Goal: Task Accomplishment & Management: Manage account settings

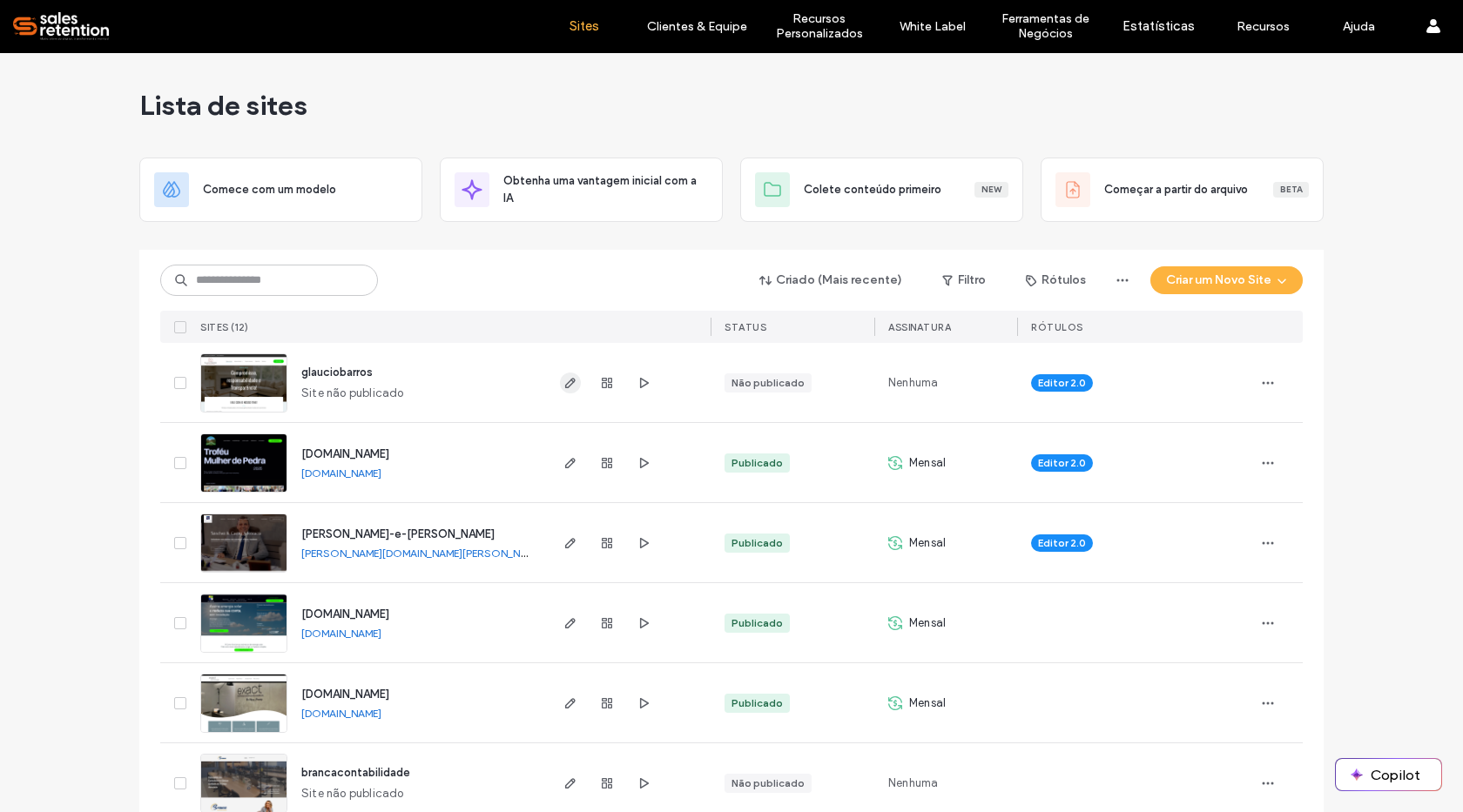
click at [569, 379] on use "button" at bounding box center [571, 383] width 11 height 11
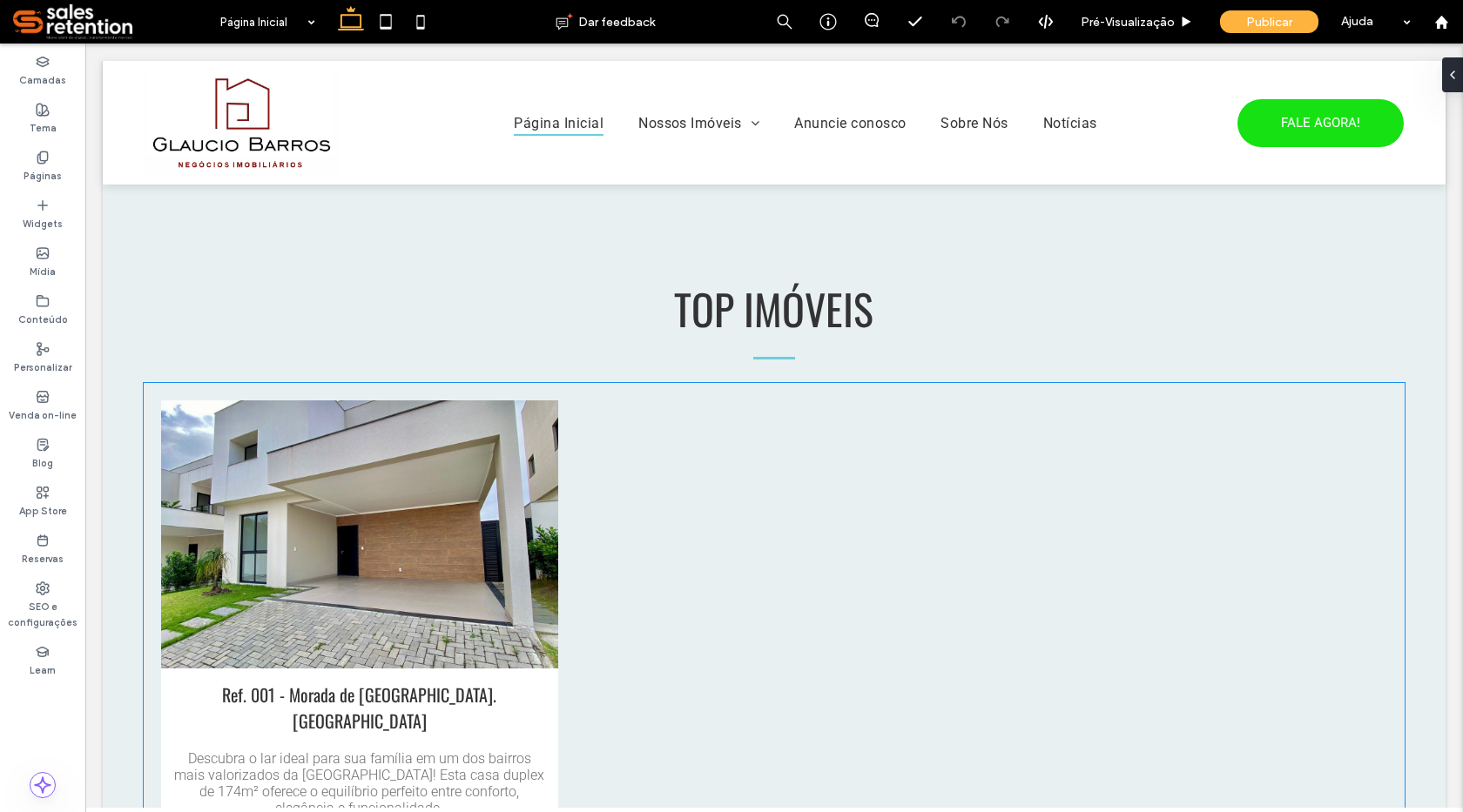
scroll to position [1045, 0]
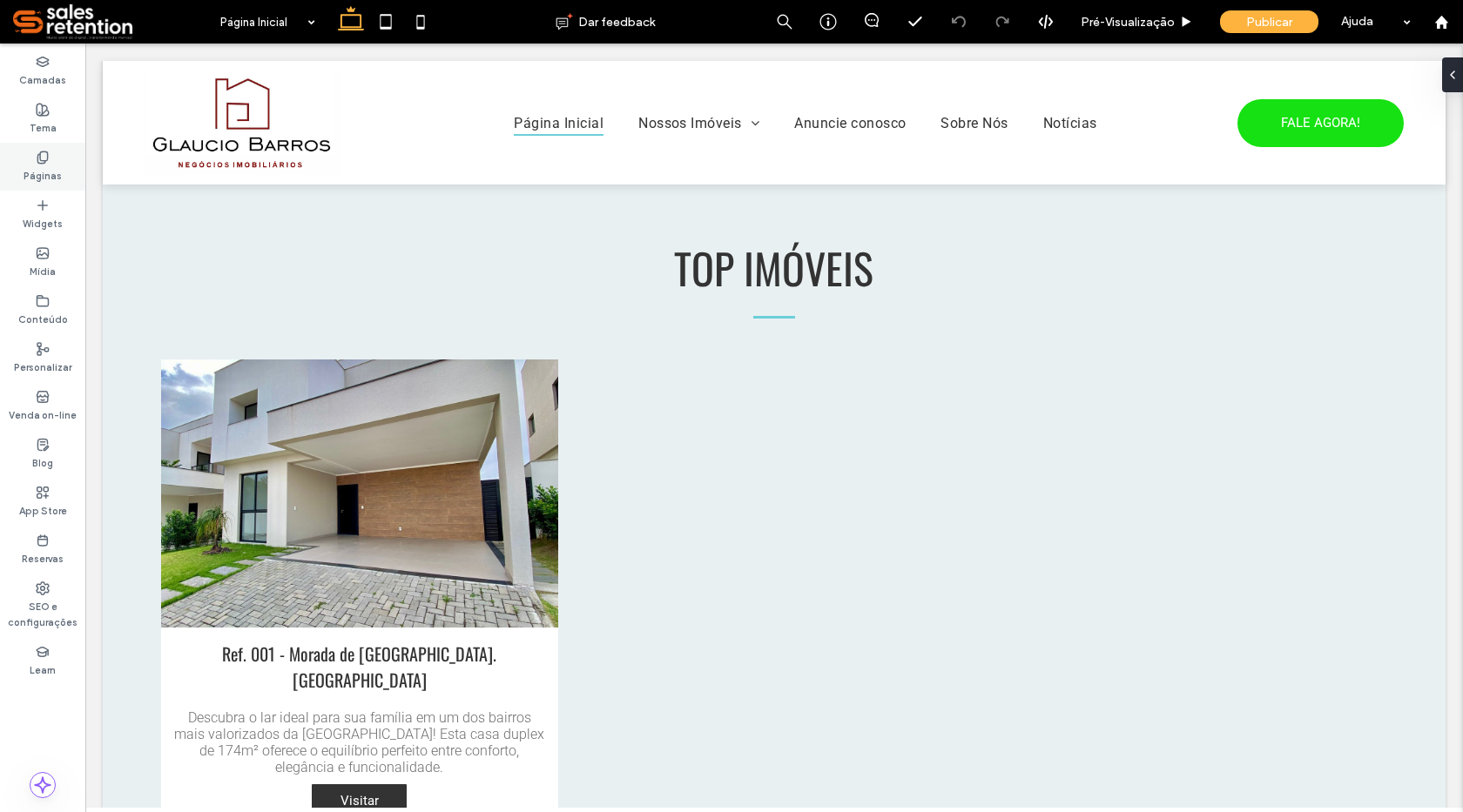
click at [55, 160] on div "Páginas" at bounding box center [42, 166] width 86 height 48
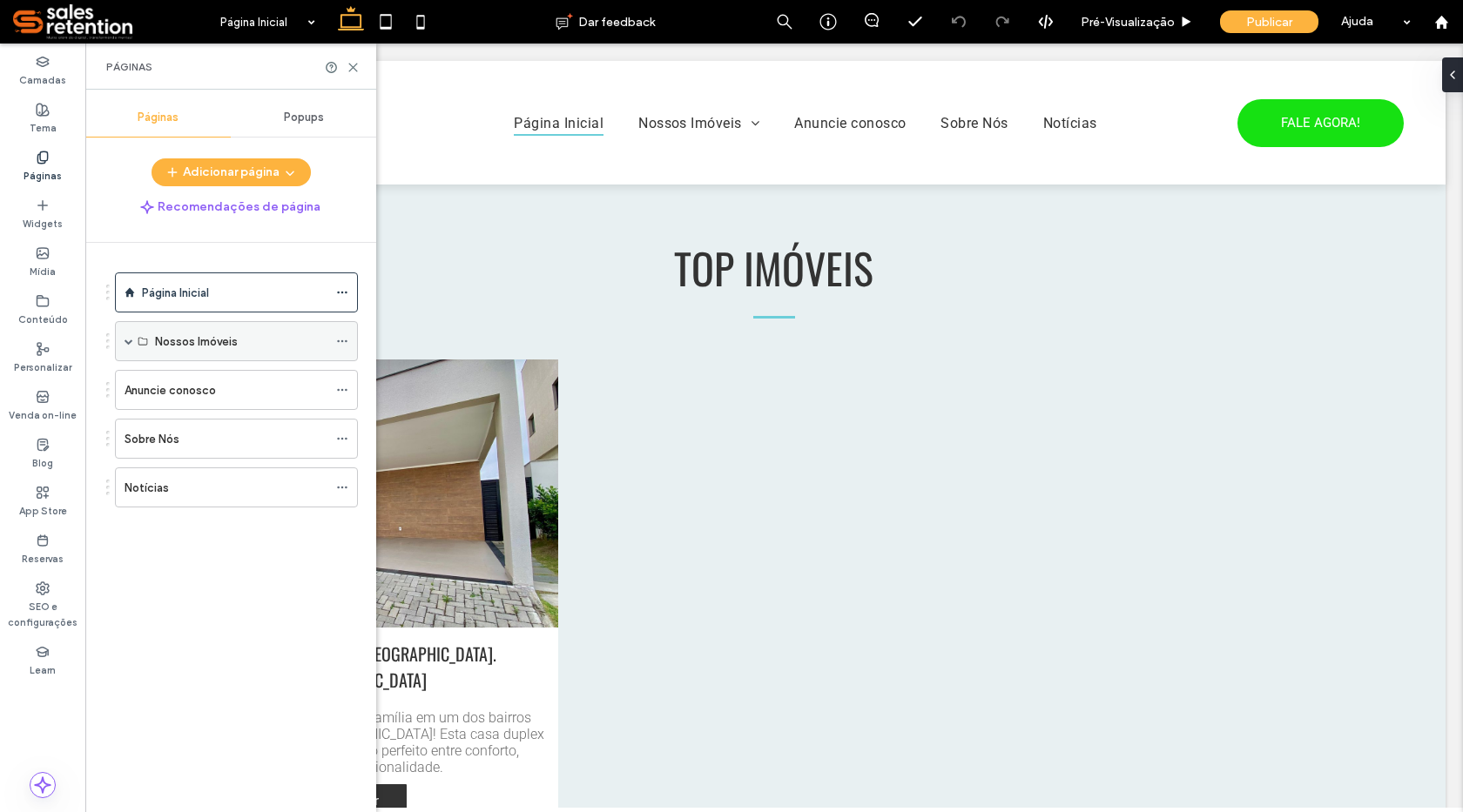
click at [127, 343] on span at bounding box center [129, 342] width 9 height 9
click at [156, 382] on span at bounding box center [160, 381] width 9 height 9
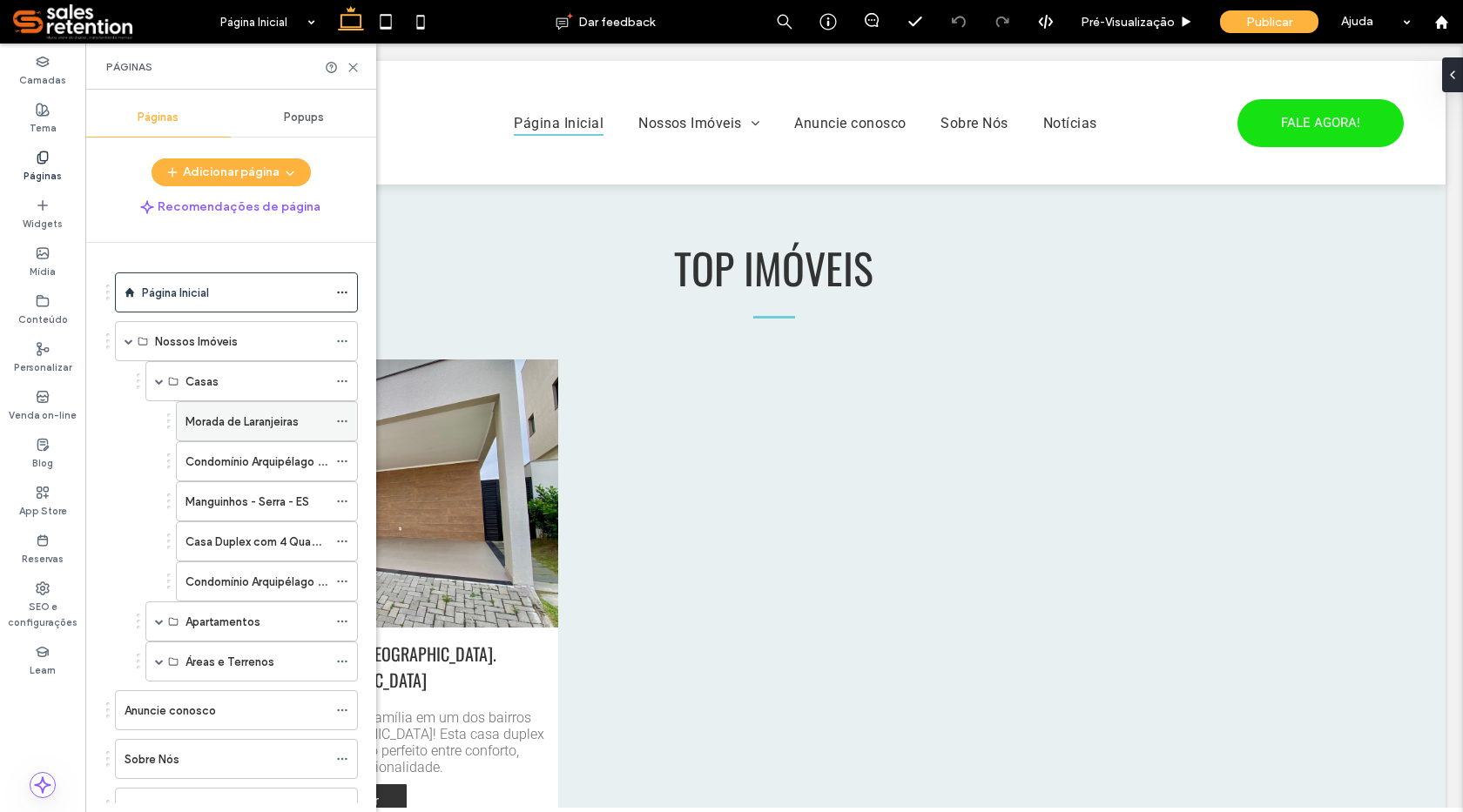
click at [218, 418] on label "Morada de Laranjeiras" at bounding box center [242, 422] width 114 height 31
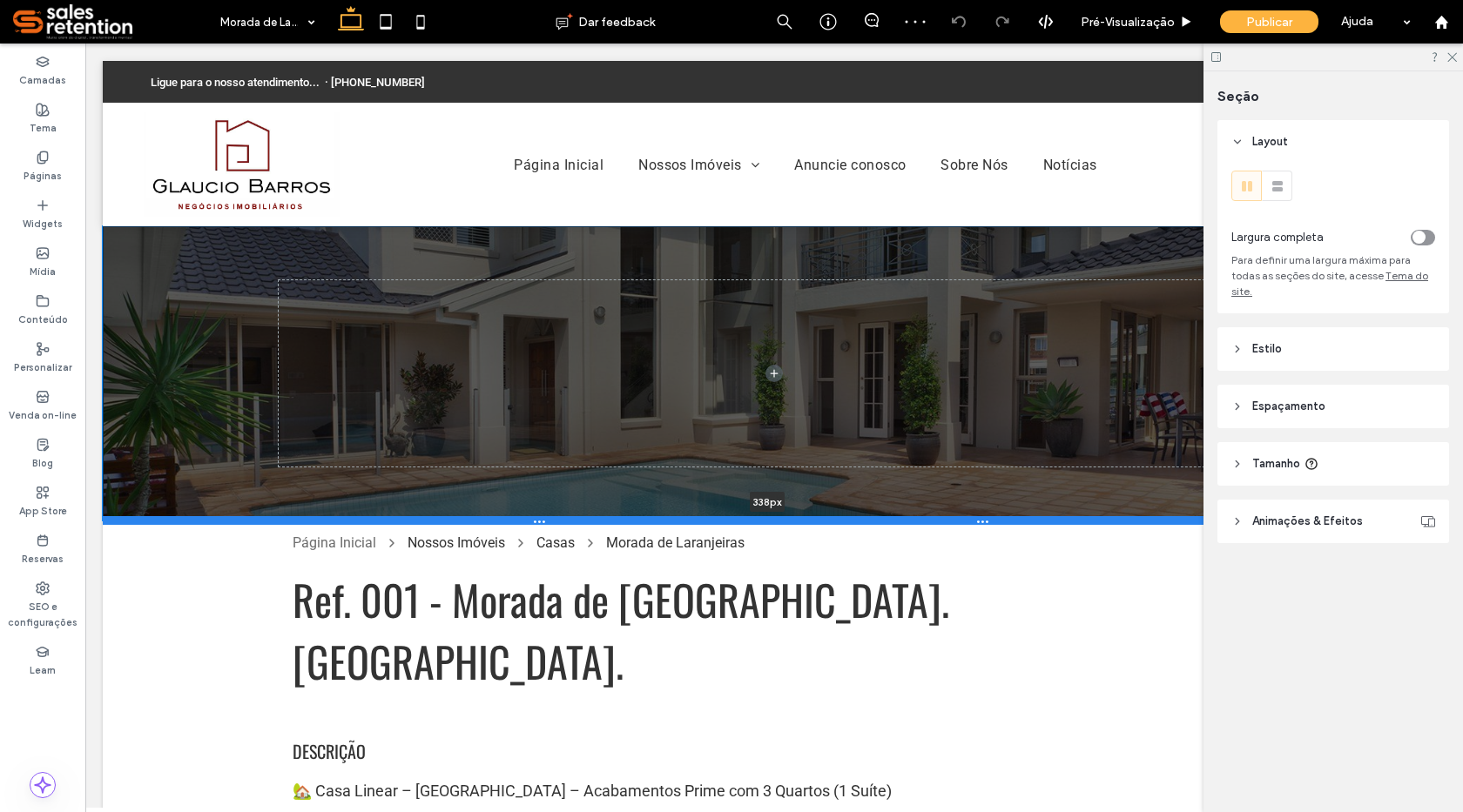
drag, startPoint x: 564, startPoint y: 449, endPoint x: 574, endPoint y: 524, distance: 75.7
click at [574, 524] on div at bounding box center [767, 521] width 1330 height 9
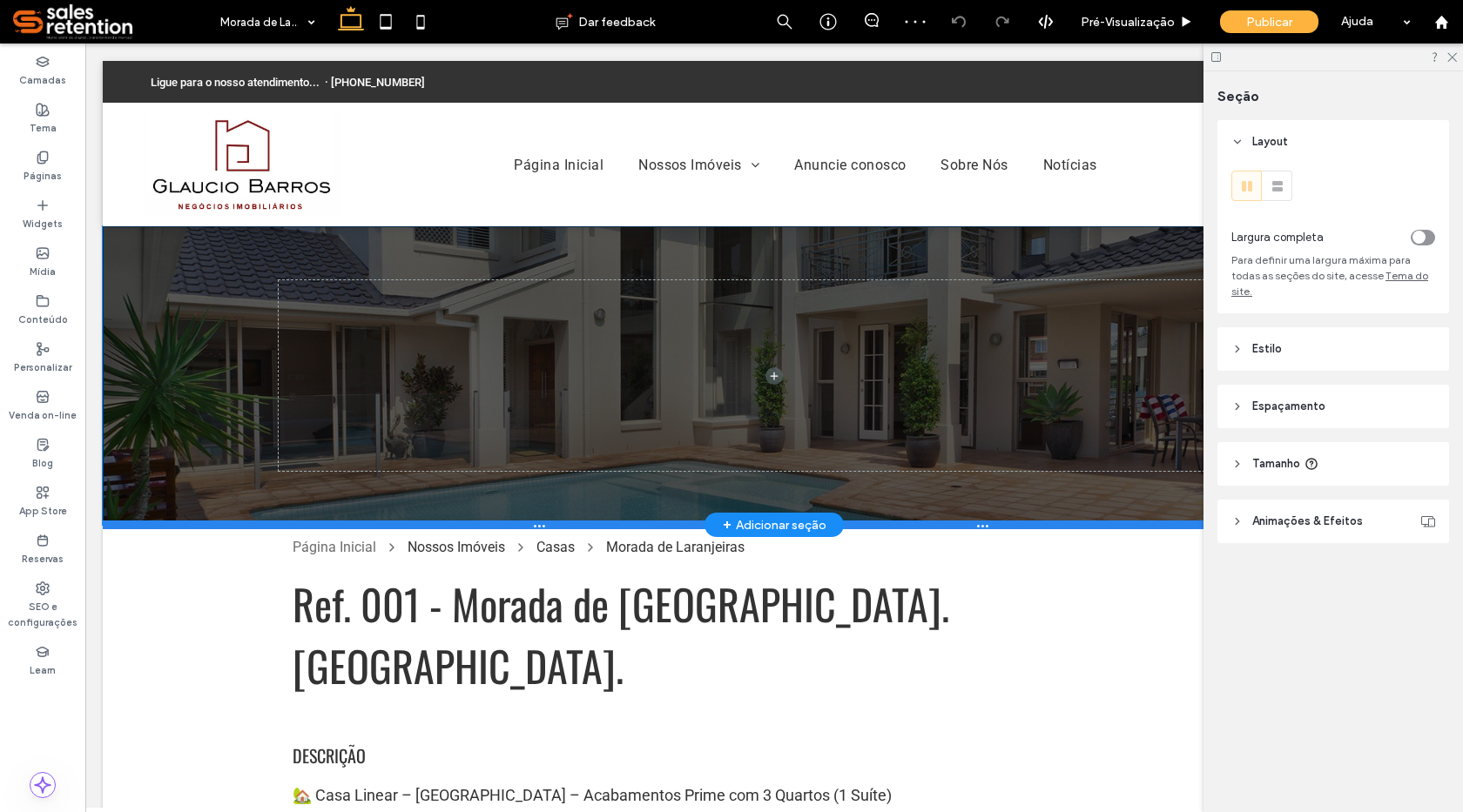
type input "***"
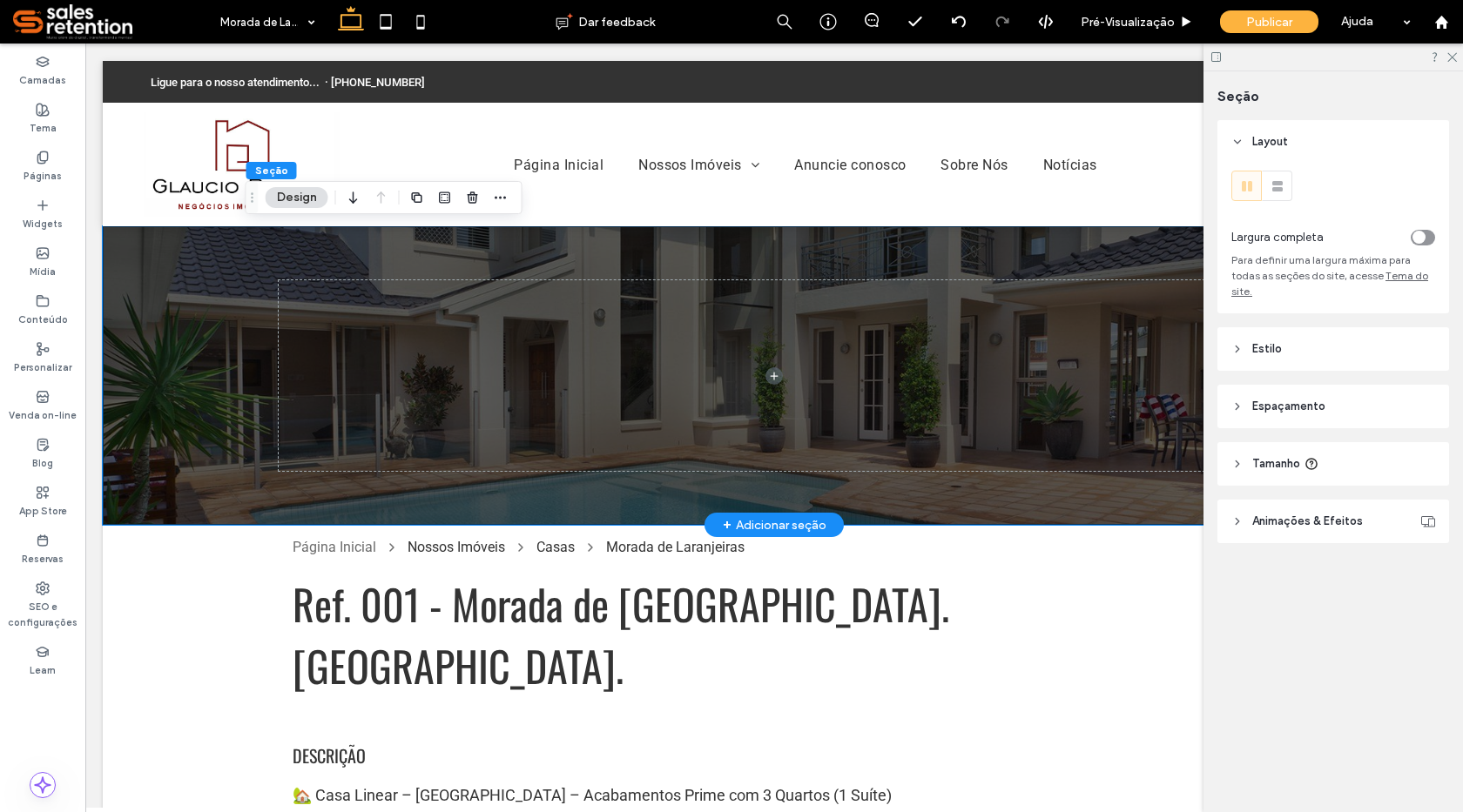
click at [212, 415] on div at bounding box center [774, 375] width 1343 height 298
click at [169, 426] on div at bounding box center [774, 375] width 1343 height 298
click at [1269, 341] on span "Estilo" at bounding box center [1266, 349] width 30 height 17
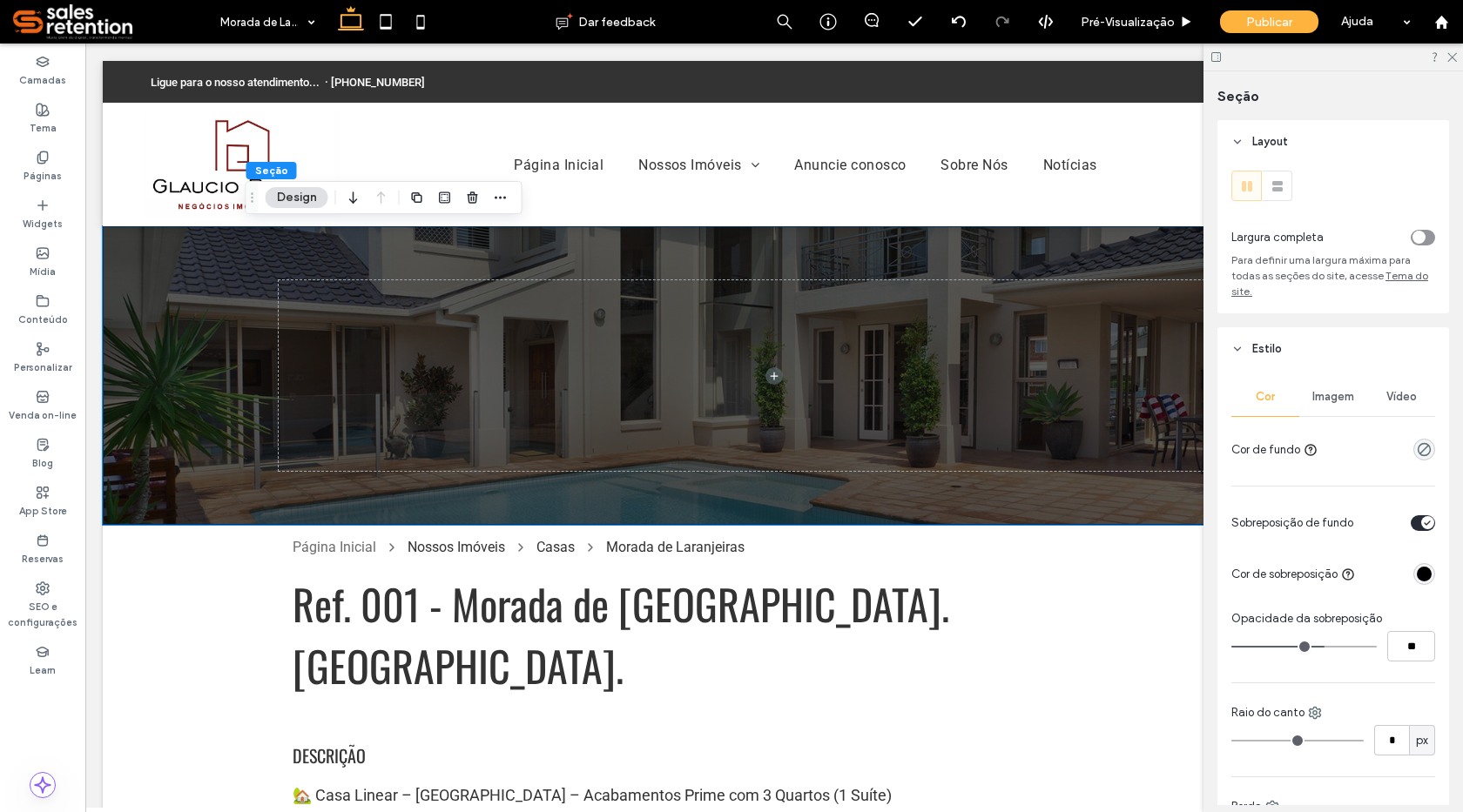
click at [1323, 393] on span "Imagem" at bounding box center [1333, 397] width 41 height 14
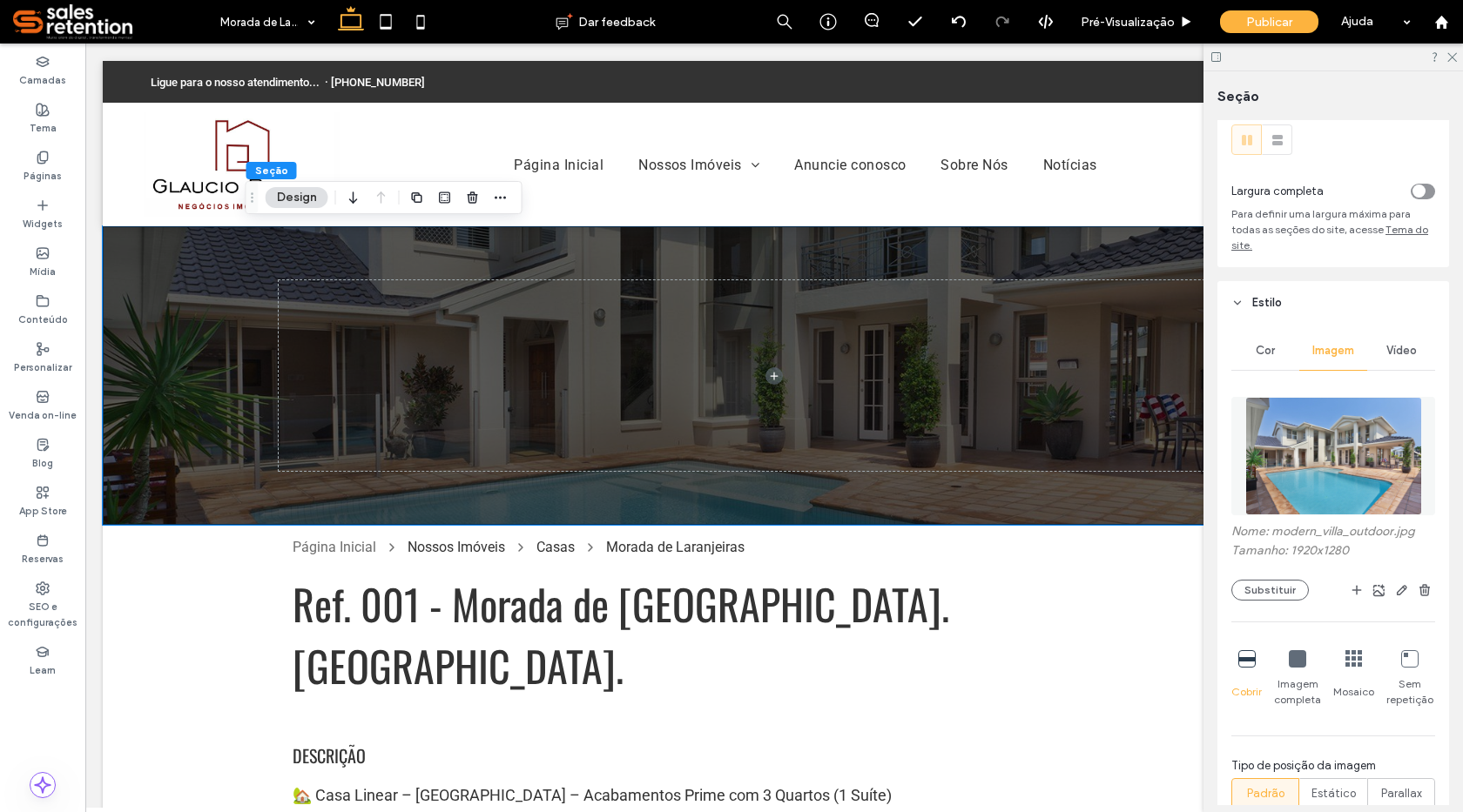
scroll to position [87, 0]
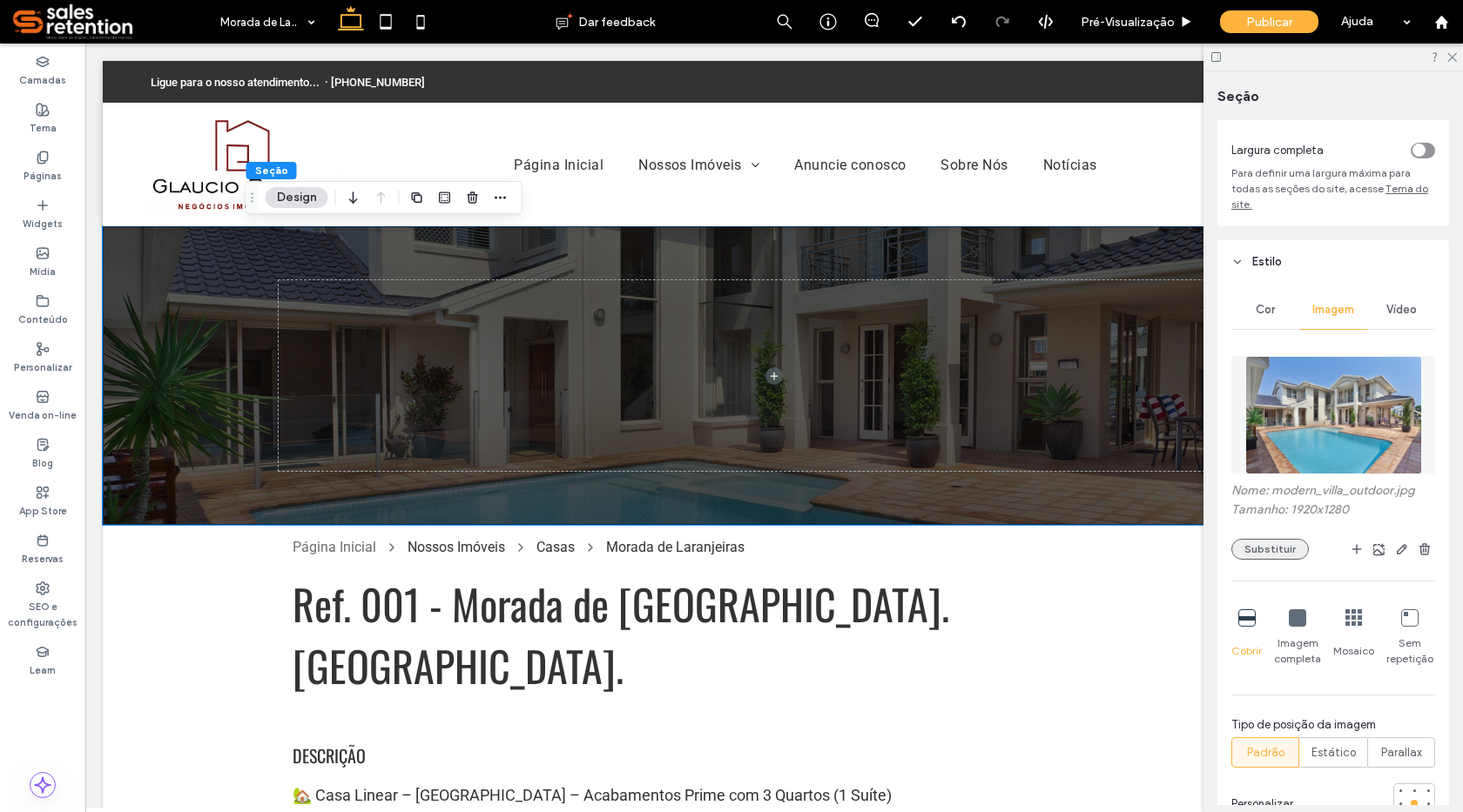
click at [1262, 549] on button "Substituir" at bounding box center [1270, 549] width 78 height 21
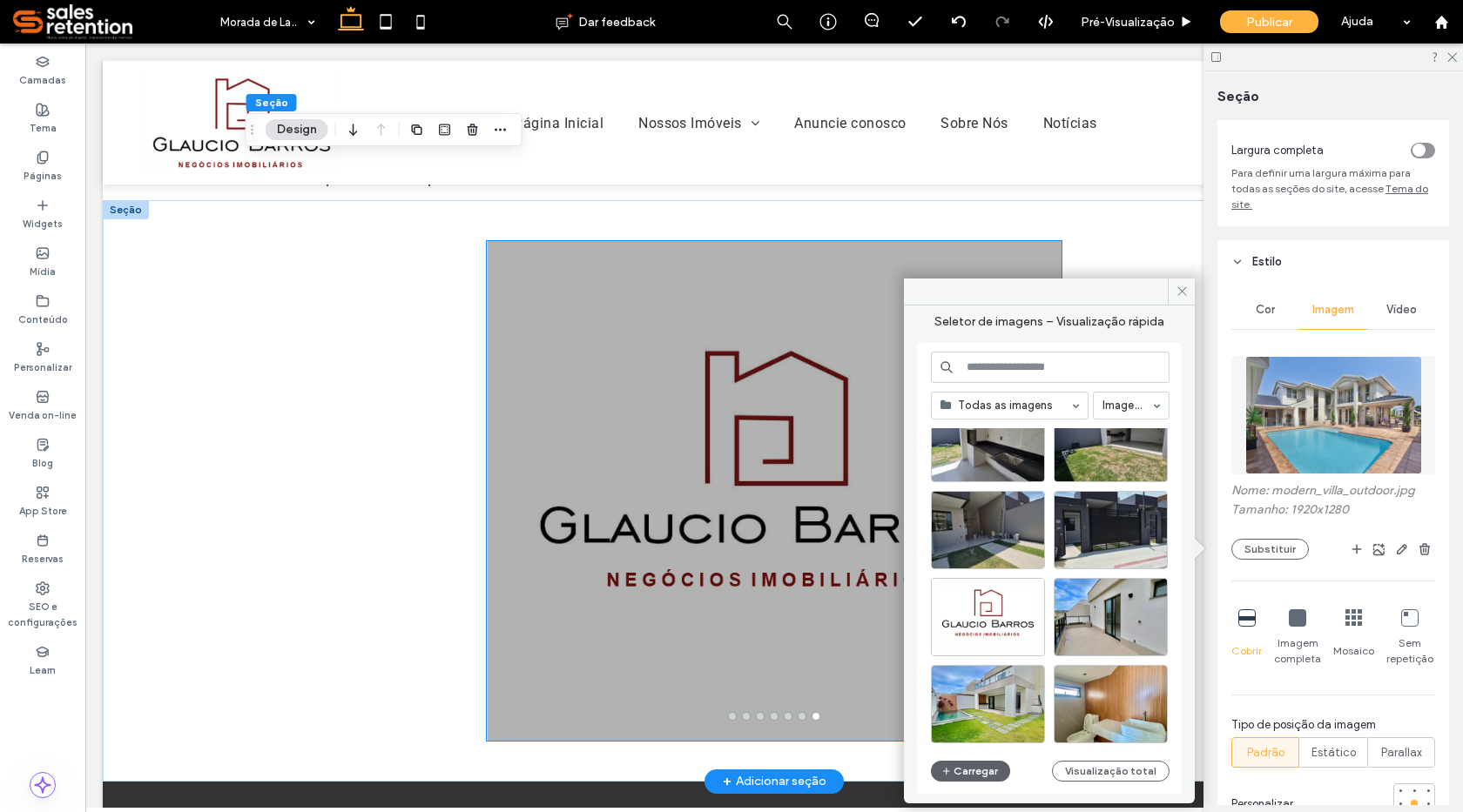
scroll to position [1278, 0]
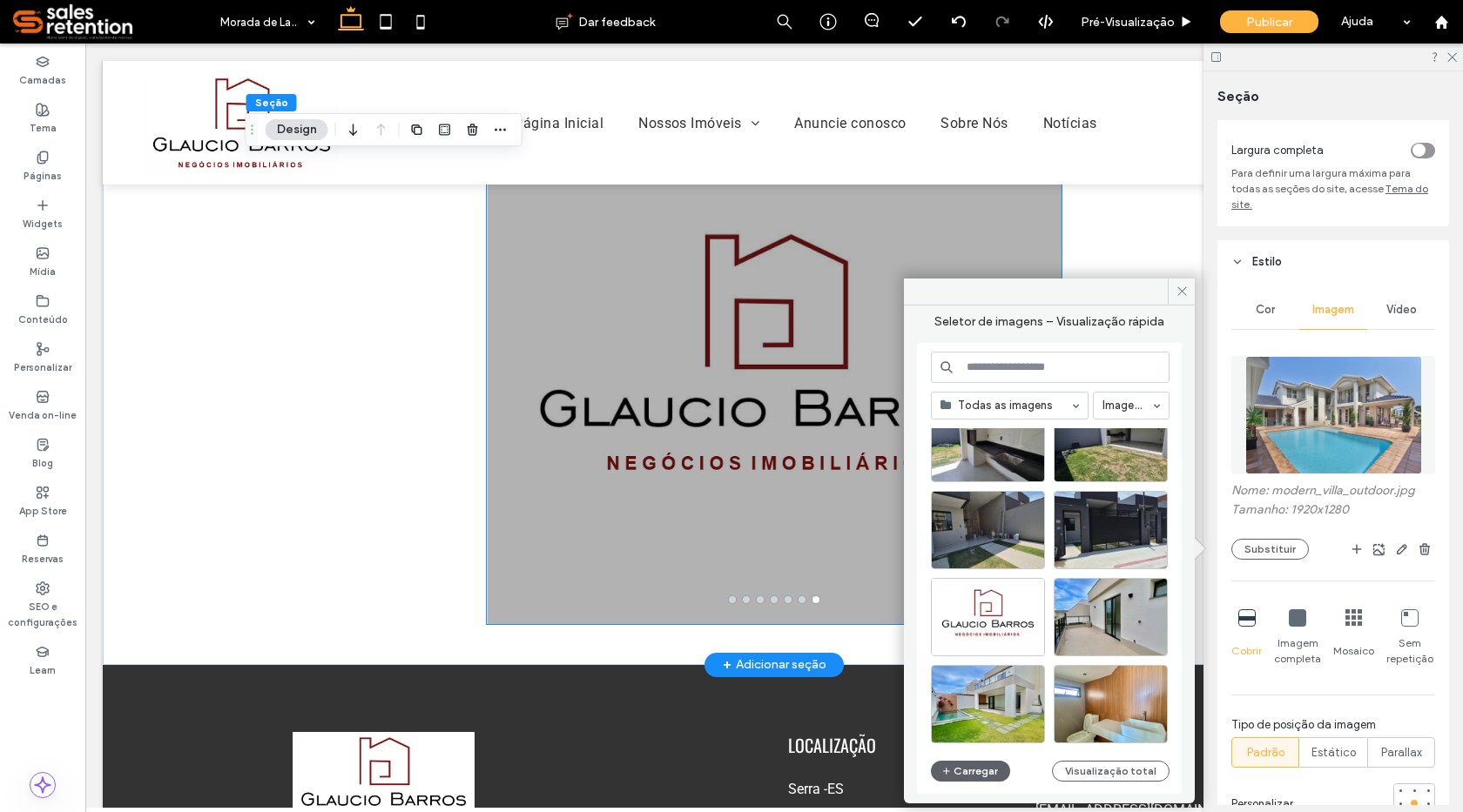
click at [729, 597] on button "go to slide 1" at bounding box center [733, 600] width 7 height 7
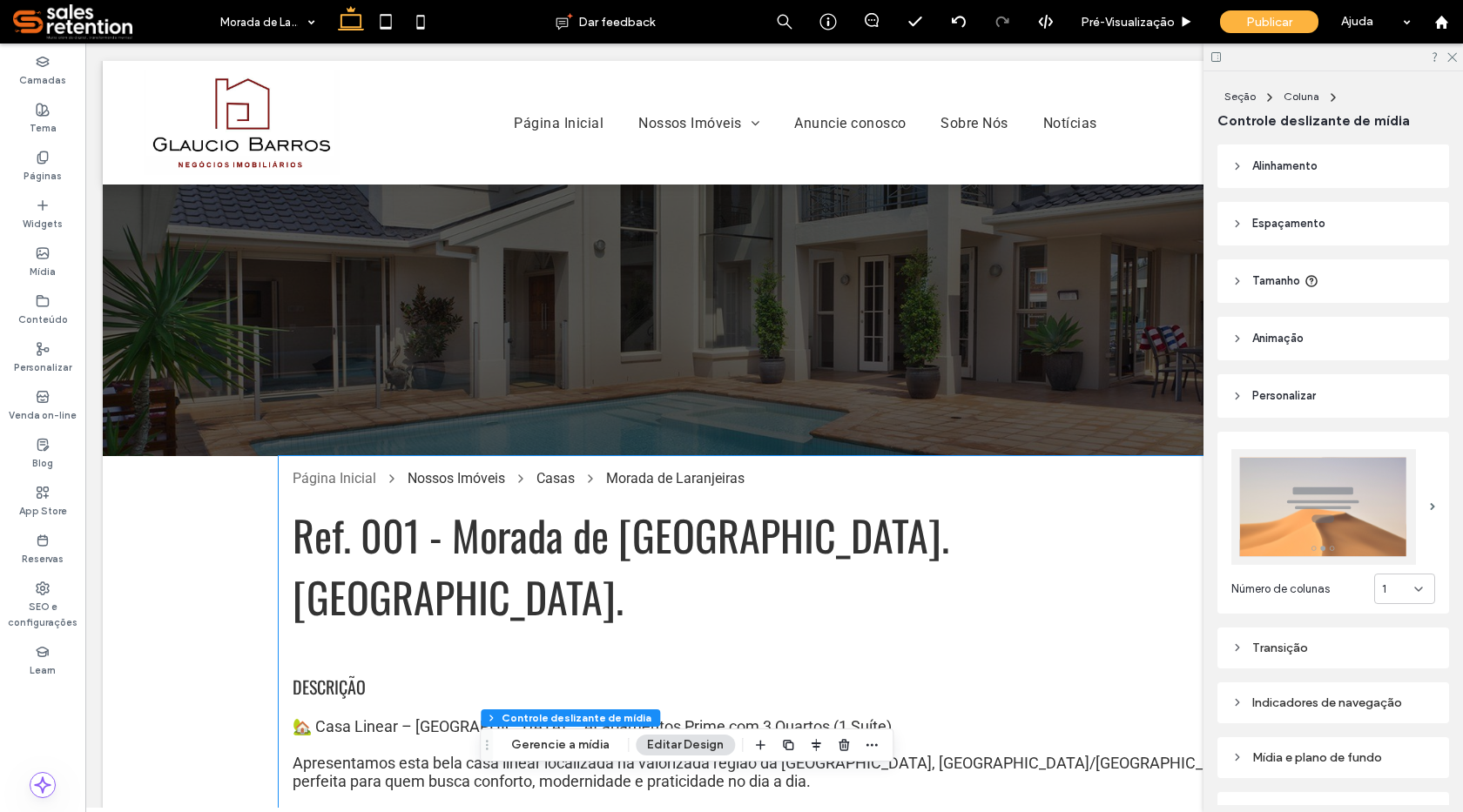
scroll to position [0, 0]
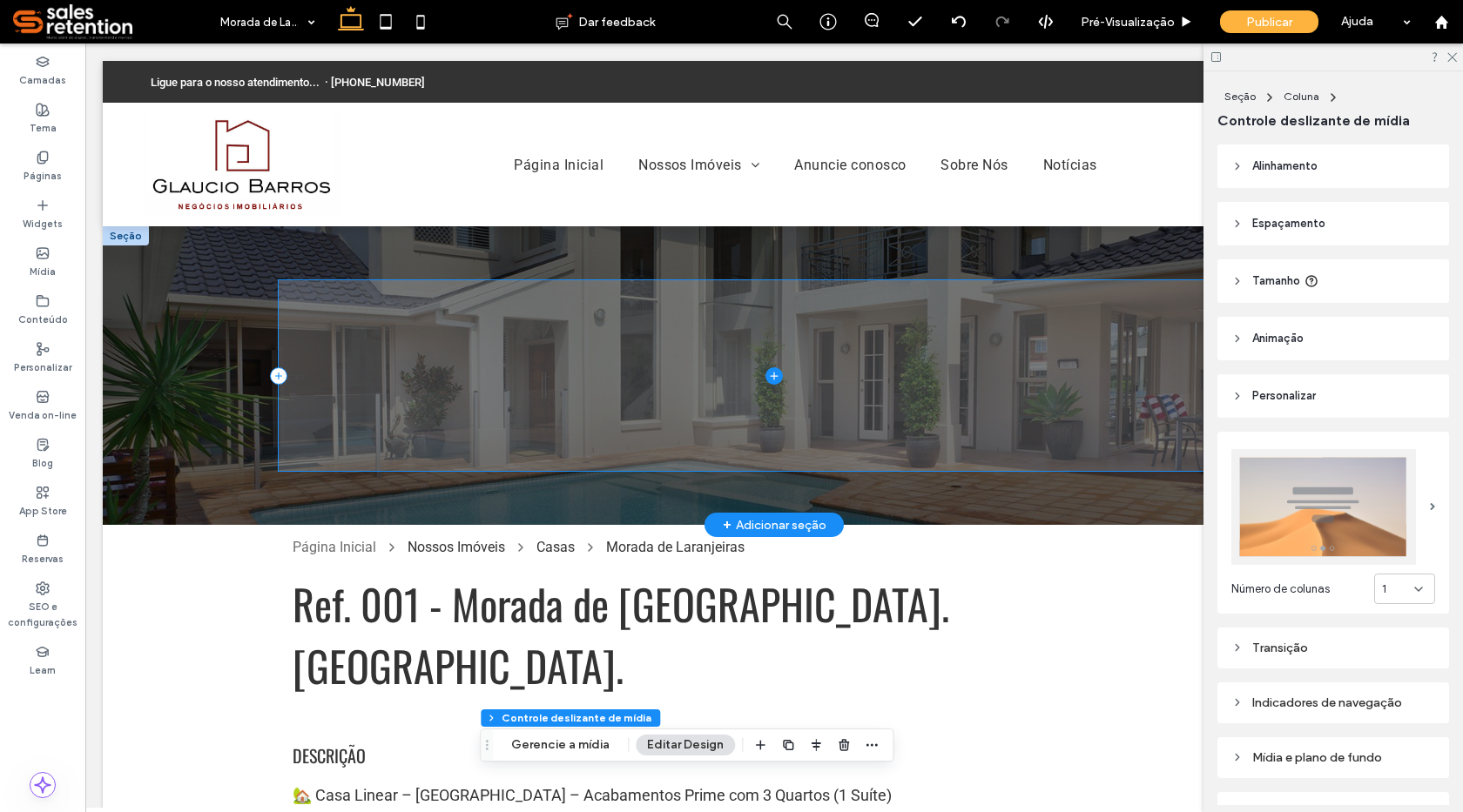
click at [286, 444] on span at bounding box center [773, 376] width 991 height 192
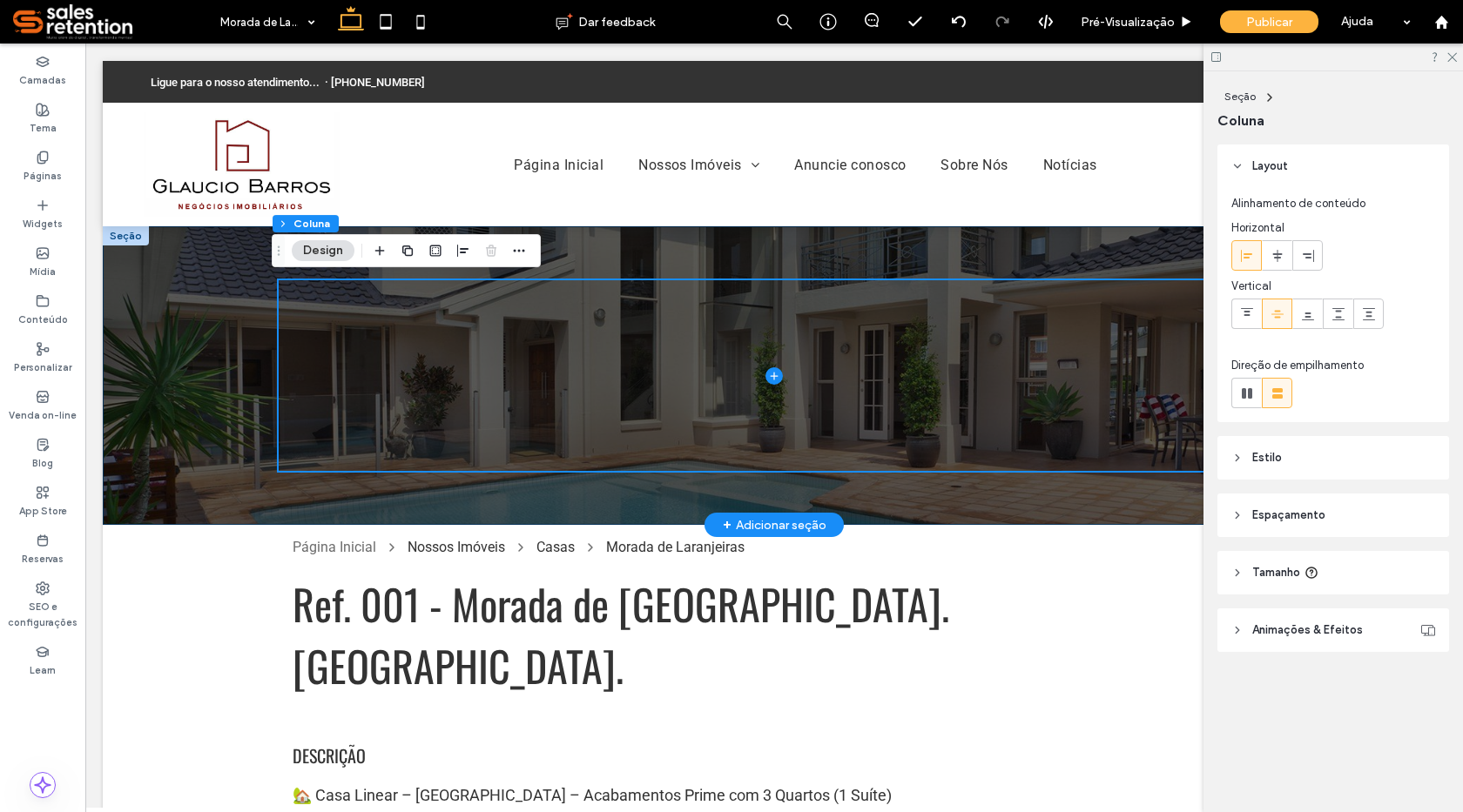
click at [237, 443] on div at bounding box center [774, 375] width 1343 height 298
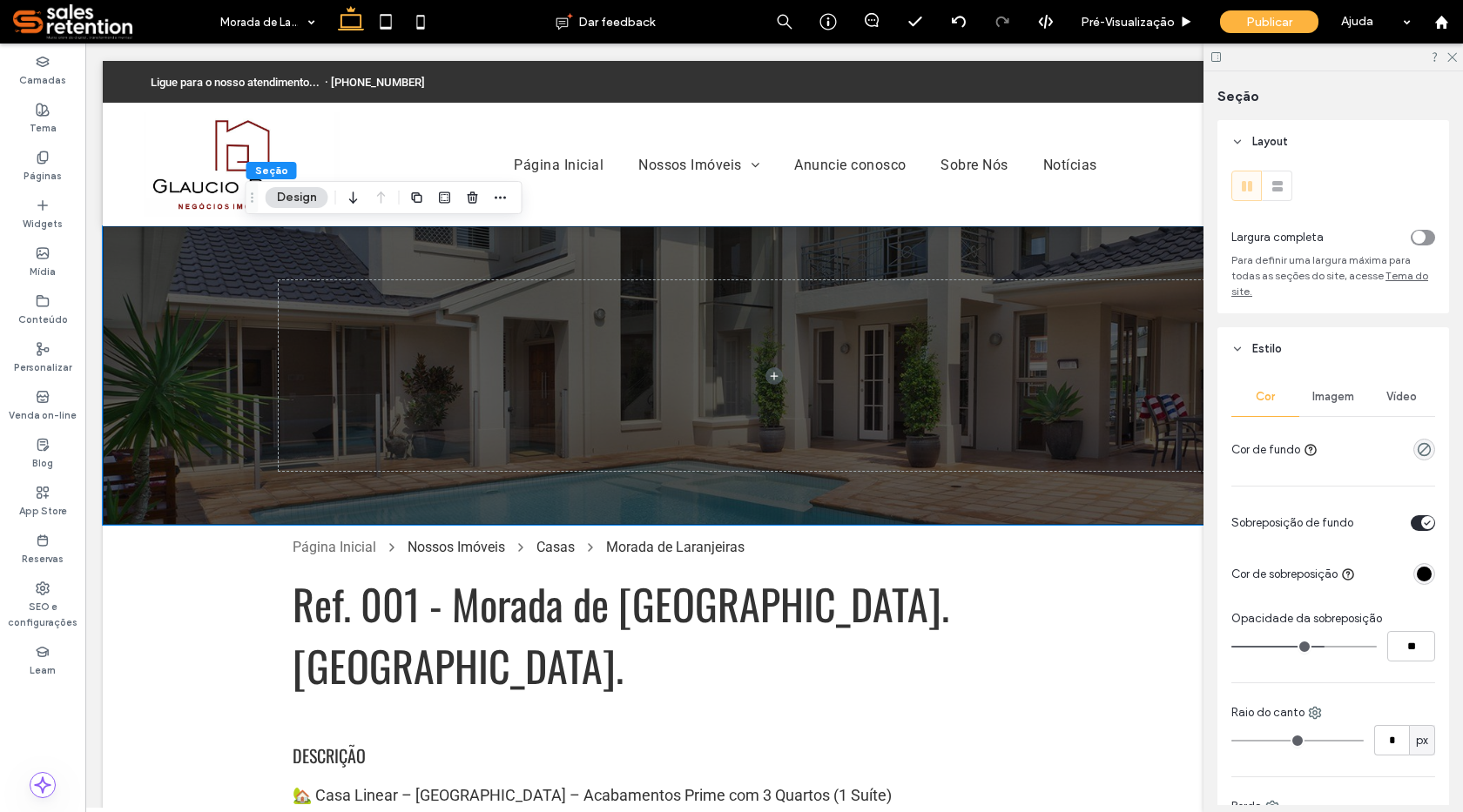
click at [1336, 398] on span "Imagem" at bounding box center [1333, 397] width 41 height 14
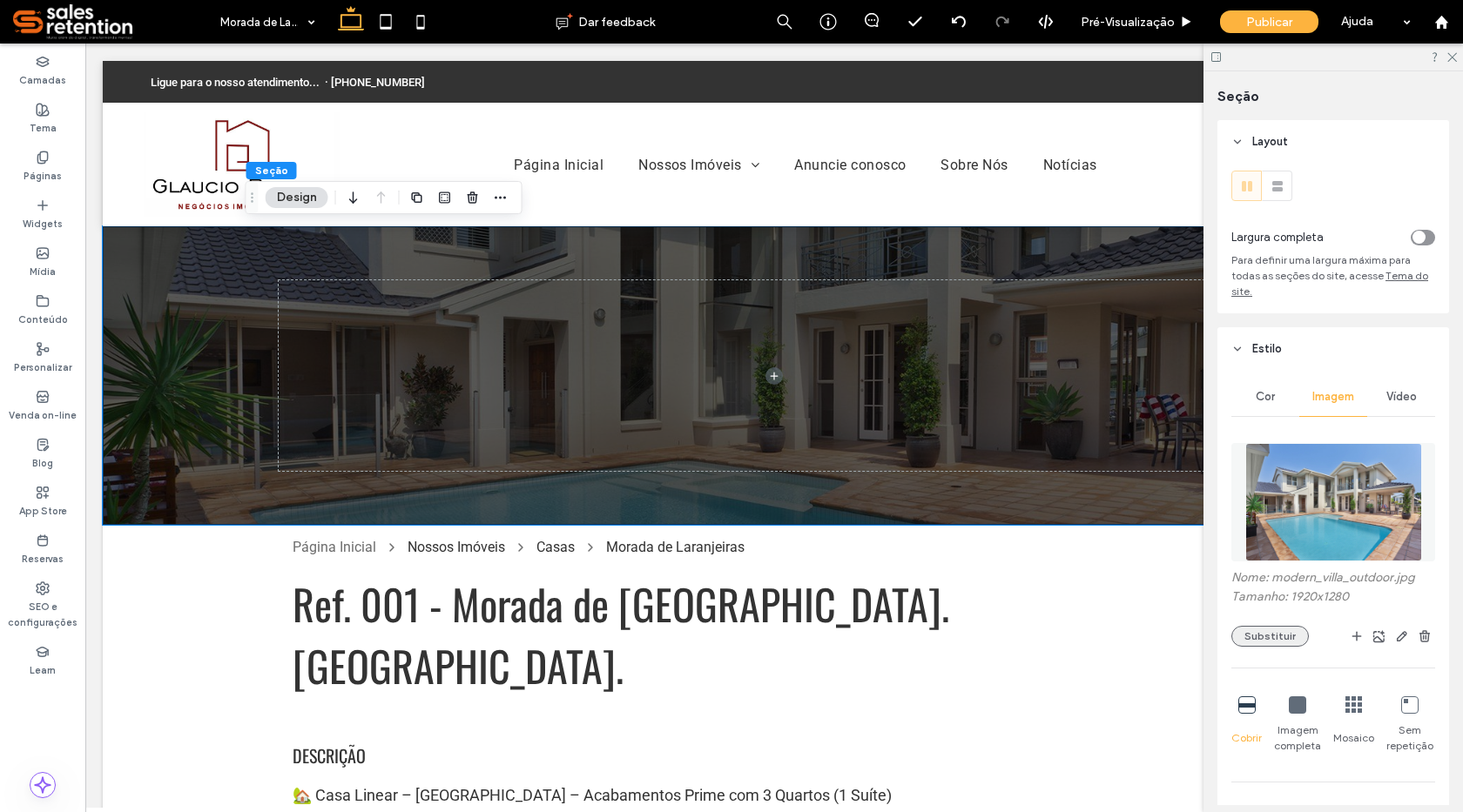
click at [1274, 643] on button "Substituir" at bounding box center [1270, 636] width 78 height 21
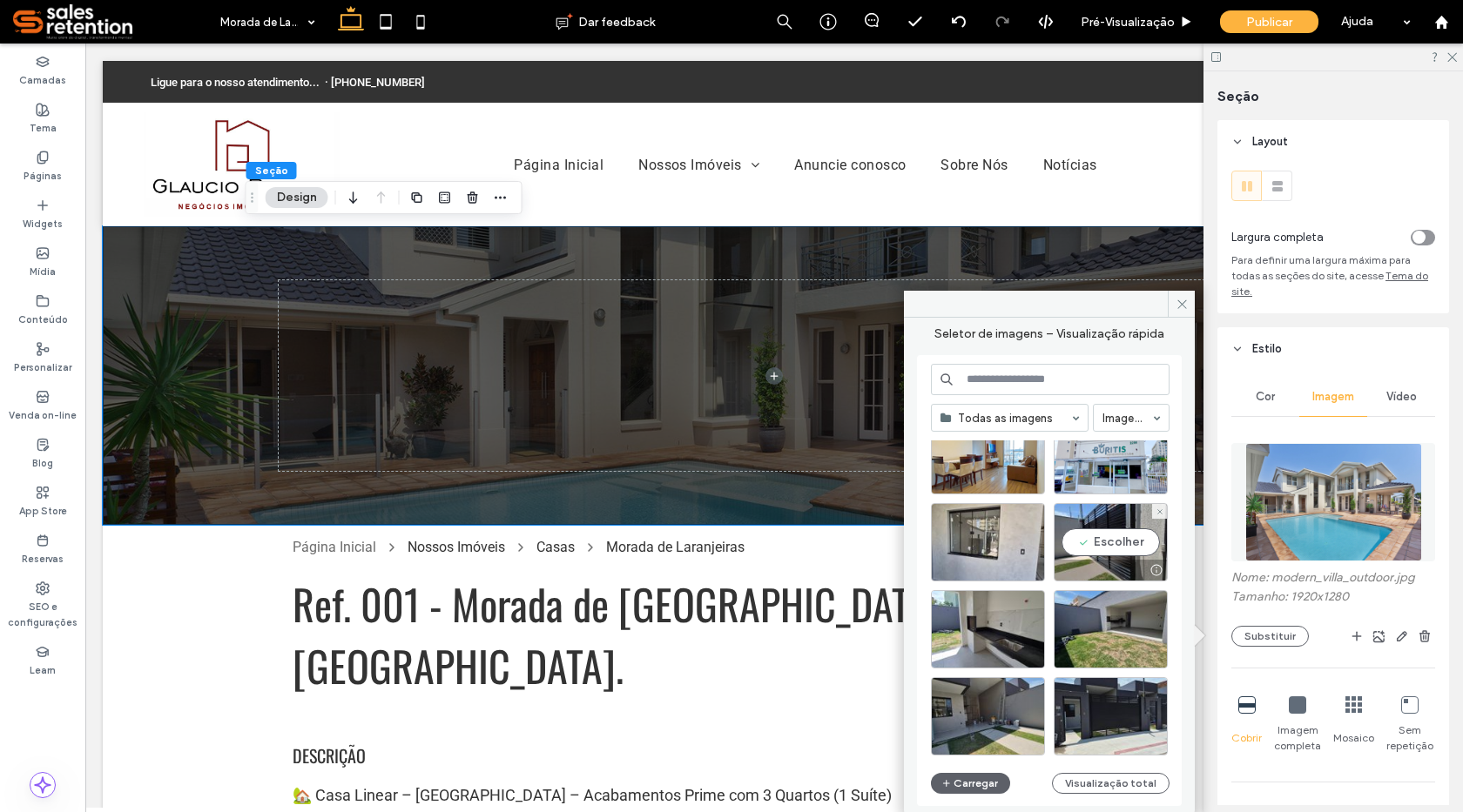
scroll to position [2227, 0]
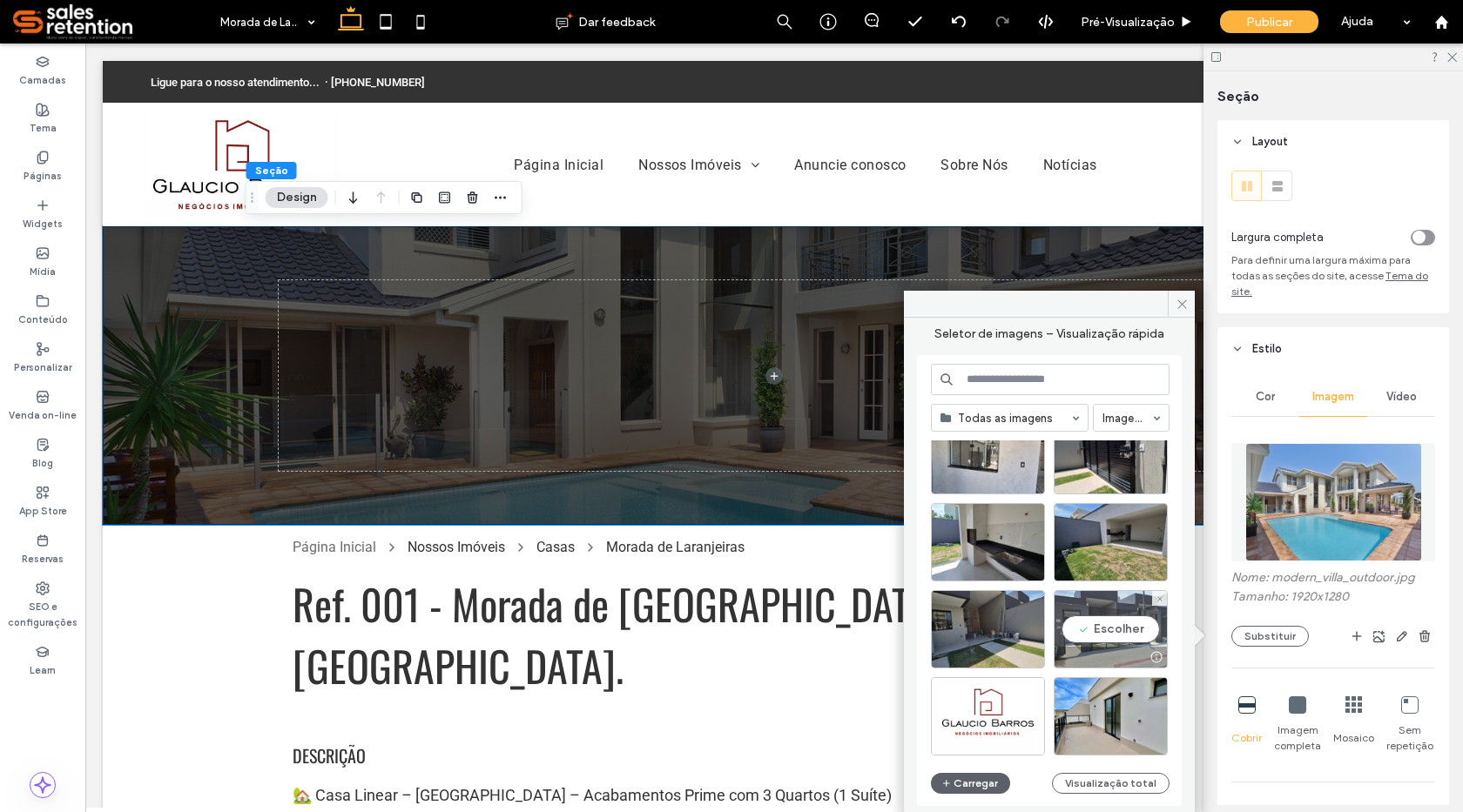
click at [1101, 619] on div "Escolher" at bounding box center [1111, 629] width 114 height 78
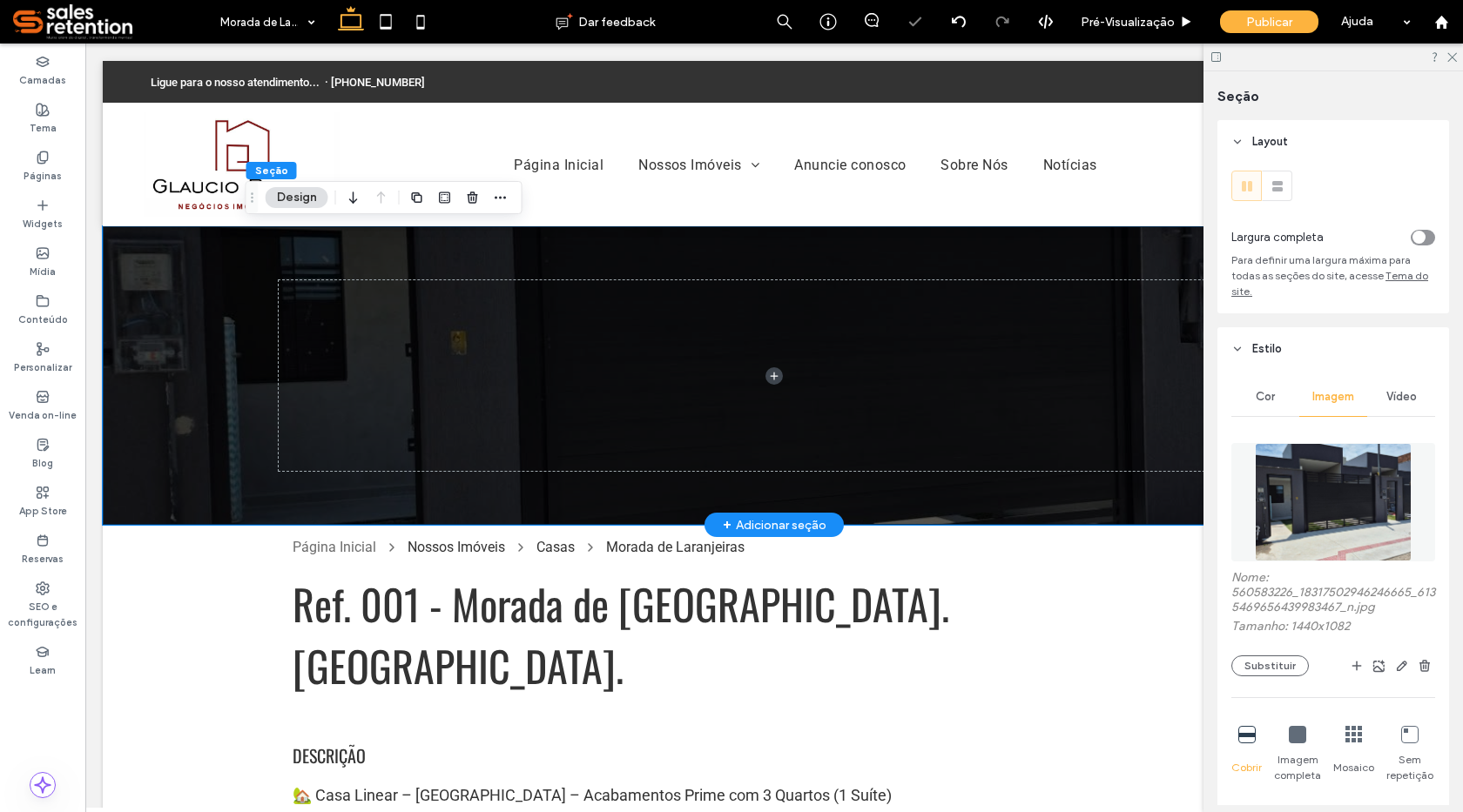
click at [171, 493] on div at bounding box center [774, 375] width 1343 height 298
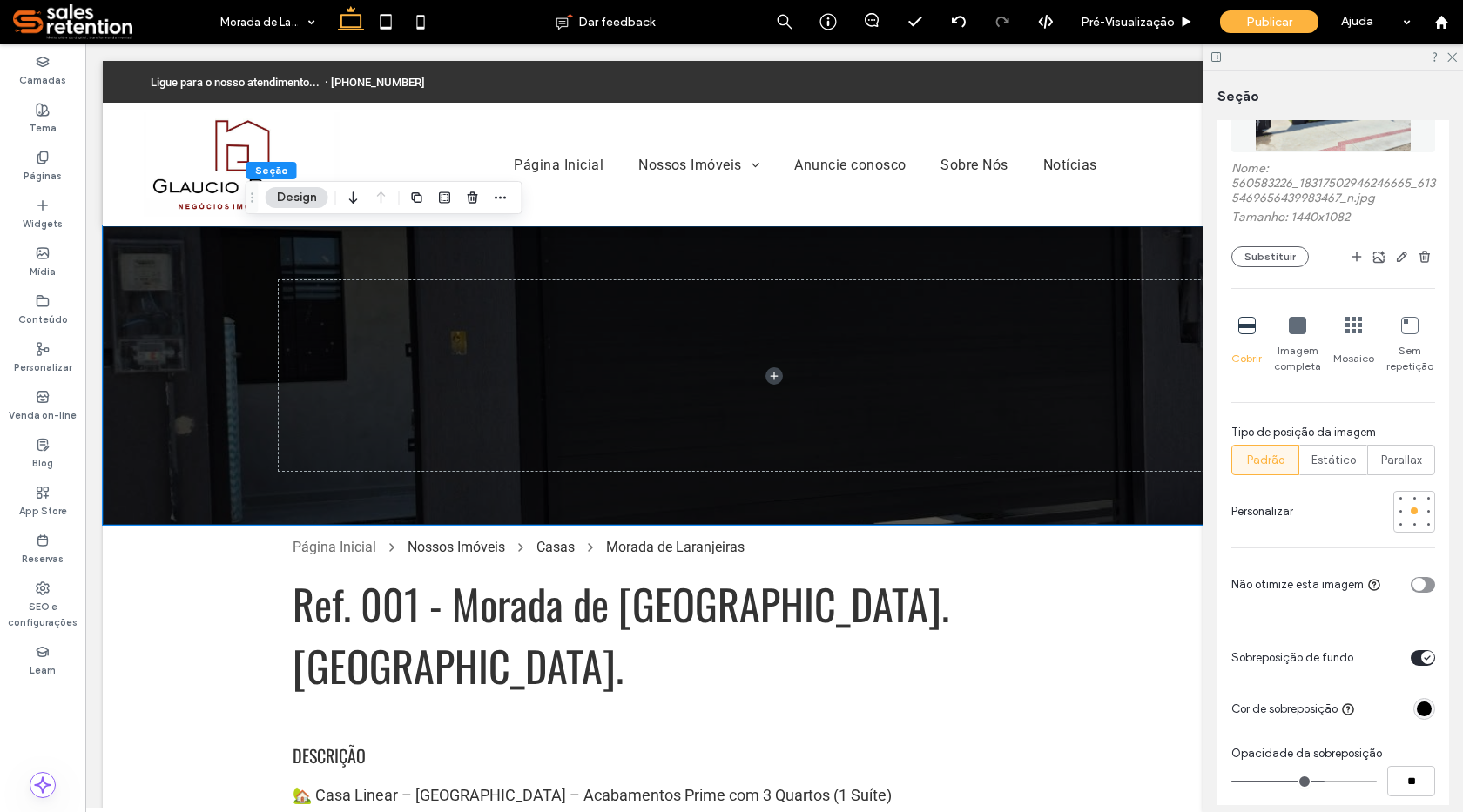
scroll to position [435, 0]
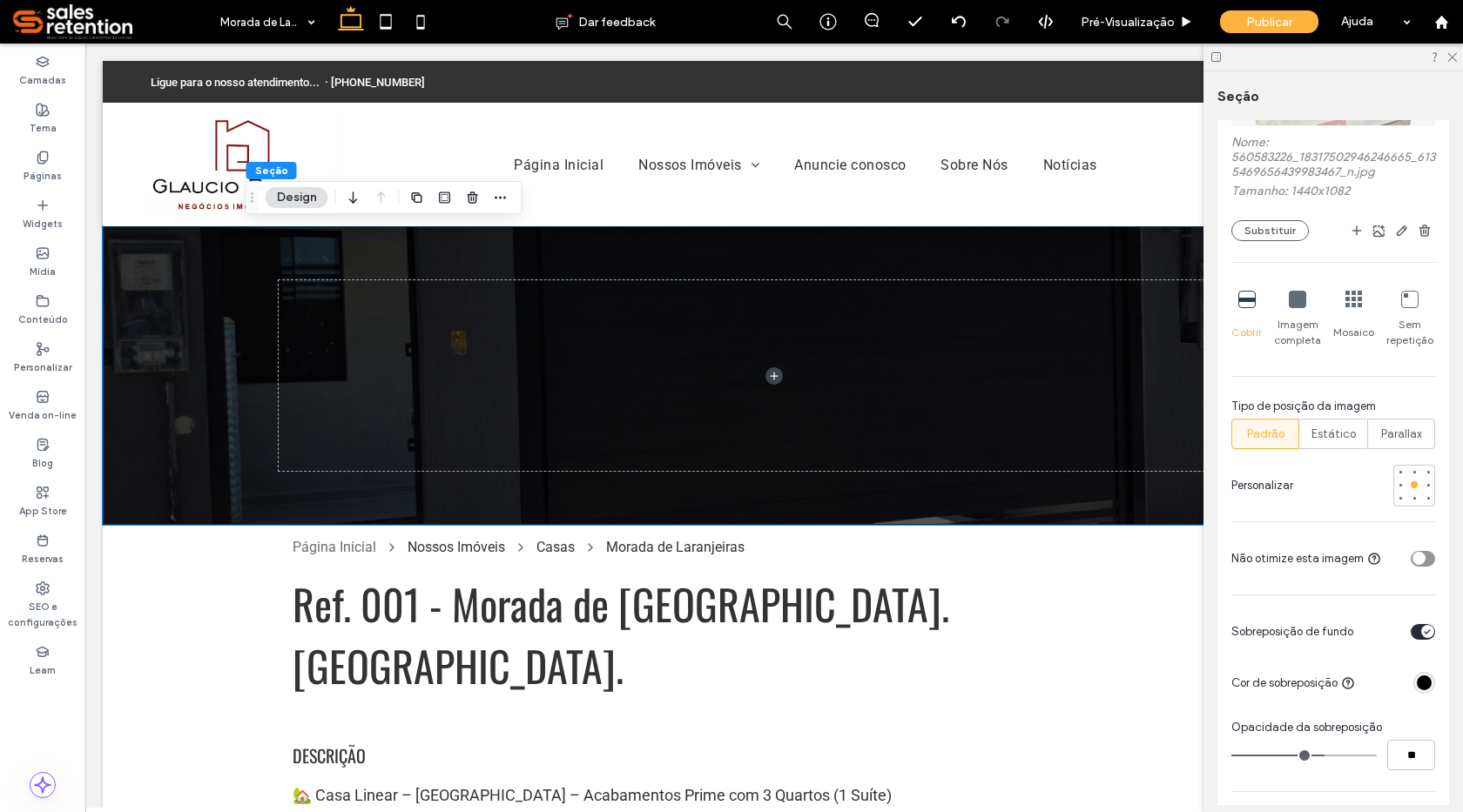
type input "**"
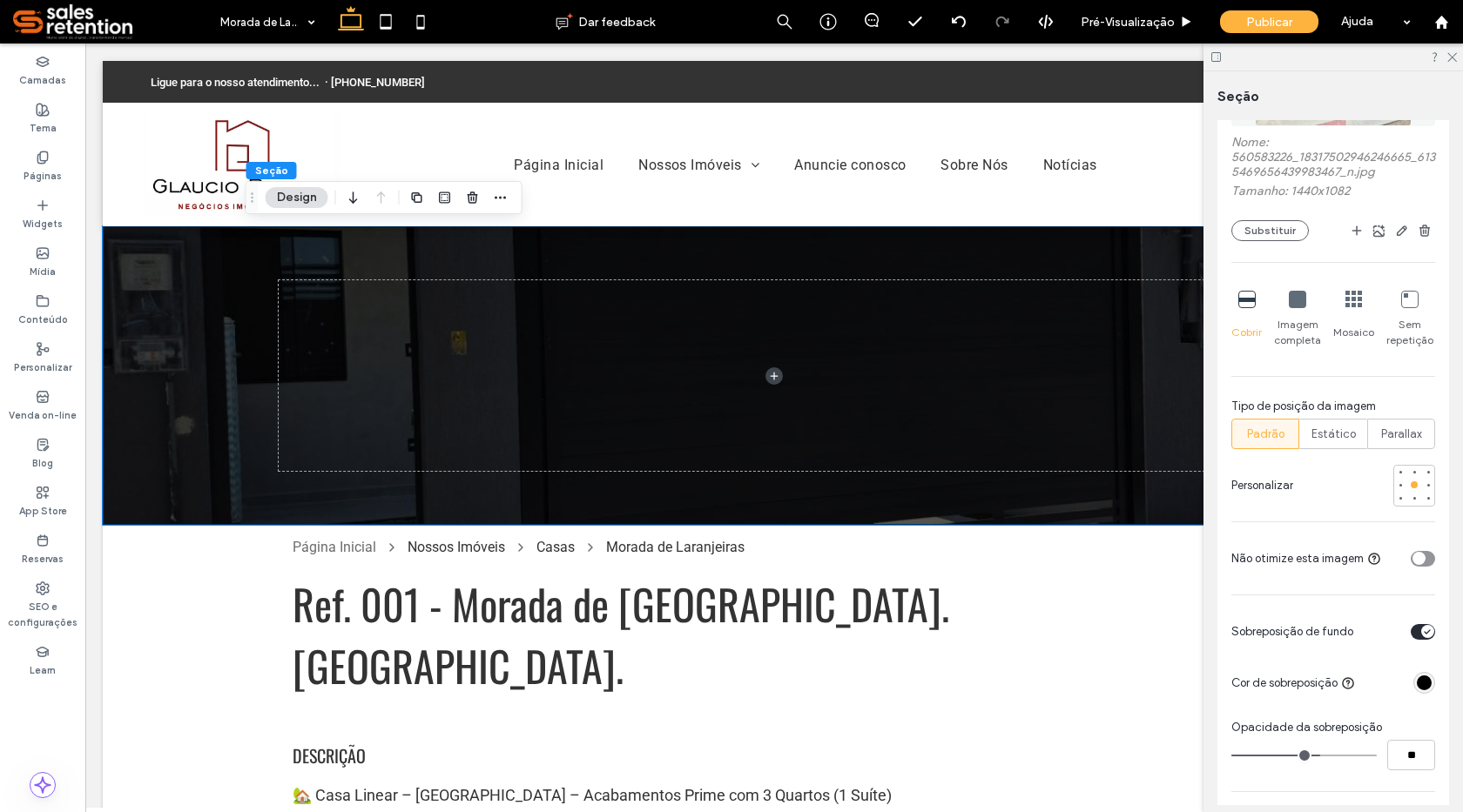
type input "**"
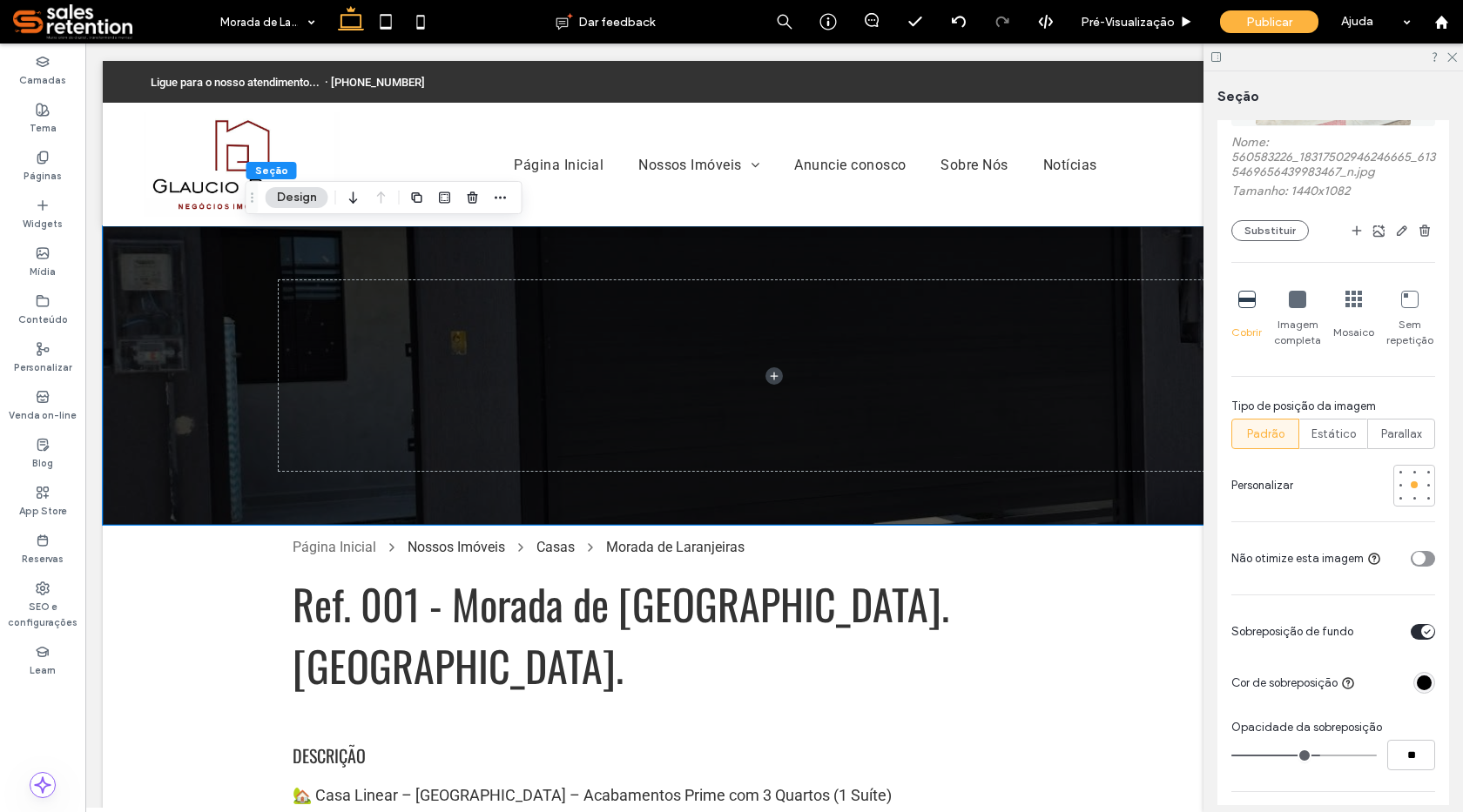
type input "**"
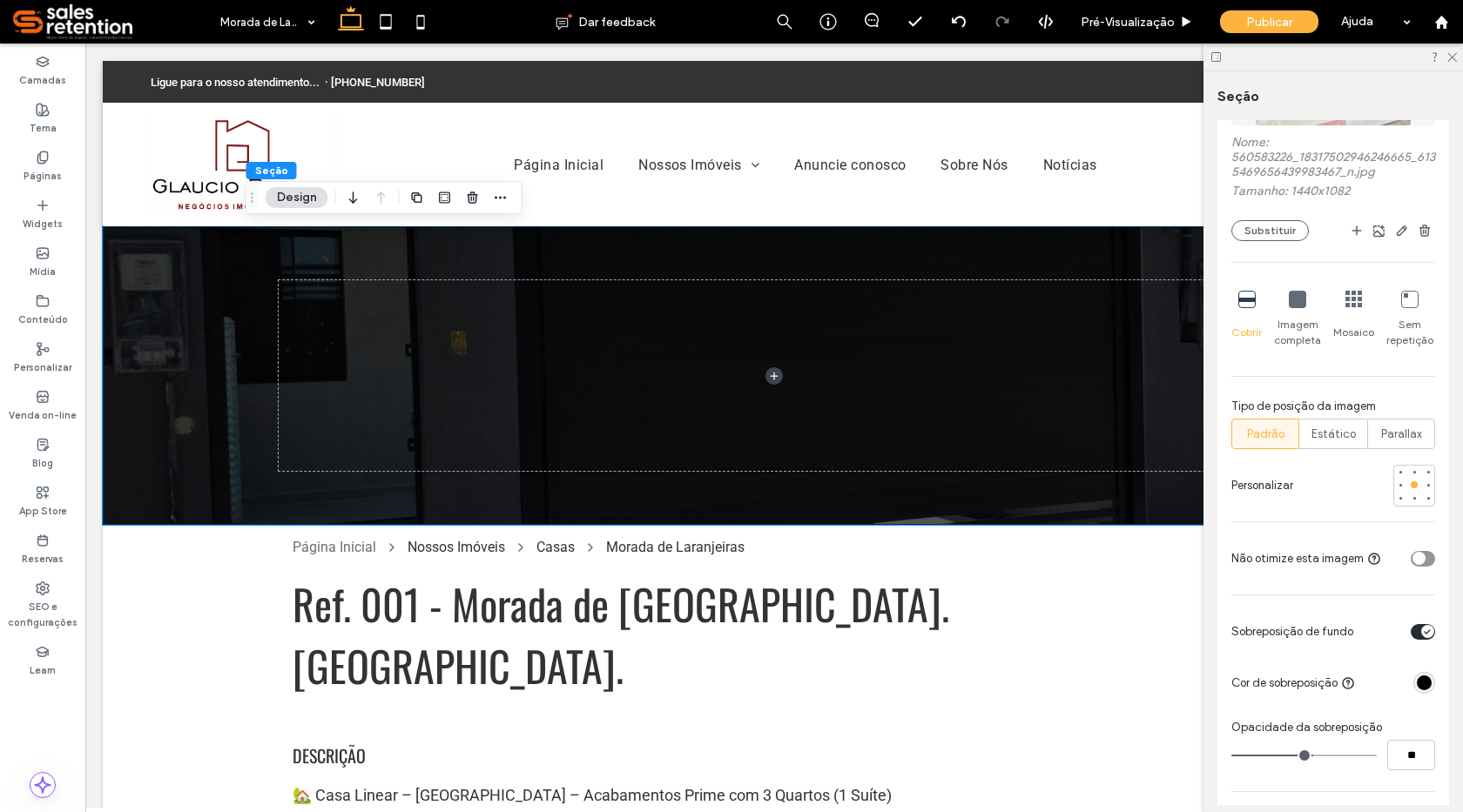
type input "**"
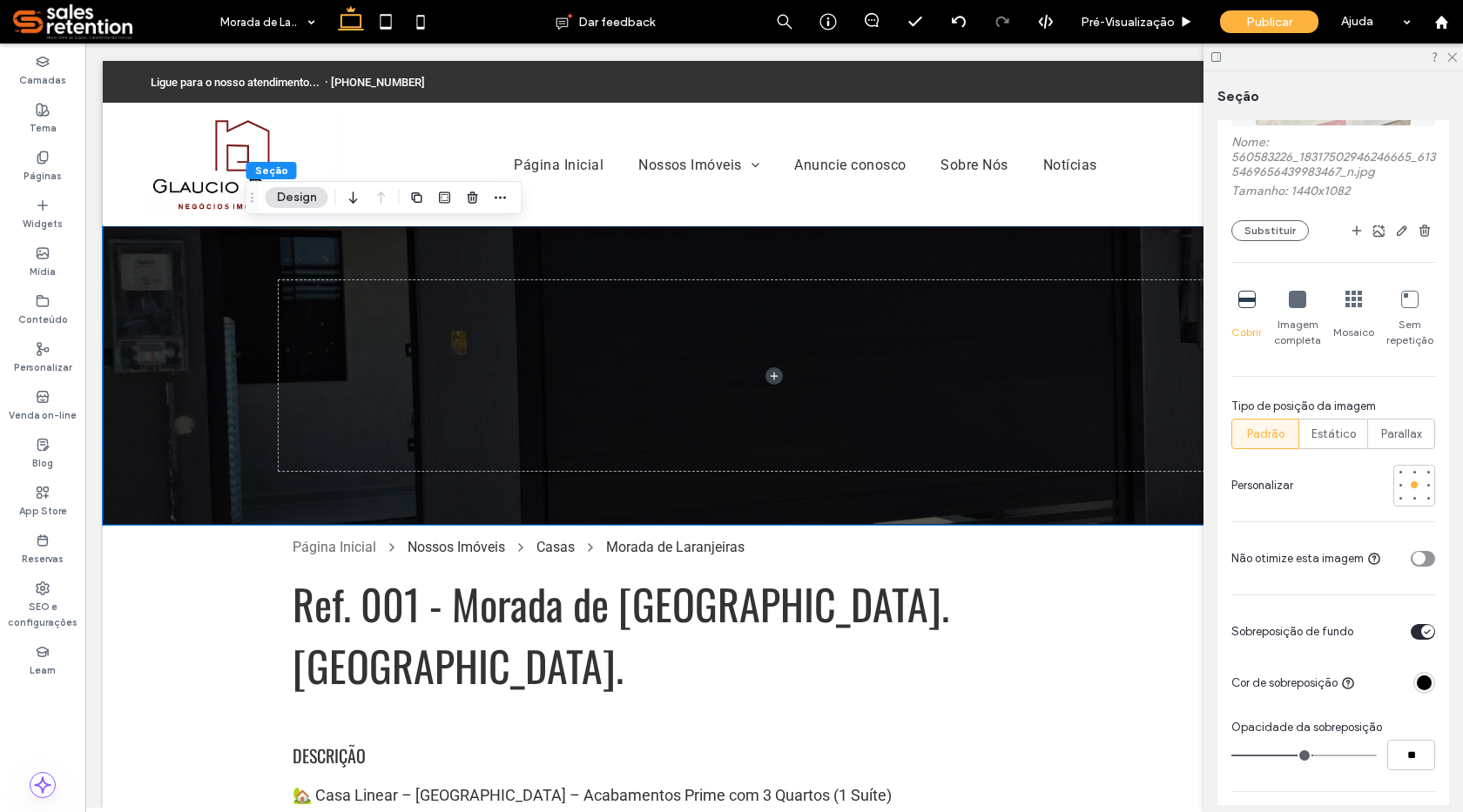
type input "**"
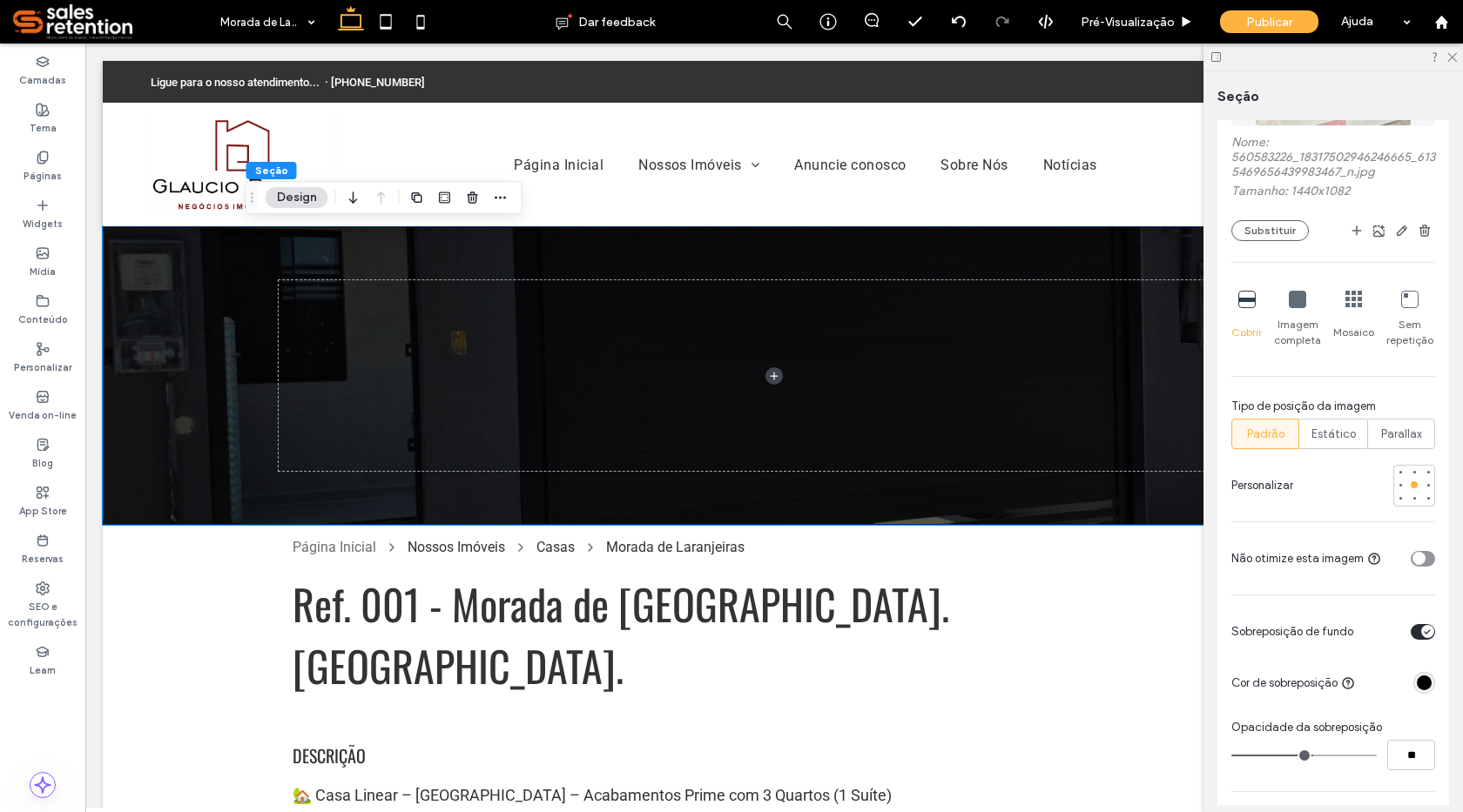
type input "**"
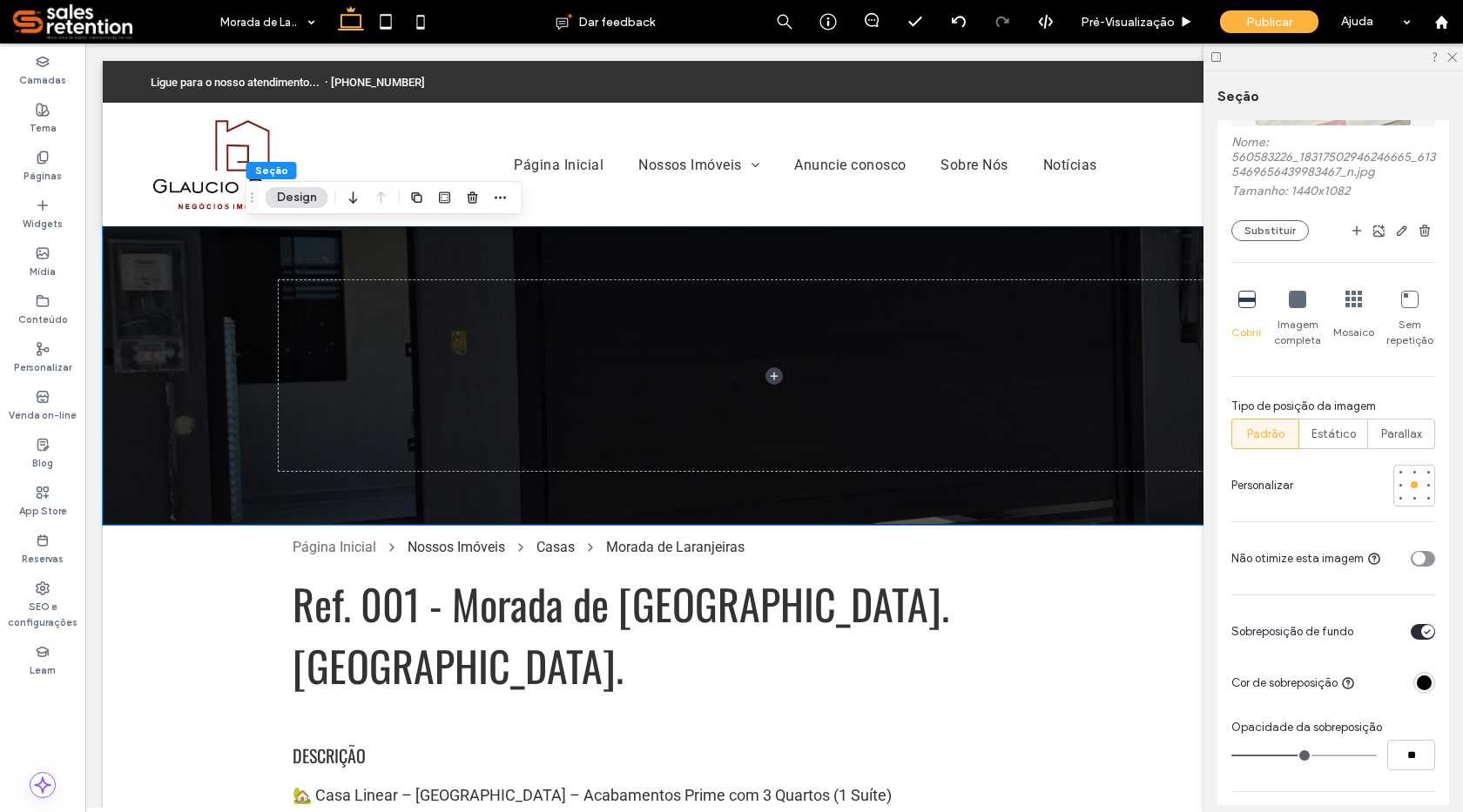
type input "**"
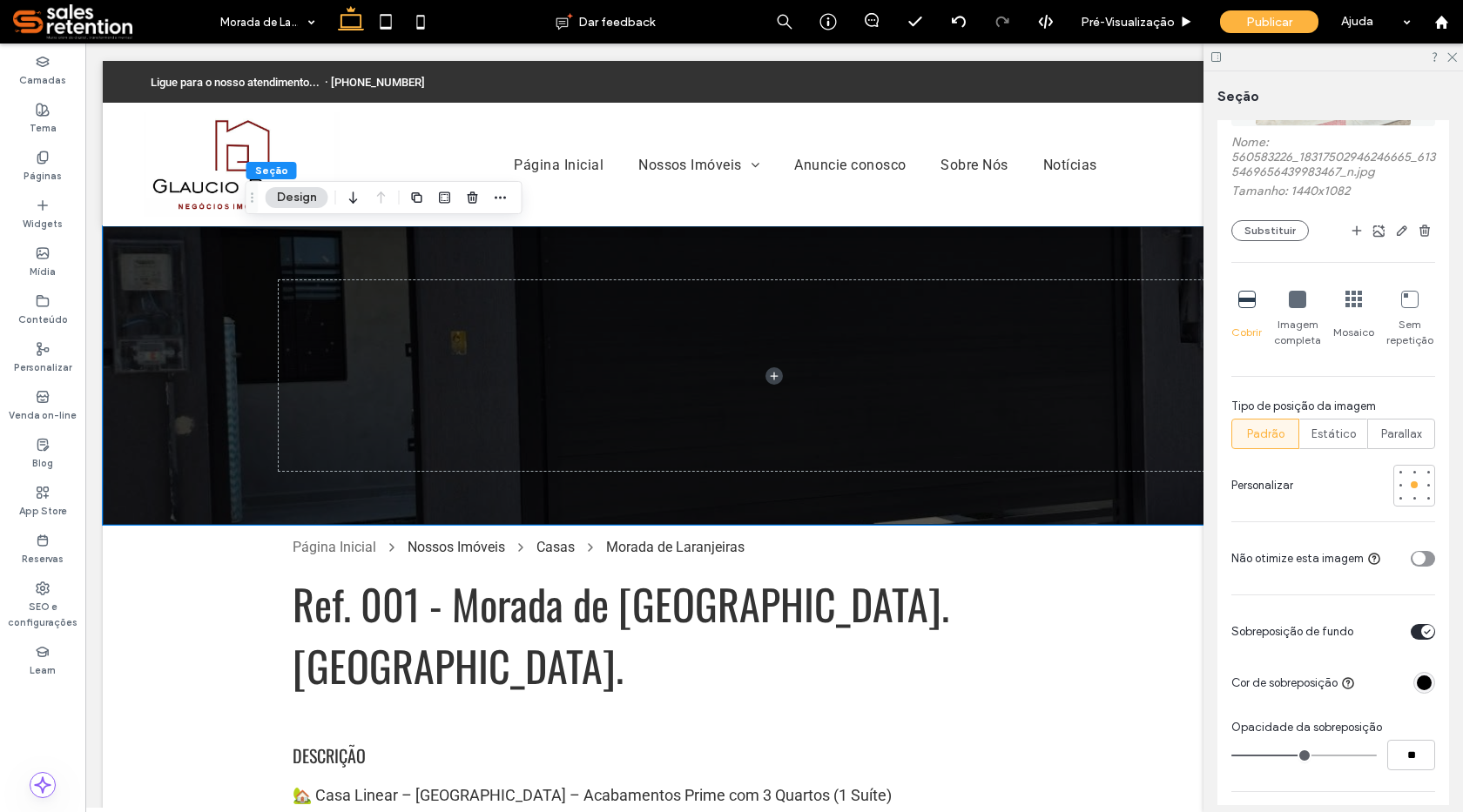
type input "**"
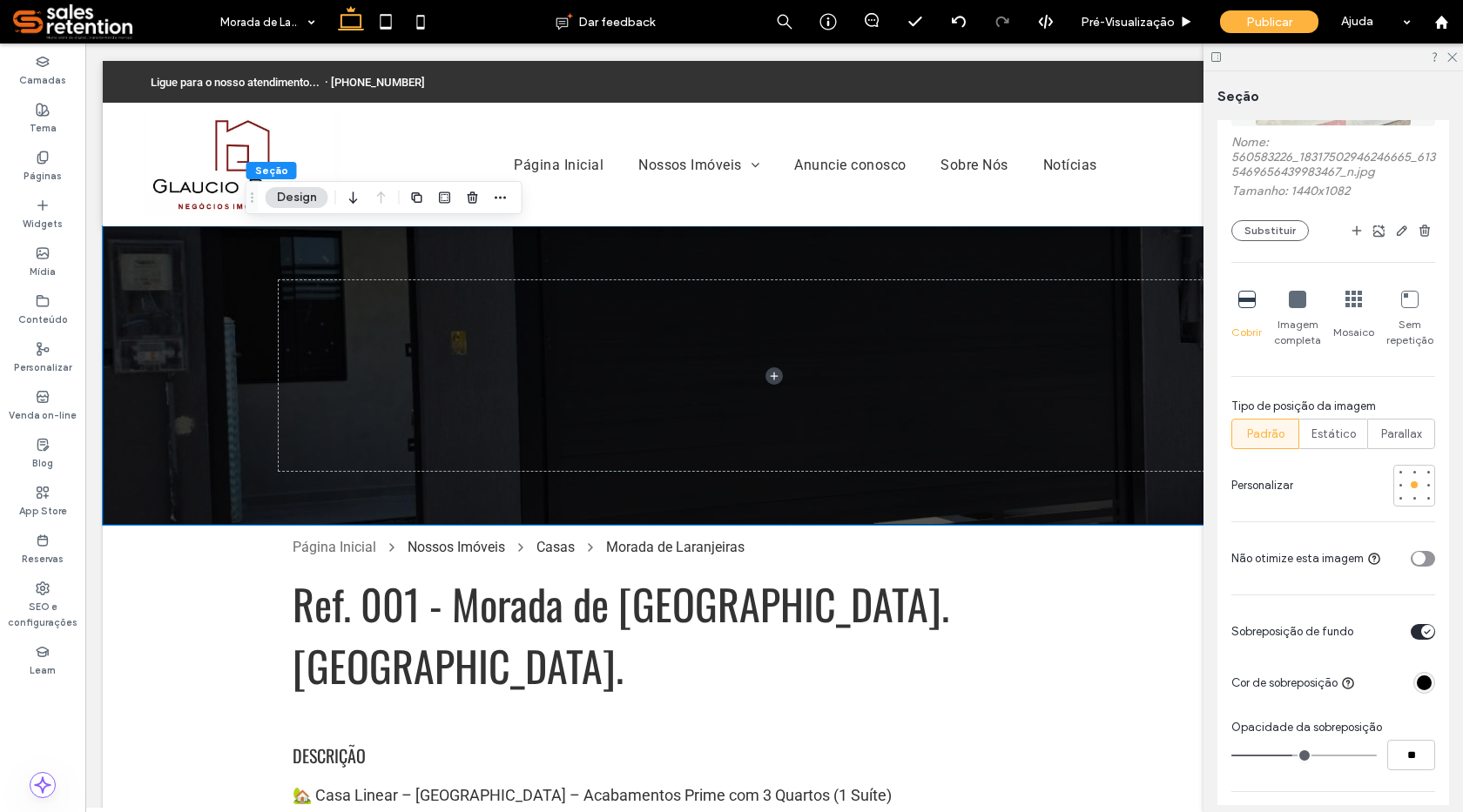
type input "**"
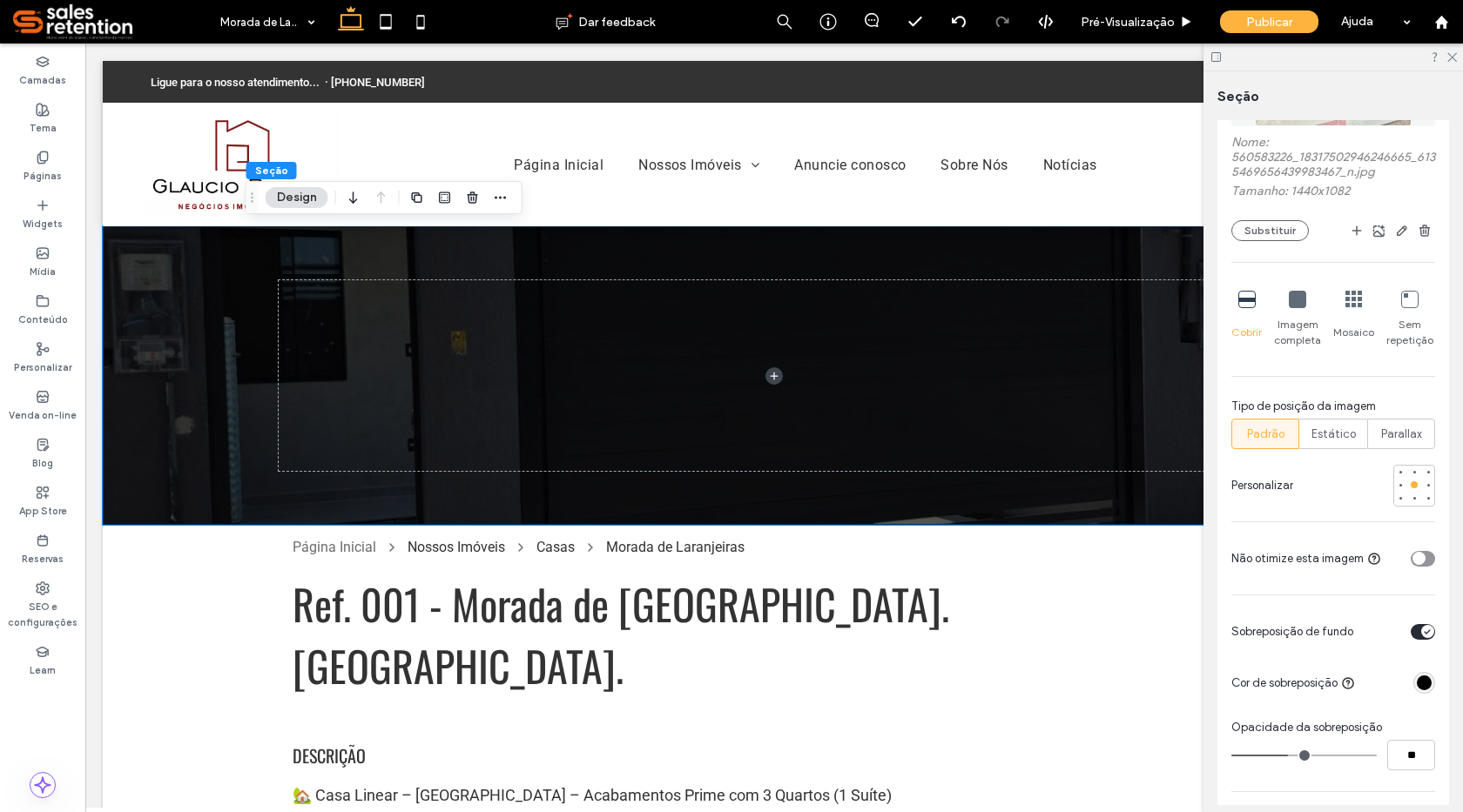
type input "**"
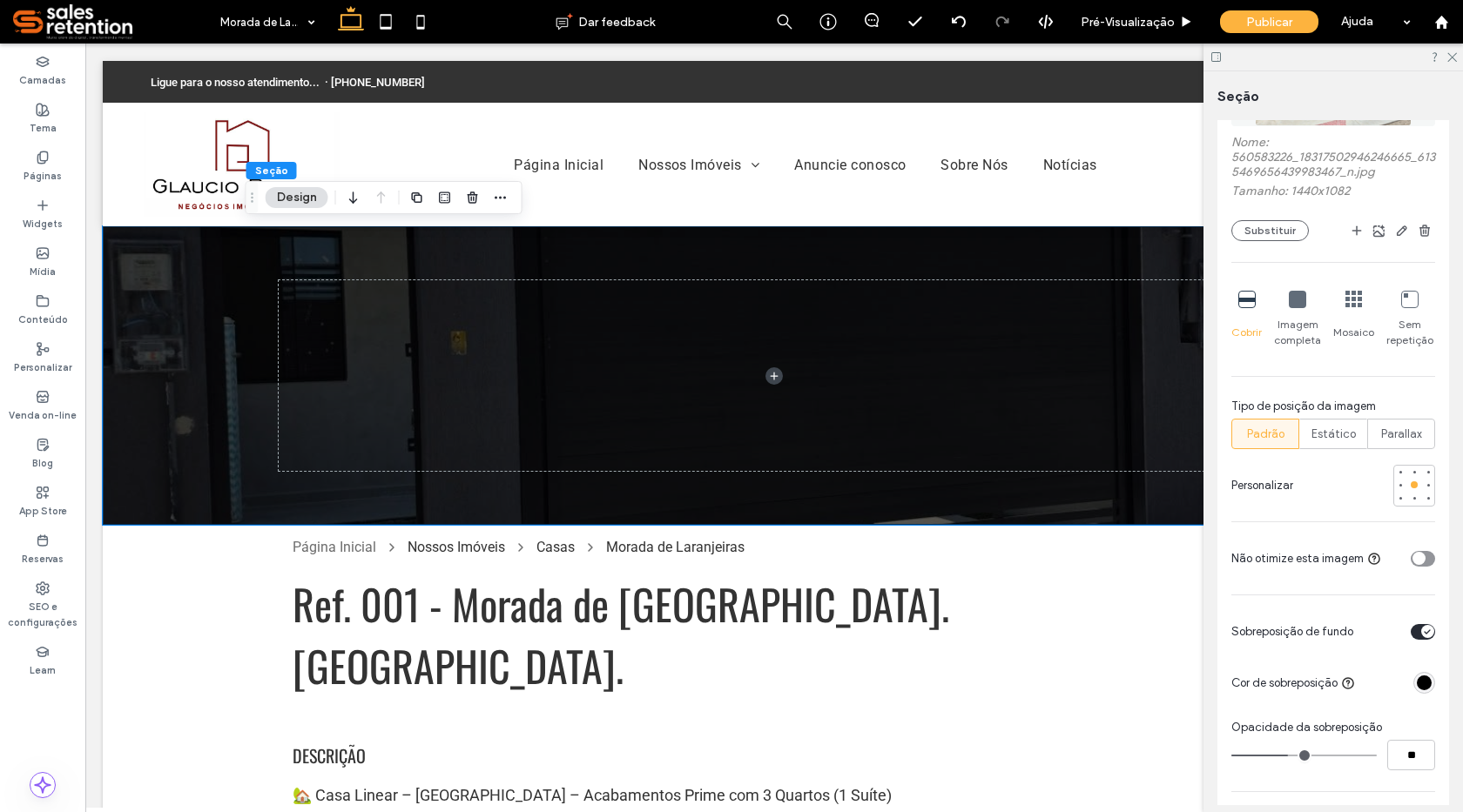
type input "**"
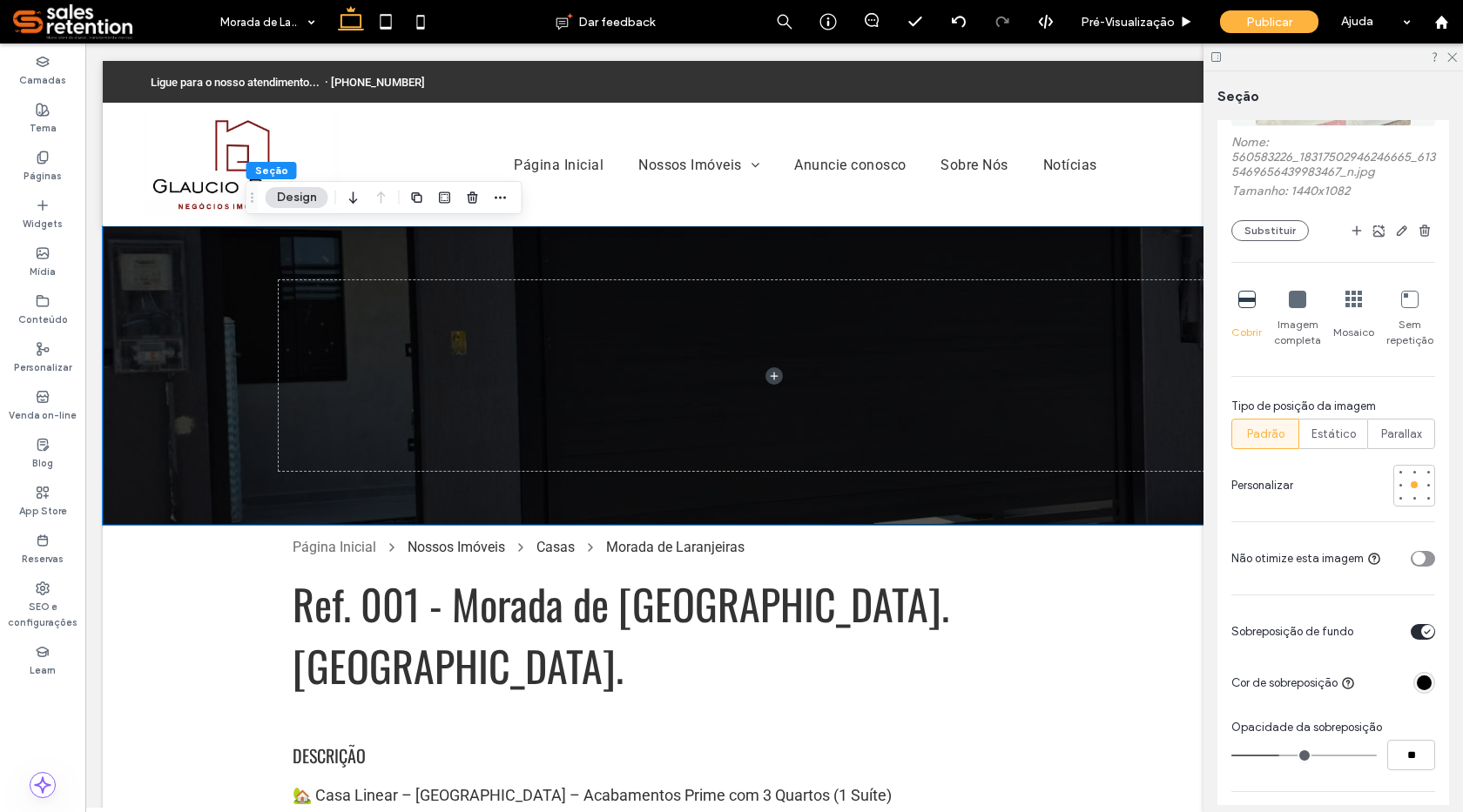
type input "**"
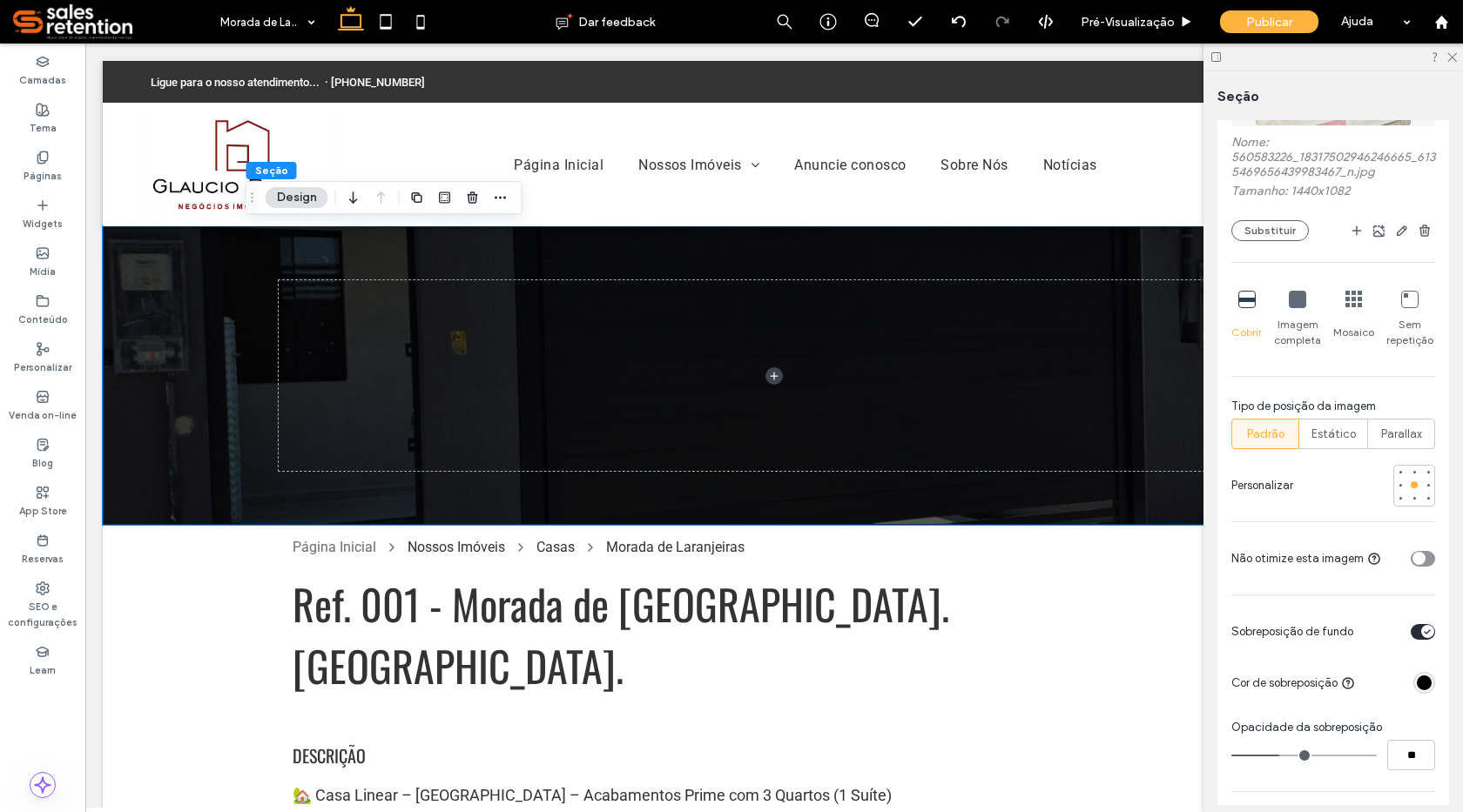
type input "**"
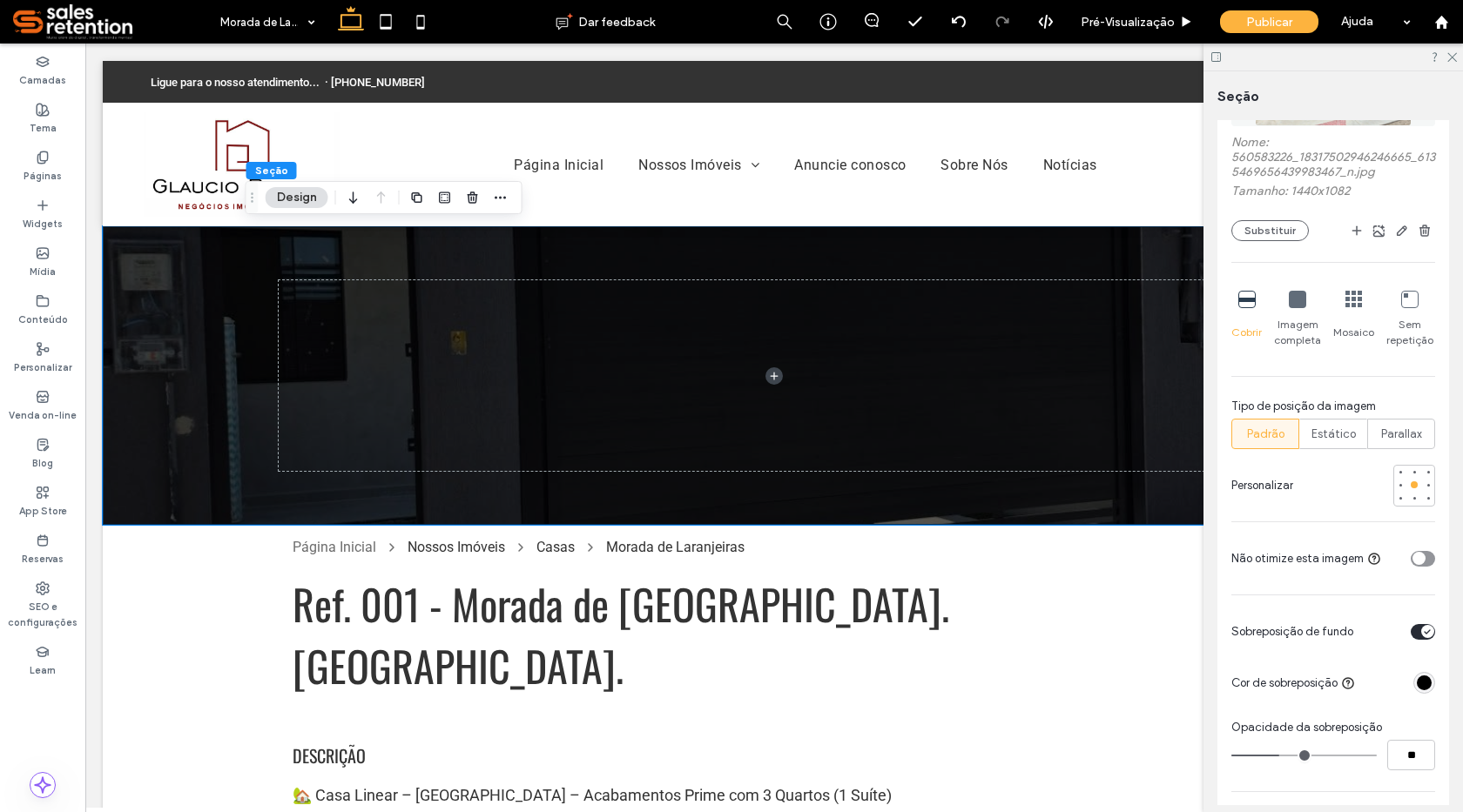
type input "**"
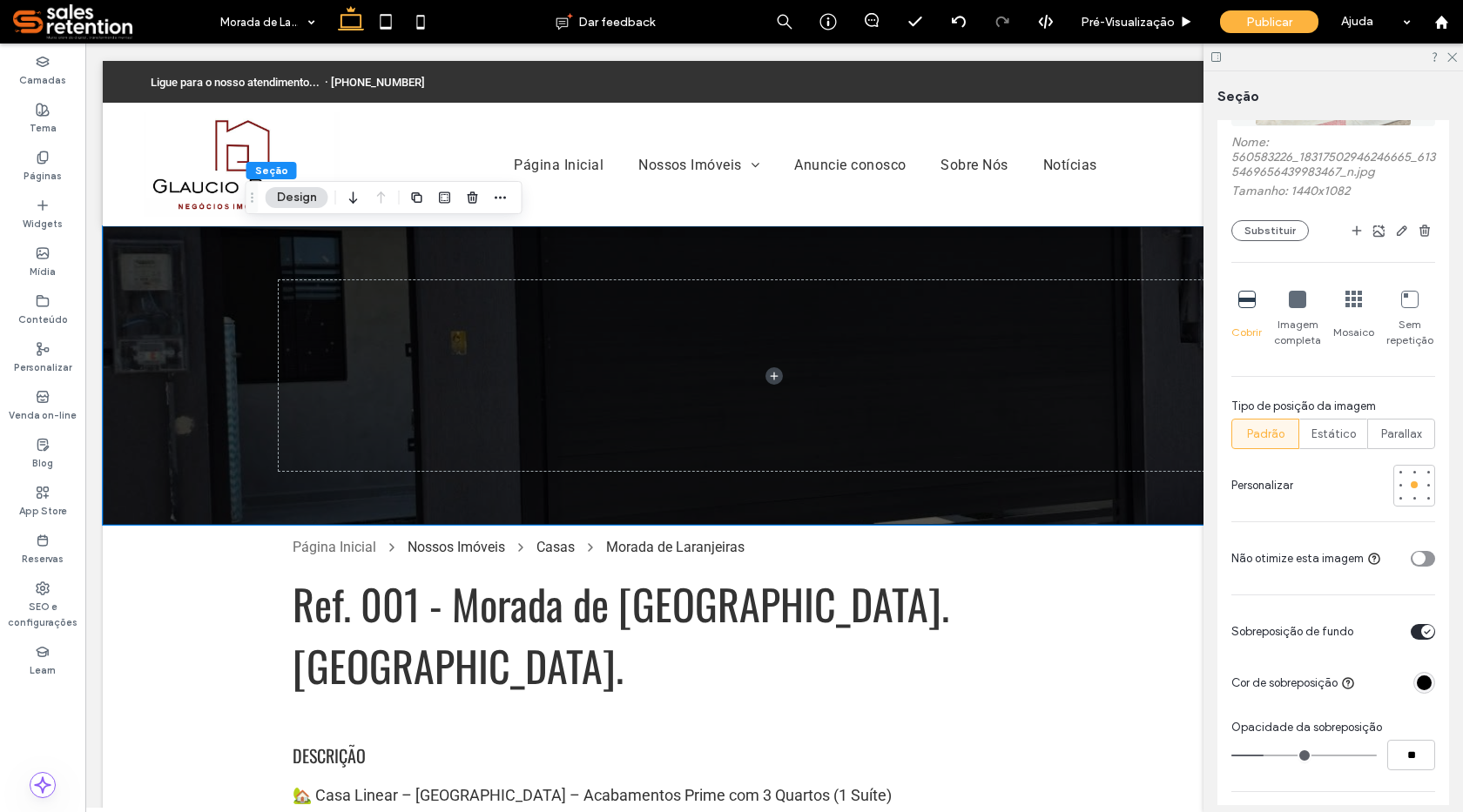
type input "**"
drag, startPoint x: 1321, startPoint y: 754, endPoint x: 1263, endPoint y: 754, distance: 58.0
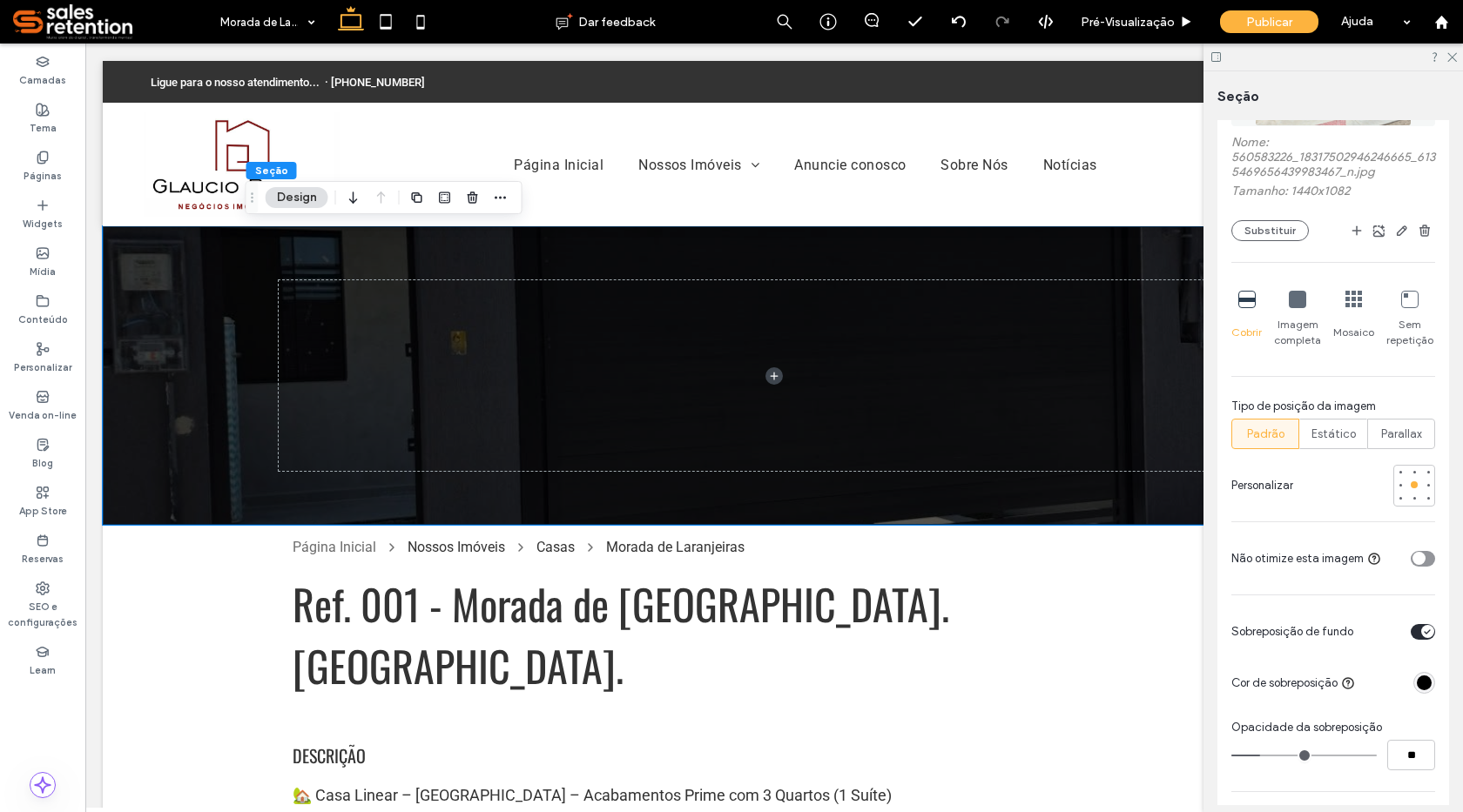
click at [1263, 755] on input "range" at bounding box center [1303, 756] width 145 height 2
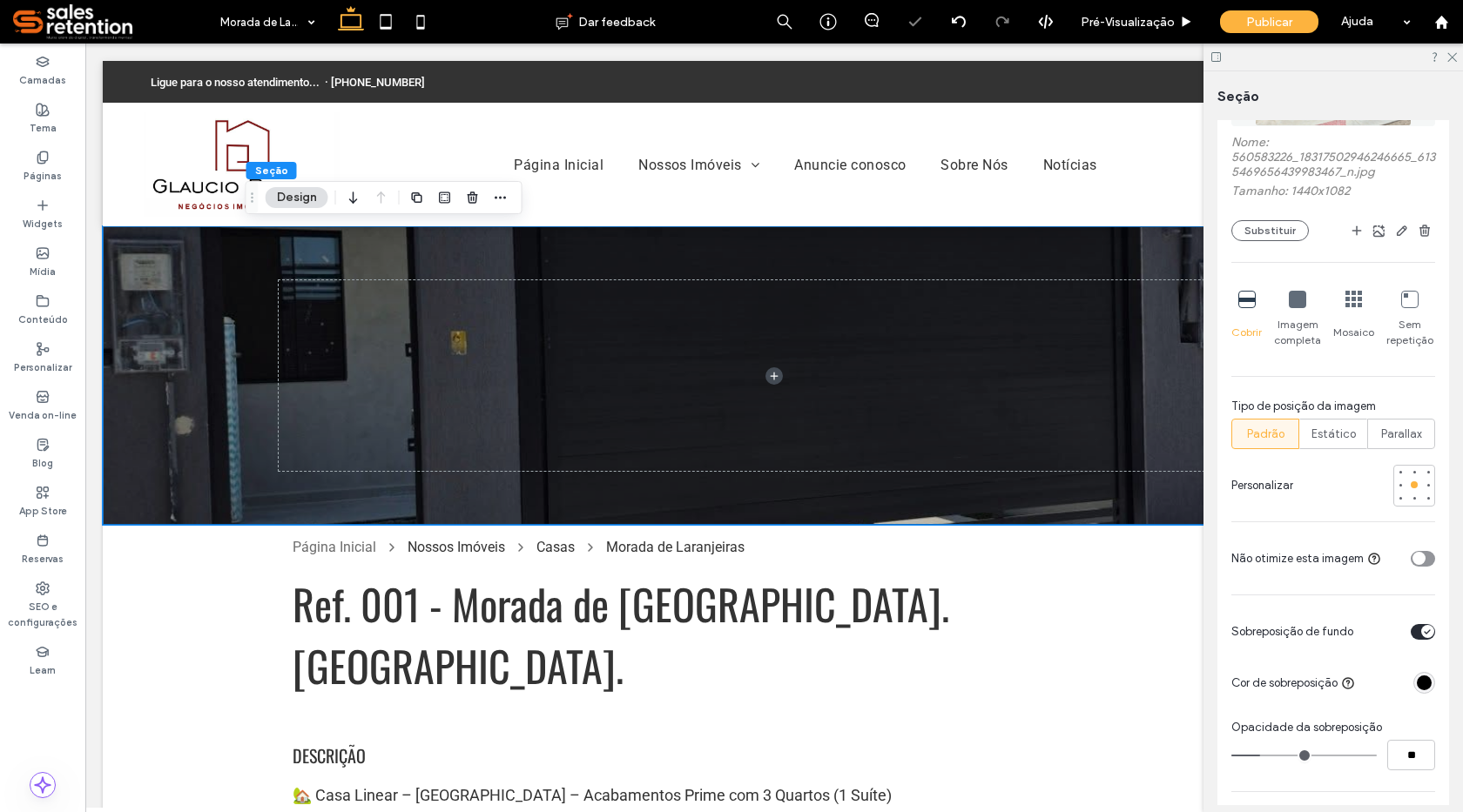
type input "**"
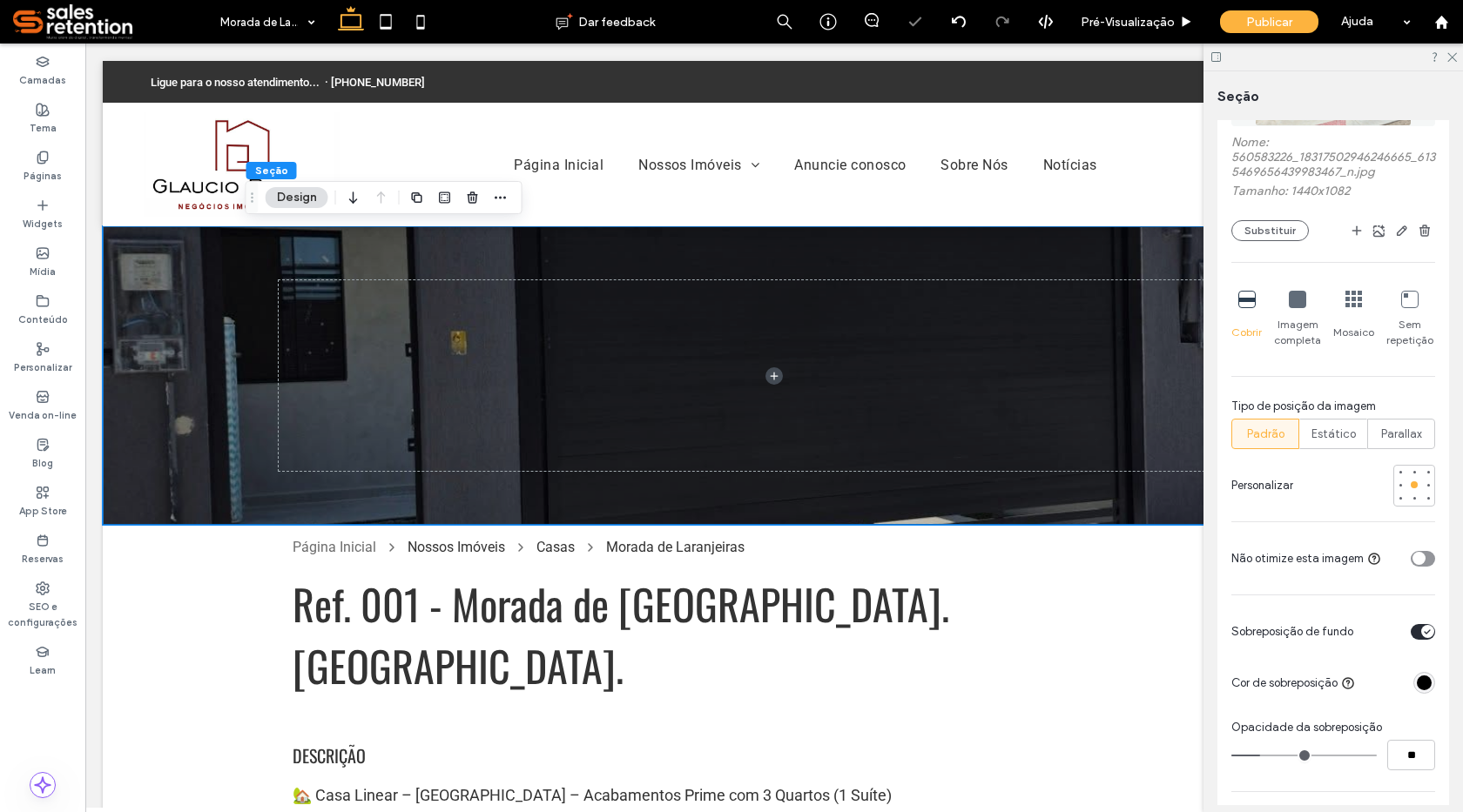
type input "**"
type input "*"
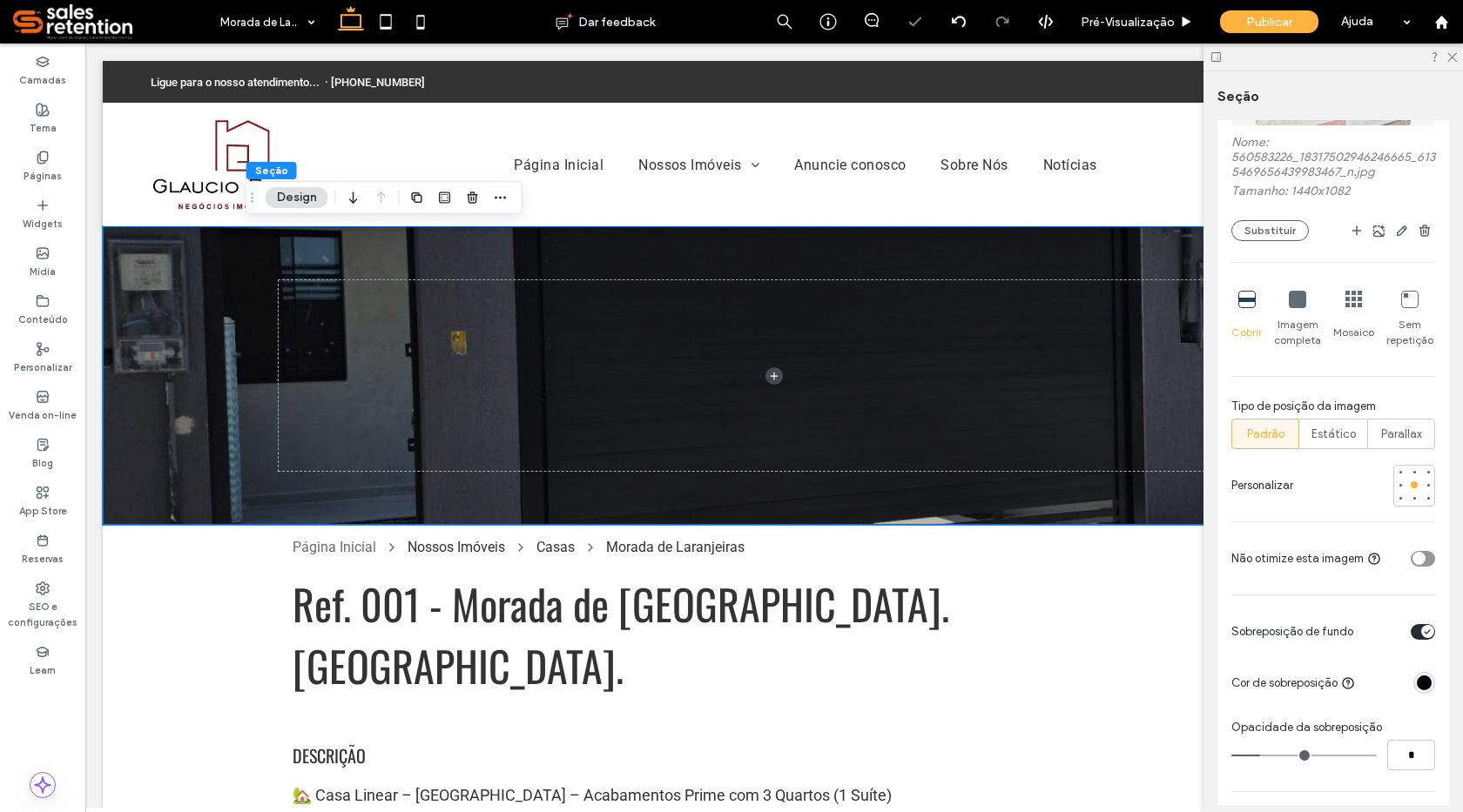
type input "*"
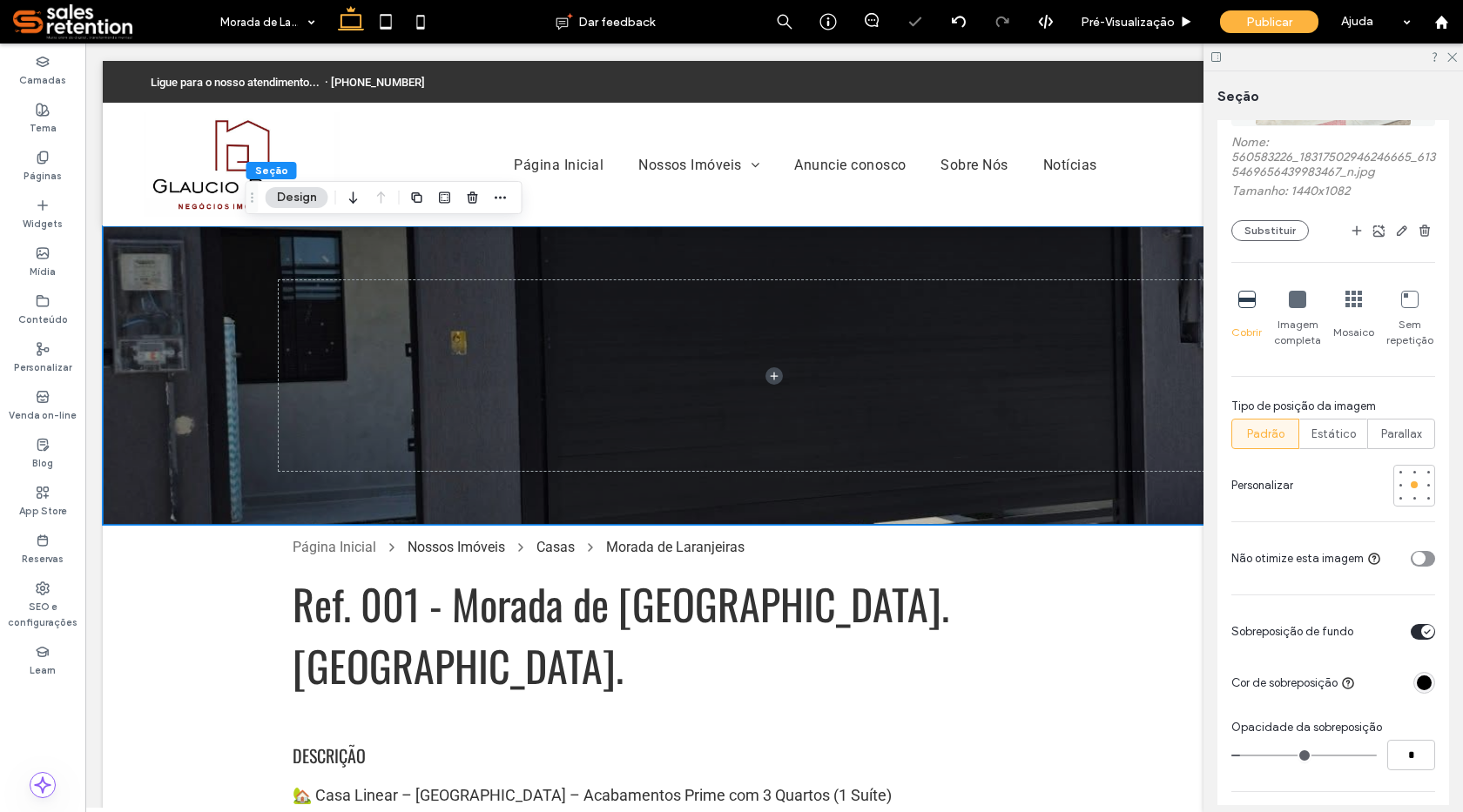
type input "*"
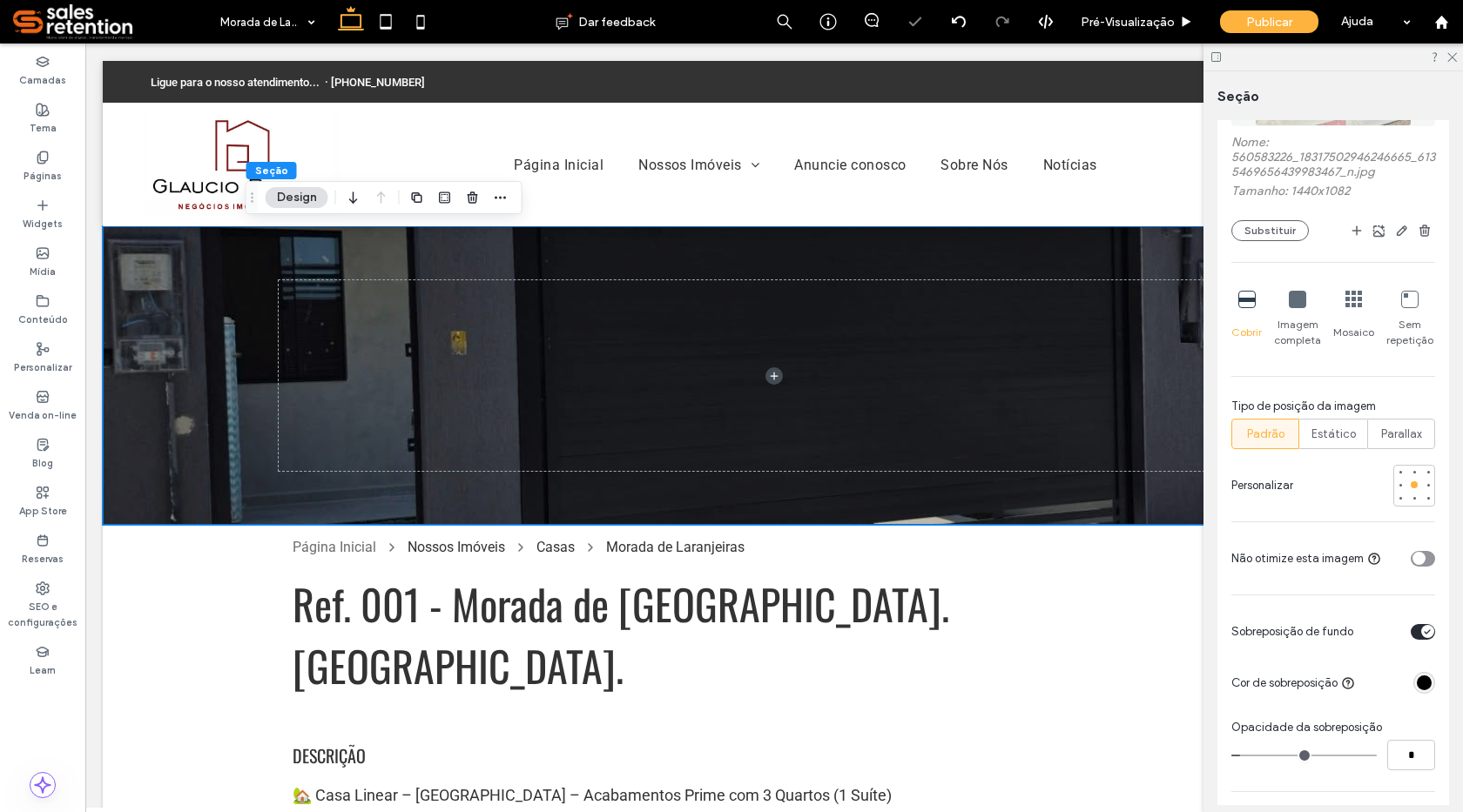
type input "*"
drag, startPoint x: 1263, startPoint y: 754, endPoint x: 1231, endPoint y: 755, distance: 32.0
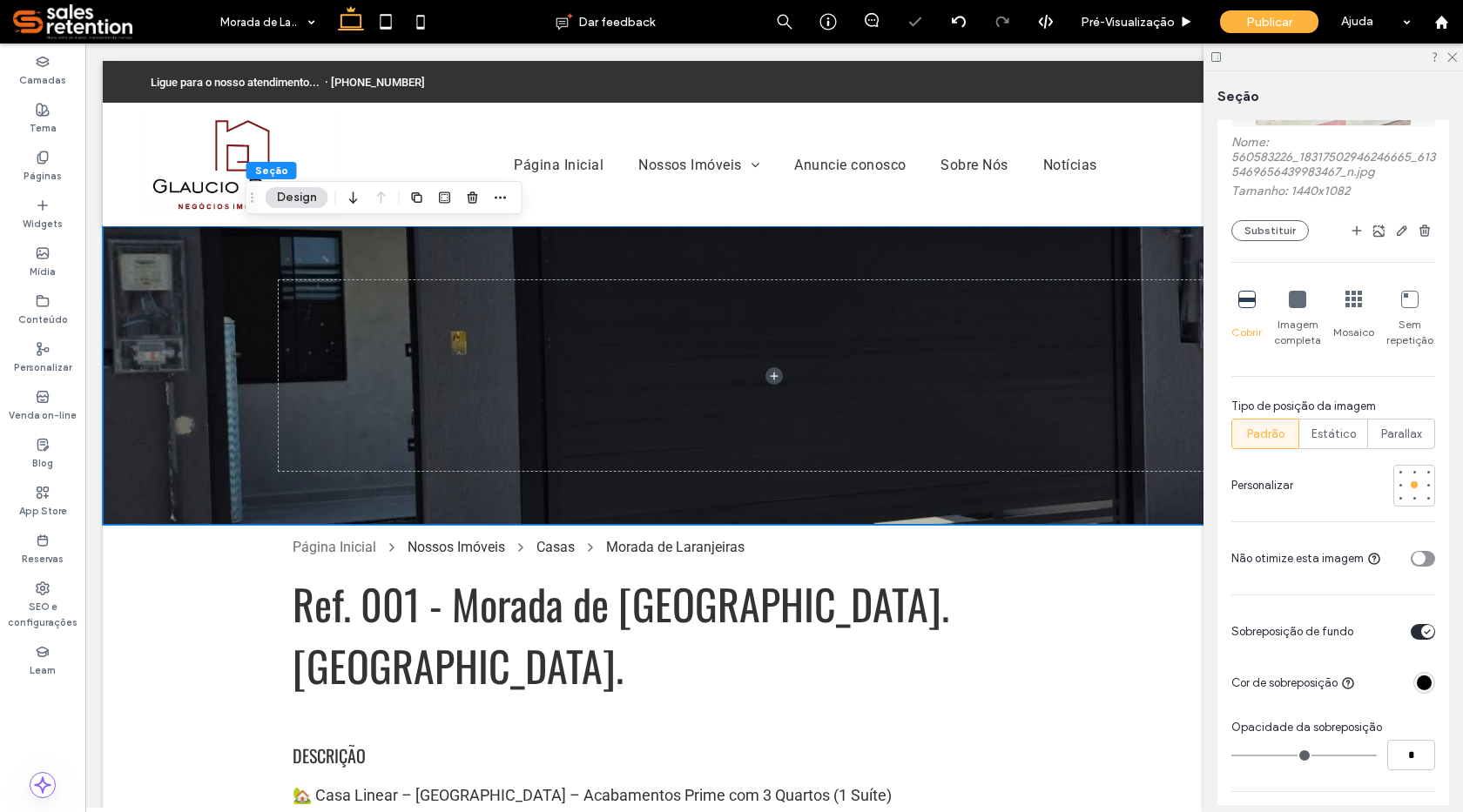
click at [1231, 755] on input "range" at bounding box center [1303, 756] width 145 height 2
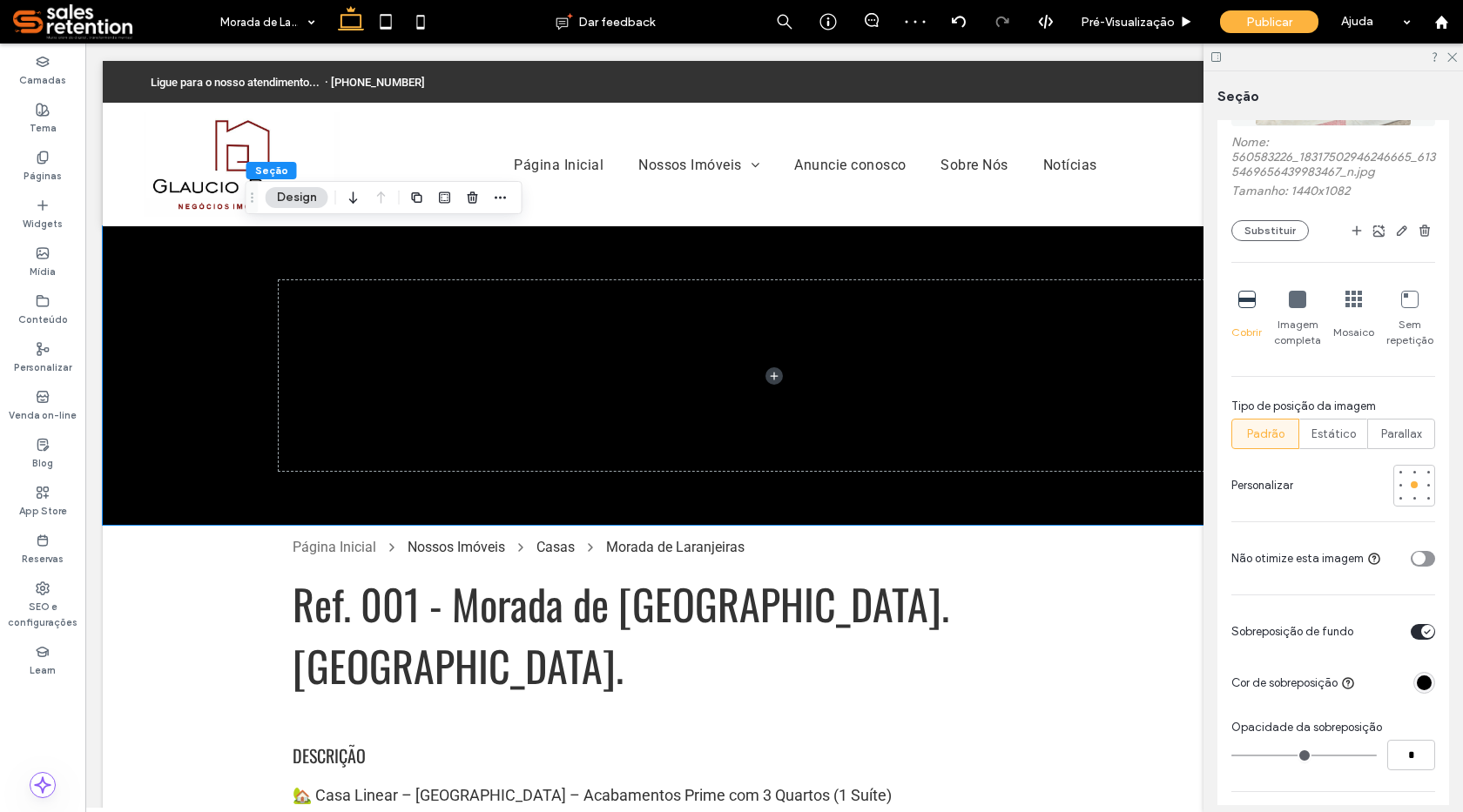
type input "*"
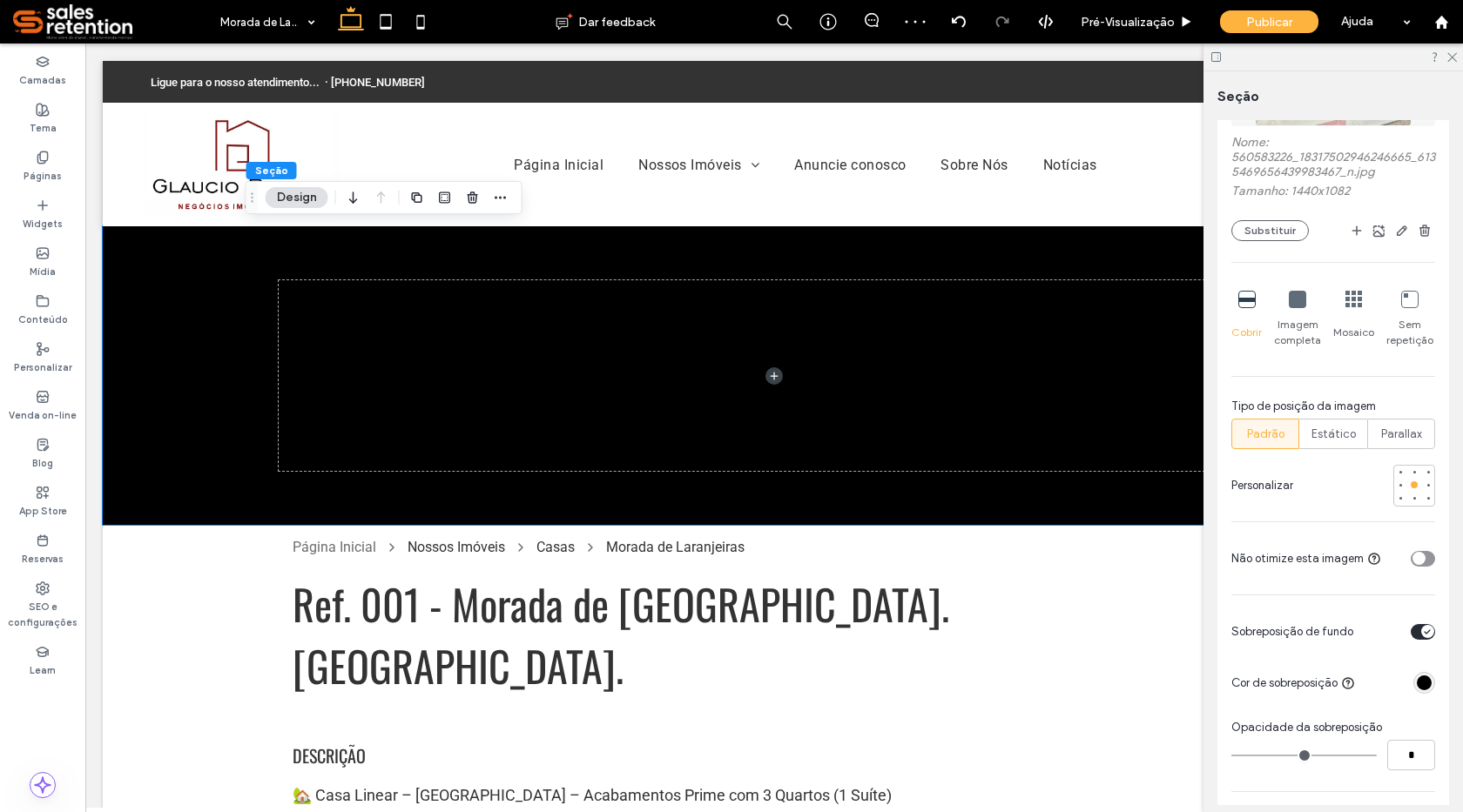
type input "*"
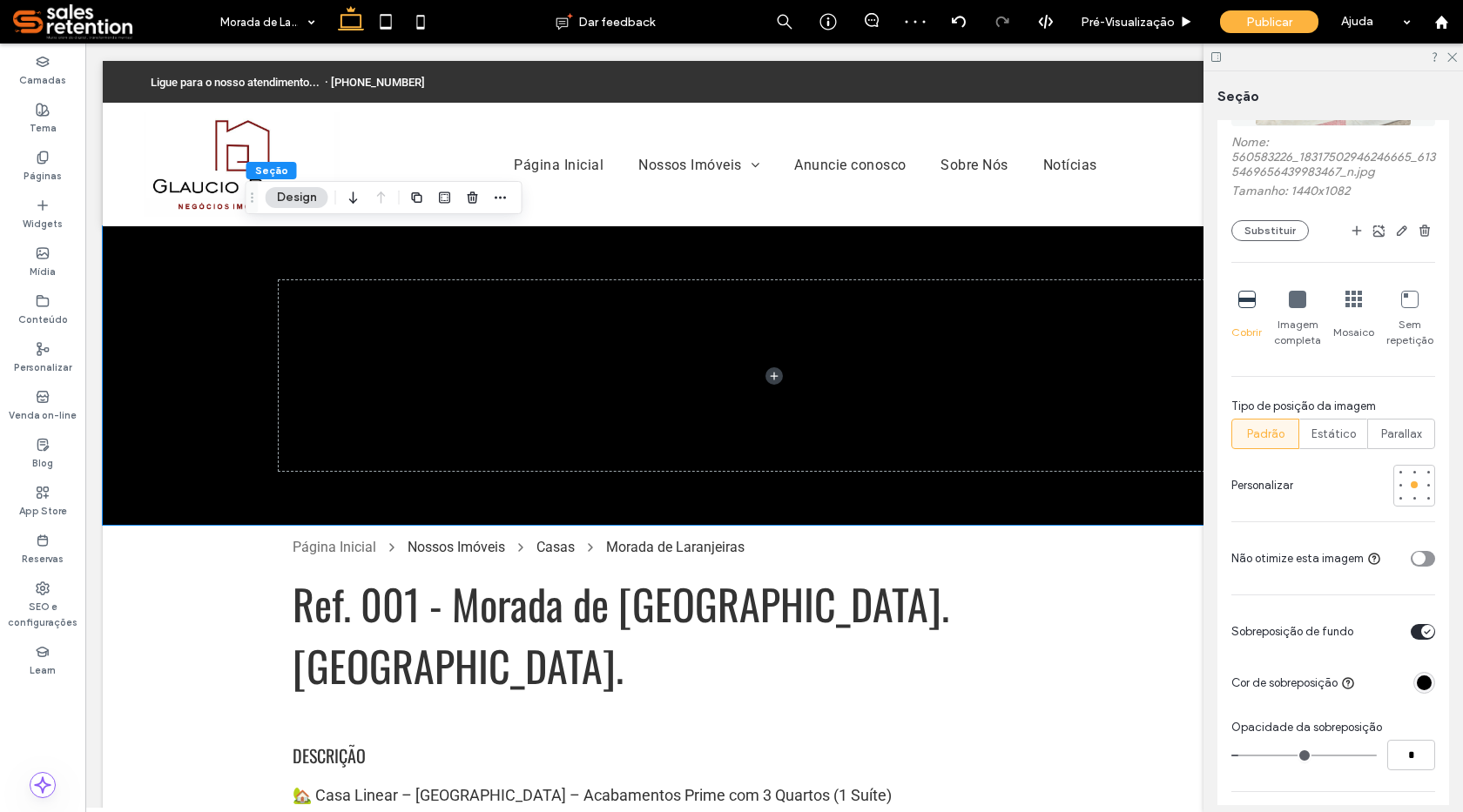
type input "*"
type input "**"
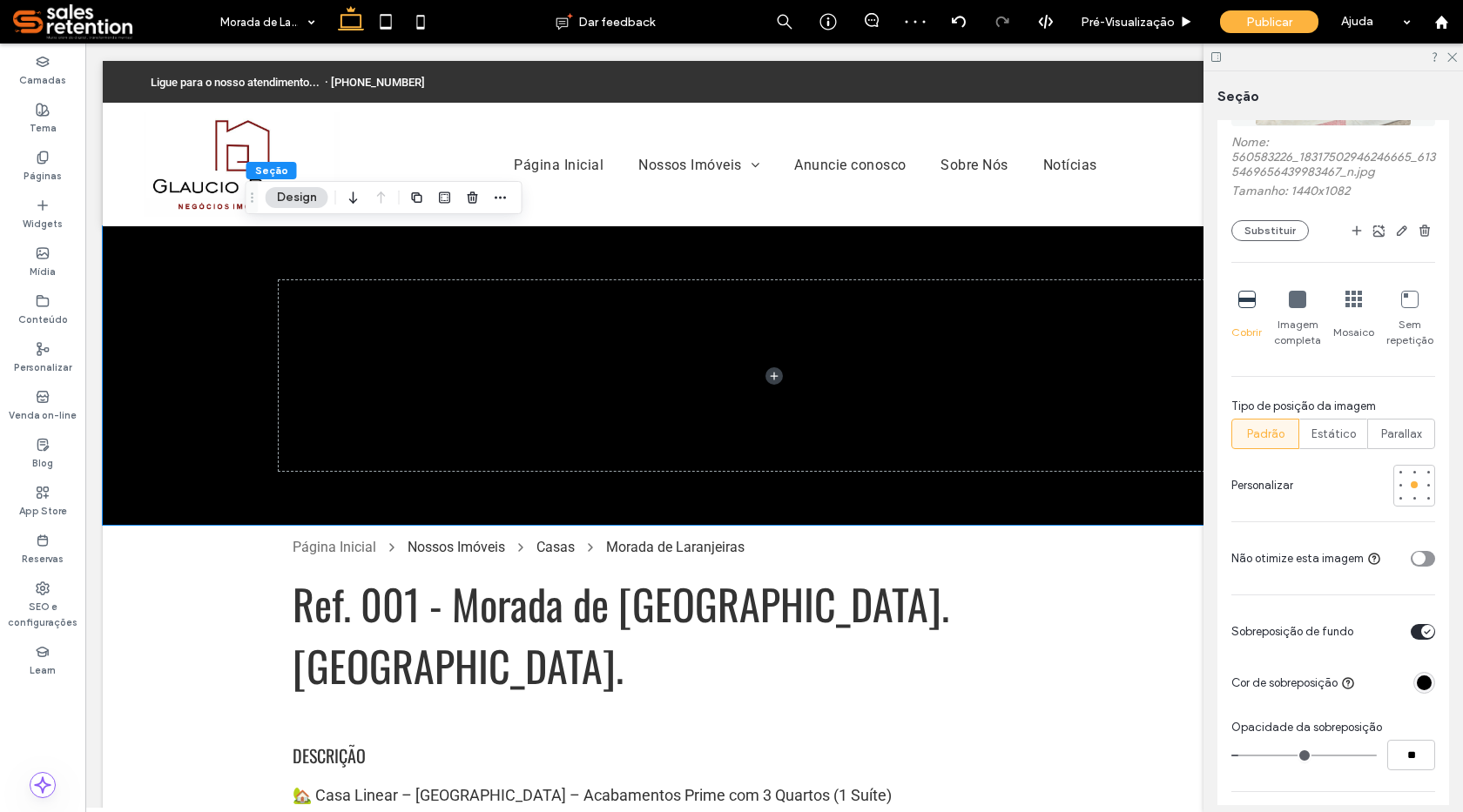
type input "**"
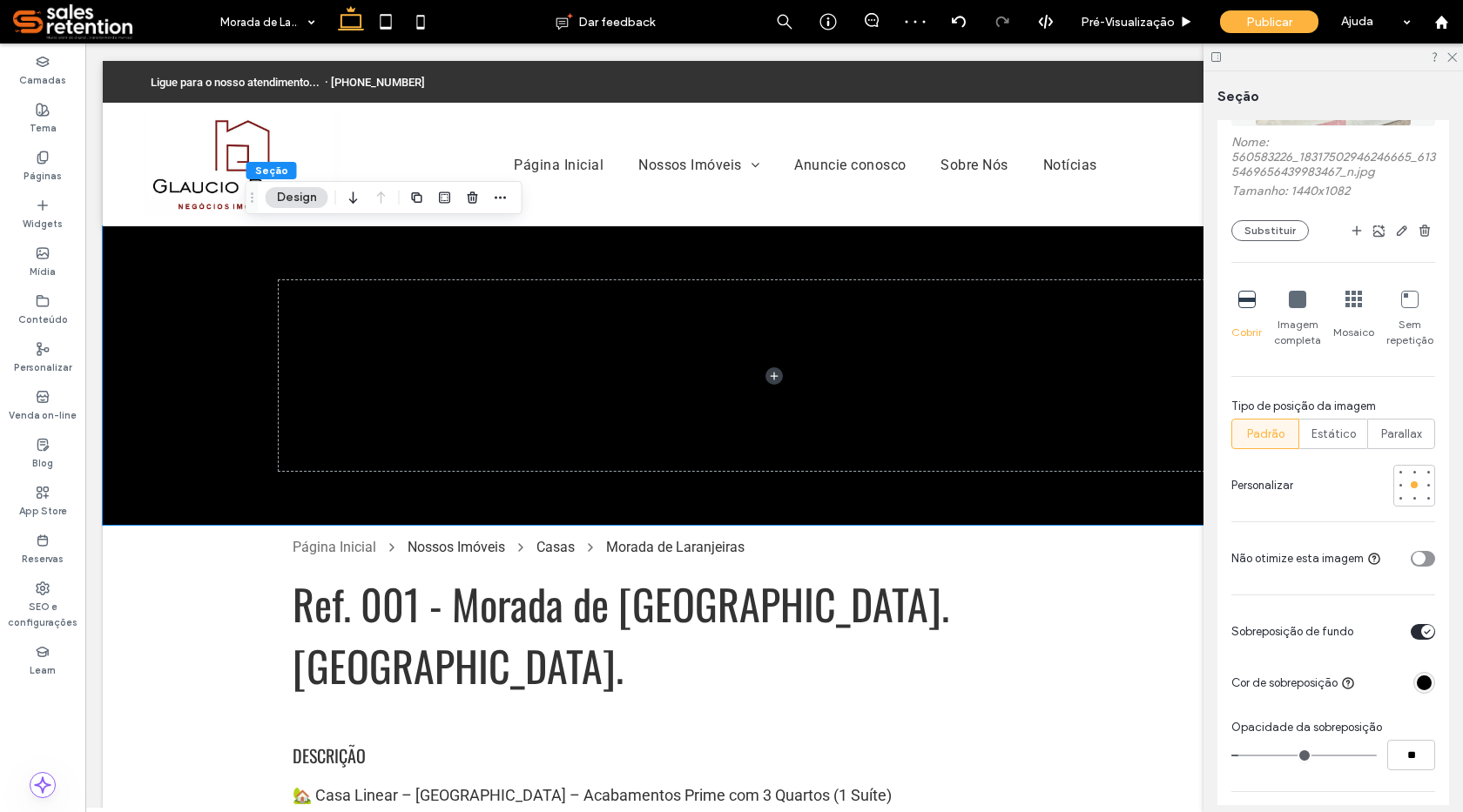
type input "**"
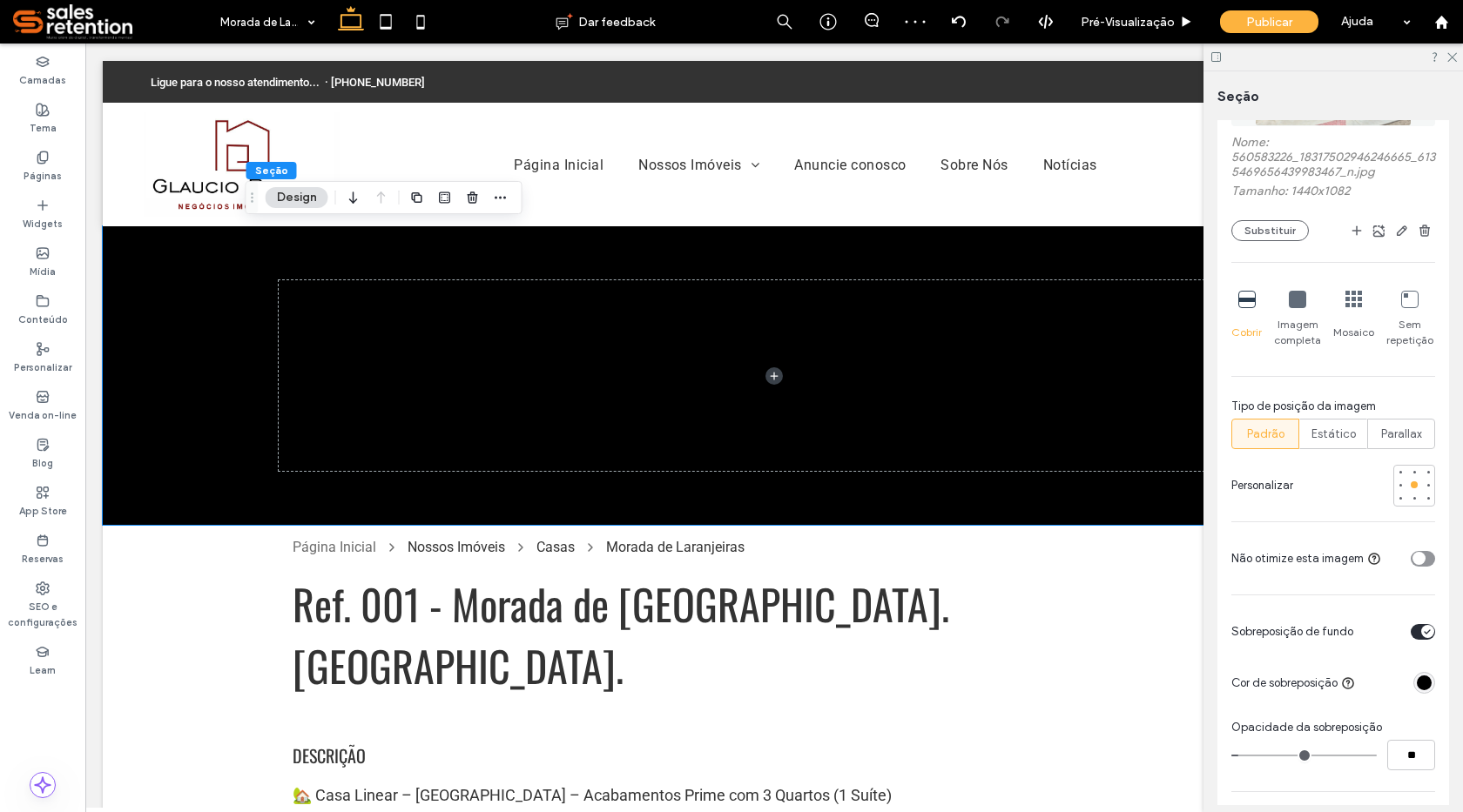
type input "**"
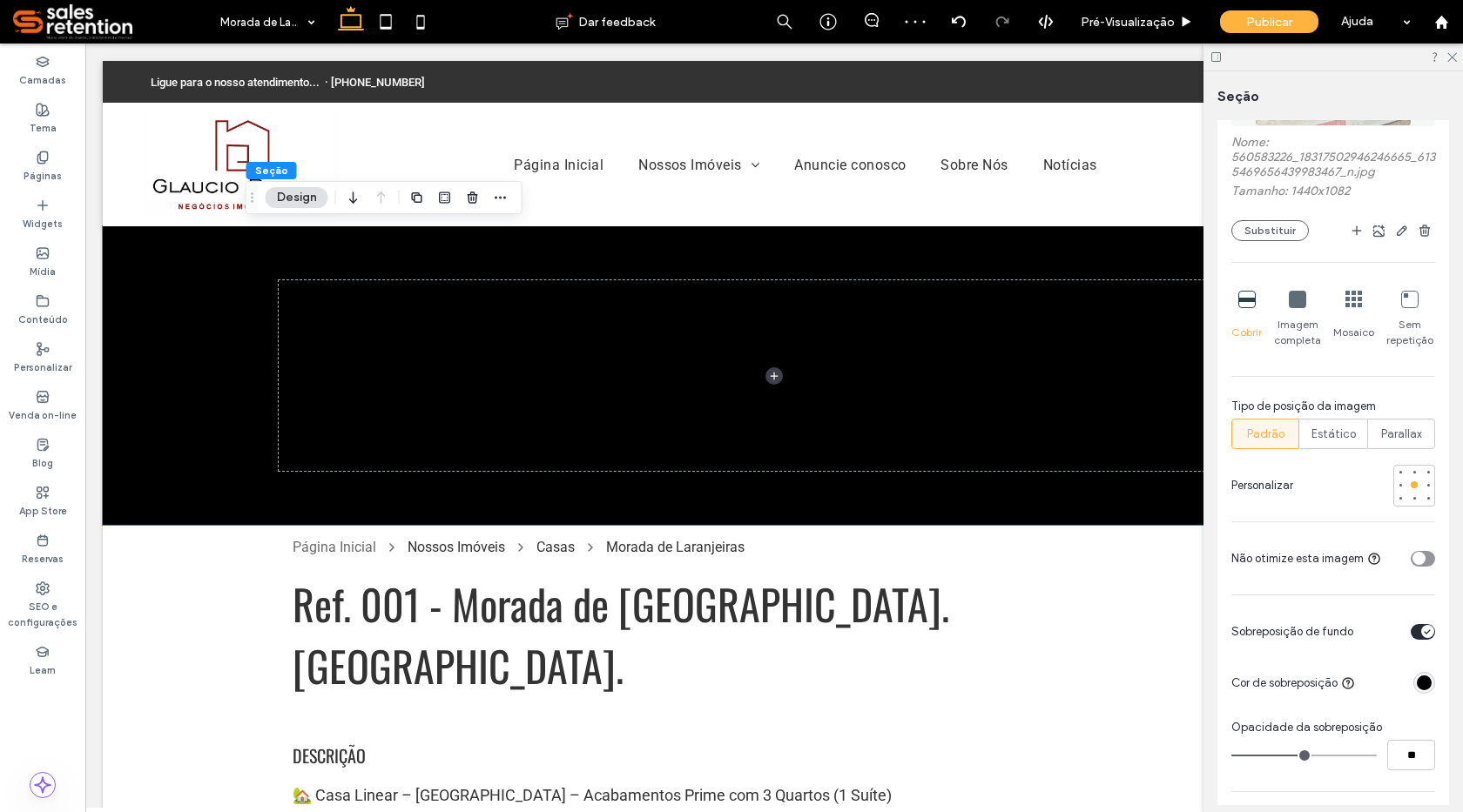
type input "**"
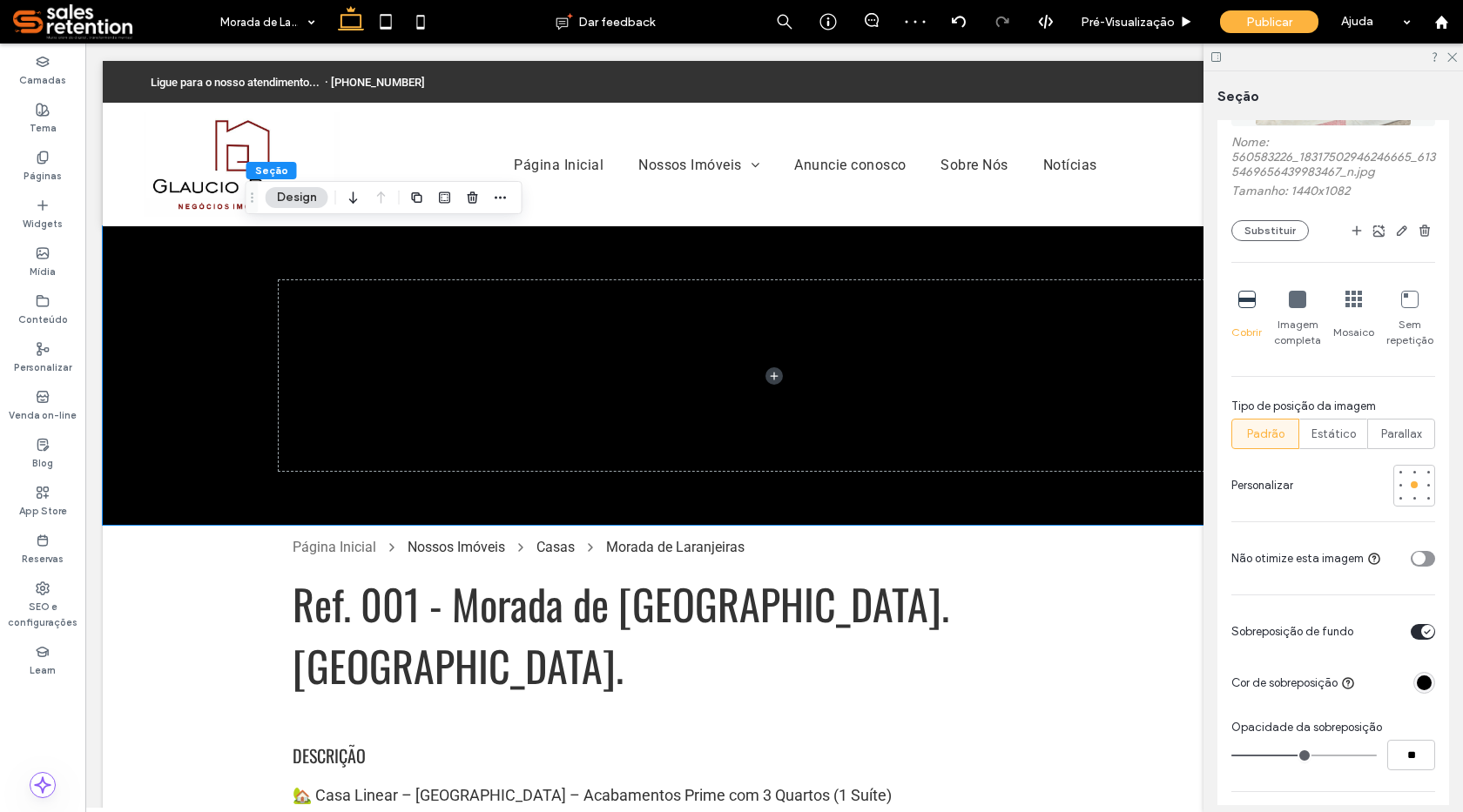
type input "**"
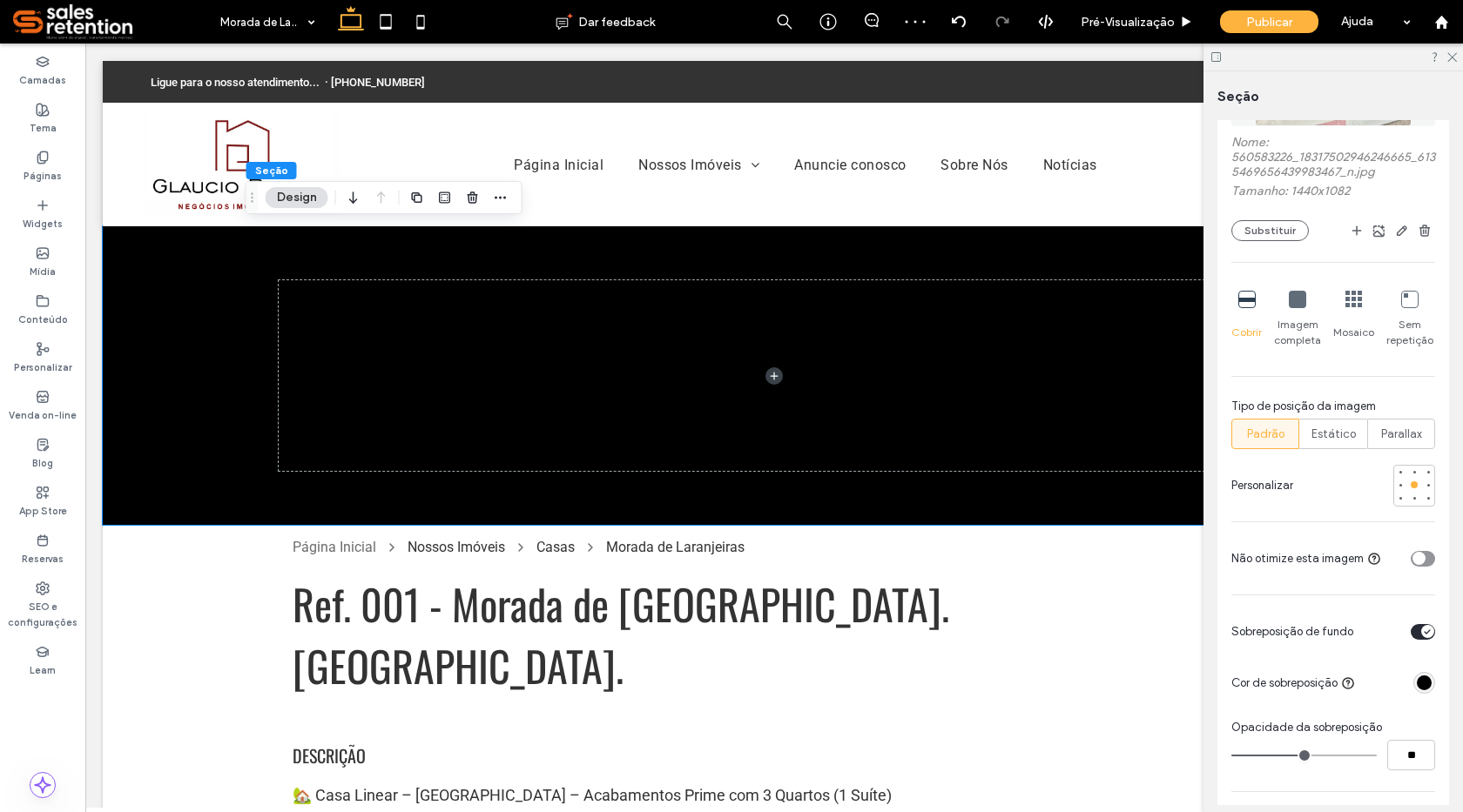
type input "**"
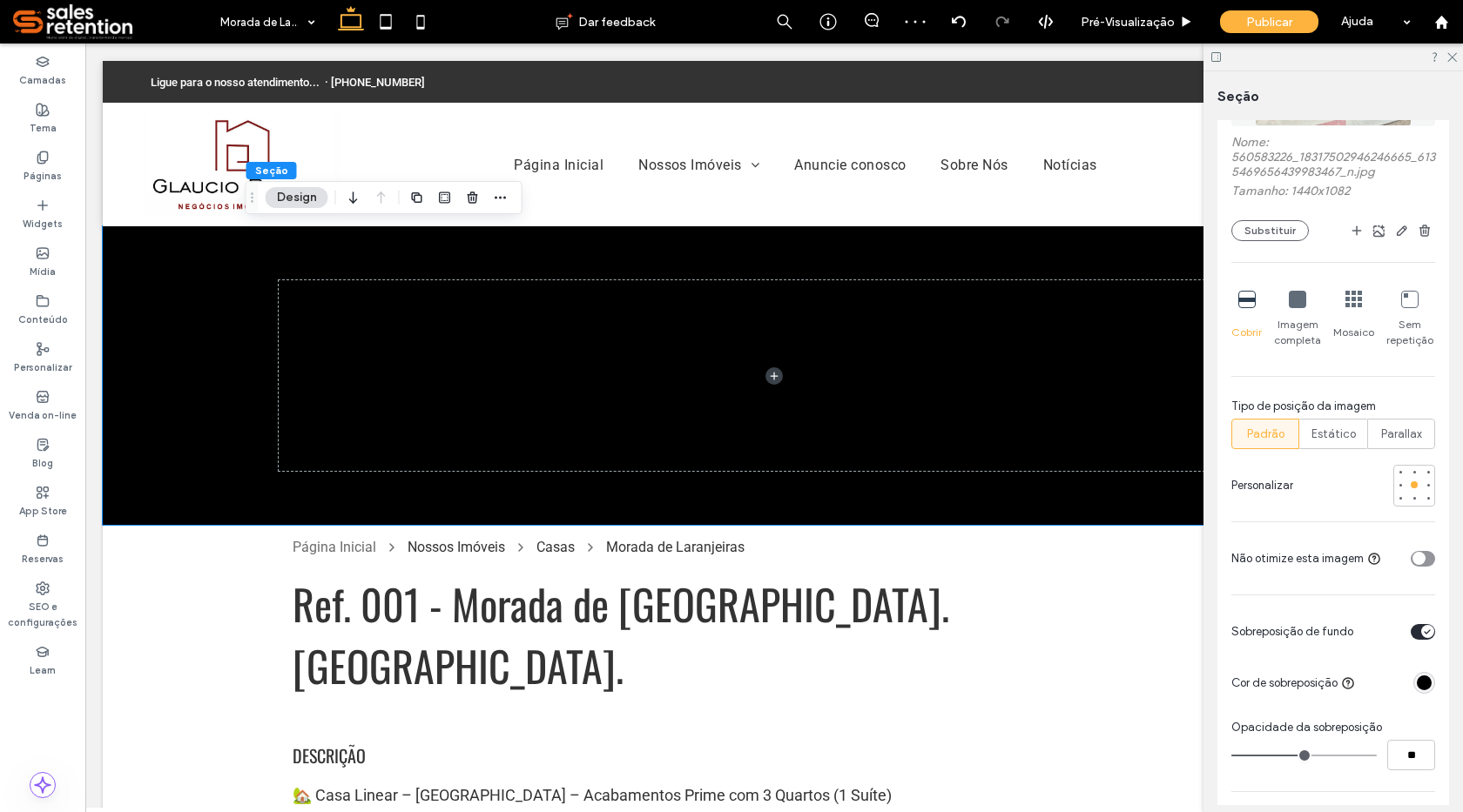
type input "**"
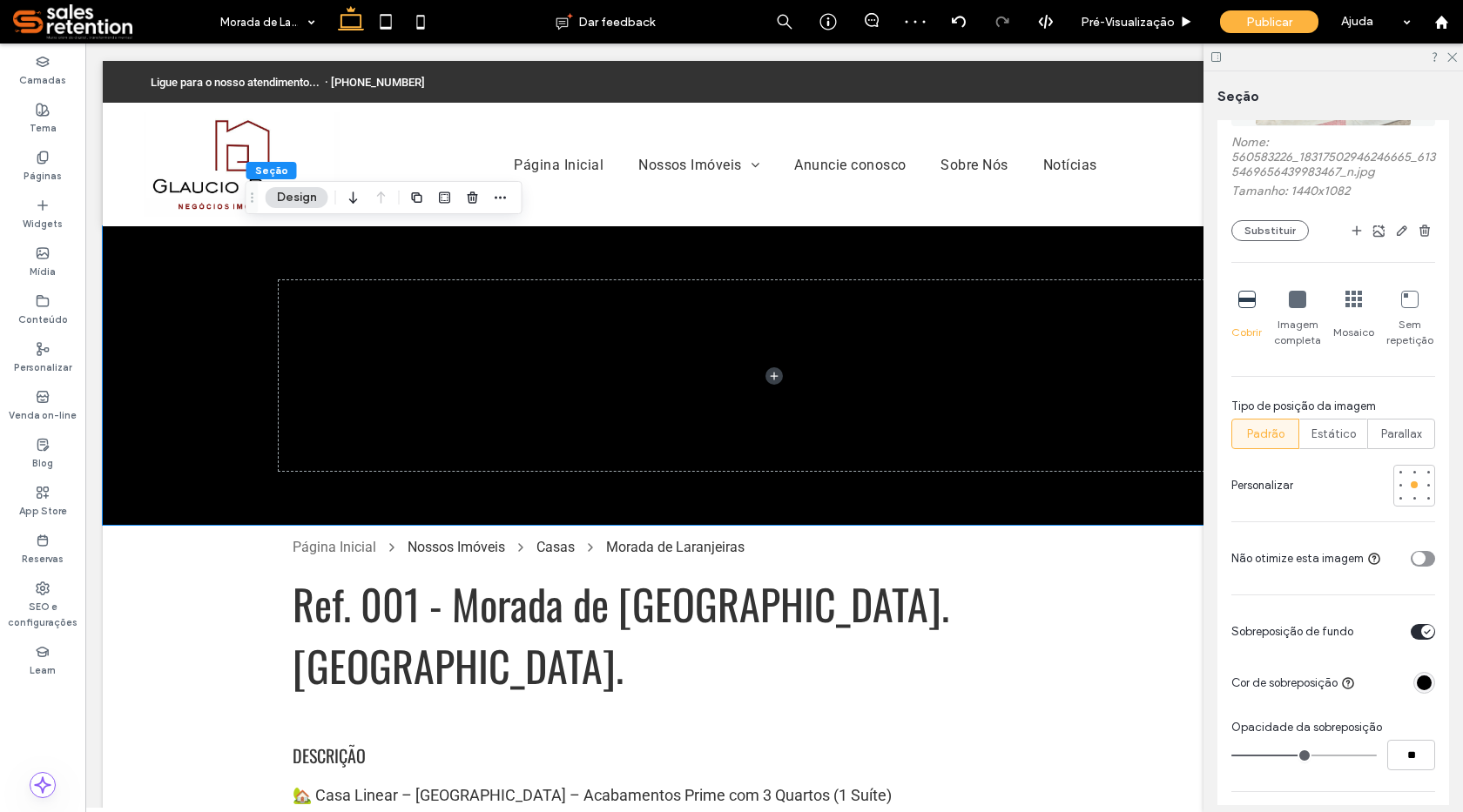
type input "**"
type input "***"
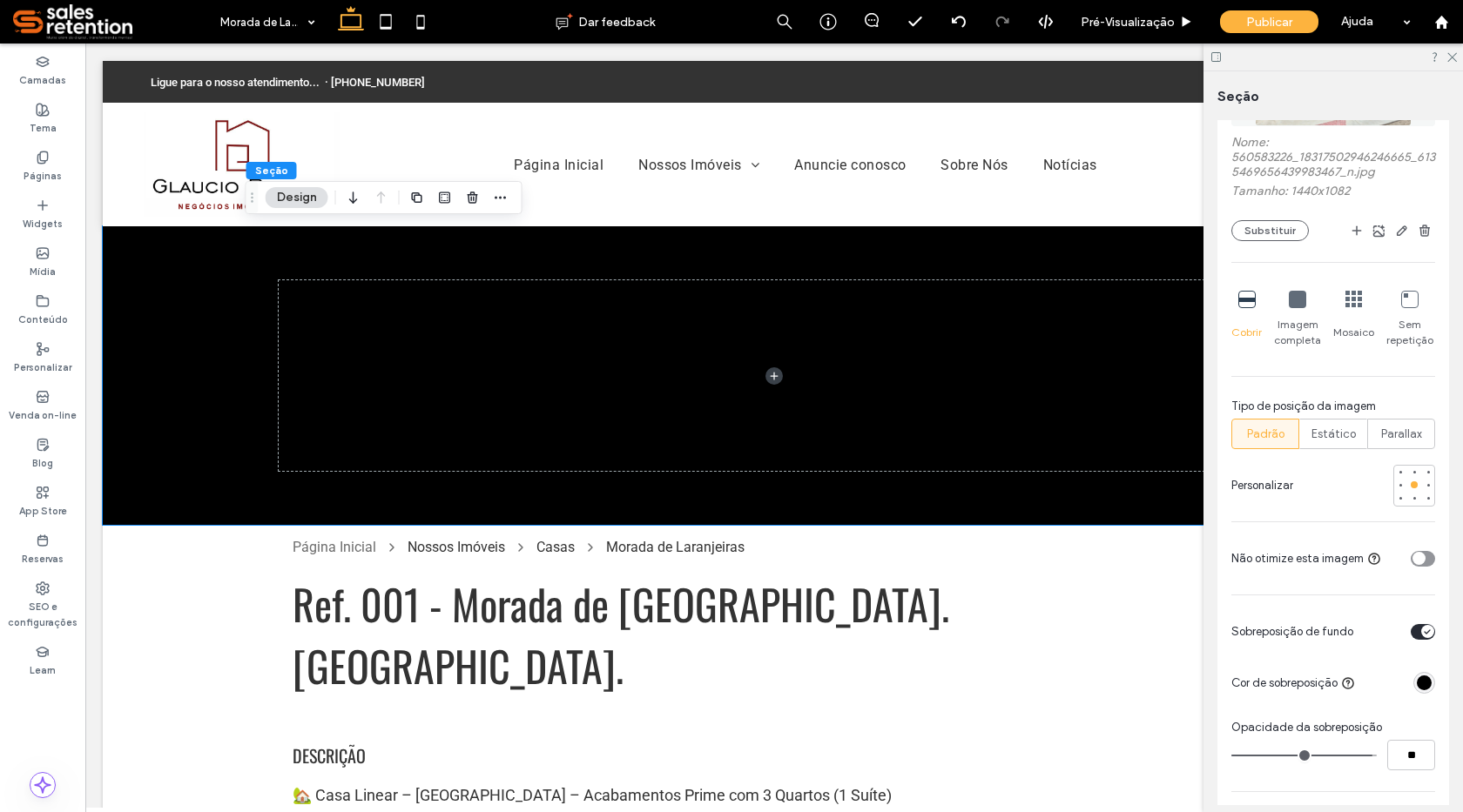
type input "***"
type input "**"
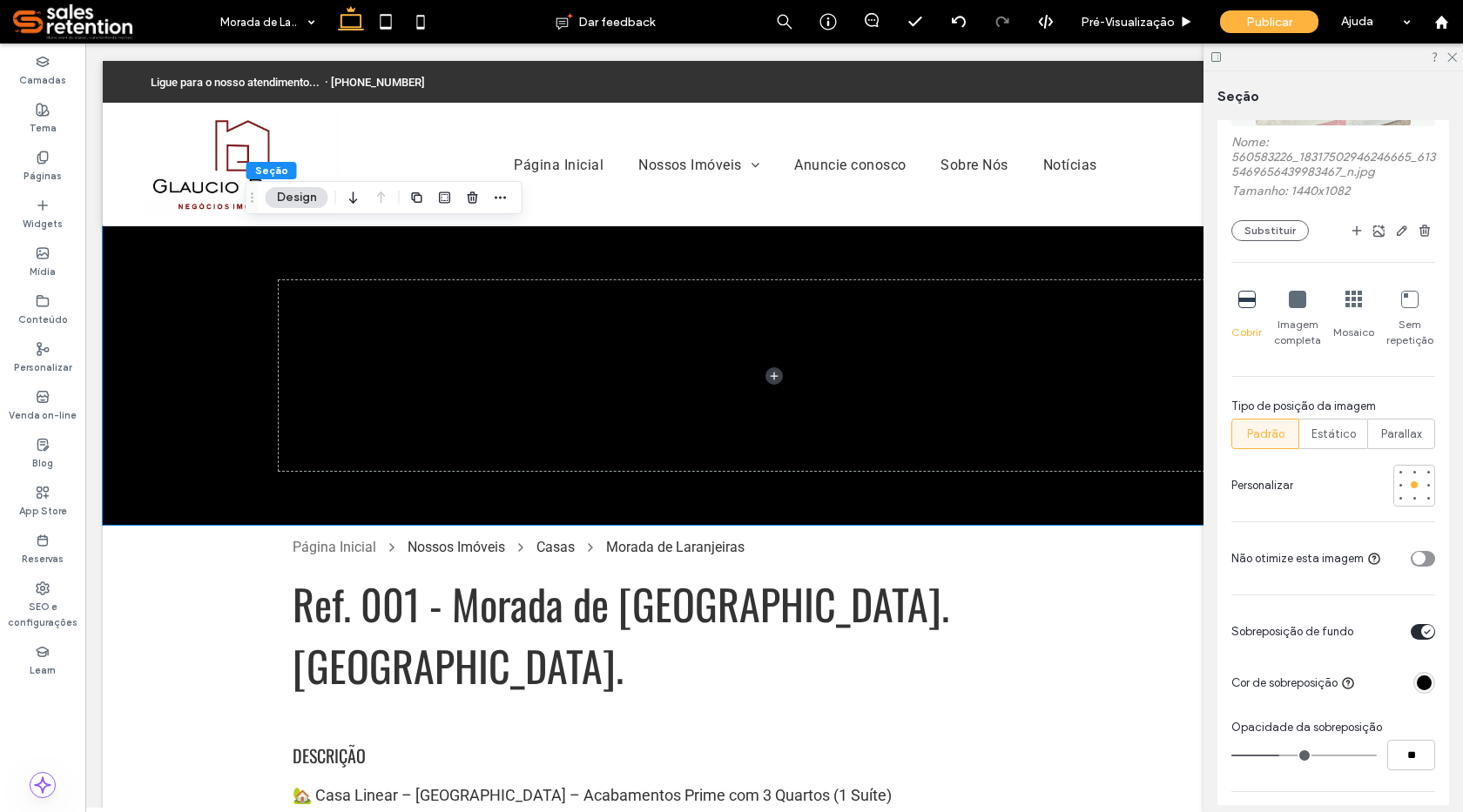
type input "**"
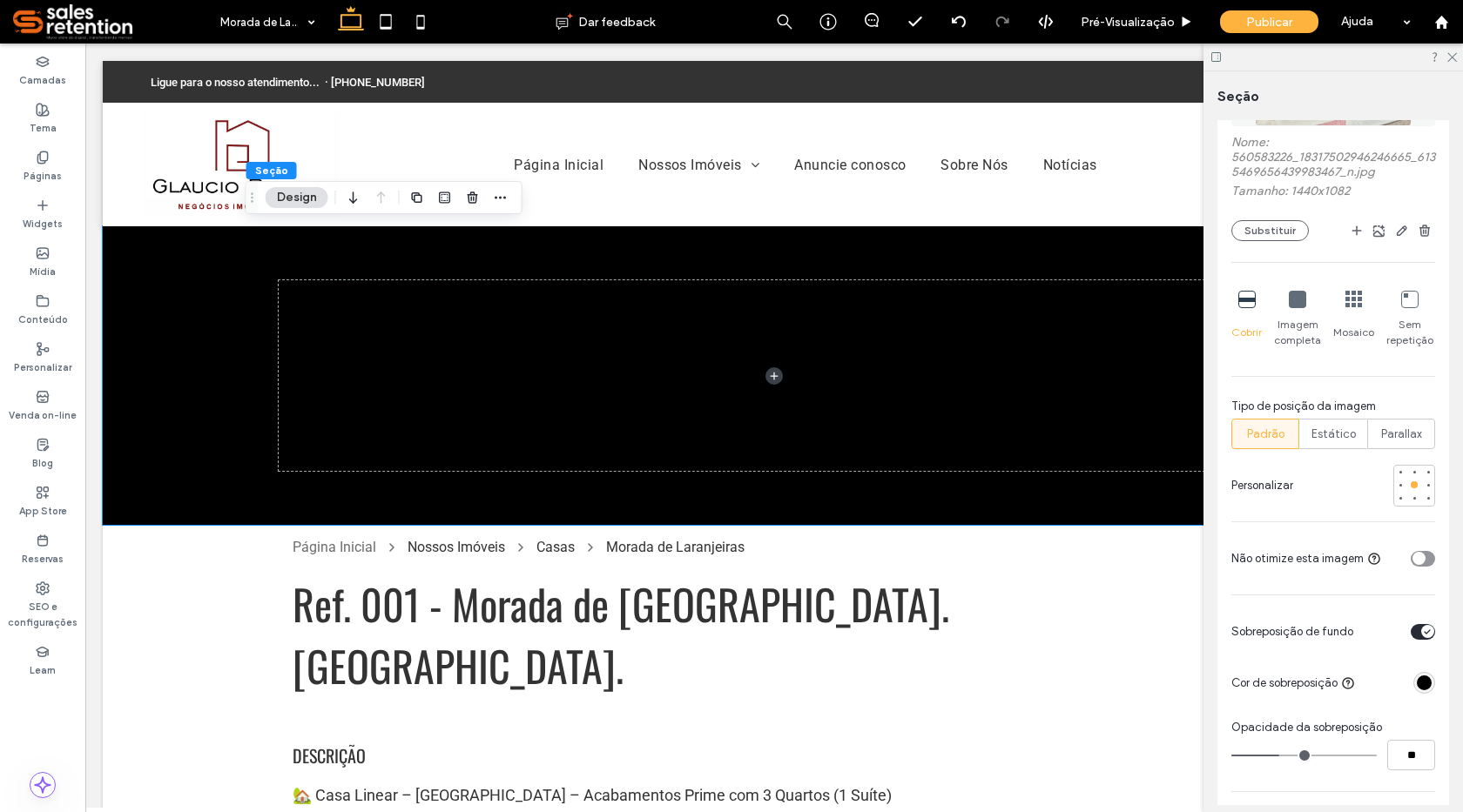
type input "**"
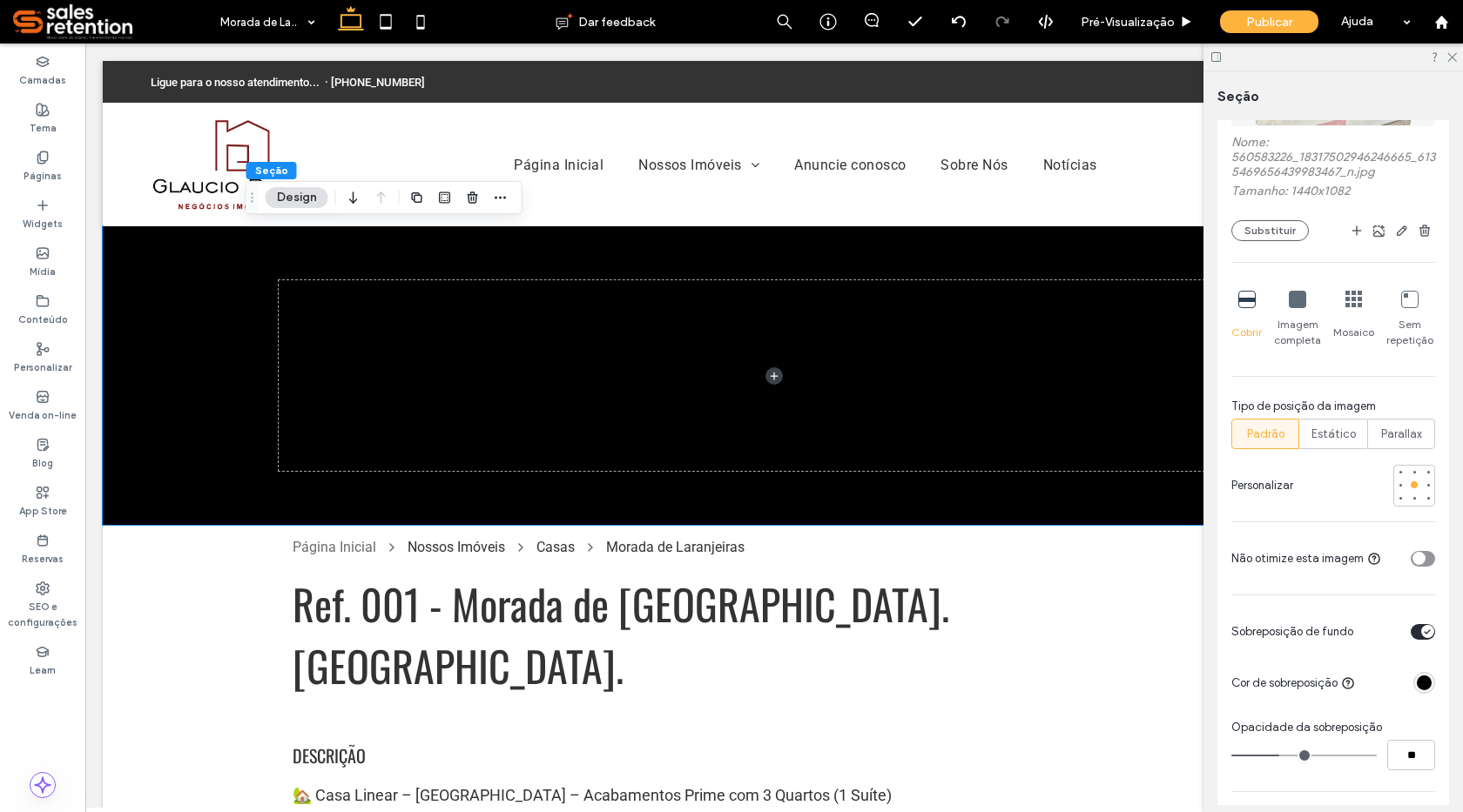
type input "**"
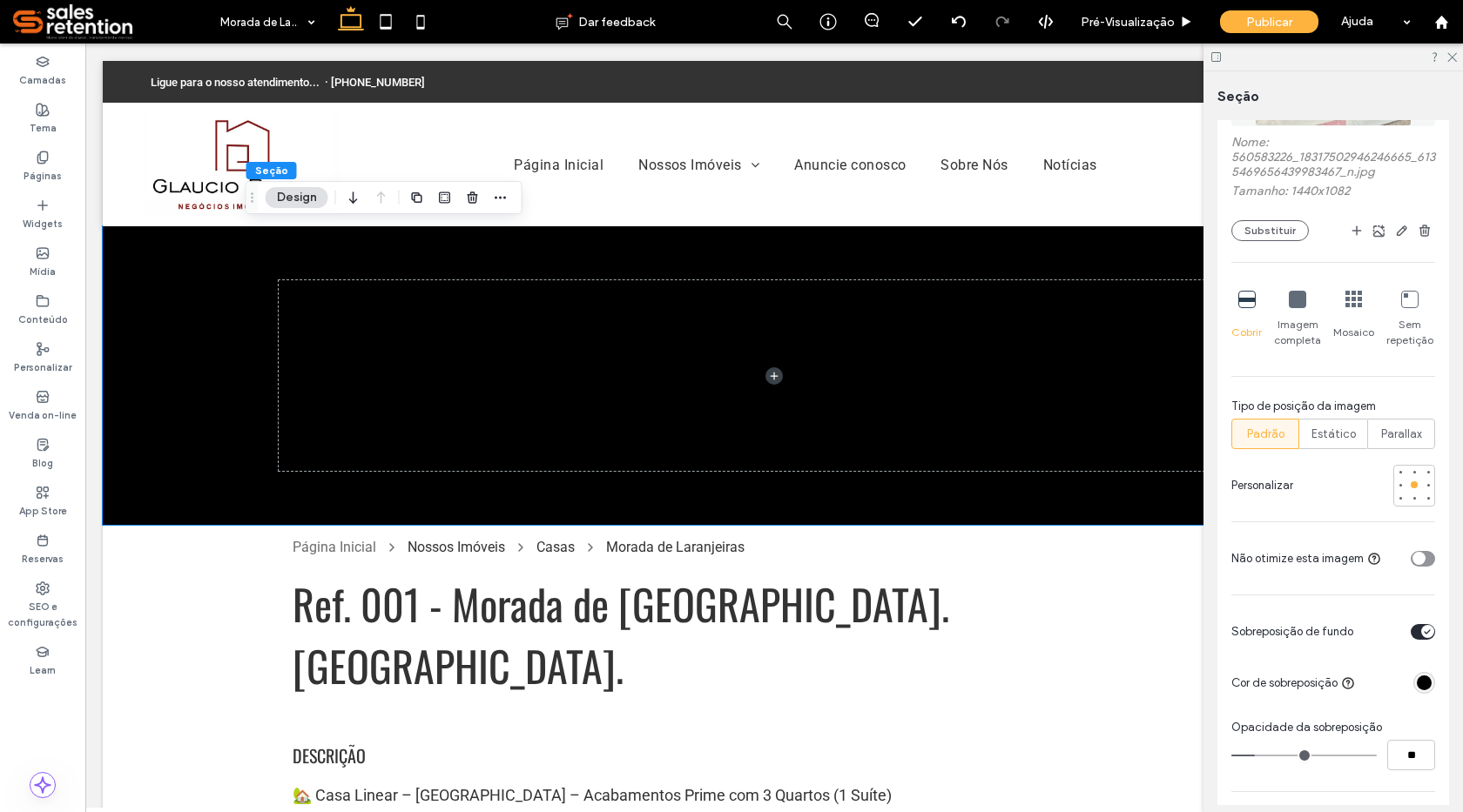
type input "**"
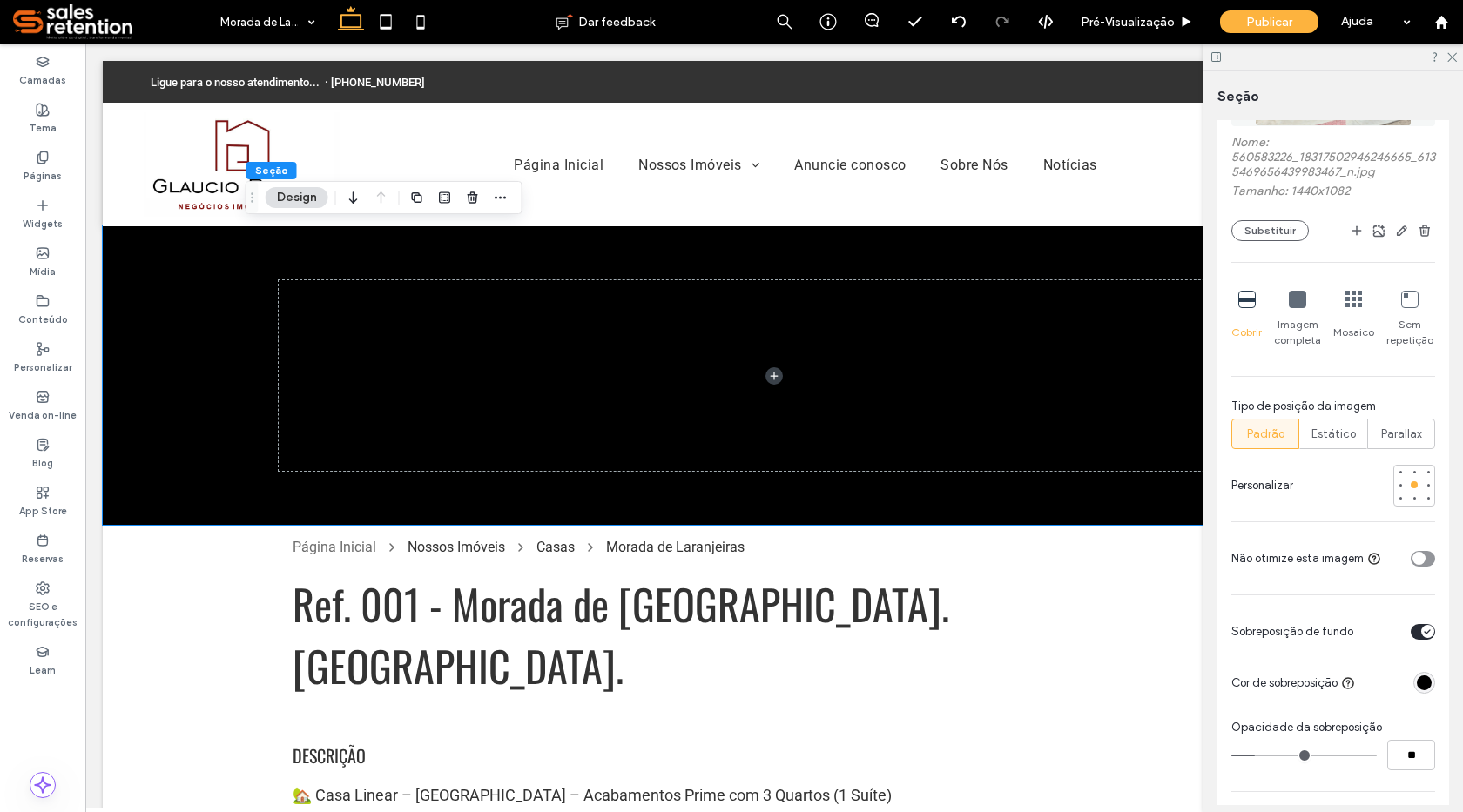
type input "**"
type input "*"
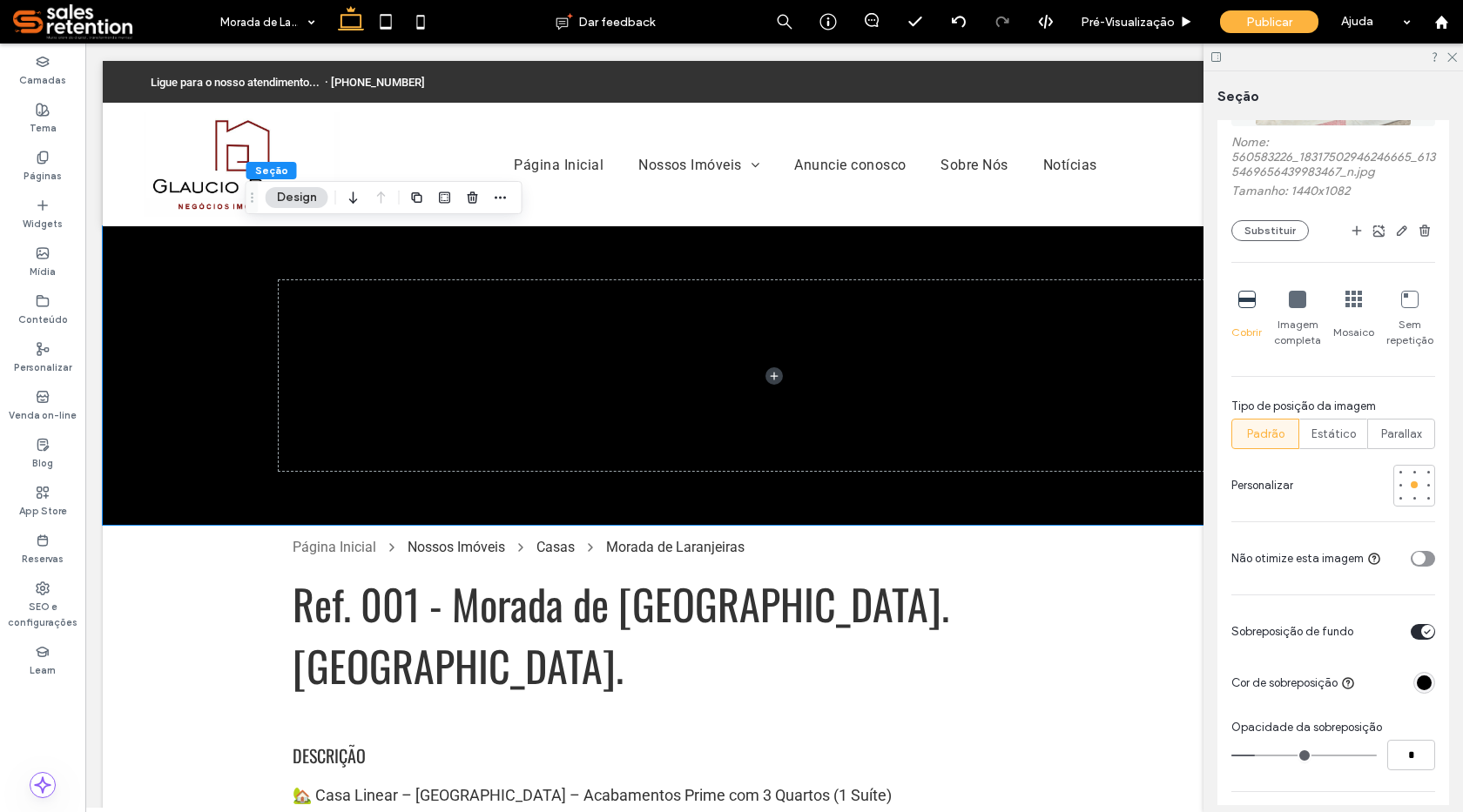
type input "*"
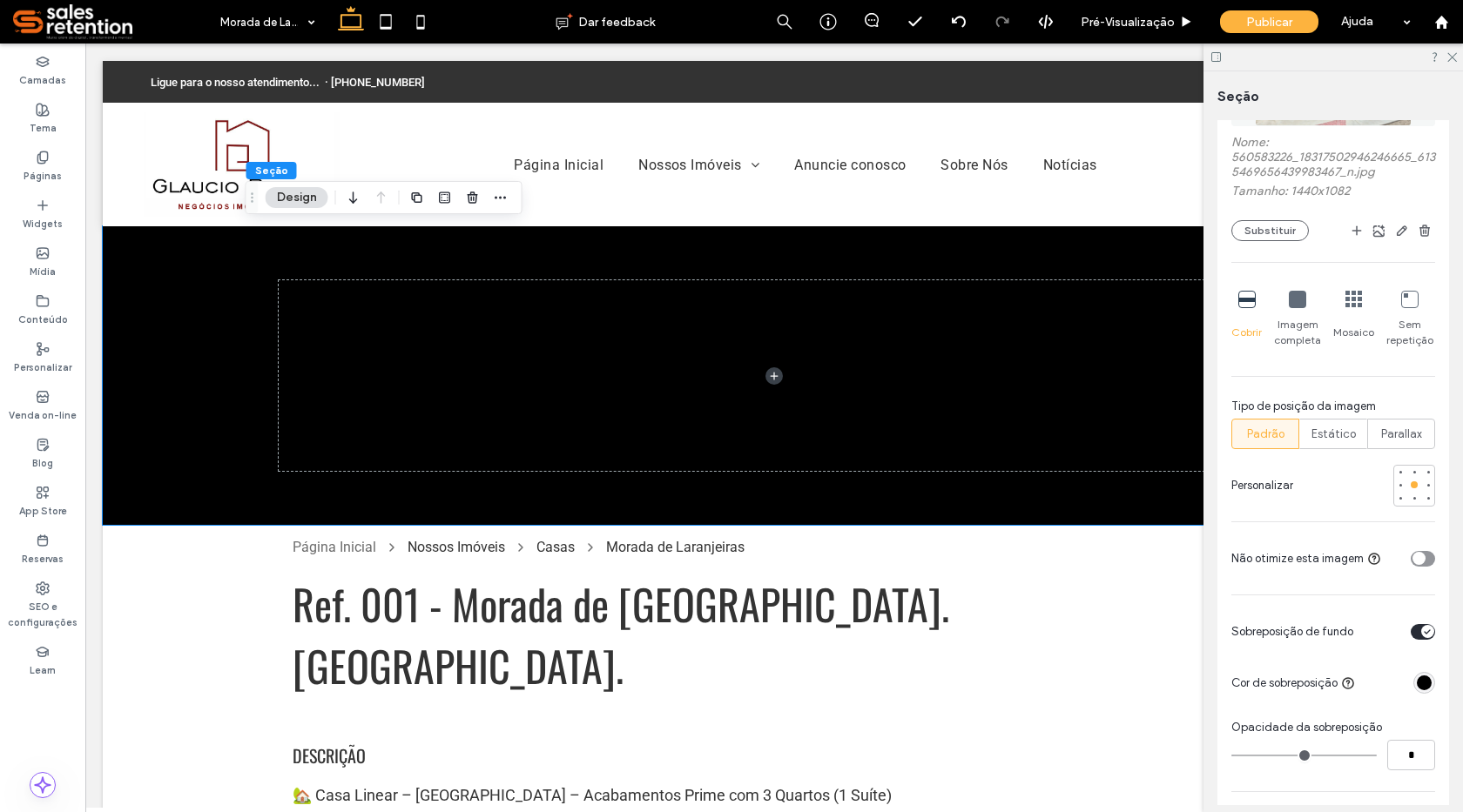
drag, startPoint x: 1239, startPoint y: 760, endPoint x: 1222, endPoint y: 778, distance: 24.8
click at [1231, 757] on input "range" at bounding box center [1303, 756] width 145 height 2
click at [1422, 635] on div "toggle" at bounding box center [1428, 632] width 13 height 13
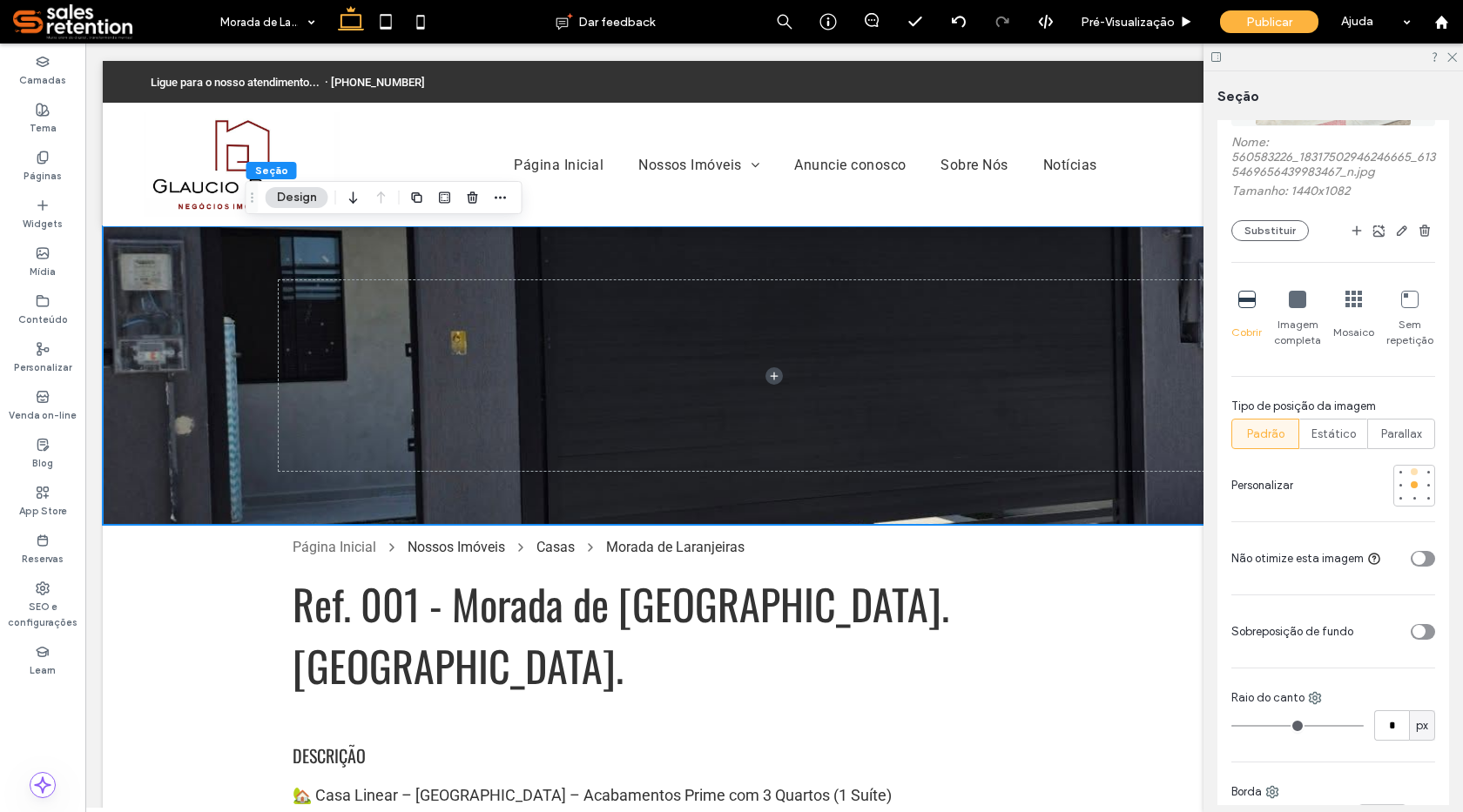
click at [1408, 476] on div at bounding box center [1414, 472] width 13 height 13
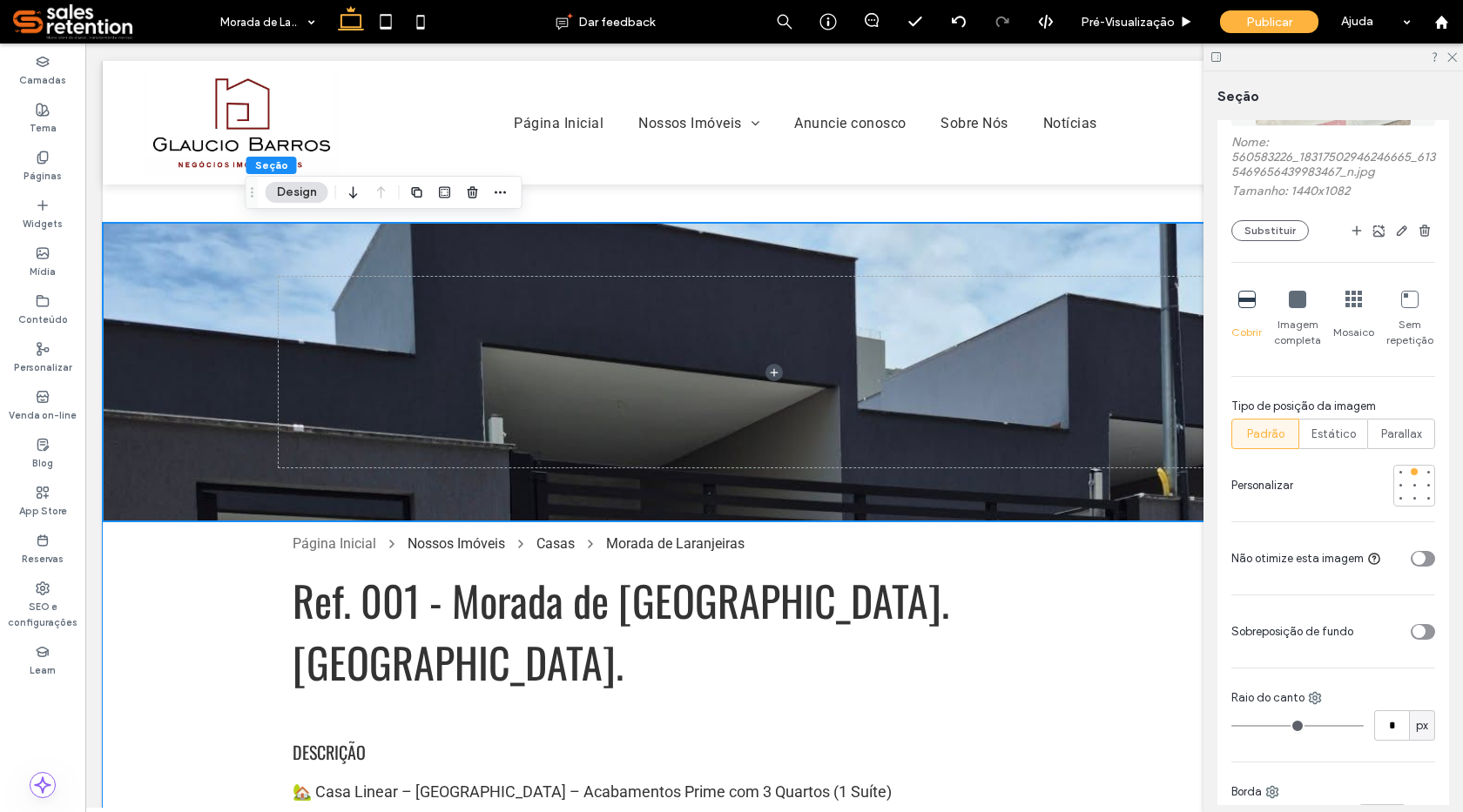
scroll to position [0, 0]
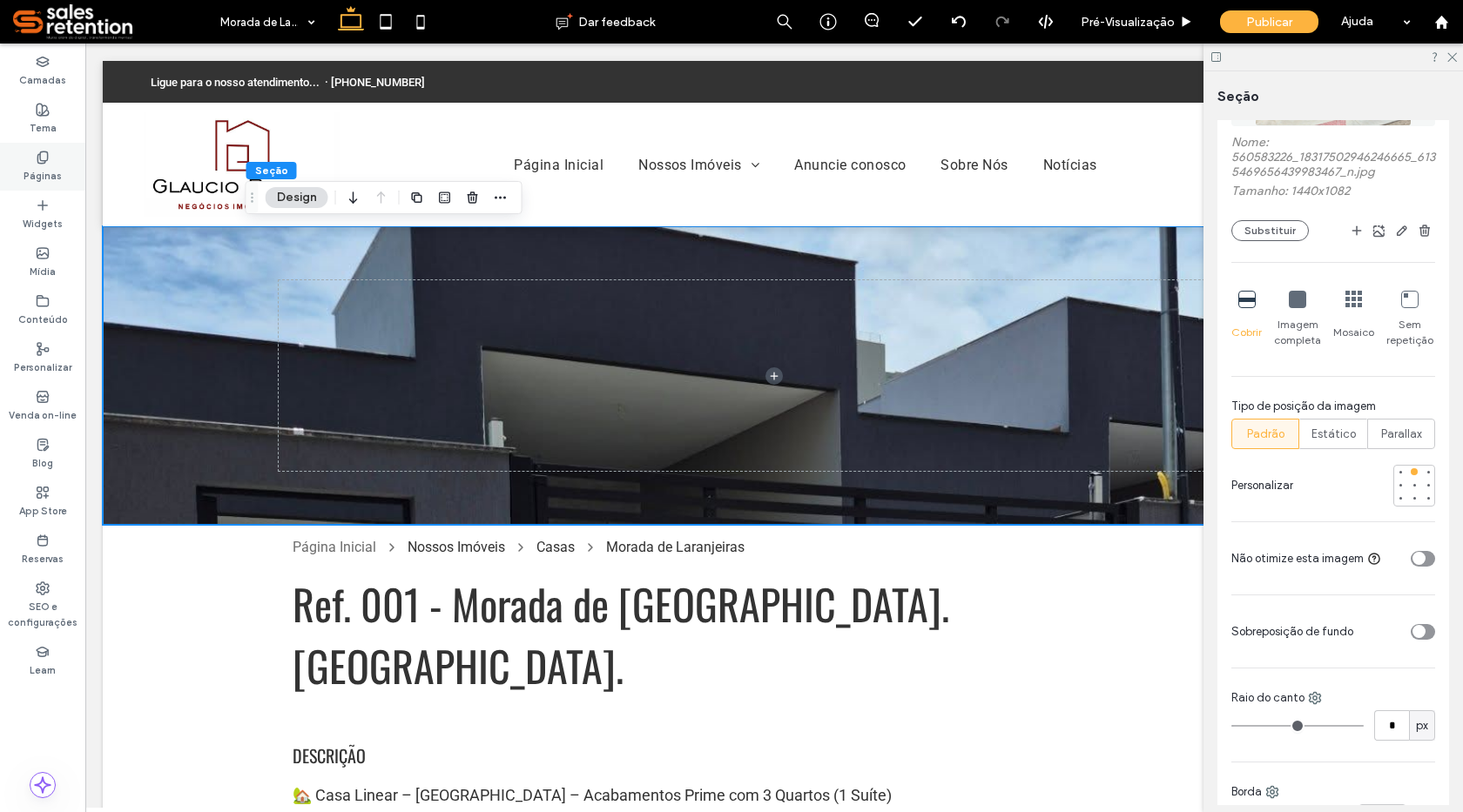
click at [45, 180] on label "Páginas" at bounding box center [42, 174] width 39 height 19
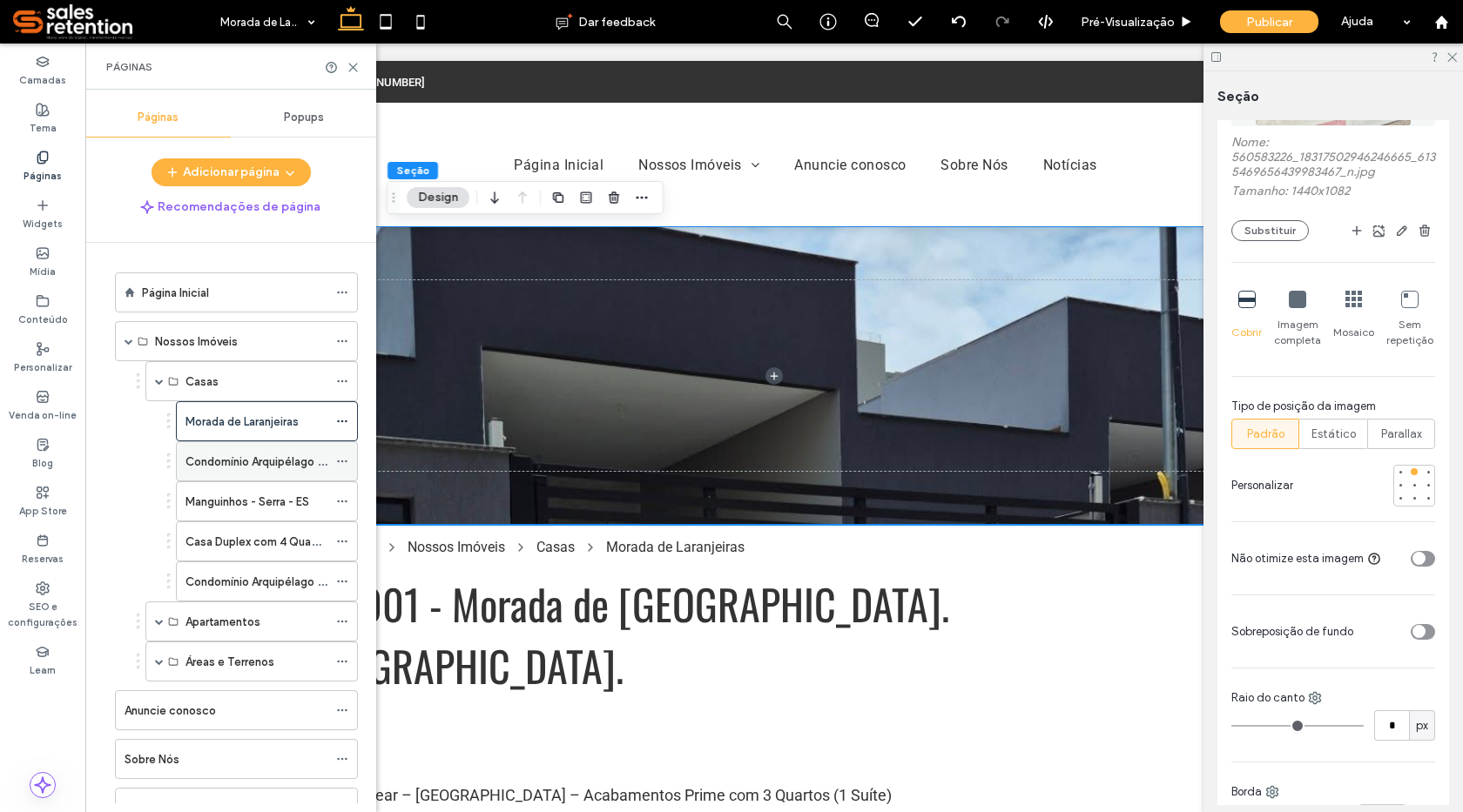
click at [216, 463] on label "Condomínio Arquipélago de Manguinhos." at bounding box center [292, 462] width 214 height 31
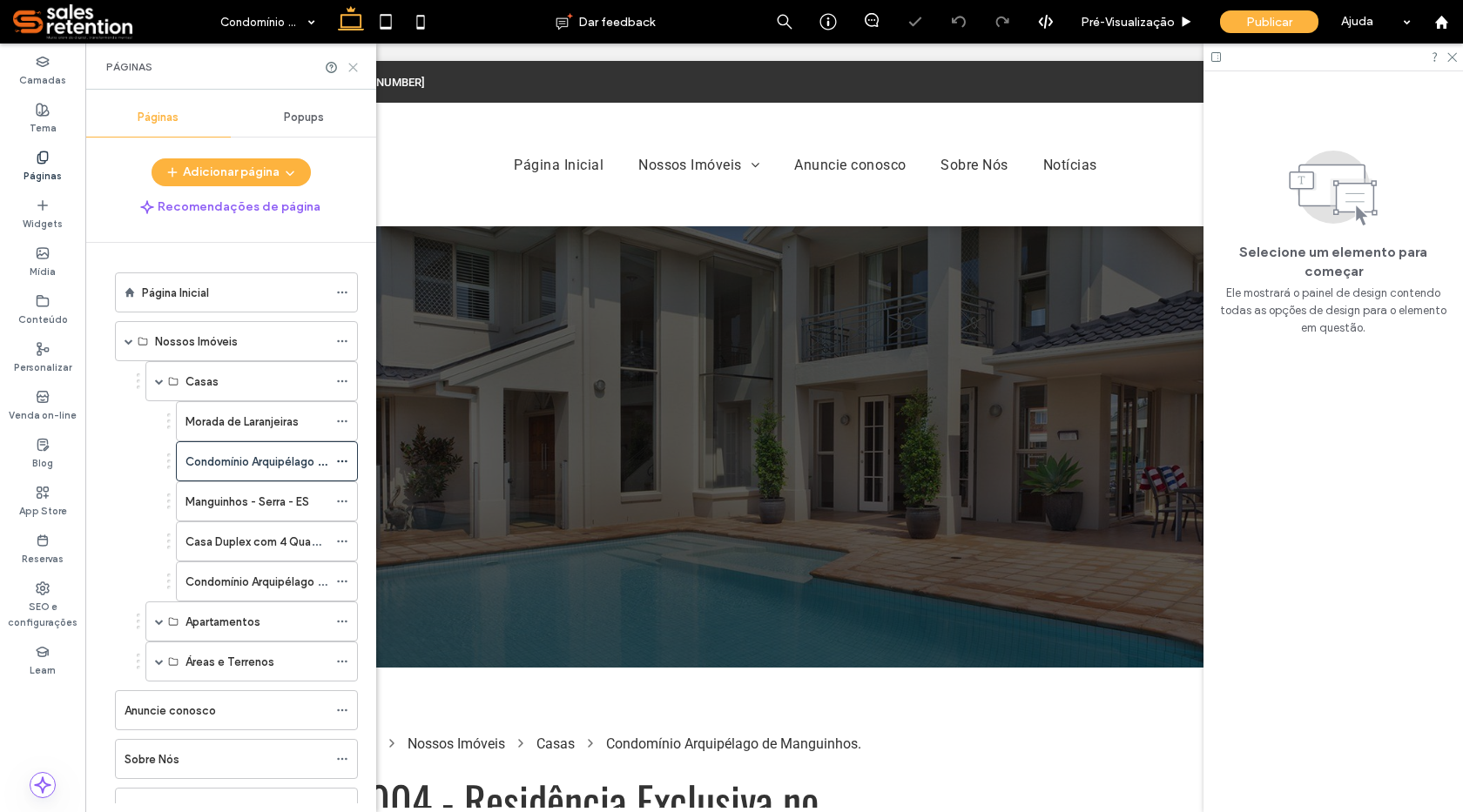
drag, startPoint x: 356, startPoint y: 73, endPoint x: 292, endPoint y: 96, distance: 68.0
click at [356, 73] on icon at bounding box center [353, 68] width 13 height 13
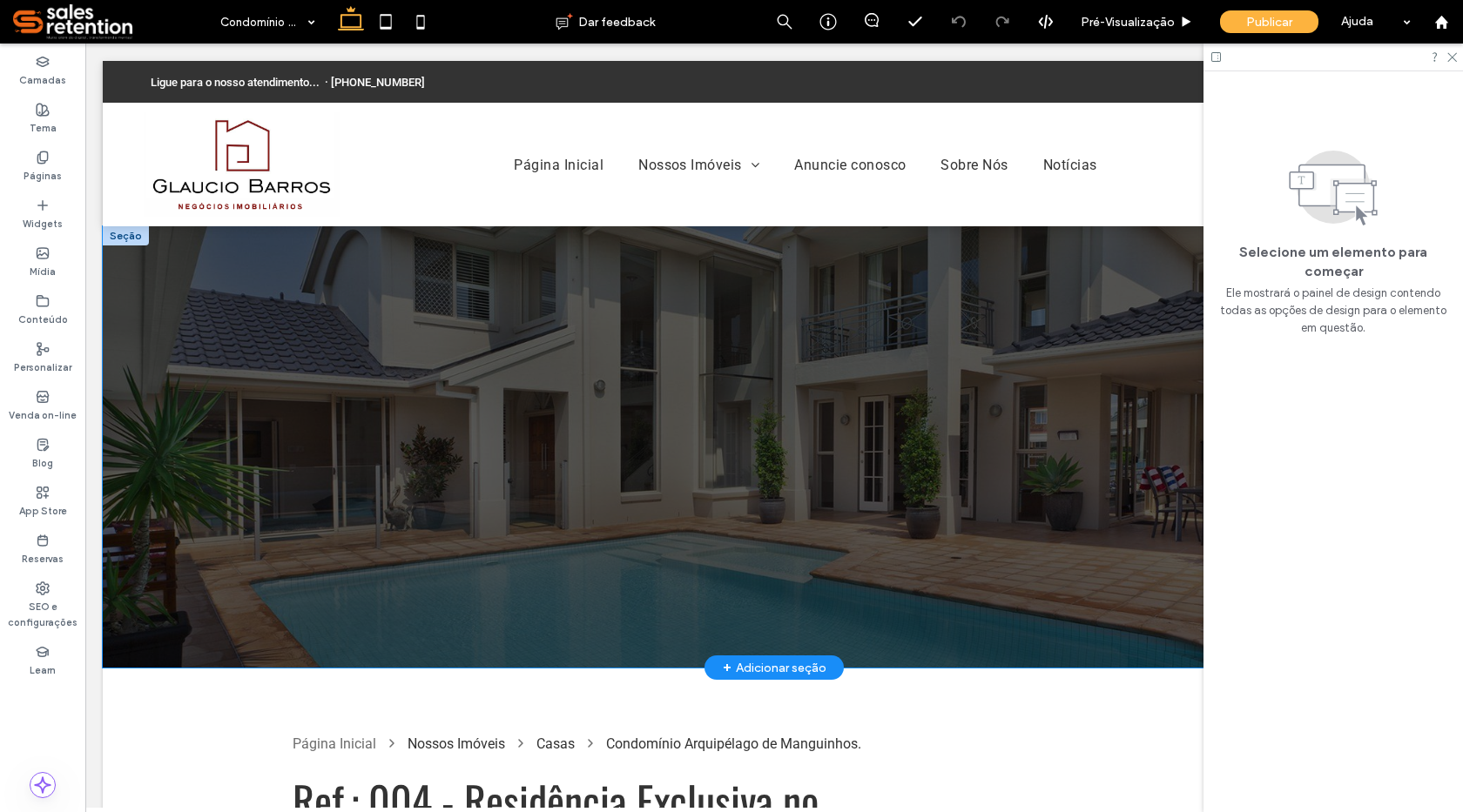
drag, startPoint x: 136, startPoint y: 454, endPoint x: 216, endPoint y: 470, distance: 81.6
click at [142, 455] on div at bounding box center [774, 447] width 1343 height 442
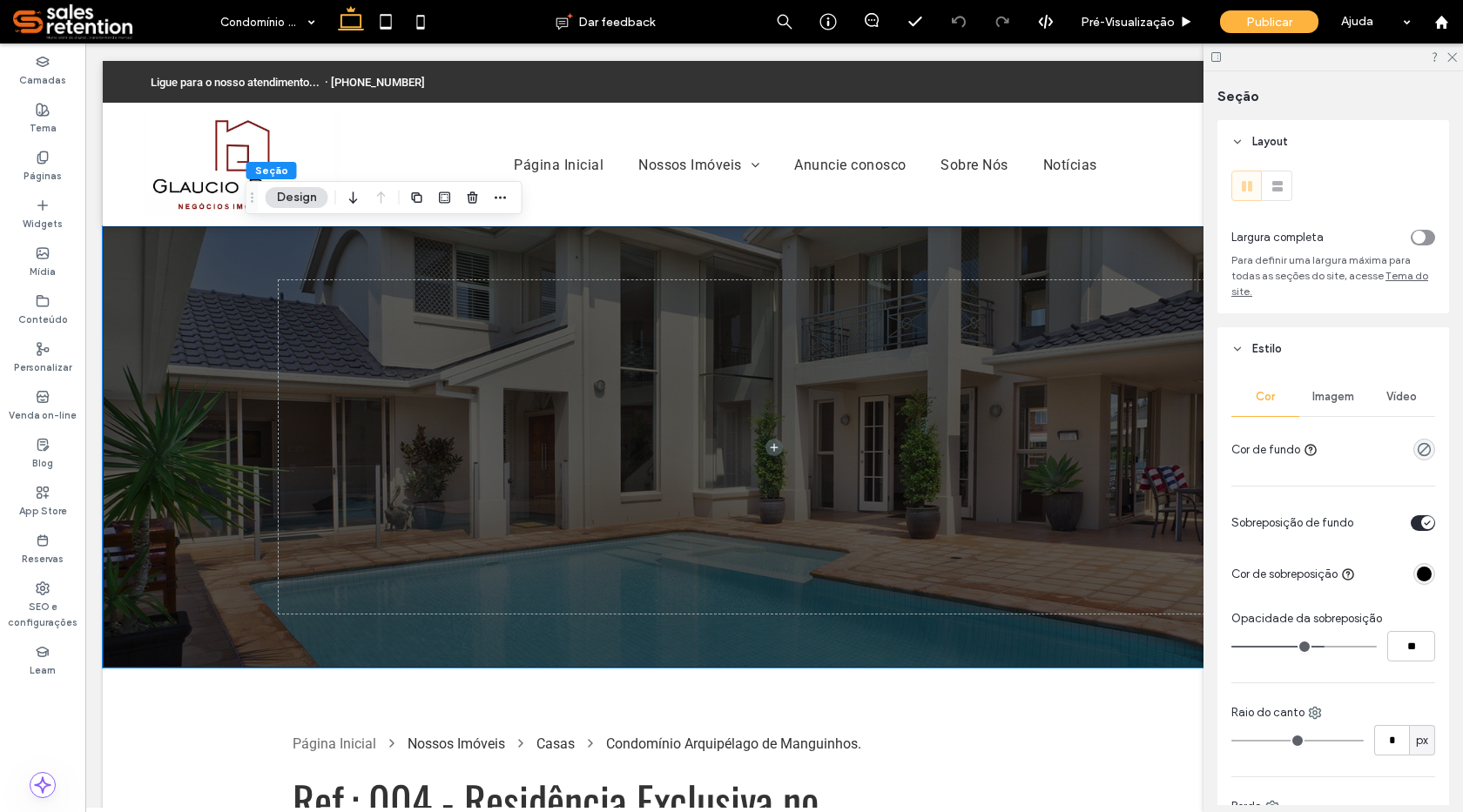
click at [1325, 382] on div "Imagem" at bounding box center [1332, 397] width 68 height 39
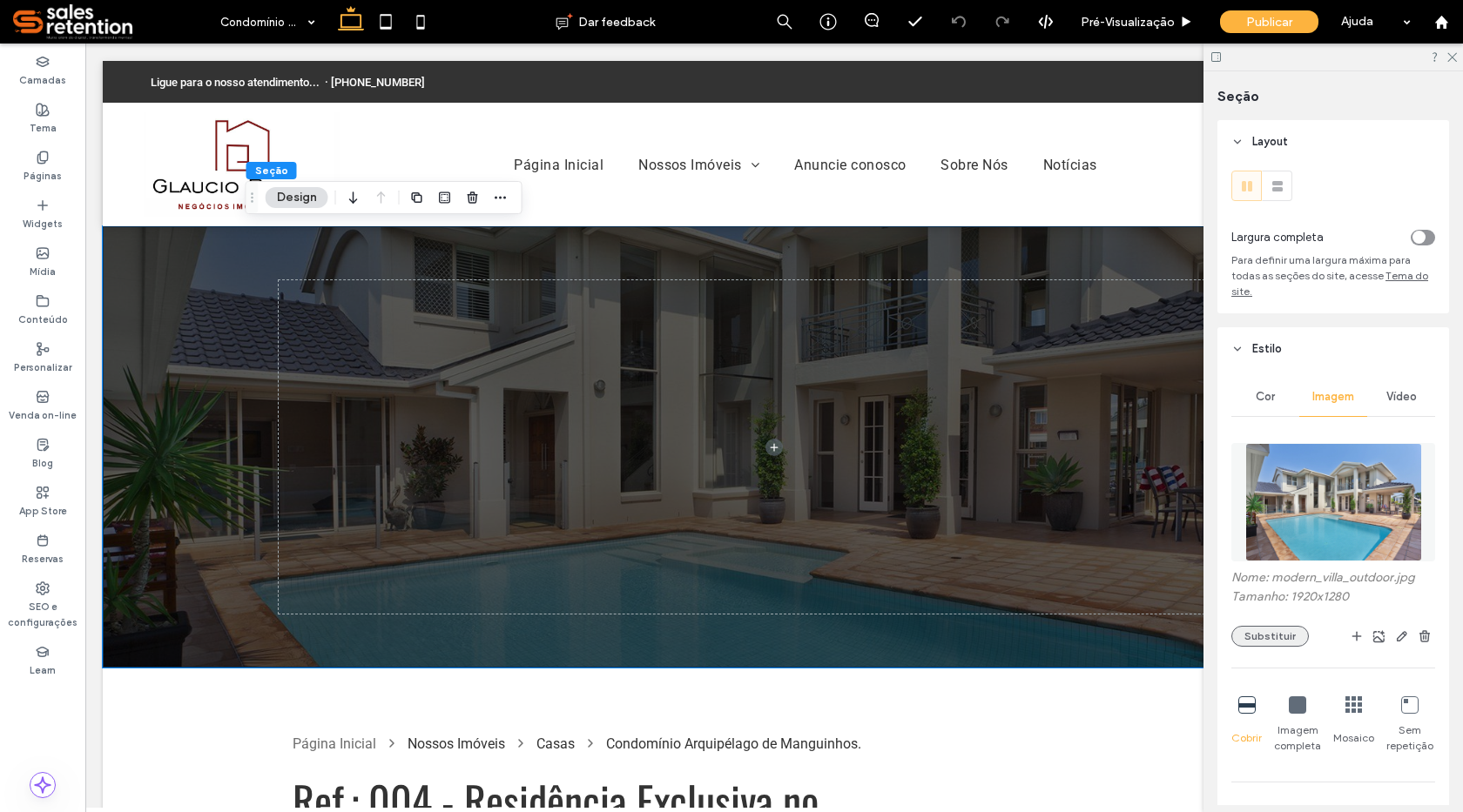
click at [1266, 636] on button "Substituir" at bounding box center [1270, 636] width 78 height 21
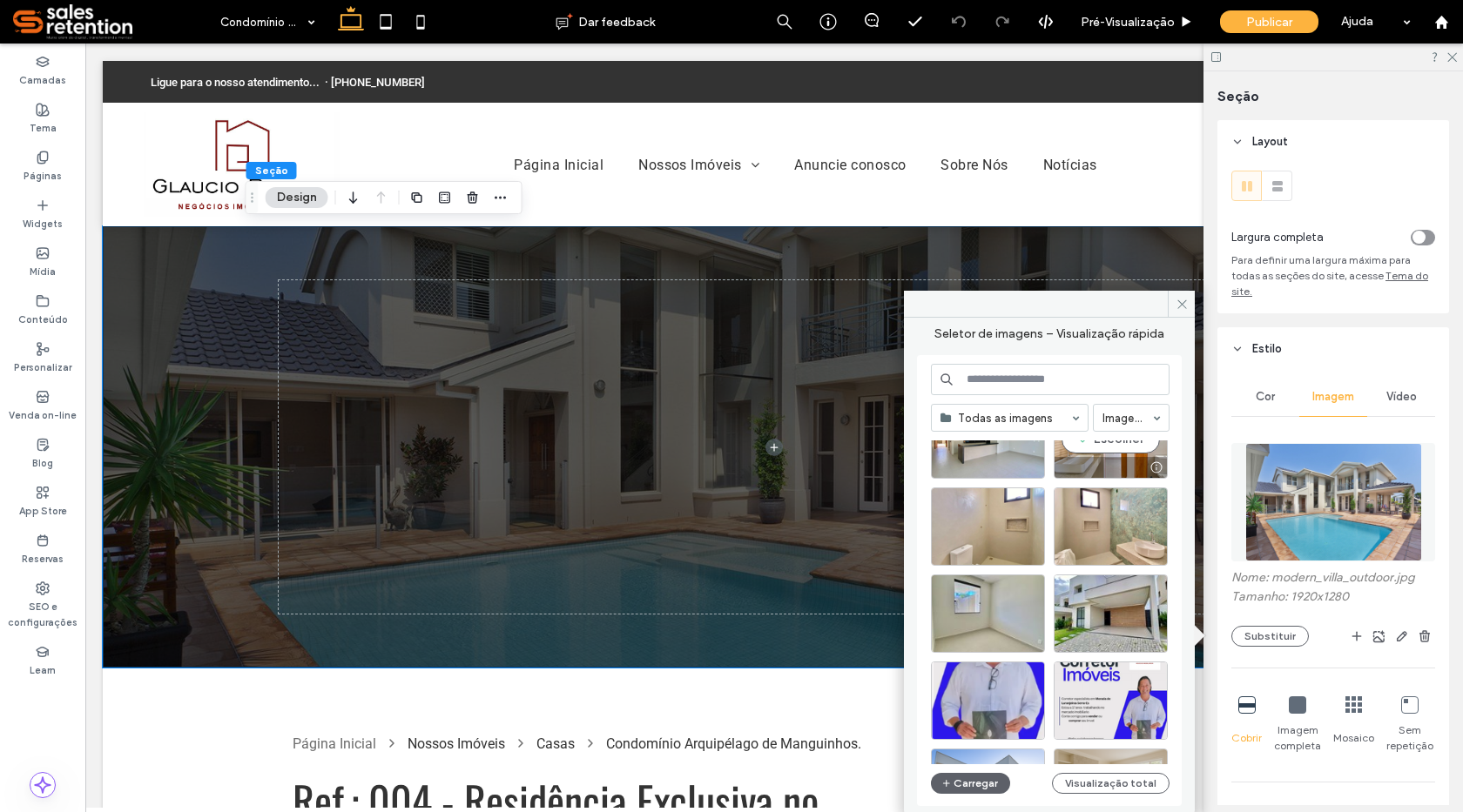
scroll to position [3636, 0]
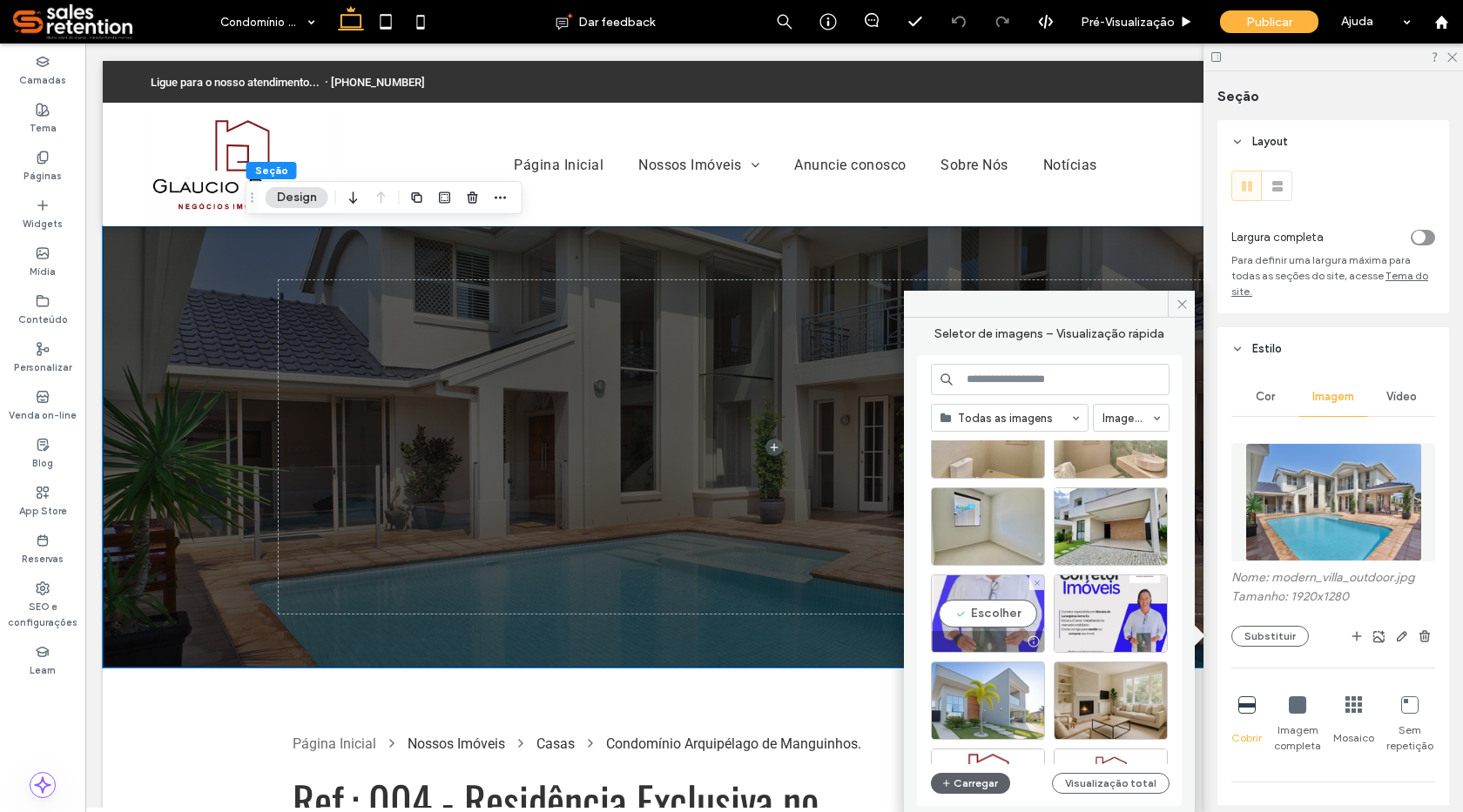
click at [1007, 602] on div "Escolher" at bounding box center [988, 614] width 114 height 78
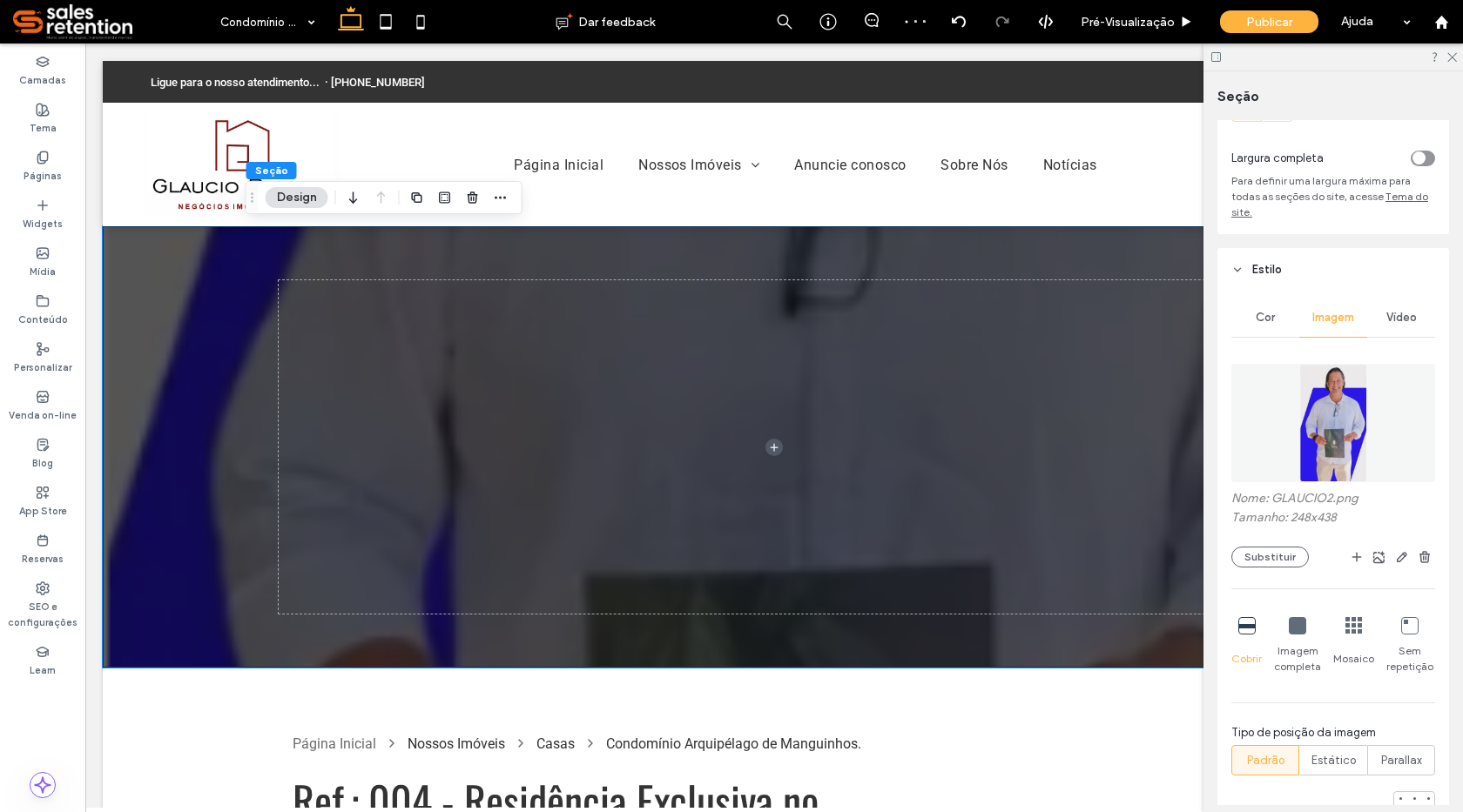
scroll to position [174, 0]
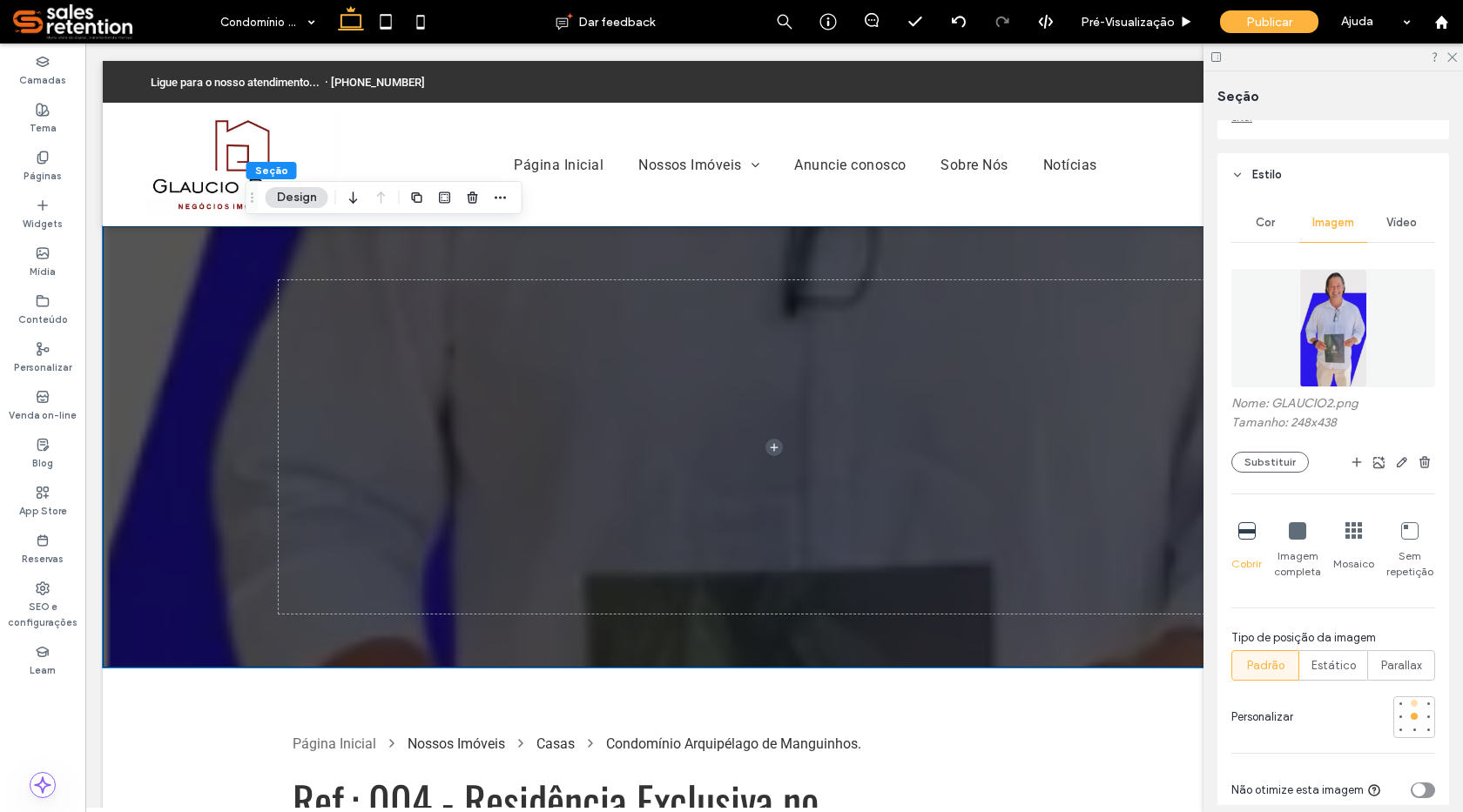
click at [1411, 702] on div at bounding box center [1414, 704] width 7 height 7
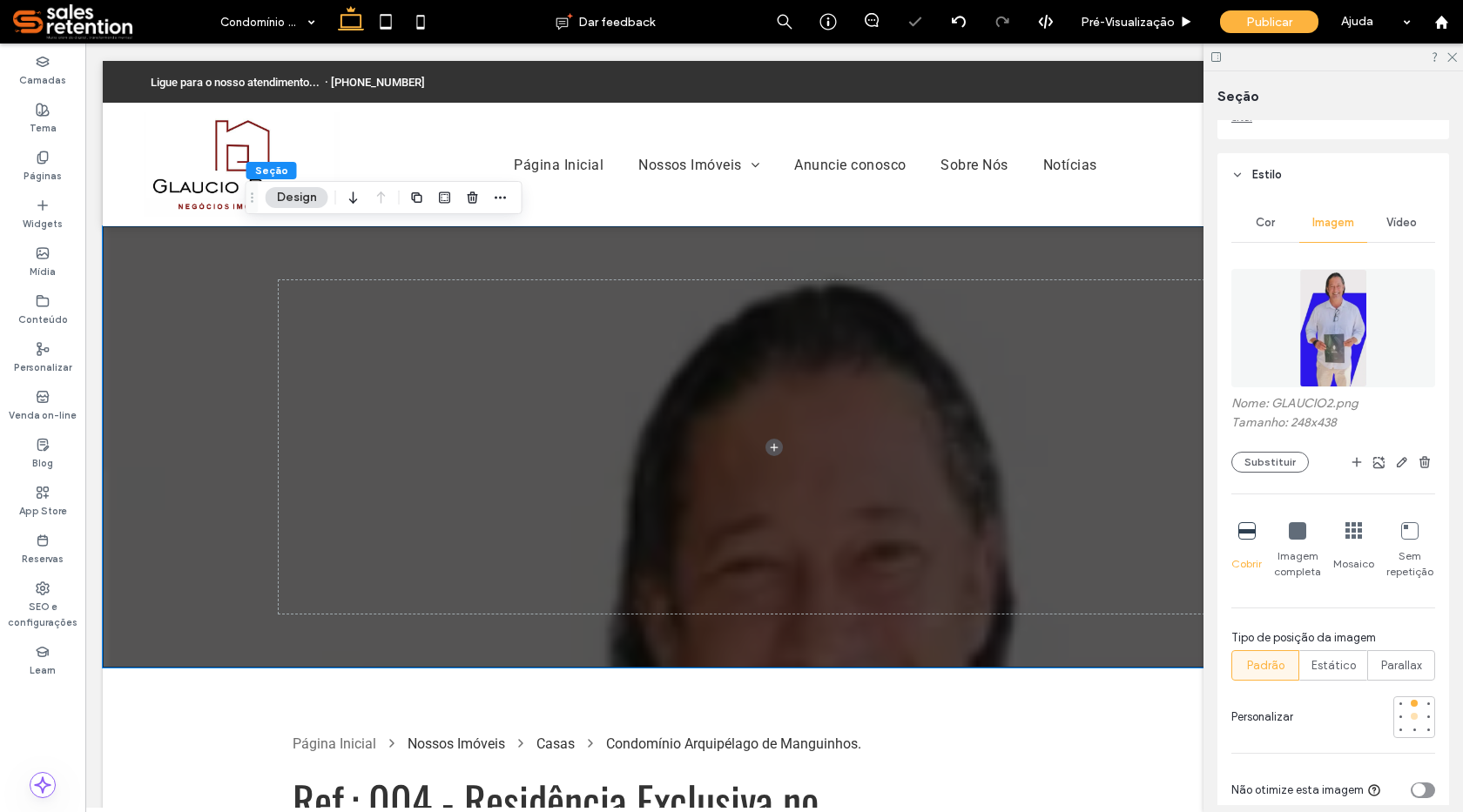
click at [1411, 717] on div at bounding box center [1414, 716] width 7 height 7
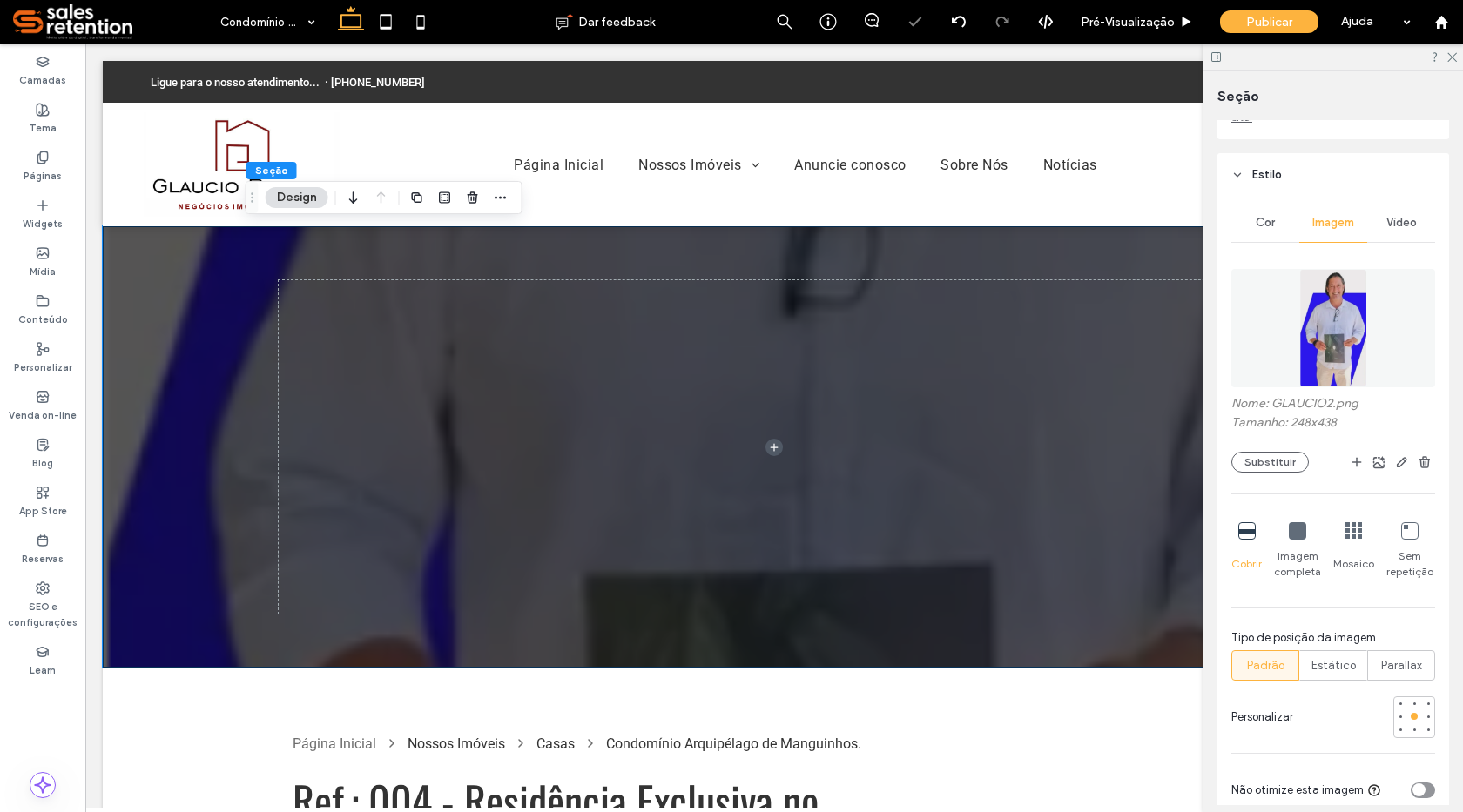
click at [1409, 739] on div "Nome: GLAUCIO2.png Tamanho: 248x438 Substituir Cobrir Imagem completa Mosaico S…" at bounding box center [1333, 533] width 204 height 545
click at [1411, 732] on div at bounding box center [1414, 731] width 7 height 7
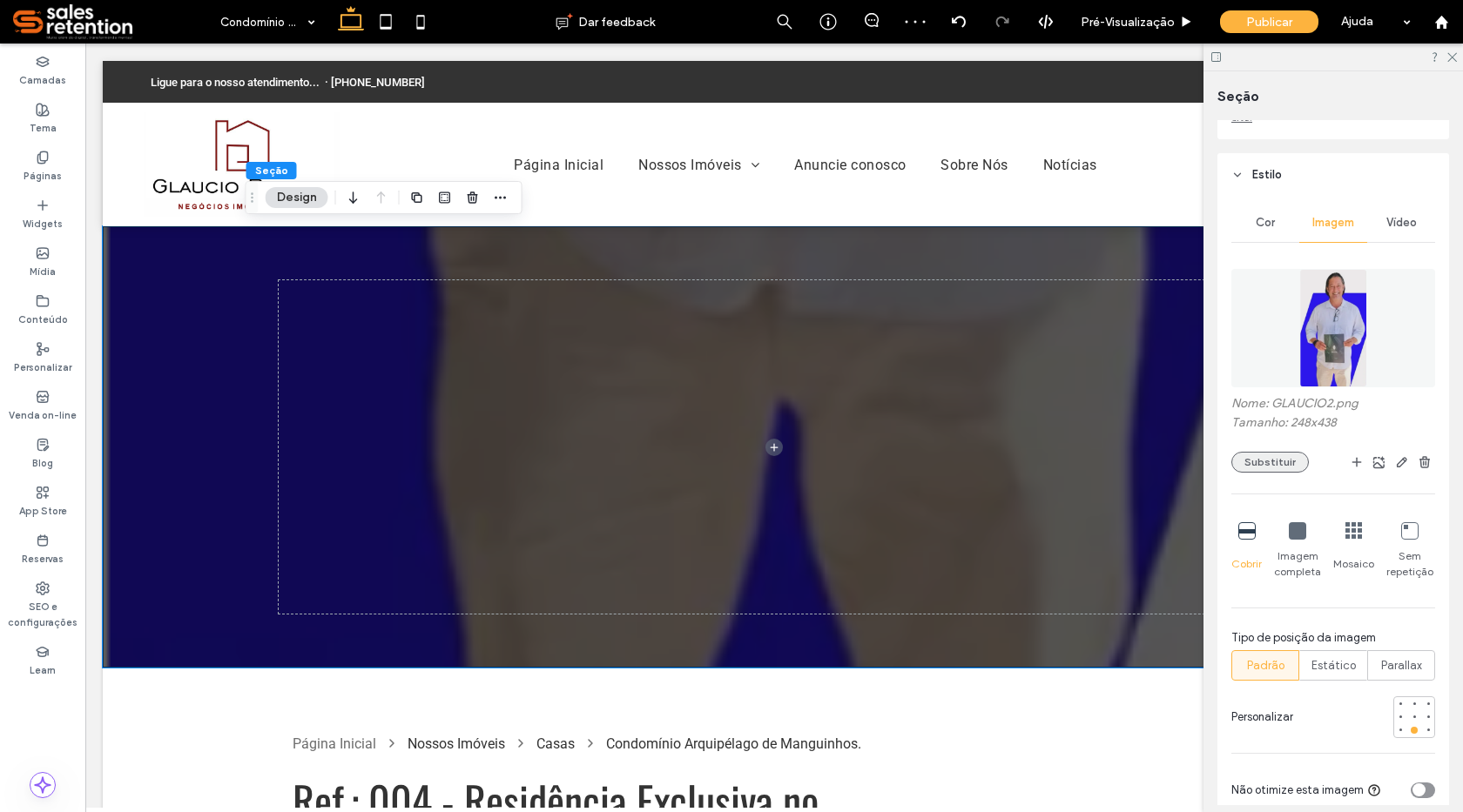
click at [1249, 461] on button "Substituir" at bounding box center [1270, 461] width 78 height 21
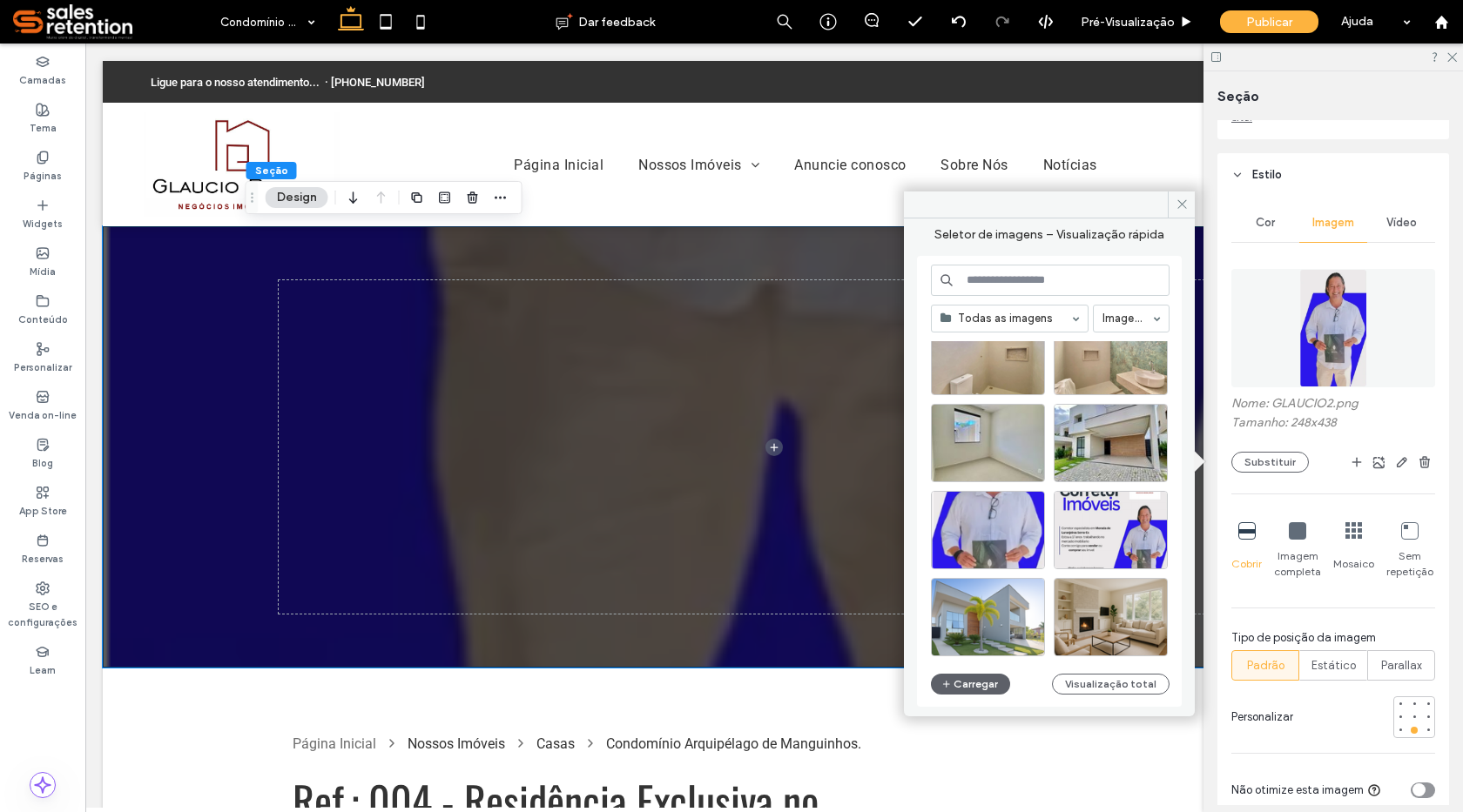
scroll to position [3708, 0]
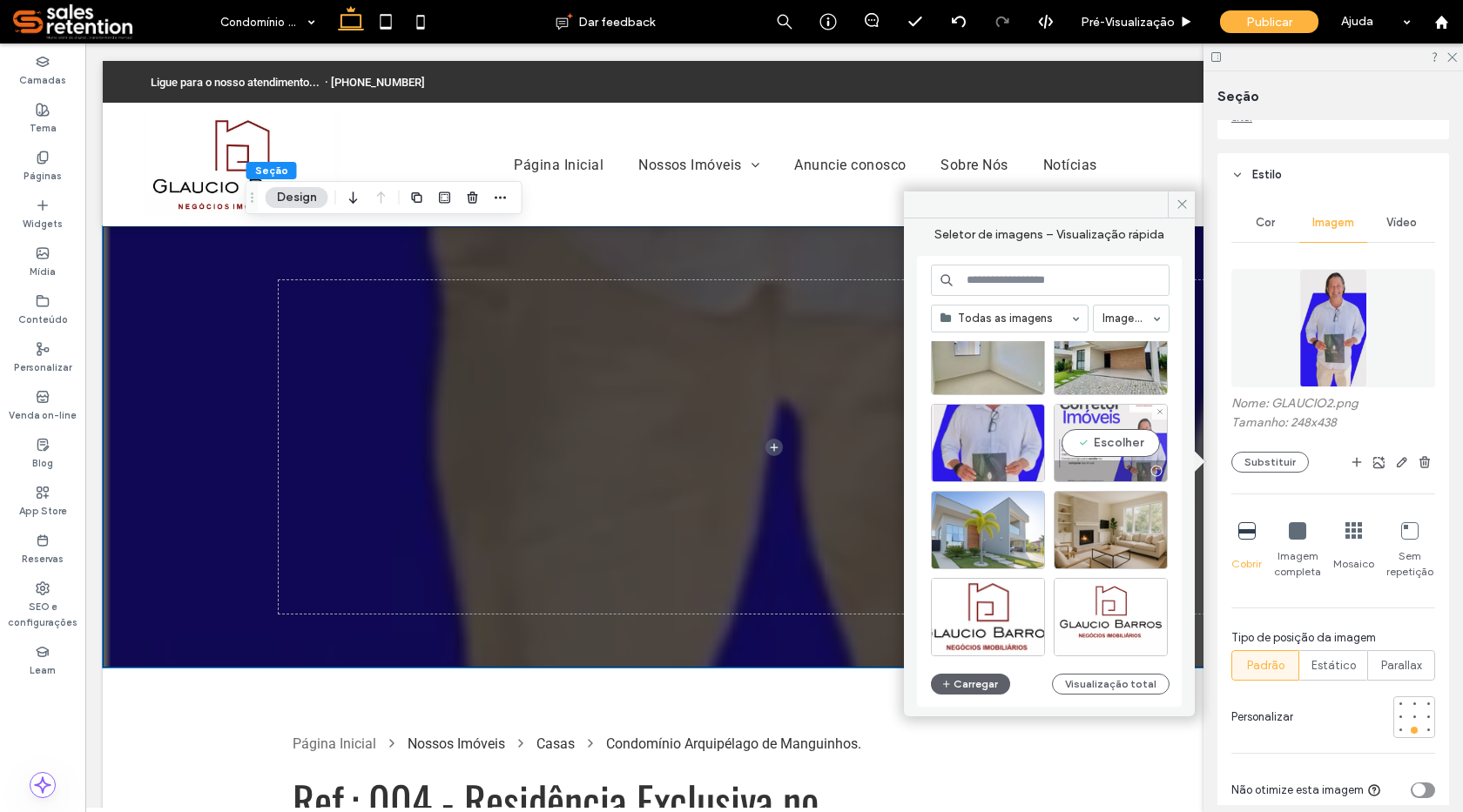
click at [1124, 445] on div "Escolher" at bounding box center [1111, 442] width 114 height 78
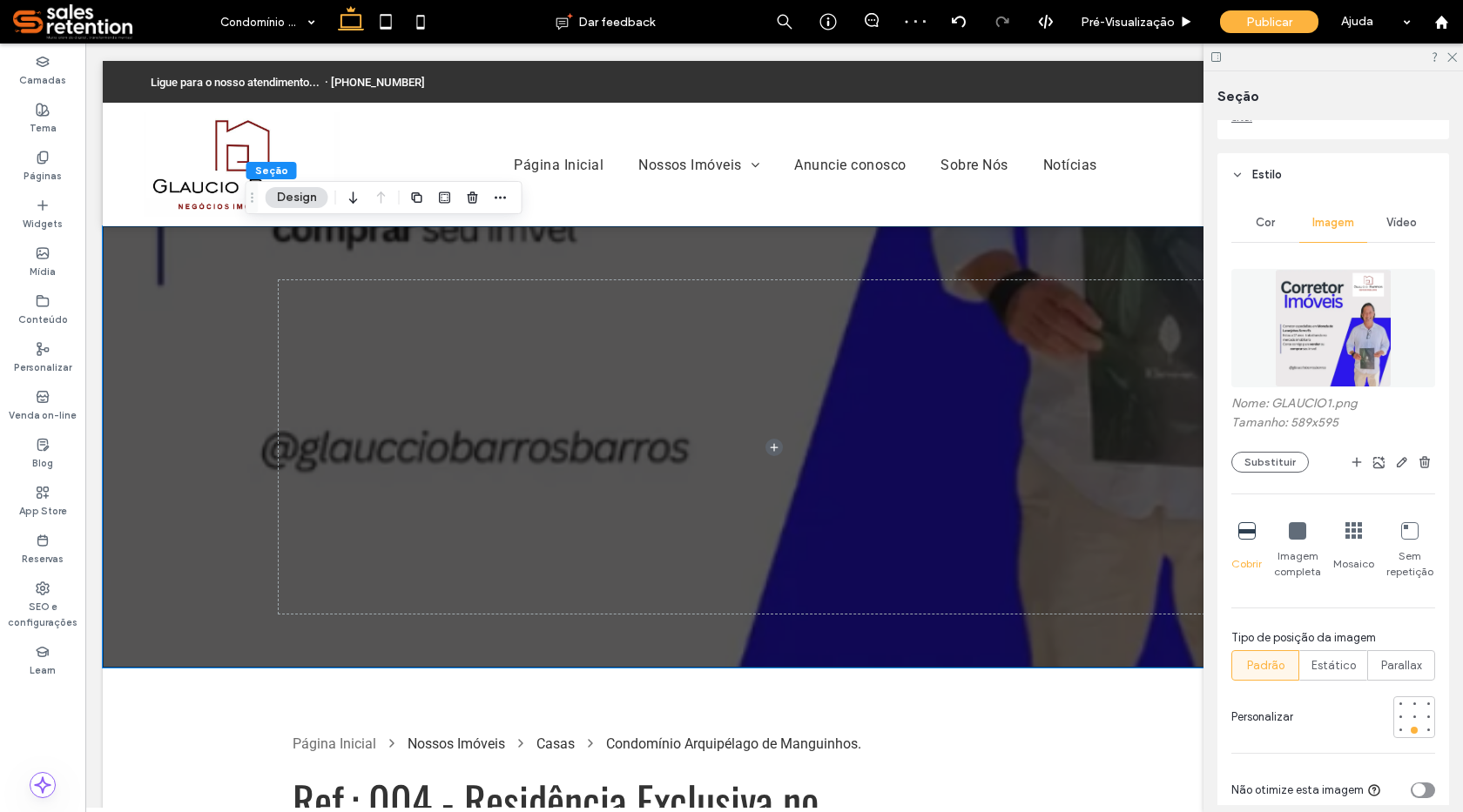
scroll to position [261, 0]
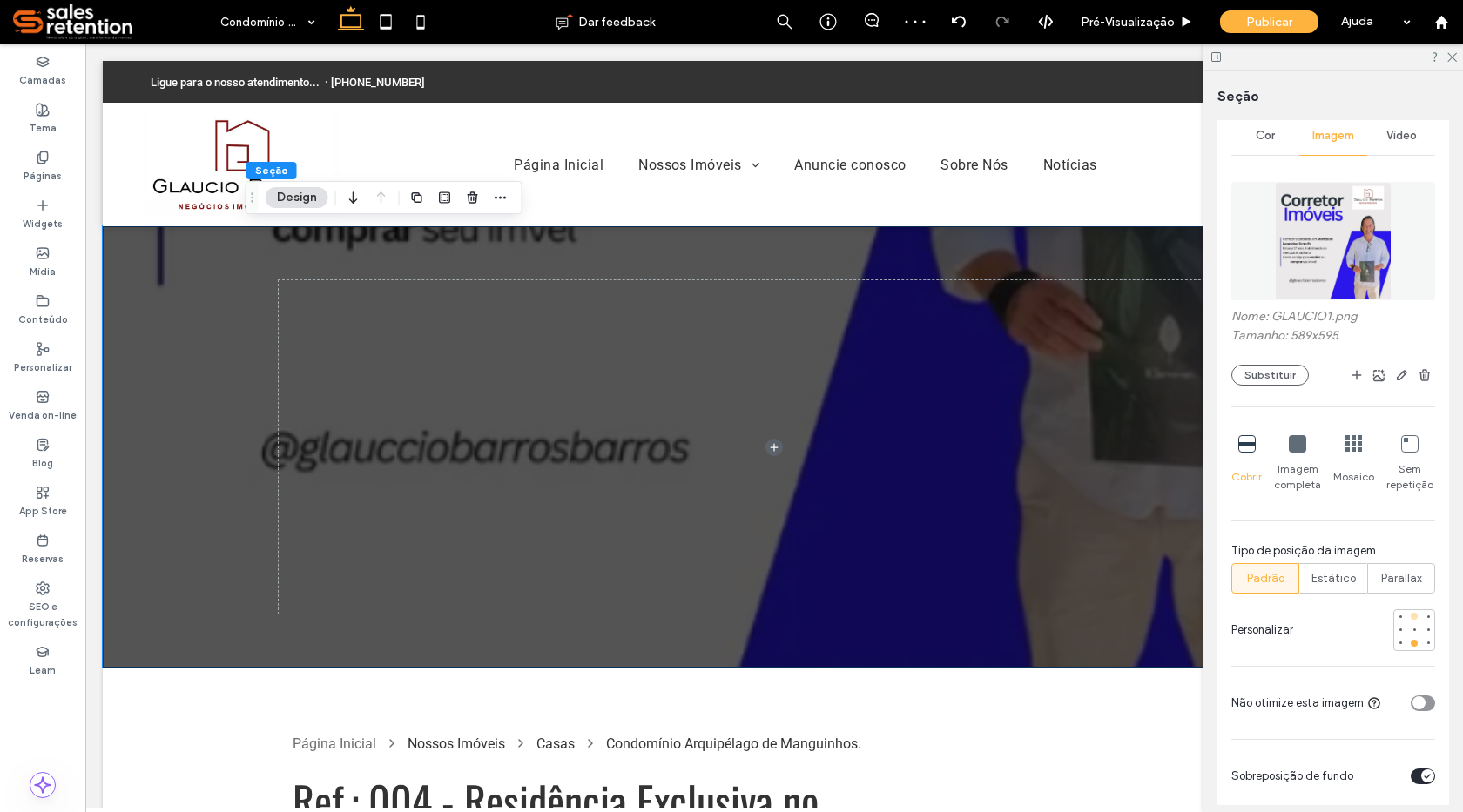
click at [1409, 616] on div at bounding box center [1414, 616] width 13 height 13
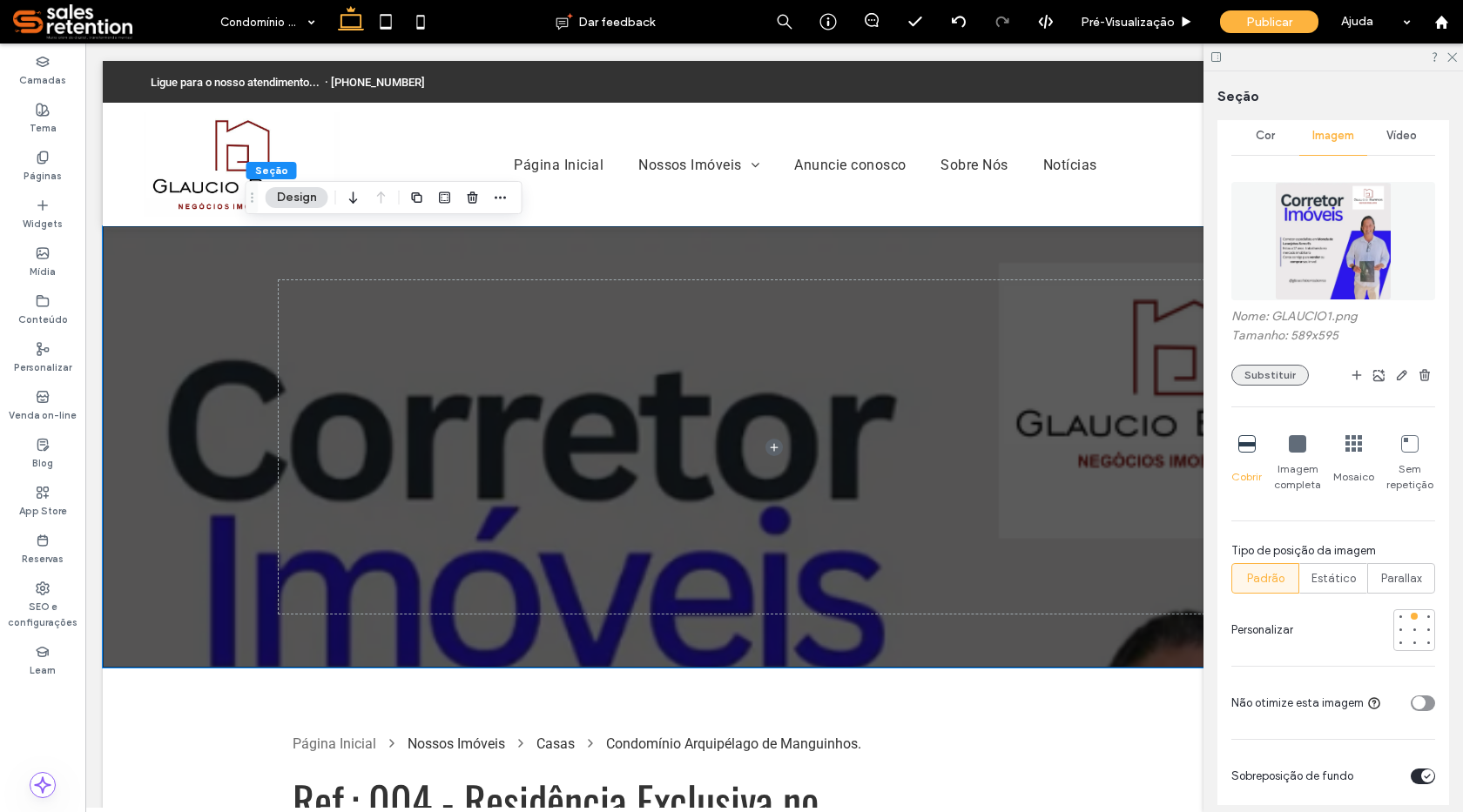
click at [1260, 372] on button "Substituir" at bounding box center [1270, 375] width 78 height 21
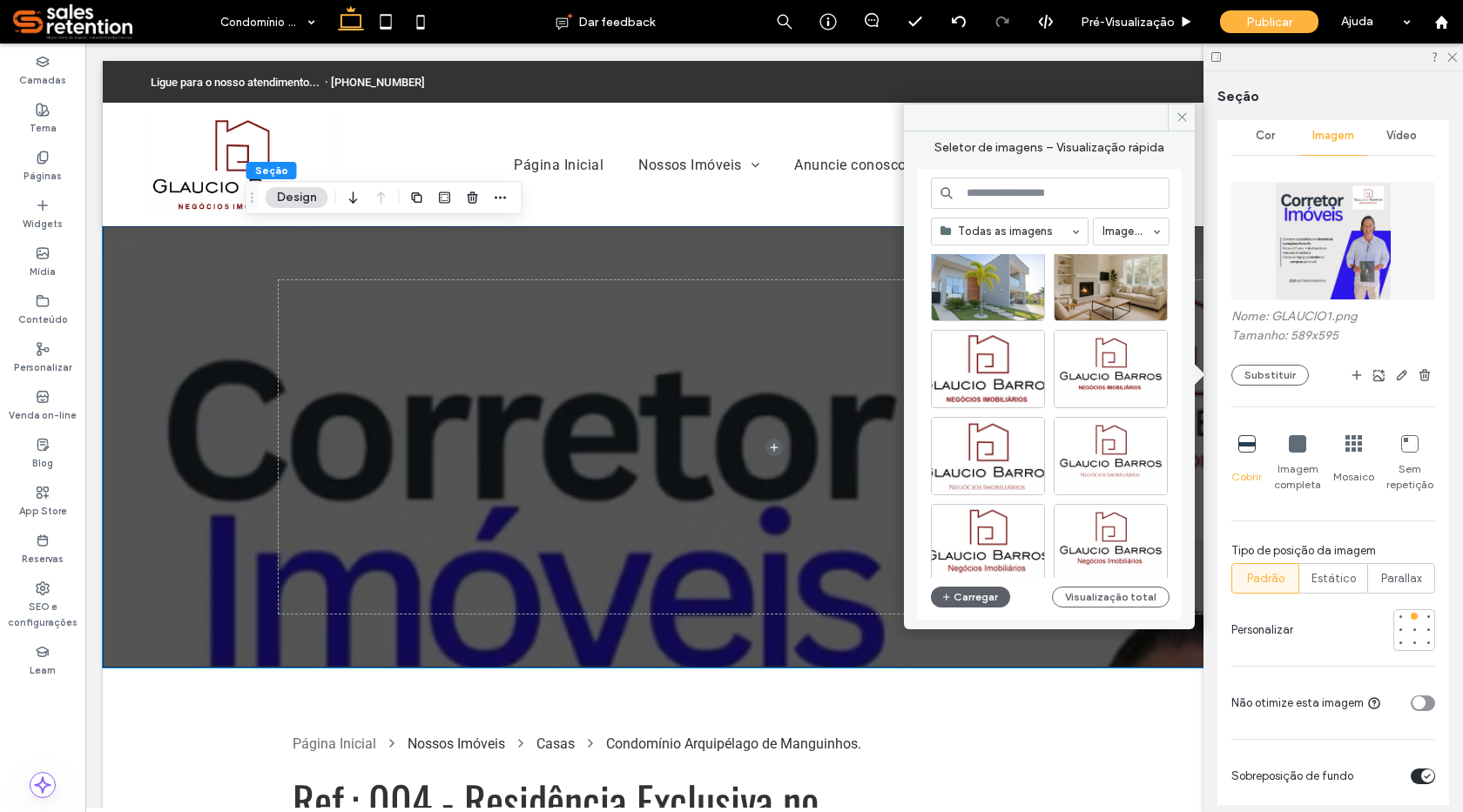
scroll to position [3882, 0]
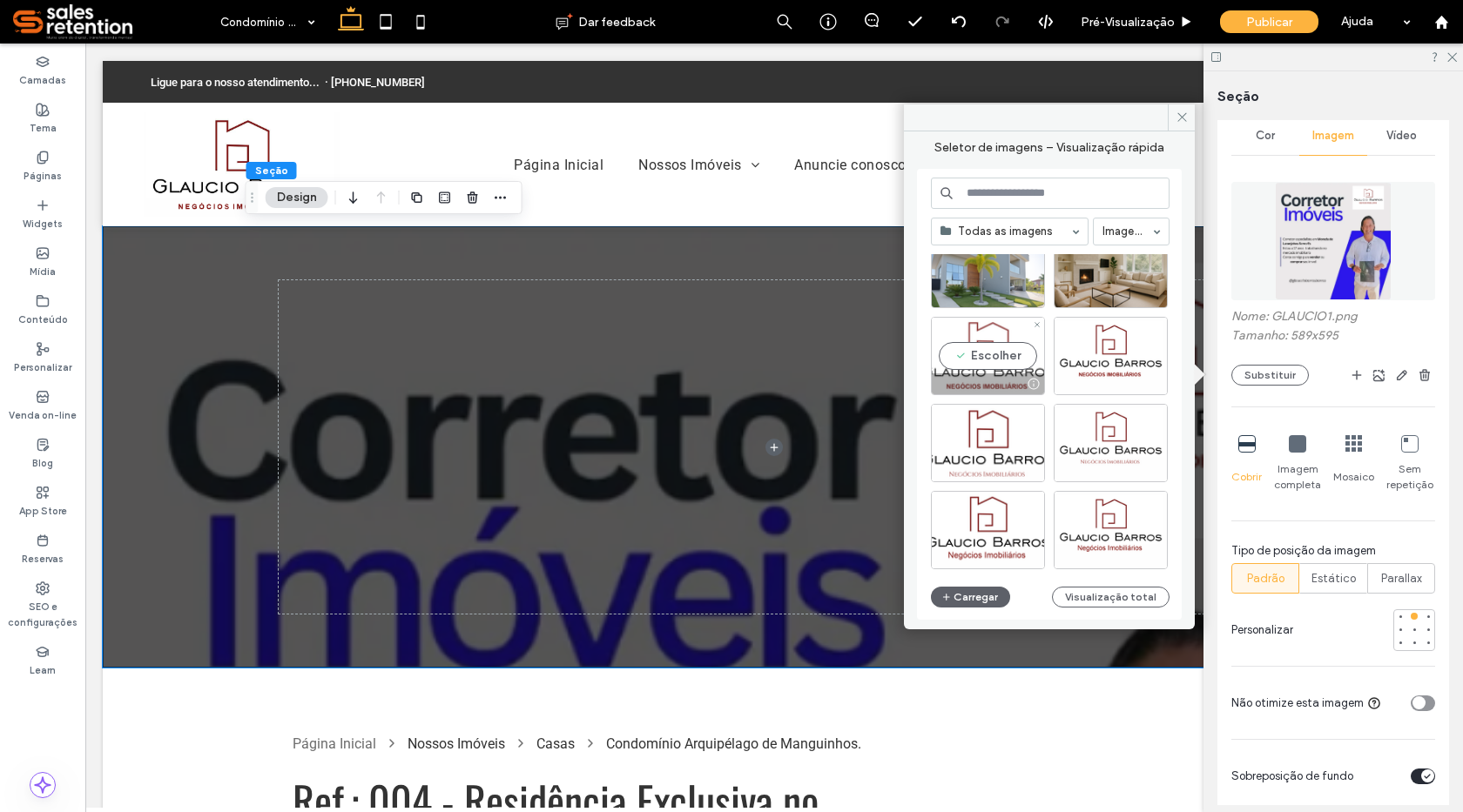
click at [1015, 358] on div "Escolher" at bounding box center [988, 356] width 114 height 78
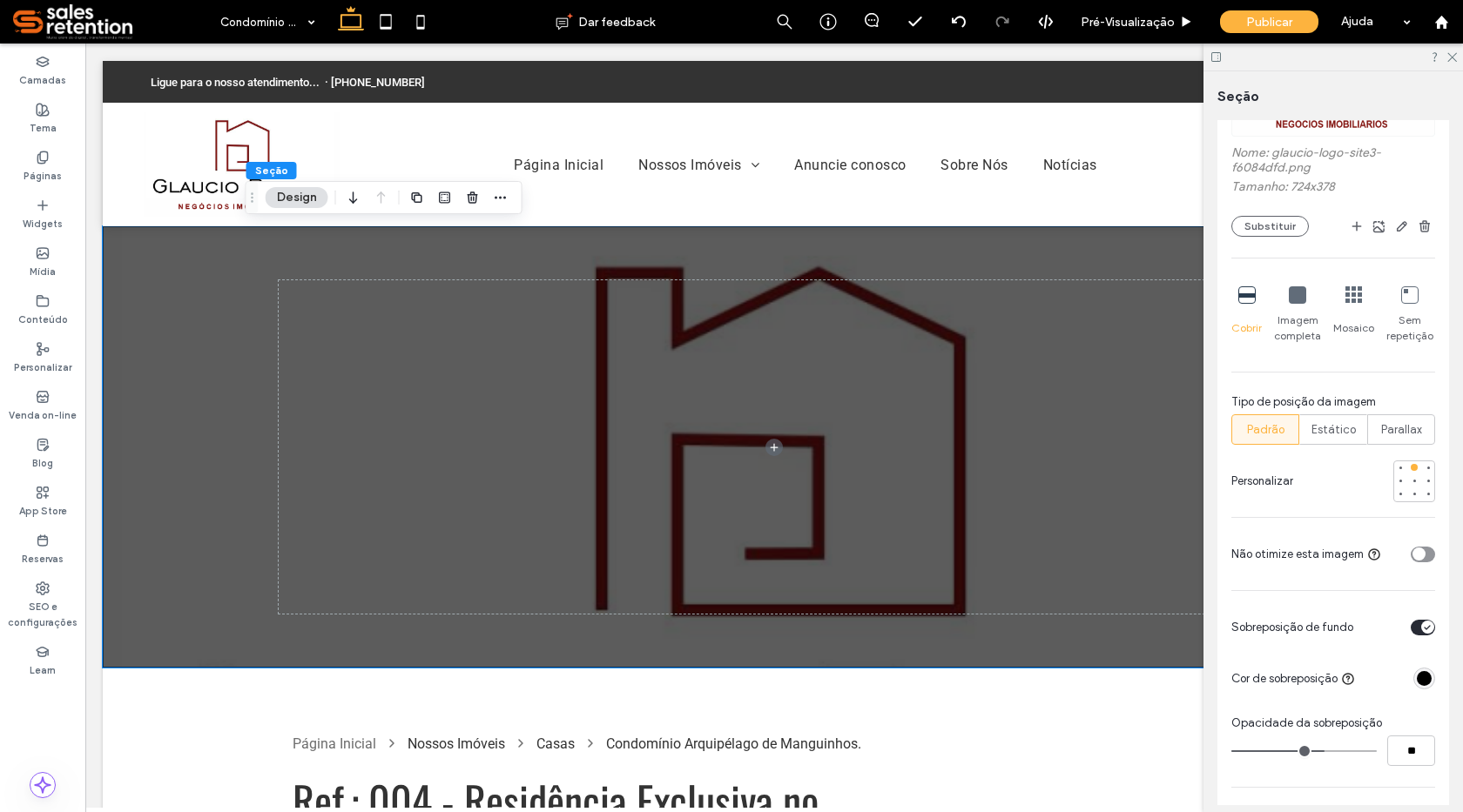
scroll to position [435, 0]
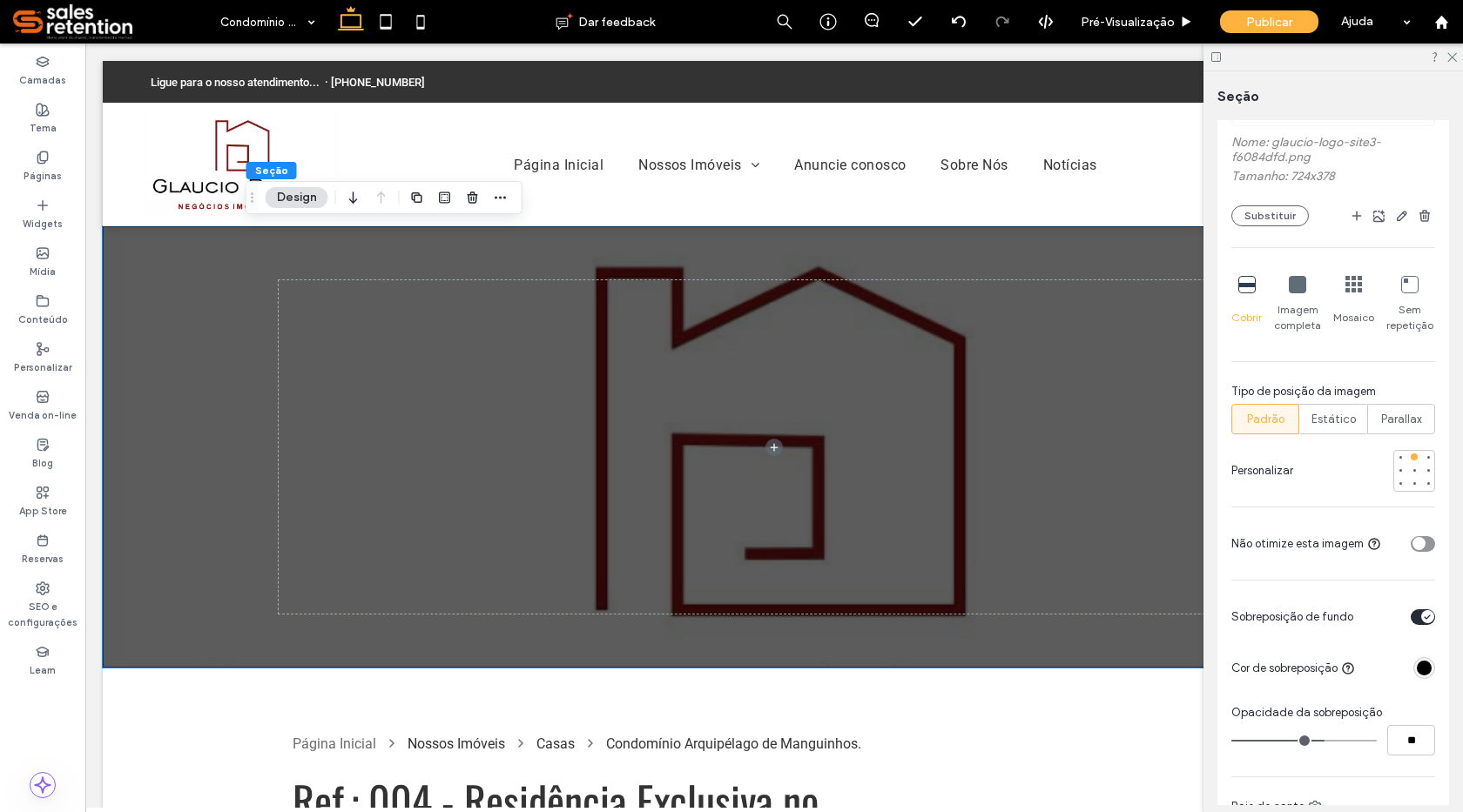
click at [1422, 612] on div "toggle" at bounding box center [1428, 616] width 13 height 13
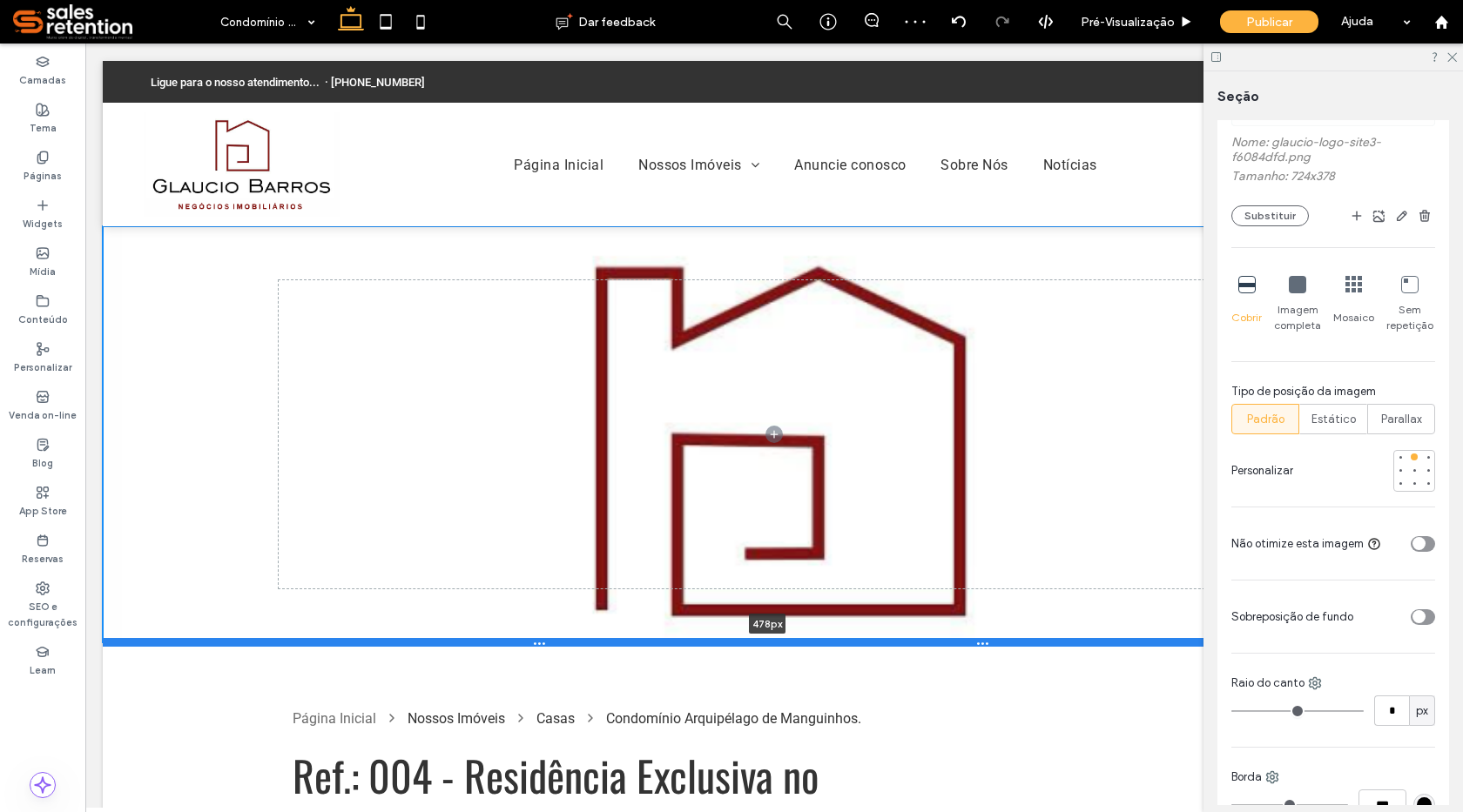
drag, startPoint x: 910, startPoint y: 667, endPoint x: 915, endPoint y: 642, distance: 25.5
click at [915, 642] on div at bounding box center [767, 643] width 1330 height 9
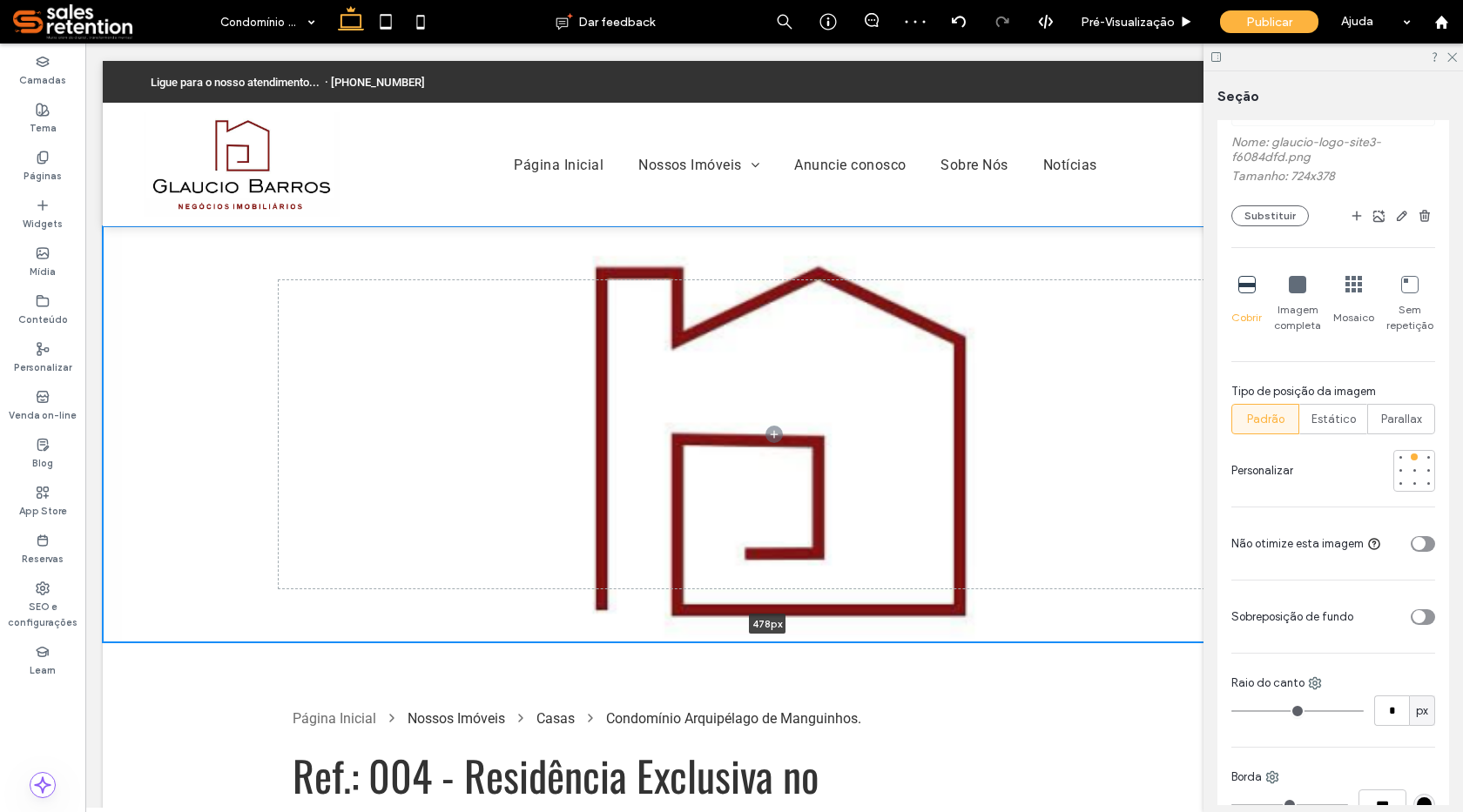
type input "***"
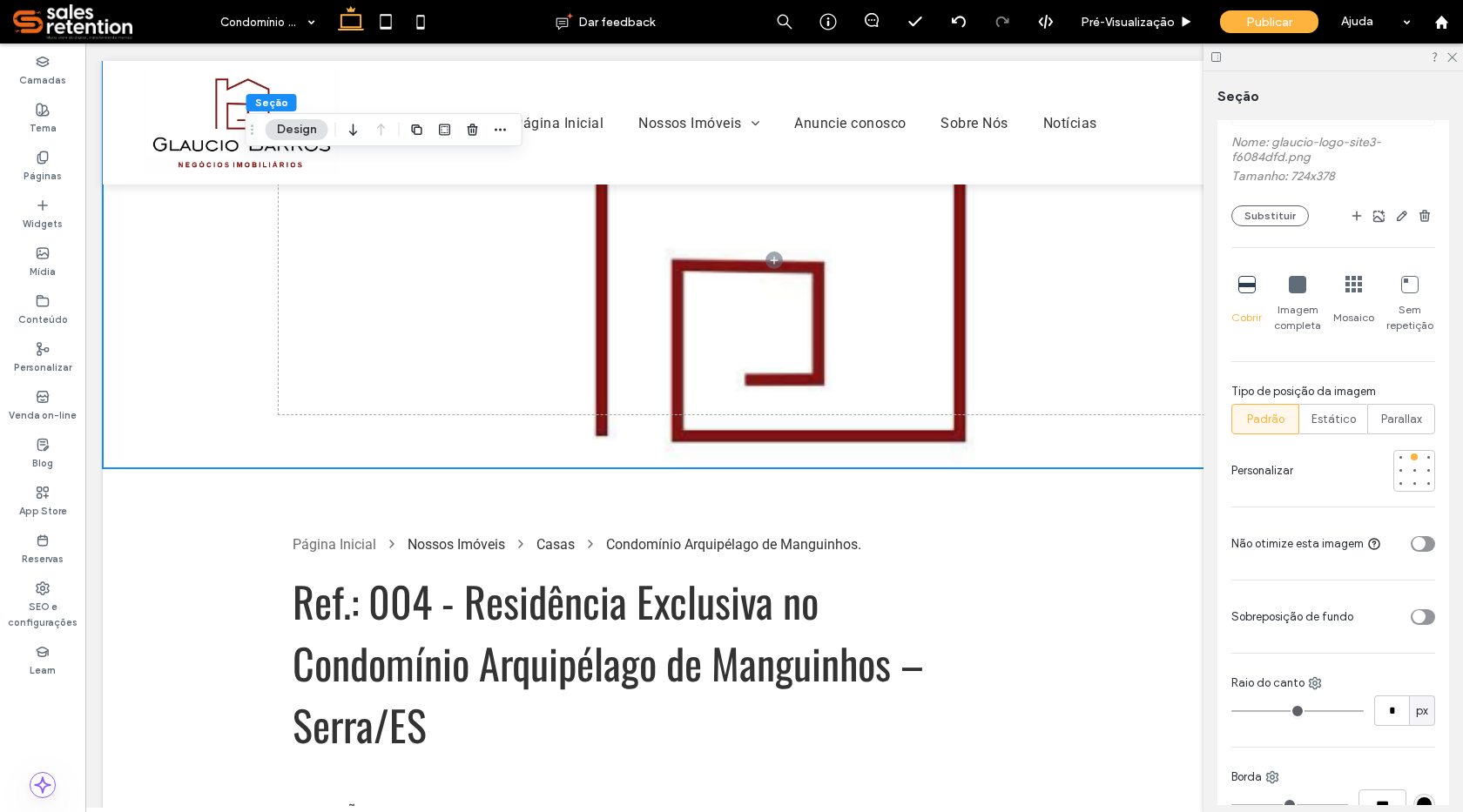
scroll to position [0, 0]
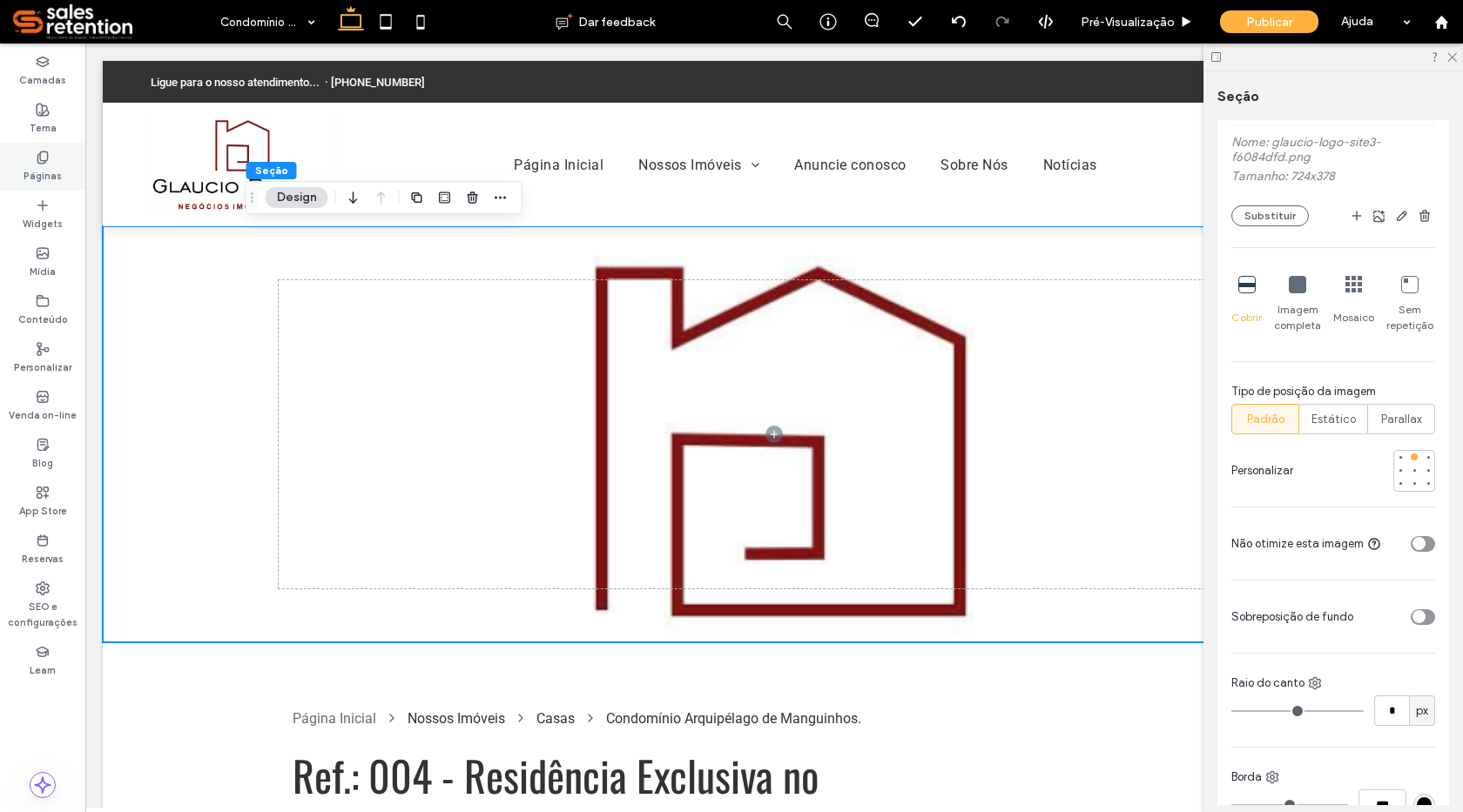
click at [50, 167] on label "Páginas" at bounding box center [42, 174] width 39 height 19
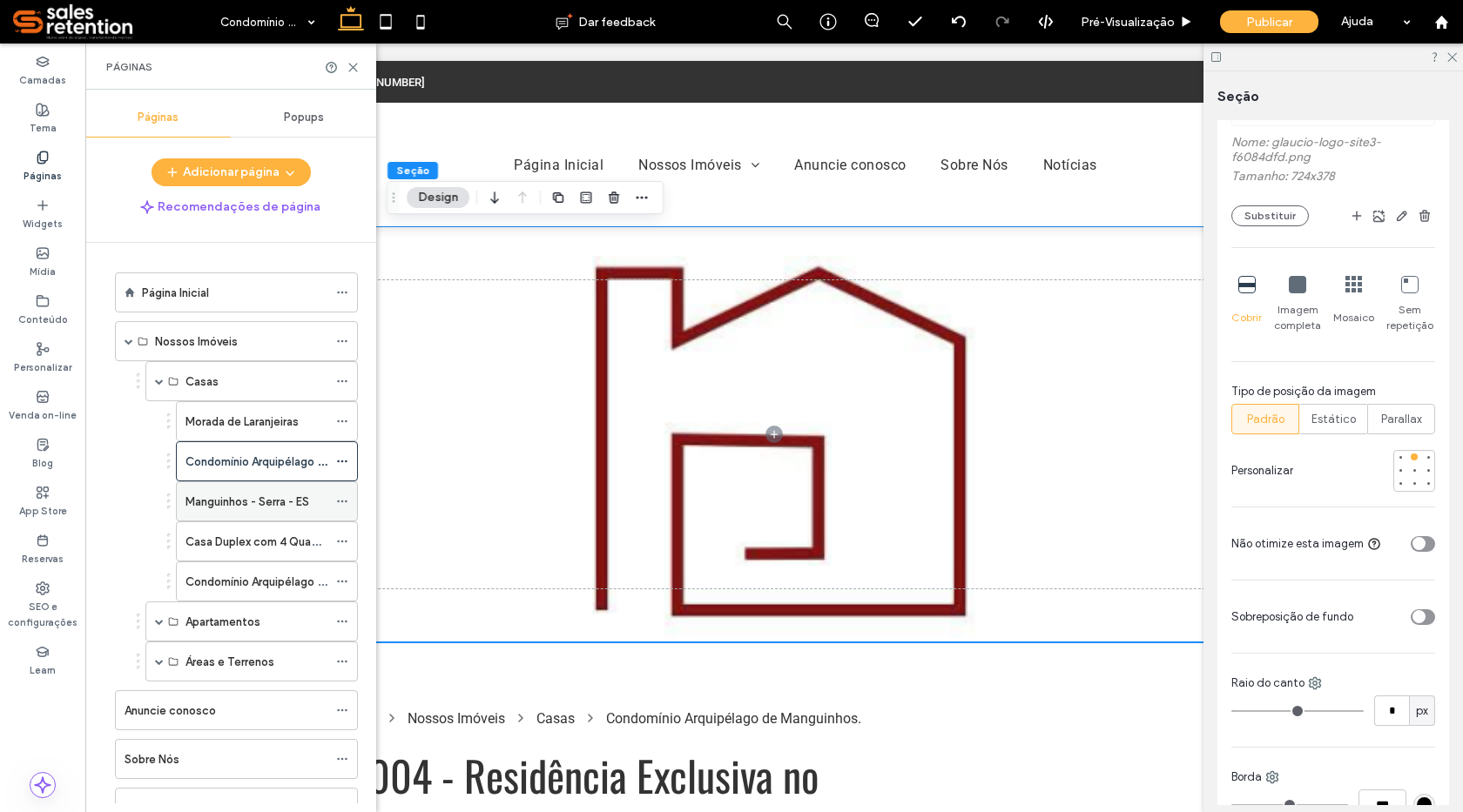
click at [221, 501] on label "Manguinhos - Serra - ES" at bounding box center [247, 502] width 123 height 31
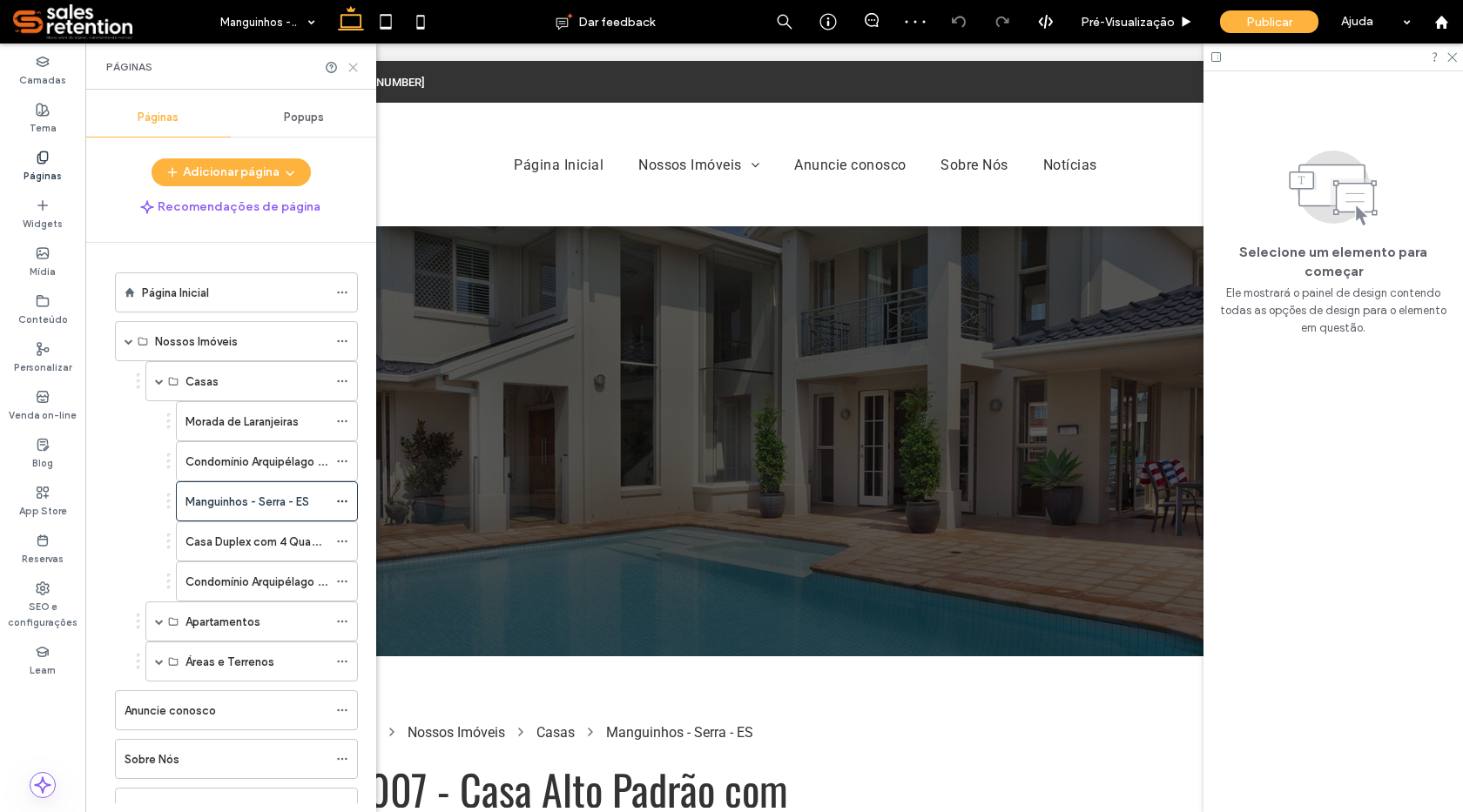
click at [357, 66] on icon at bounding box center [353, 68] width 13 height 13
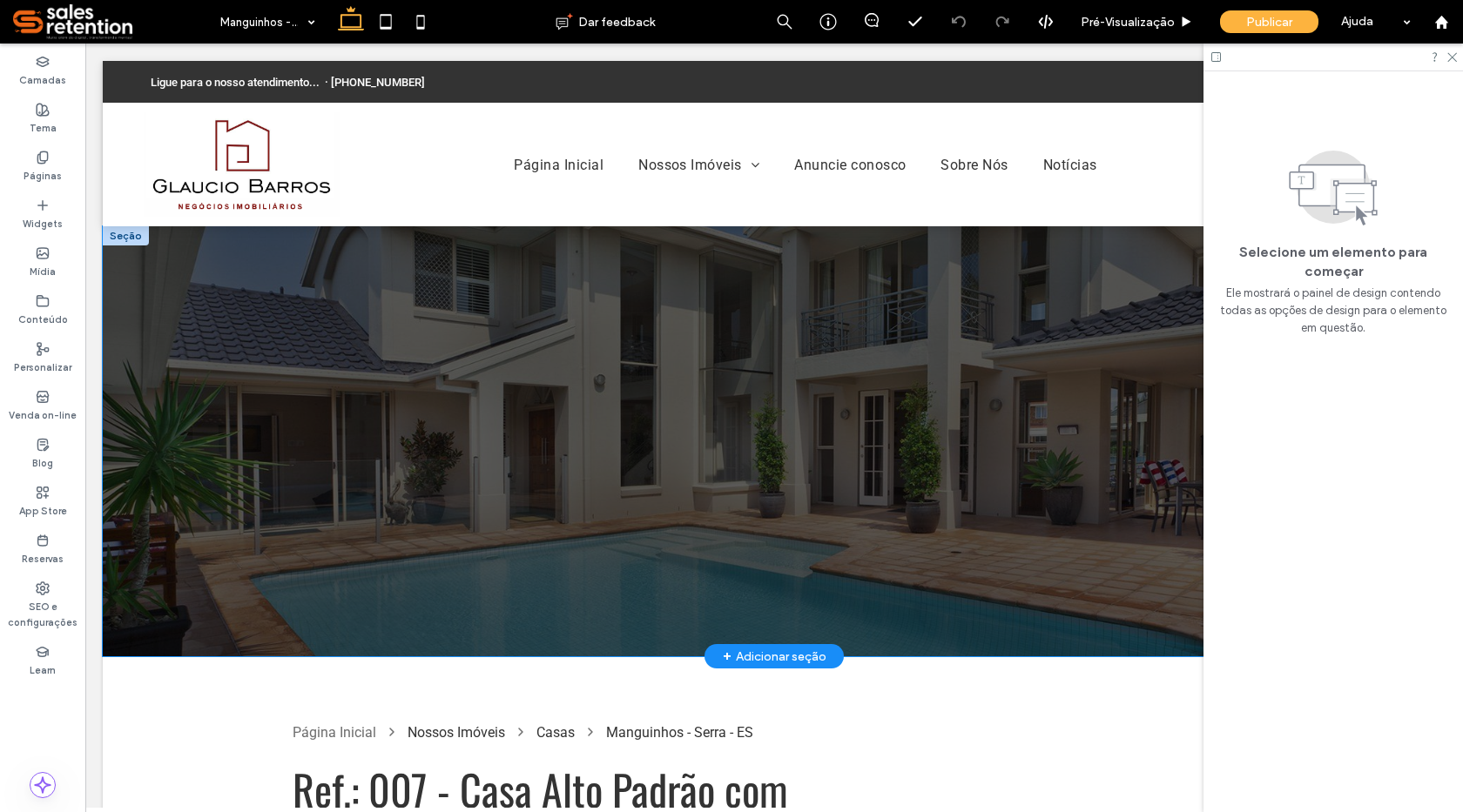
click at [163, 566] on div at bounding box center [774, 441] width 1343 height 430
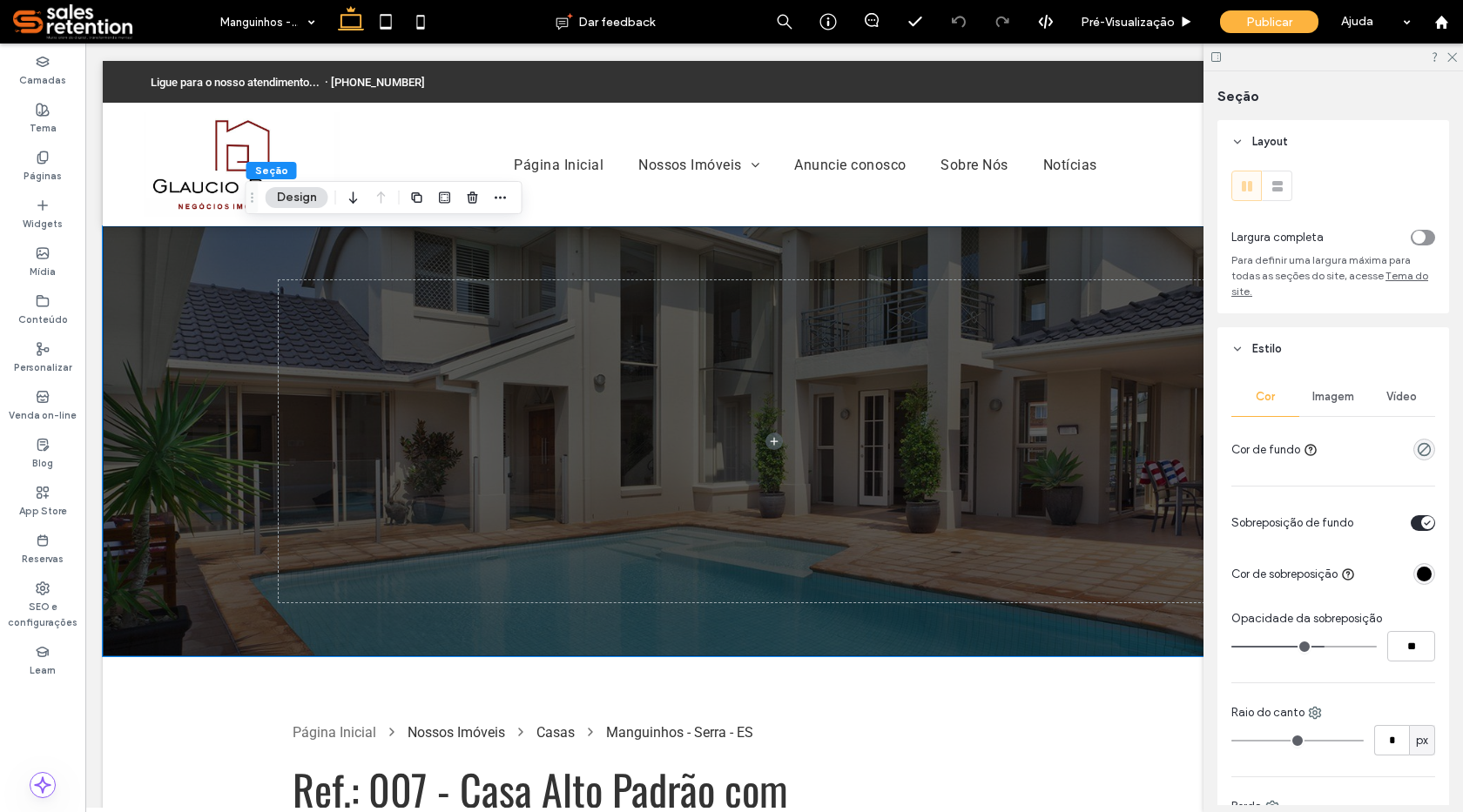
click at [1330, 397] on span "Imagem" at bounding box center [1333, 397] width 41 height 14
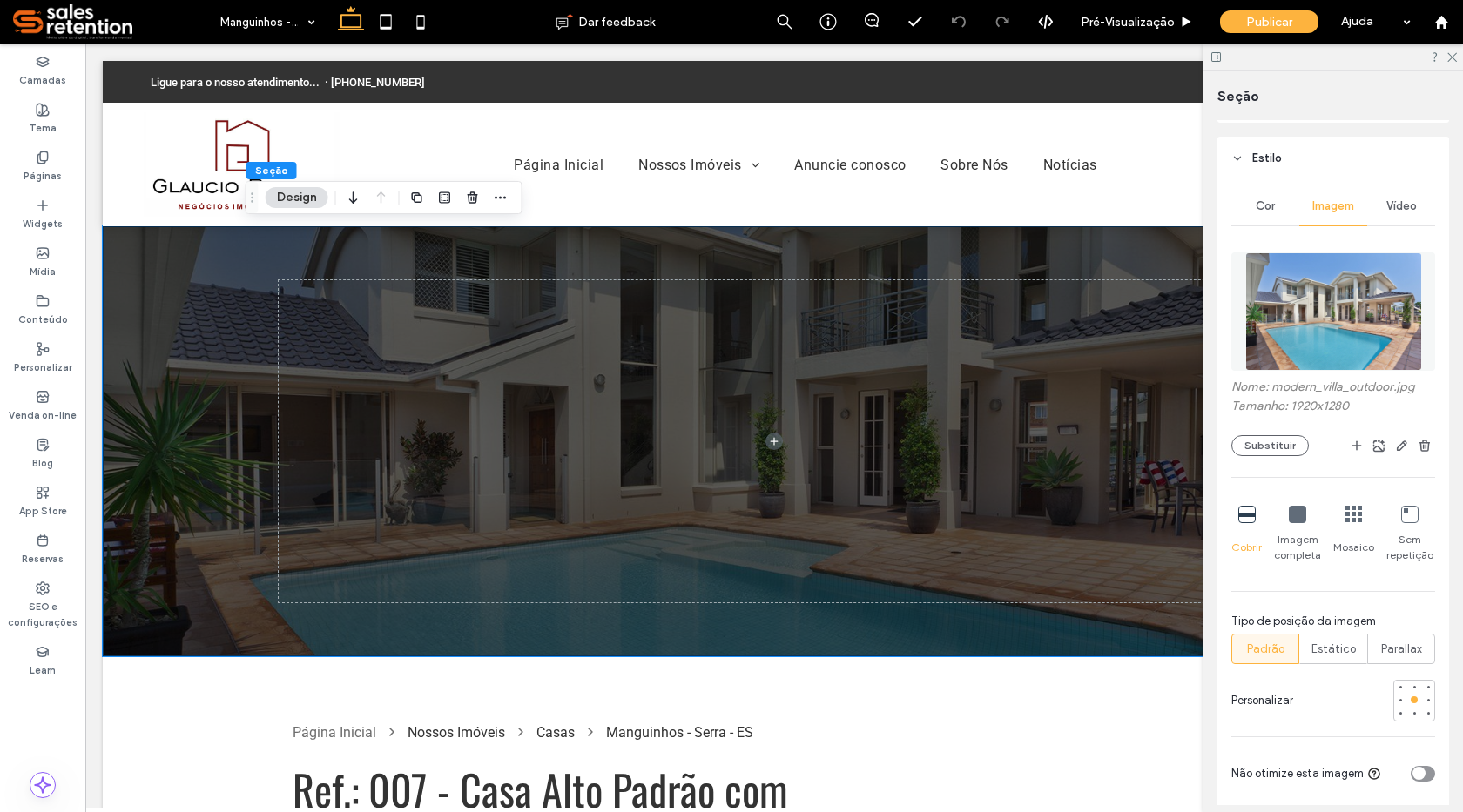
scroll to position [174, 0]
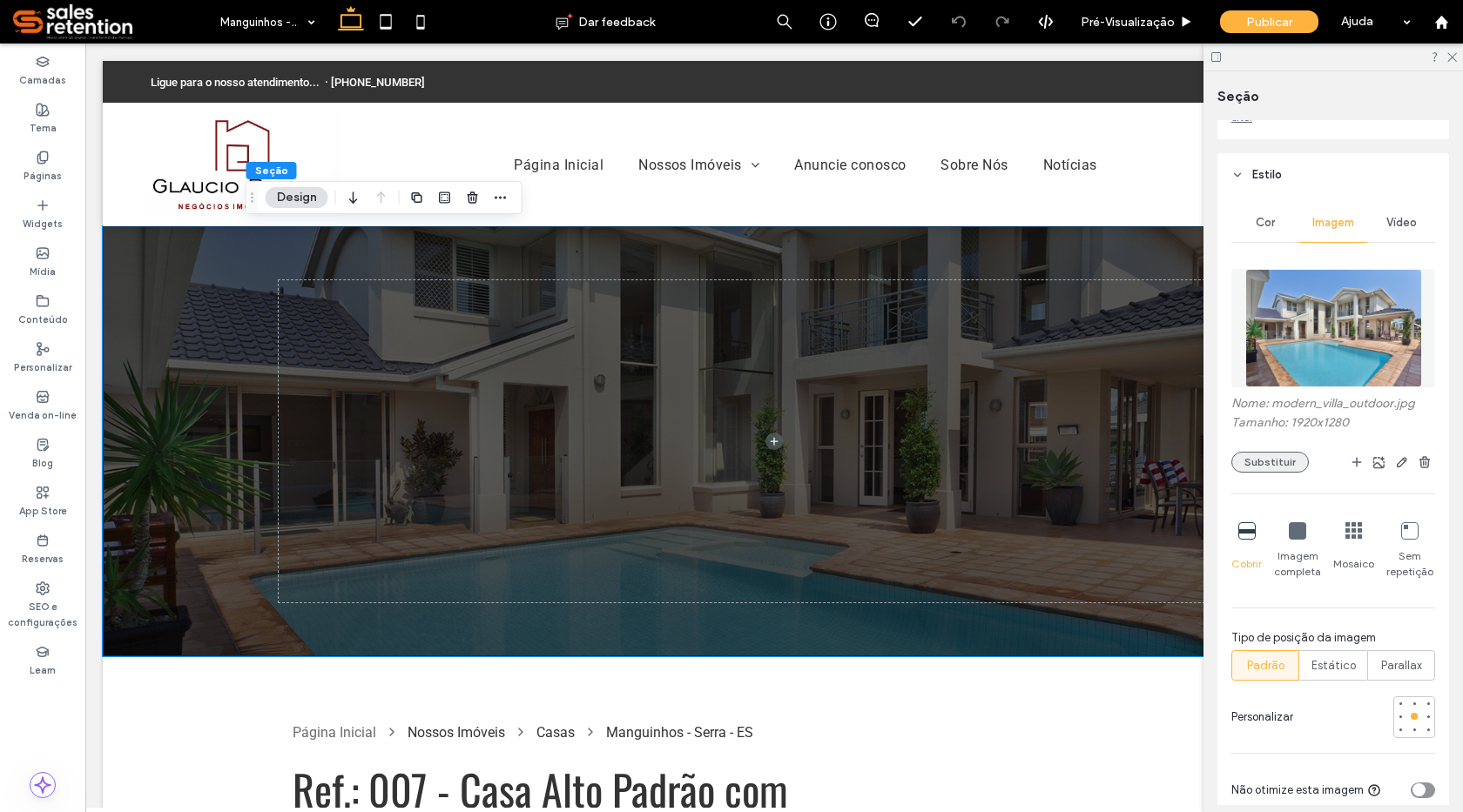
click at [1262, 467] on button "Substituir" at bounding box center [1270, 461] width 78 height 21
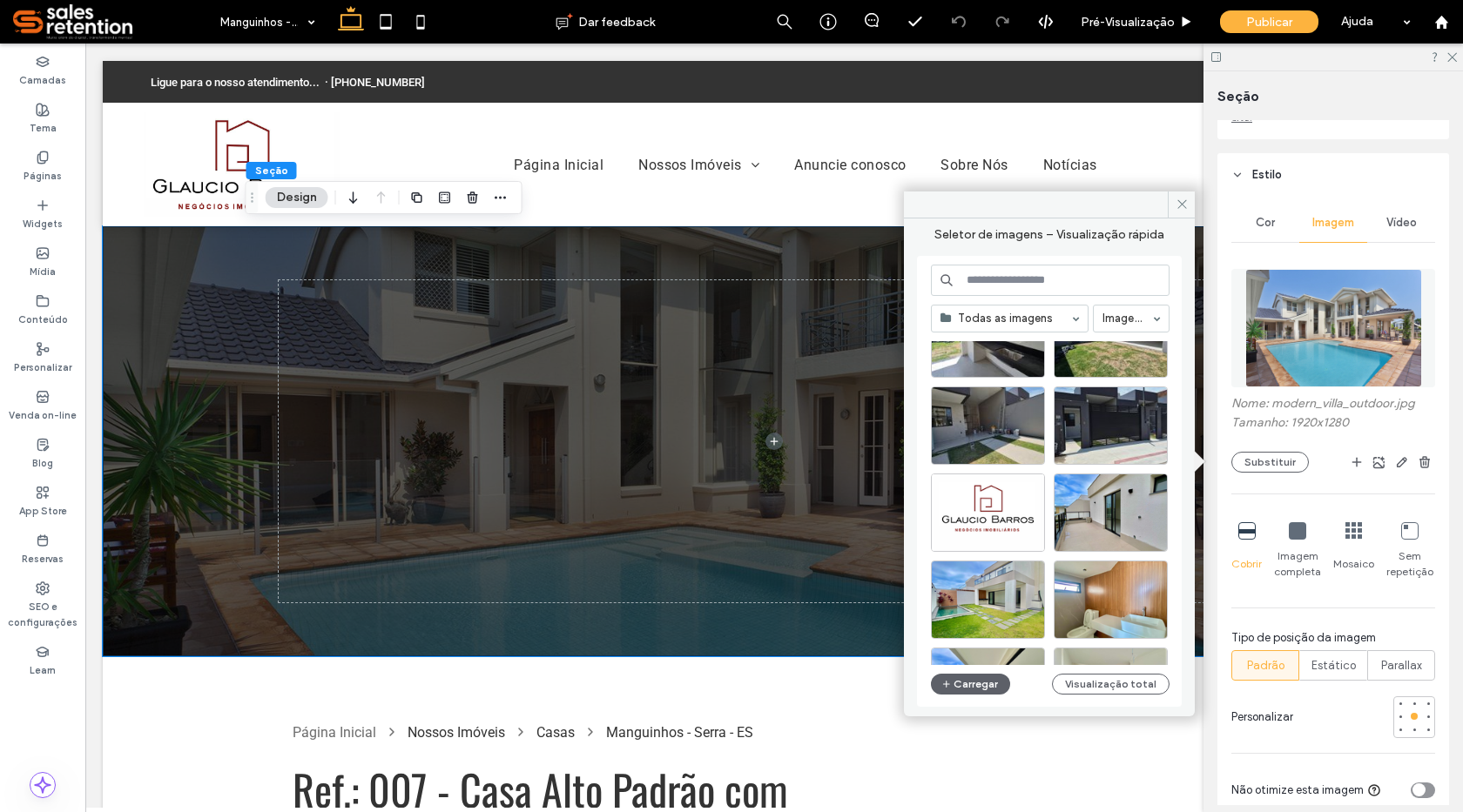
scroll to position [2330, 0]
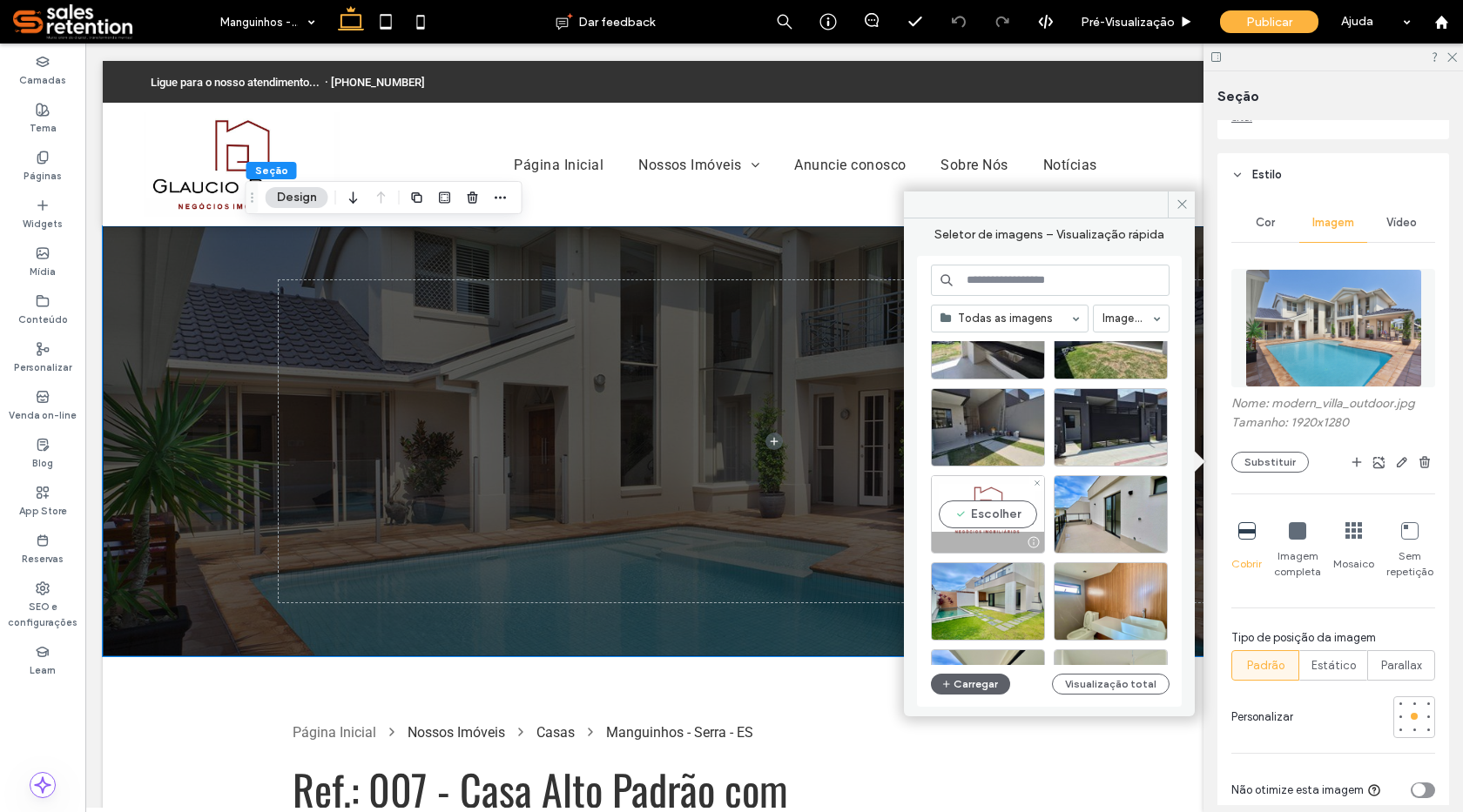
click at [1010, 502] on div "Escolher" at bounding box center [988, 515] width 114 height 78
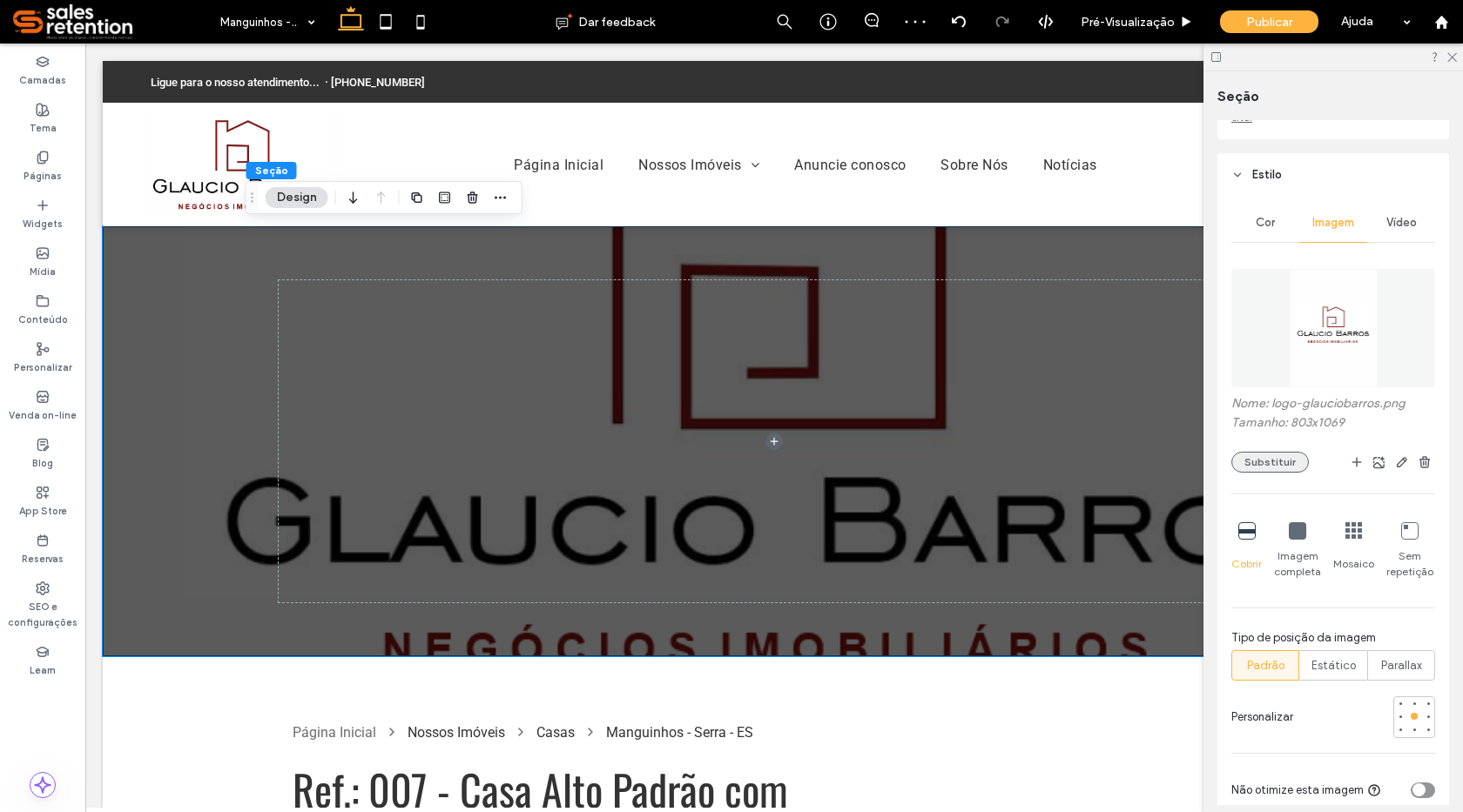
click at [1256, 466] on button "Substituir" at bounding box center [1270, 461] width 78 height 21
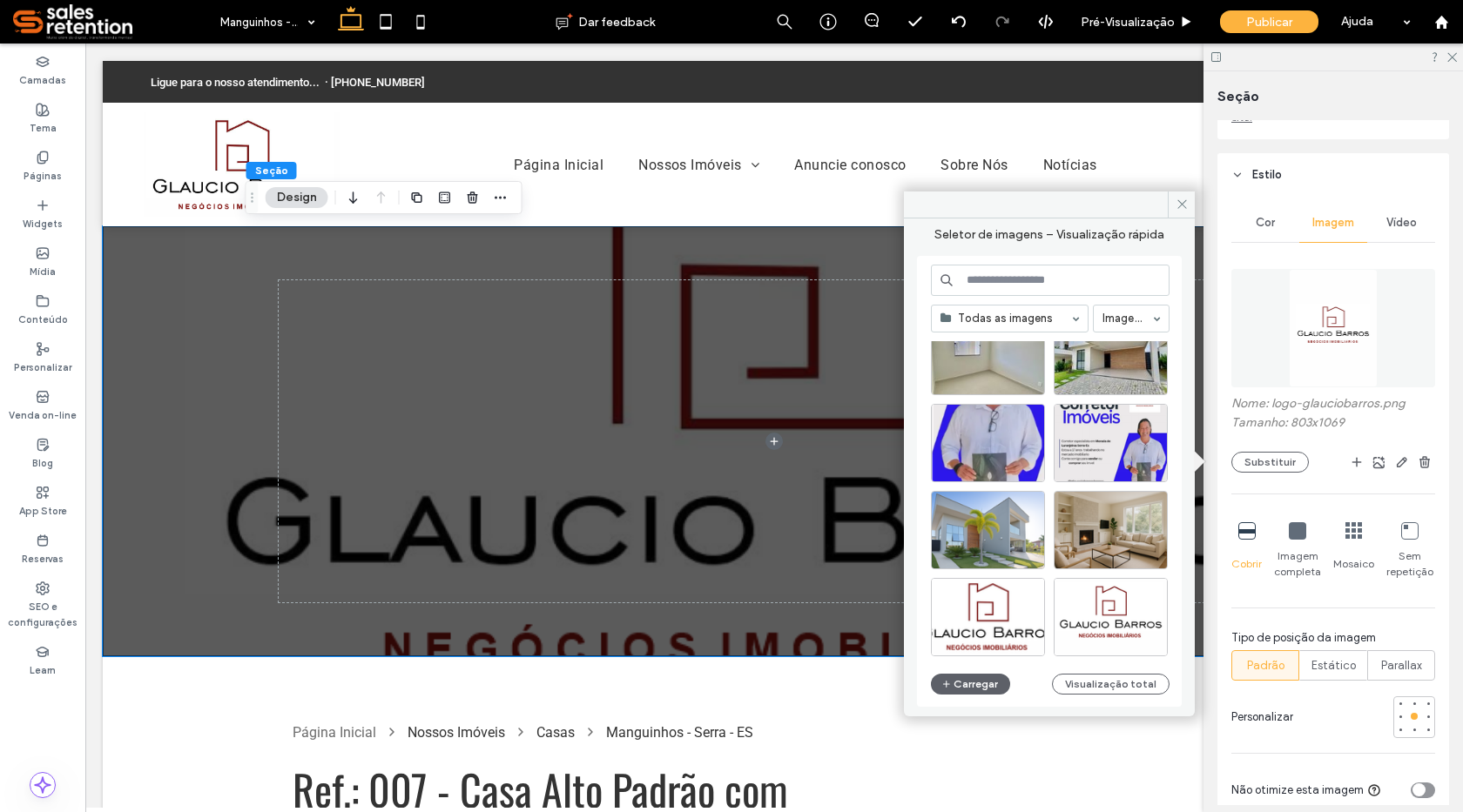
scroll to position [3882, 0]
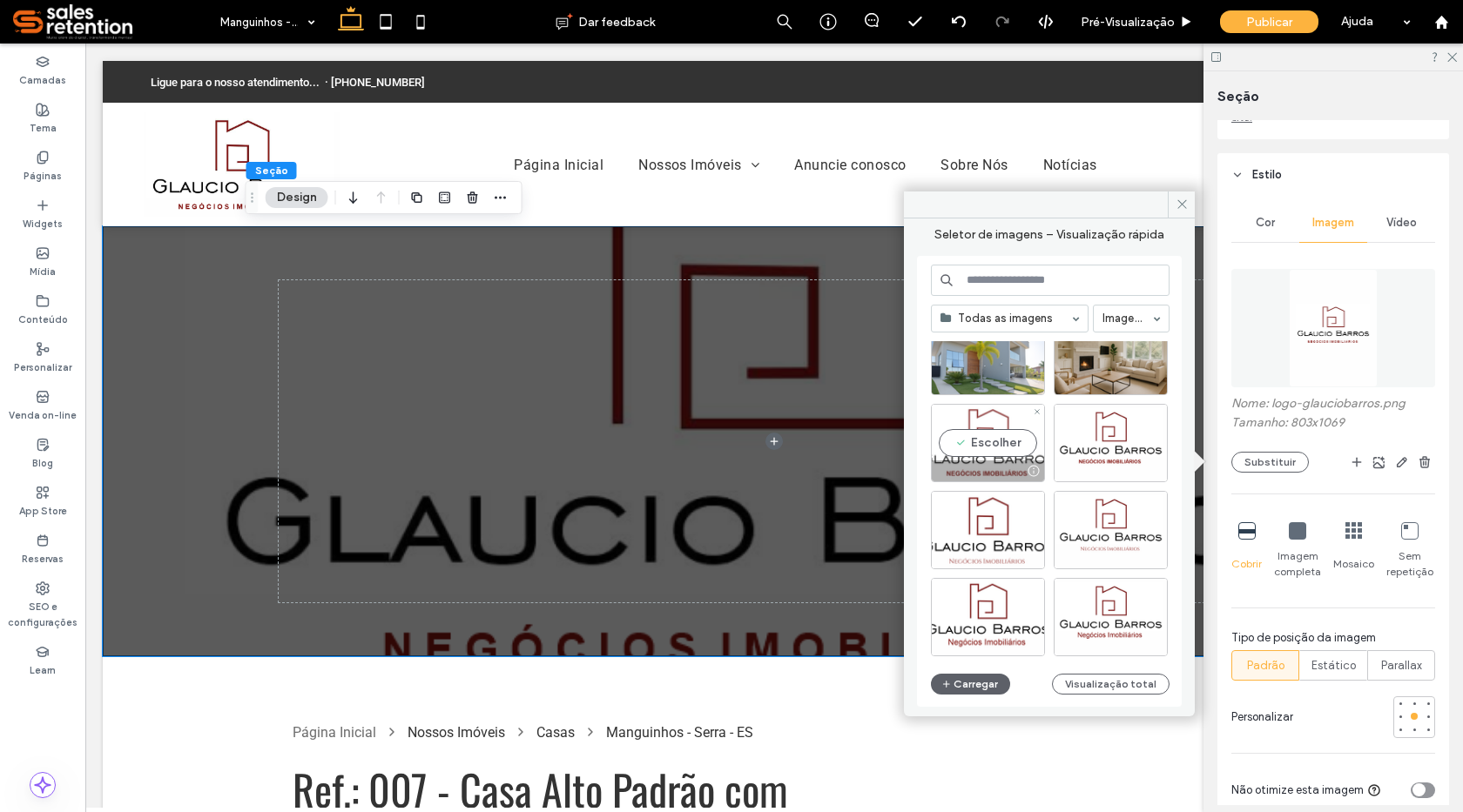
click at [1011, 450] on div "Escolher" at bounding box center [988, 442] width 114 height 78
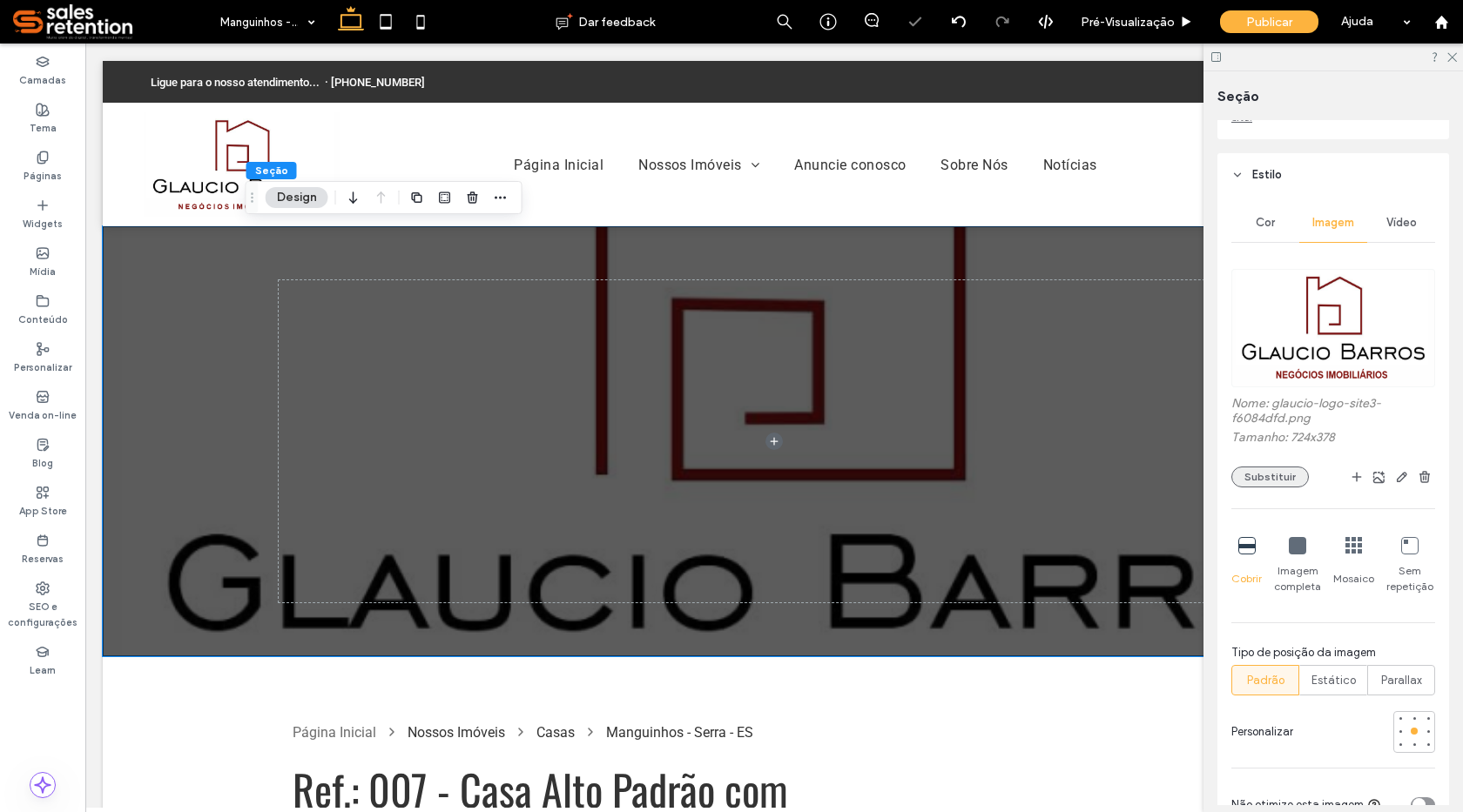
click at [1256, 476] on button "Substituir" at bounding box center [1270, 477] width 78 height 21
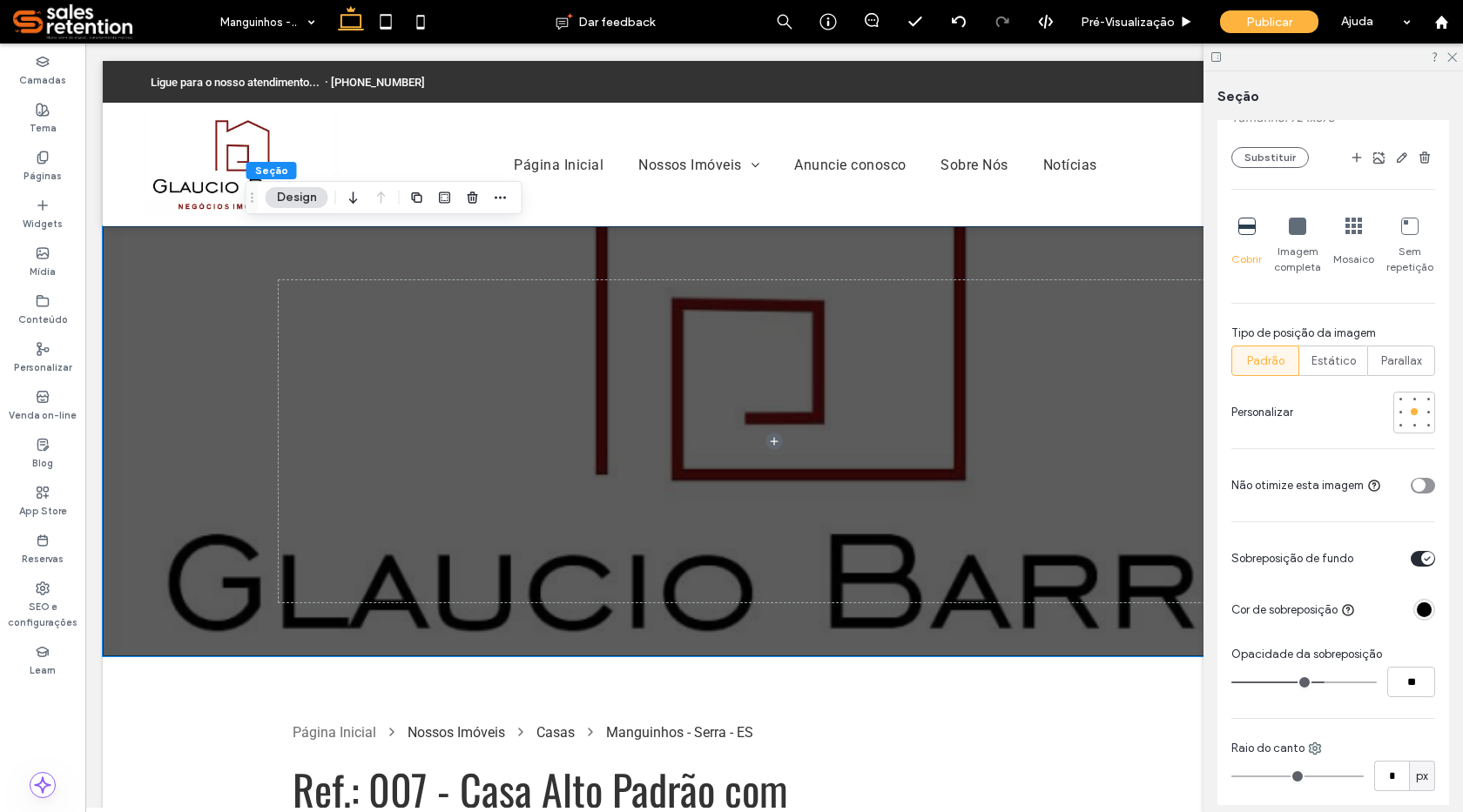
scroll to position [609, 0]
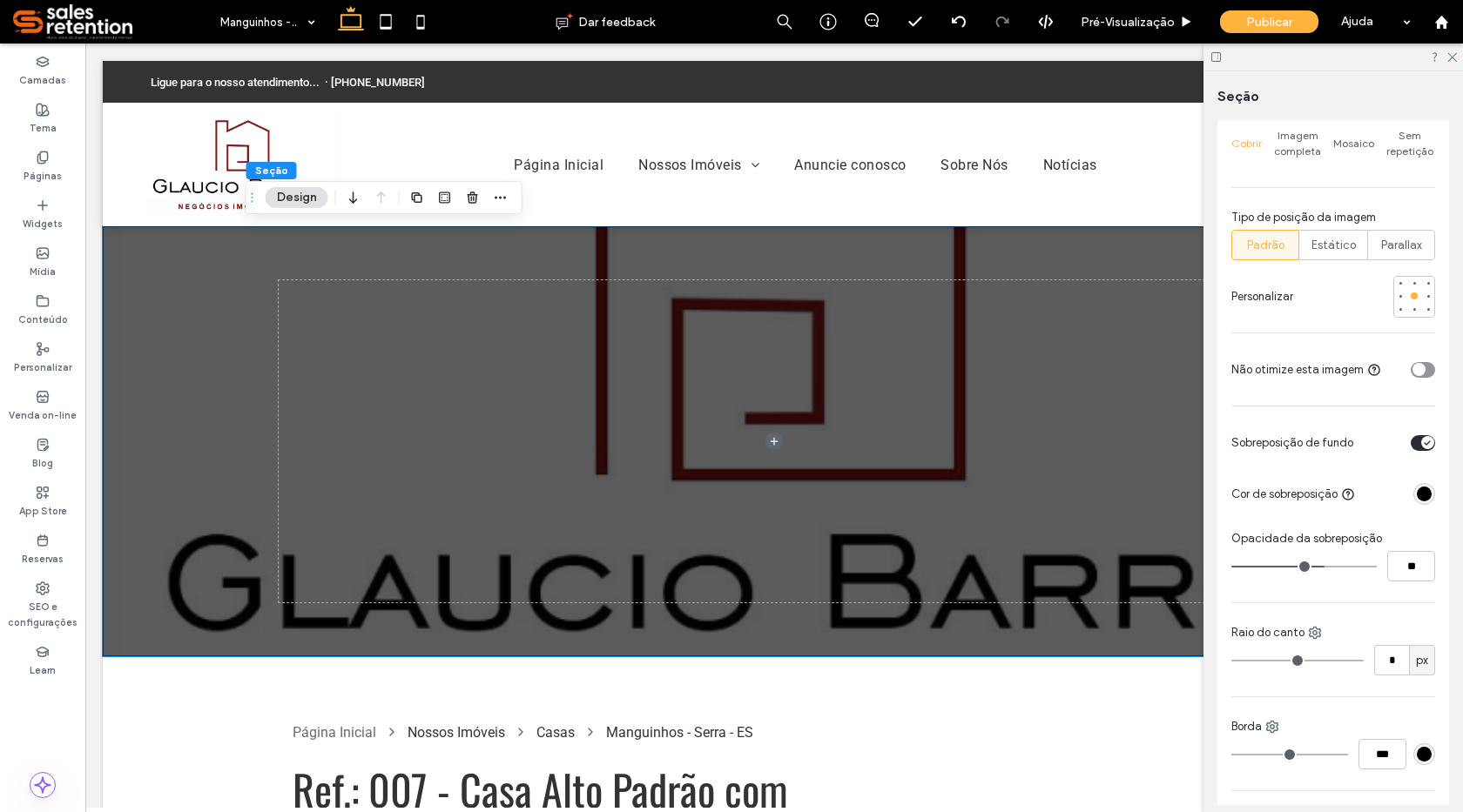
click at [1424, 441] on icon "toggle" at bounding box center [1428, 443] width 7 height 5
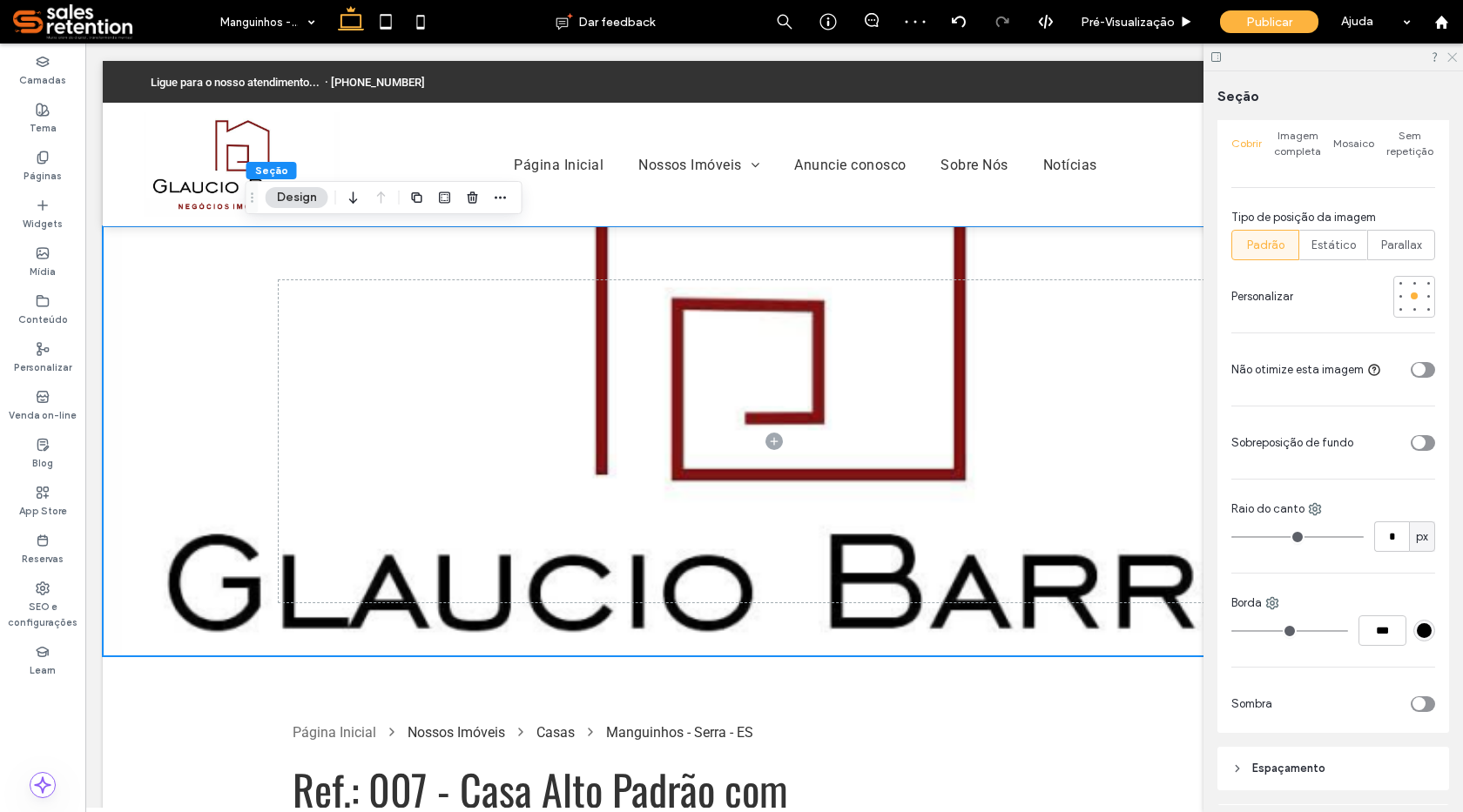
click at [1455, 52] on icon at bounding box center [1451, 56] width 12 height 12
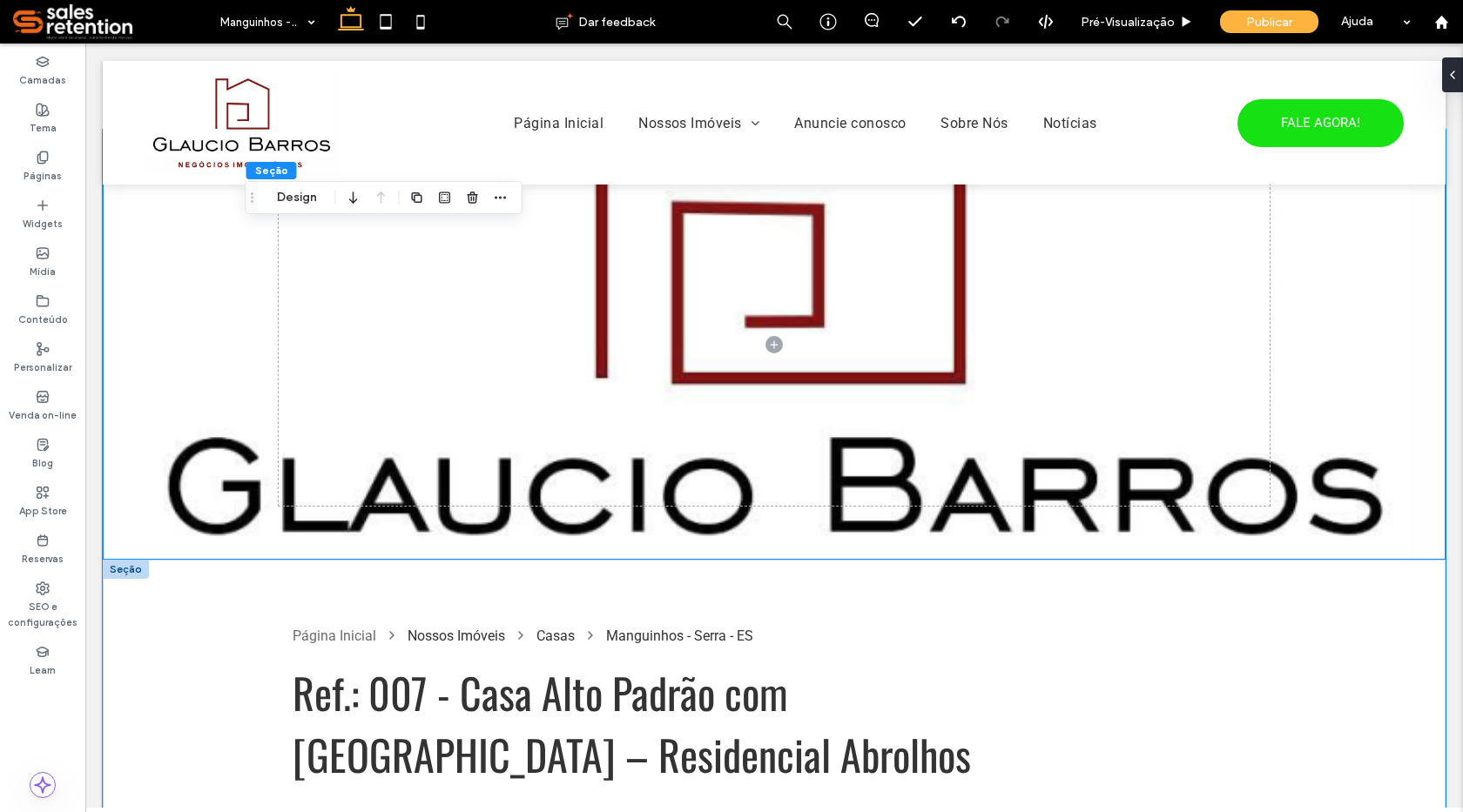
scroll to position [0, 0]
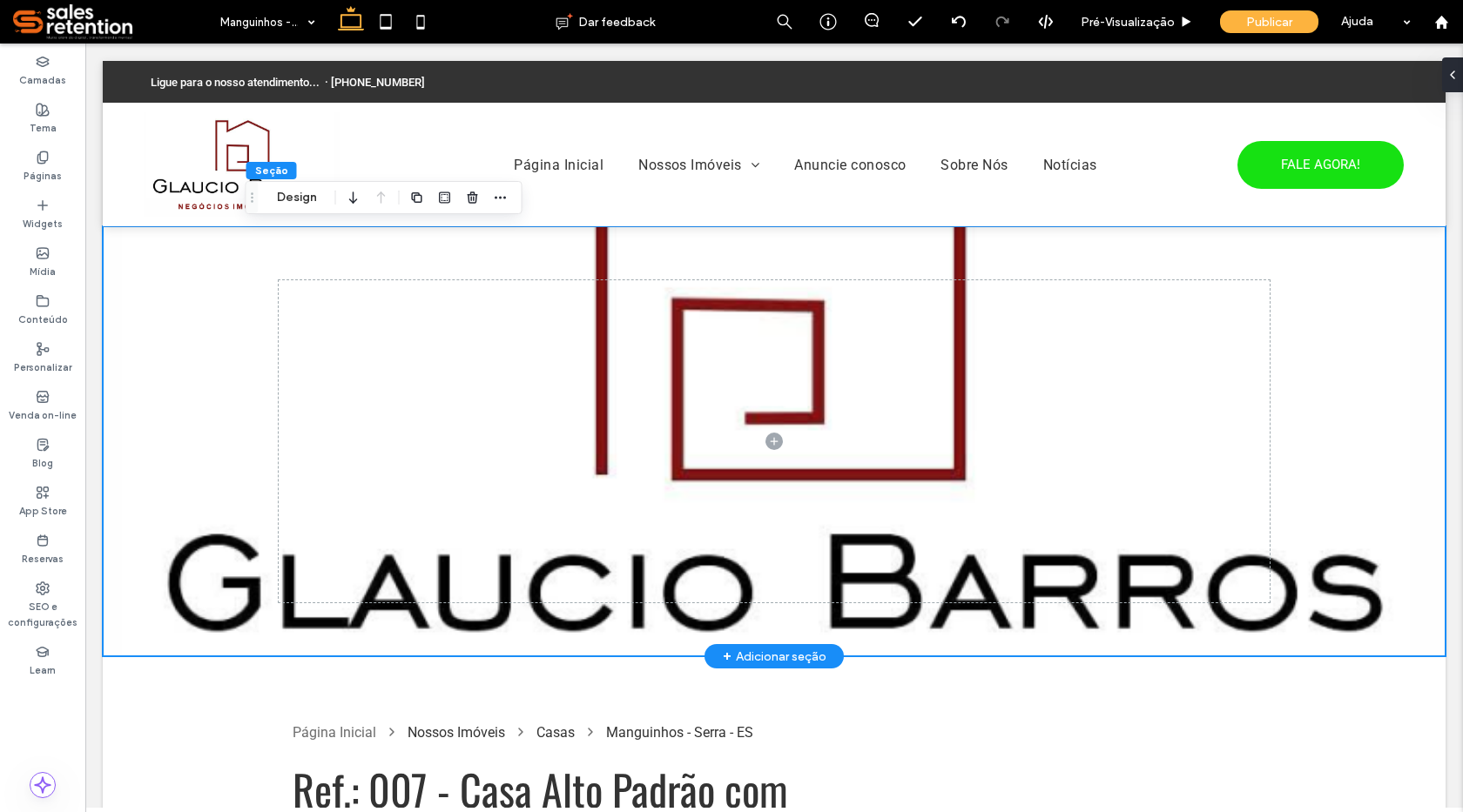
click at [193, 520] on div at bounding box center [774, 441] width 1343 height 430
click at [128, 515] on div at bounding box center [774, 441] width 1343 height 430
click at [217, 589] on div at bounding box center [774, 441] width 1343 height 430
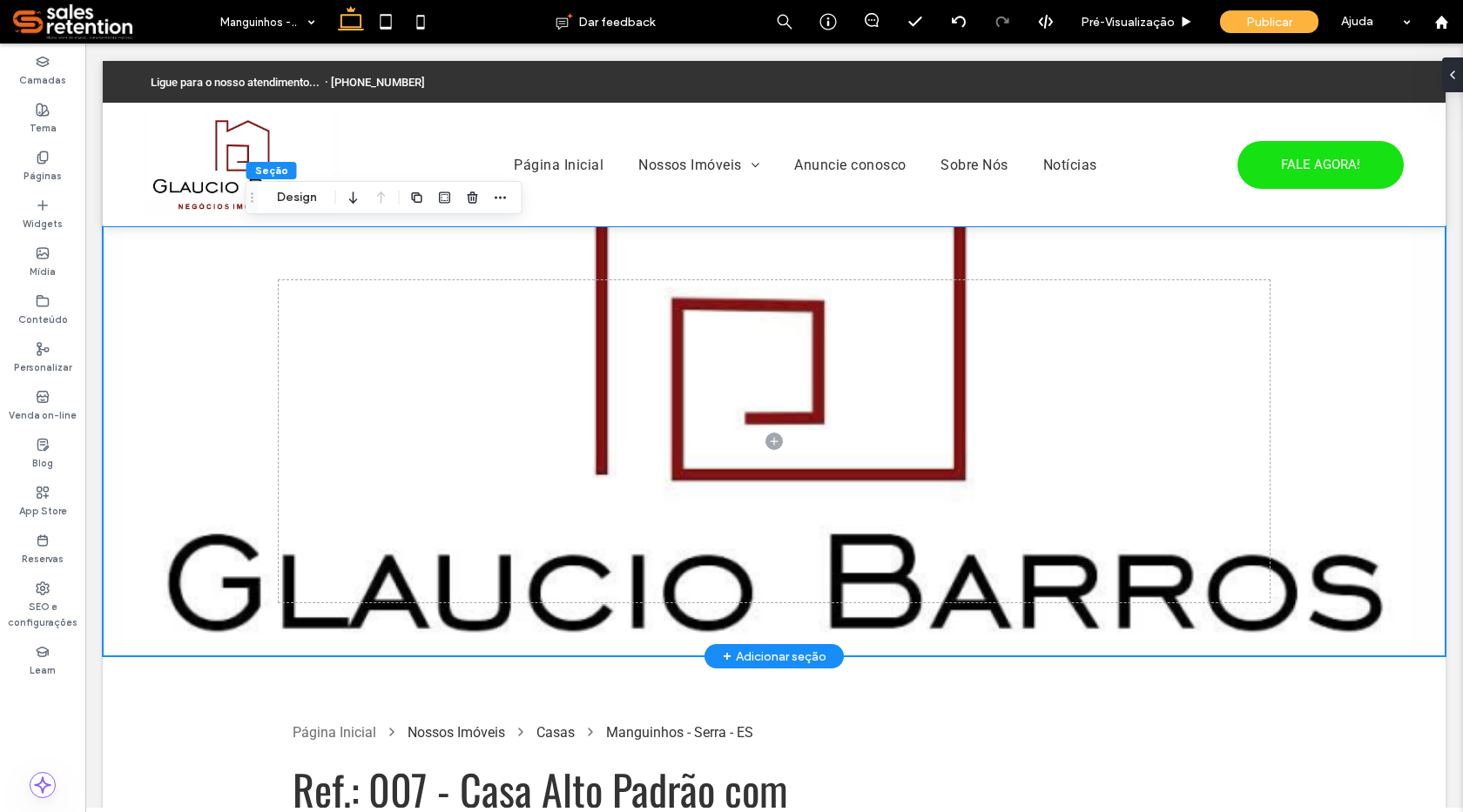
click at [216, 516] on div at bounding box center [774, 441] width 1343 height 430
click at [308, 196] on button "Design" at bounding box center [297, 197] width 63 height 21
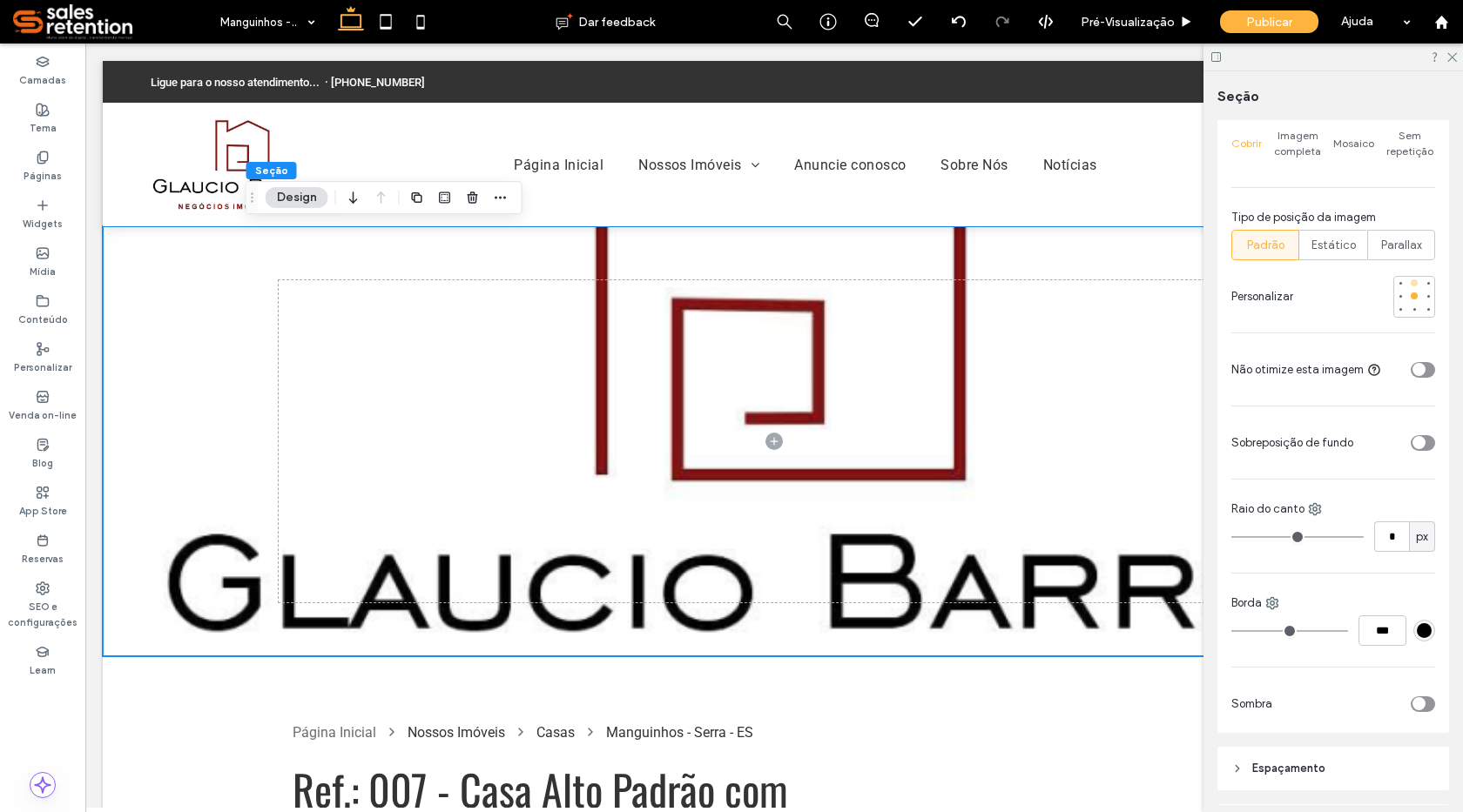
click at [1411, 286] on div at bounding box center [1414, 283] width 7 height 7
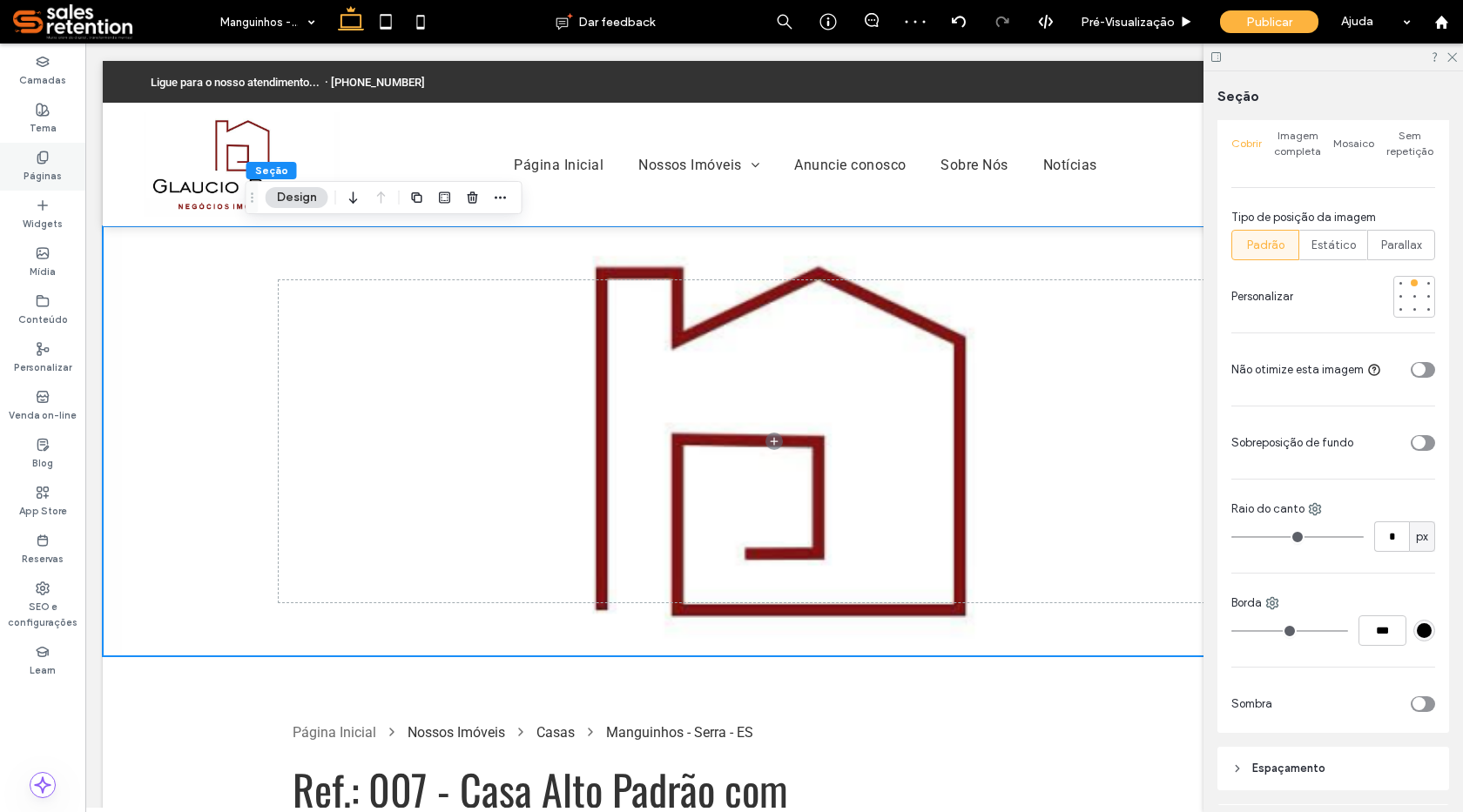
click at [40, 169] on label "Páginas" at bounding box center [42, 174] width 39 height 19
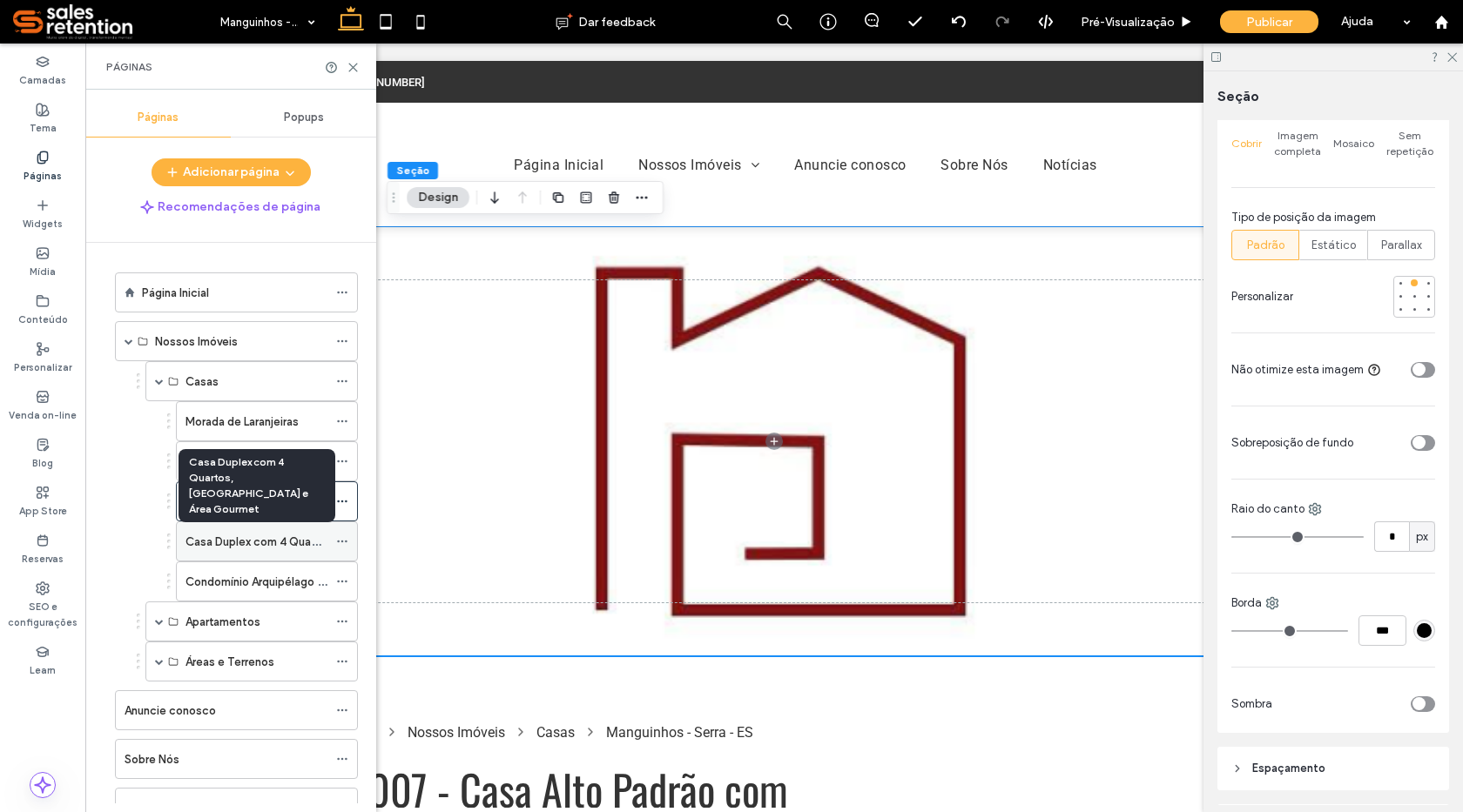
click at [219, 534] on label "Casa Duplex com 4 Quartos, Quintal Amplo e Área Gourmet" at bounding box center [362, 543] width 354 height 31
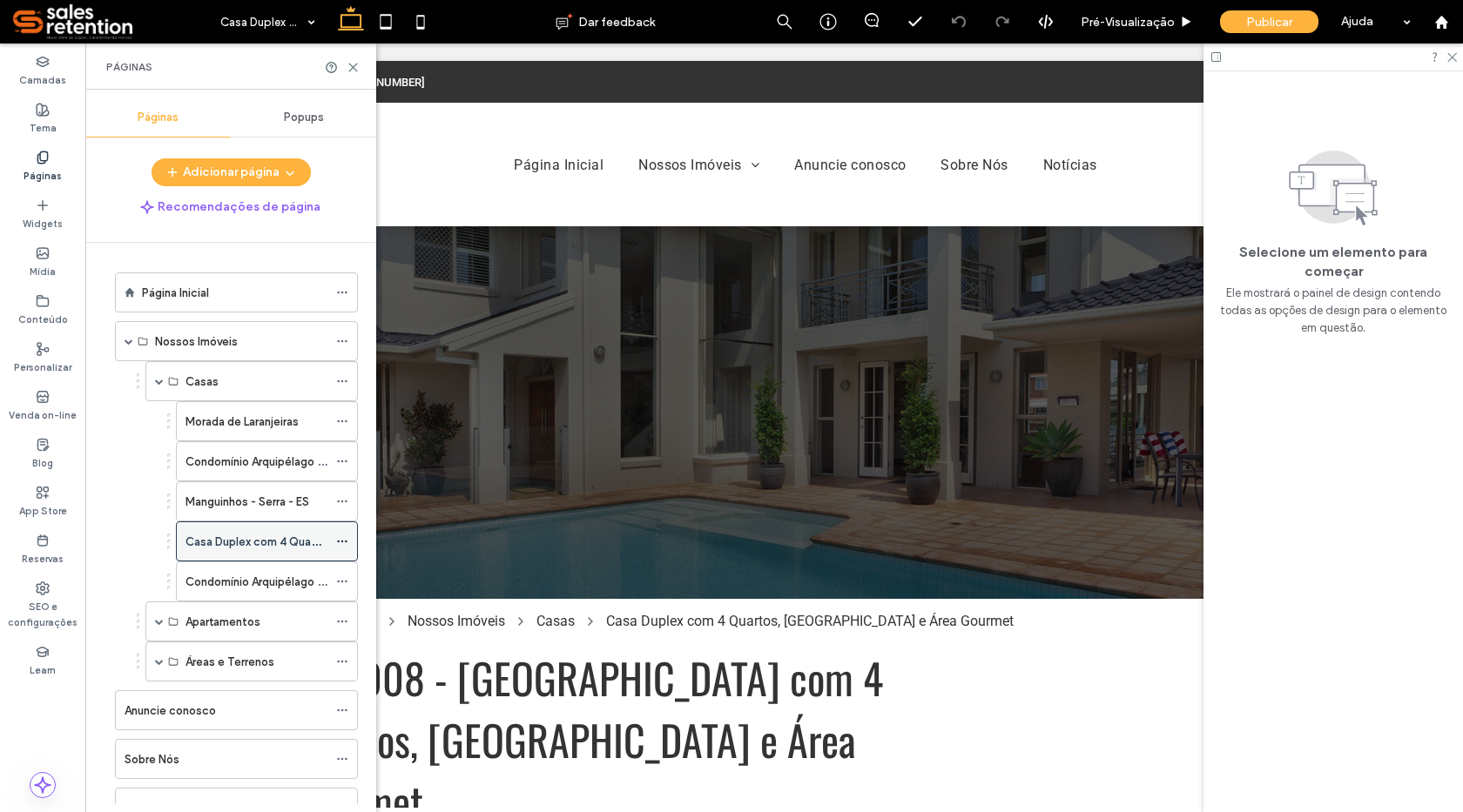
click at [270, 547] on label "Casa Duplex com 4 Quartos, Quintal Amplo e Área Gourmet" at bounding box center [362, 543] width 354 height 31
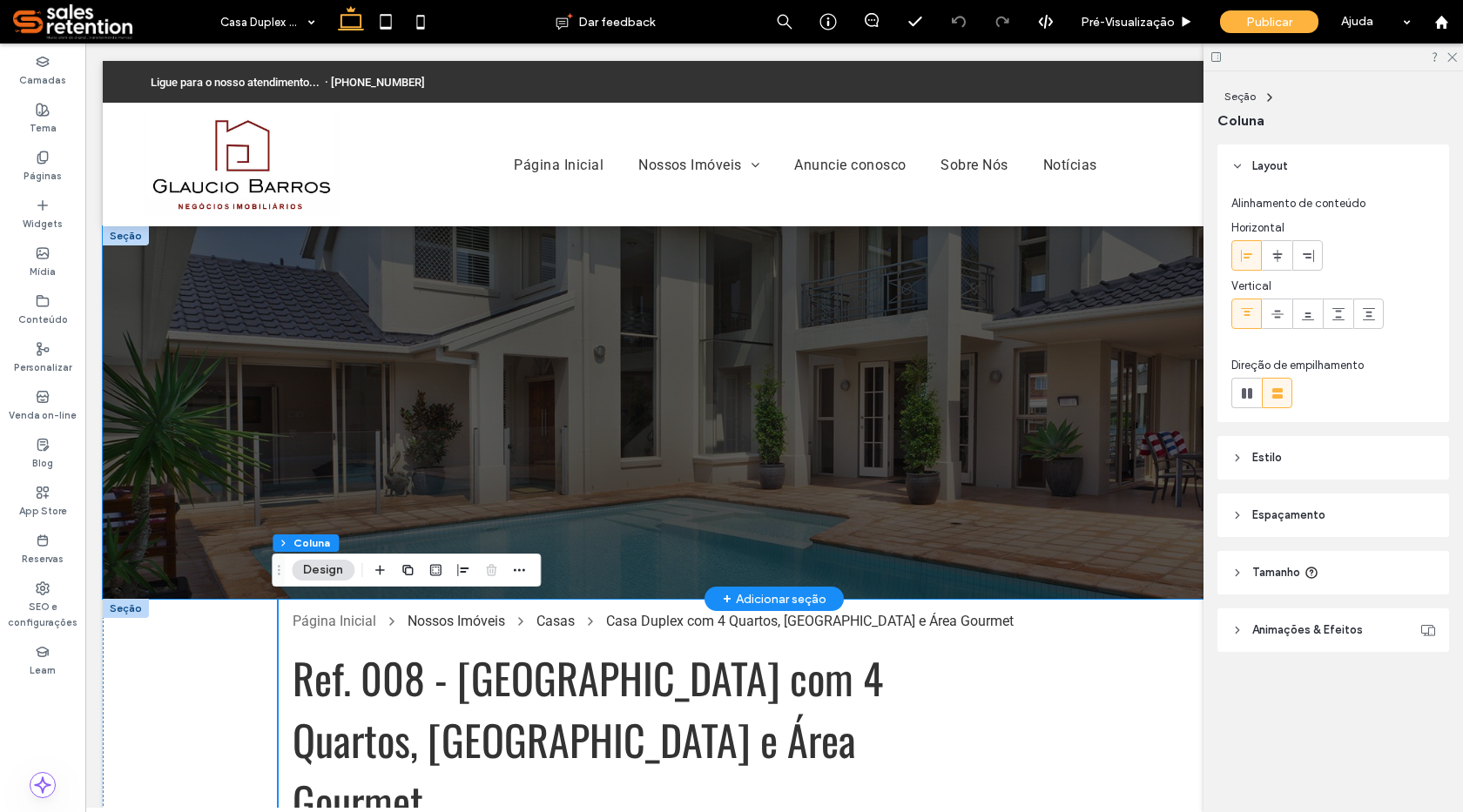
click at [208, 496] on div at bounding box center [774, 413] width 1343 height 373
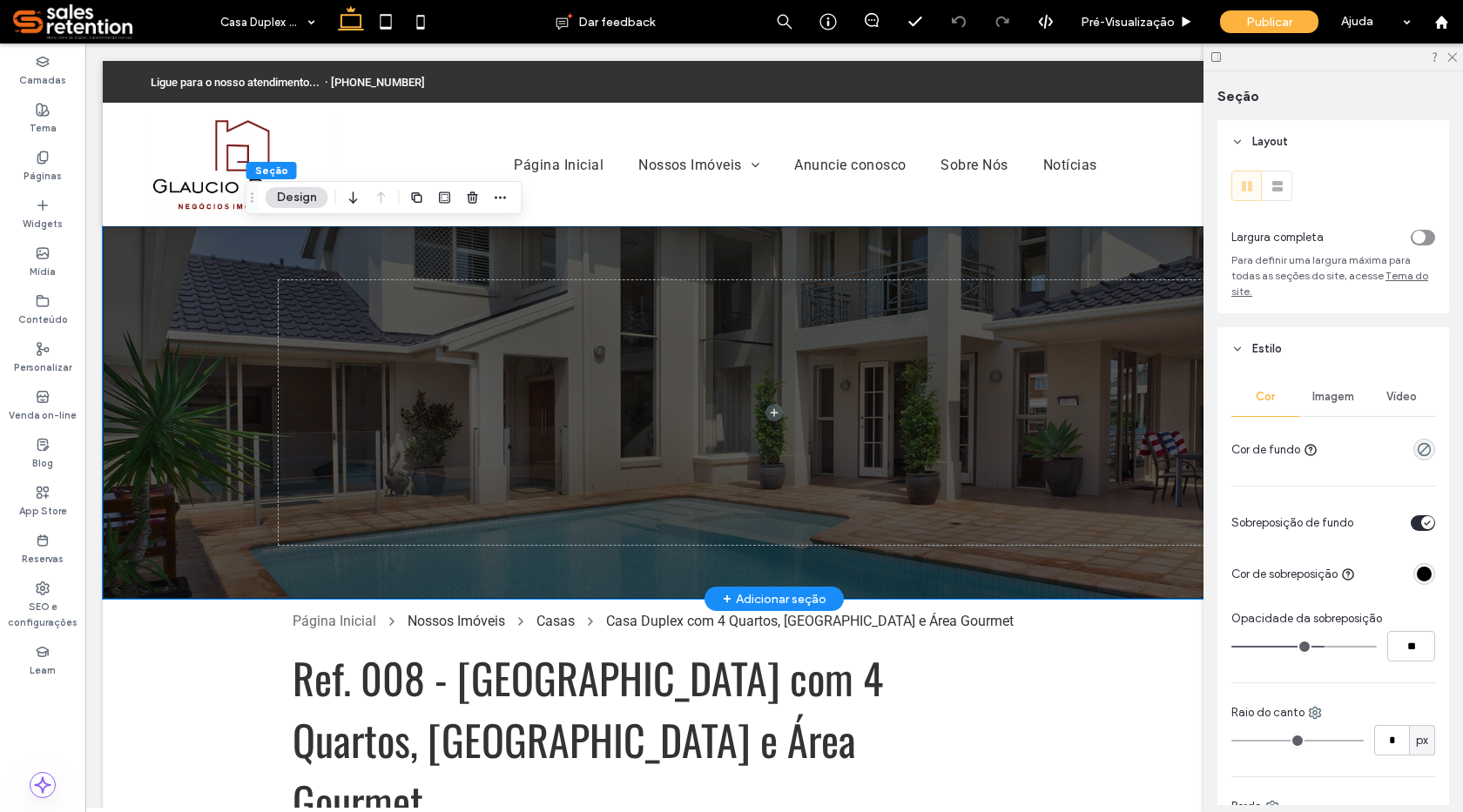
click at [216, 477] on div at bounding box center [774, 413] width 1343 height 373
click at [1333, 397] on span "Imagem" at bounding box center [1333, 397] width 41 height 14
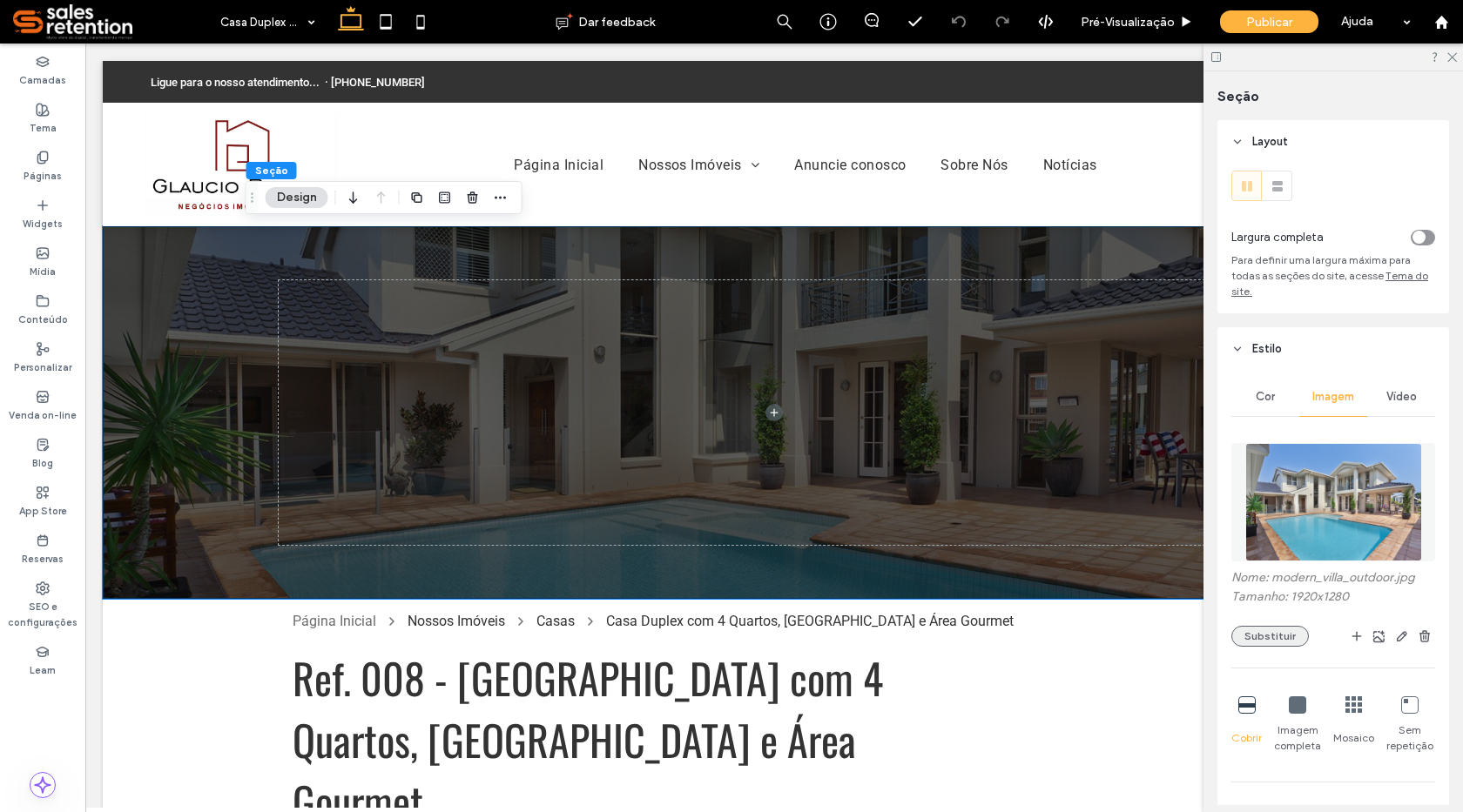
click at [1276, 634] on button "Substituir" at bounding box center [1270, 636] width 78 height 21
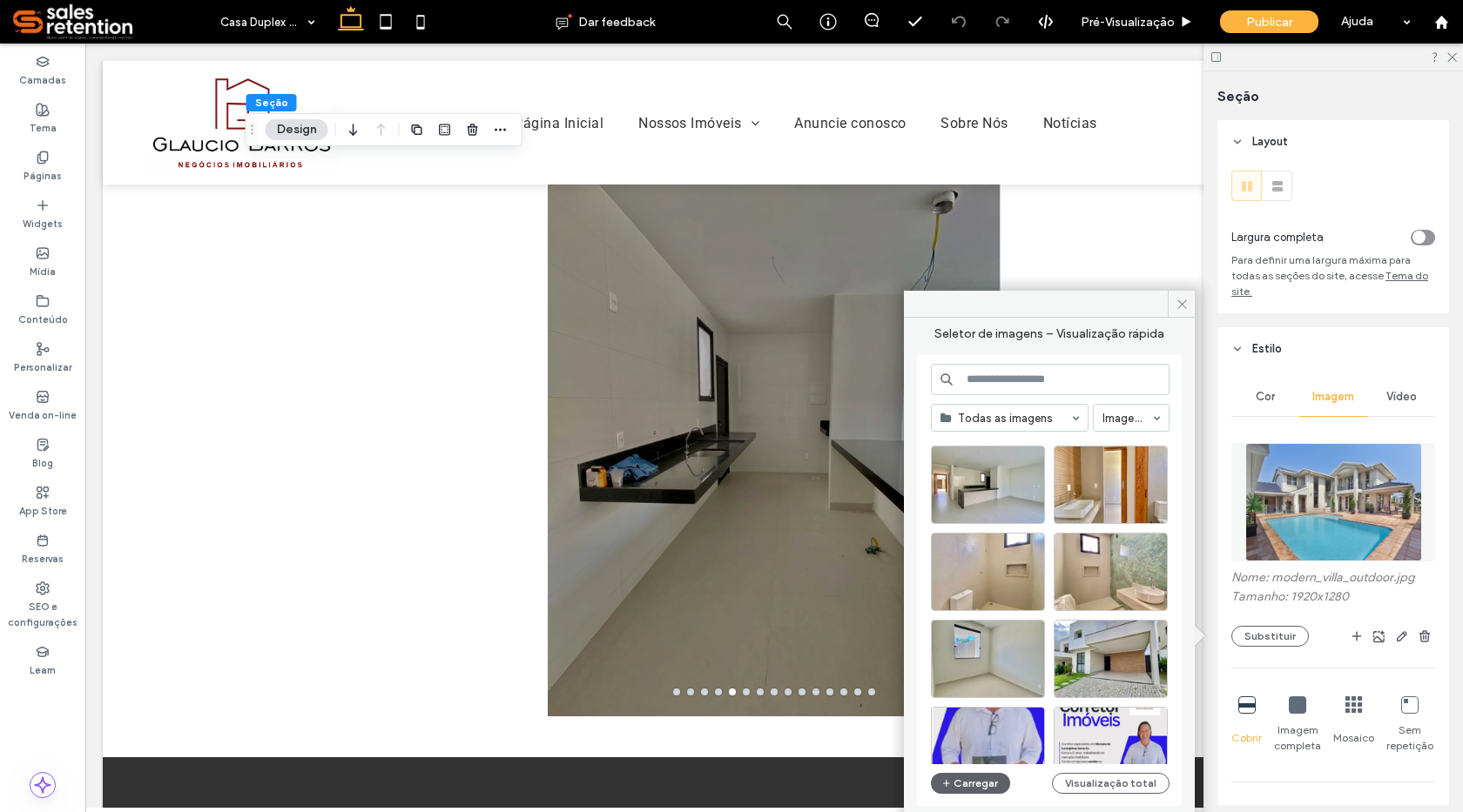
scroll to position [3534, 0]
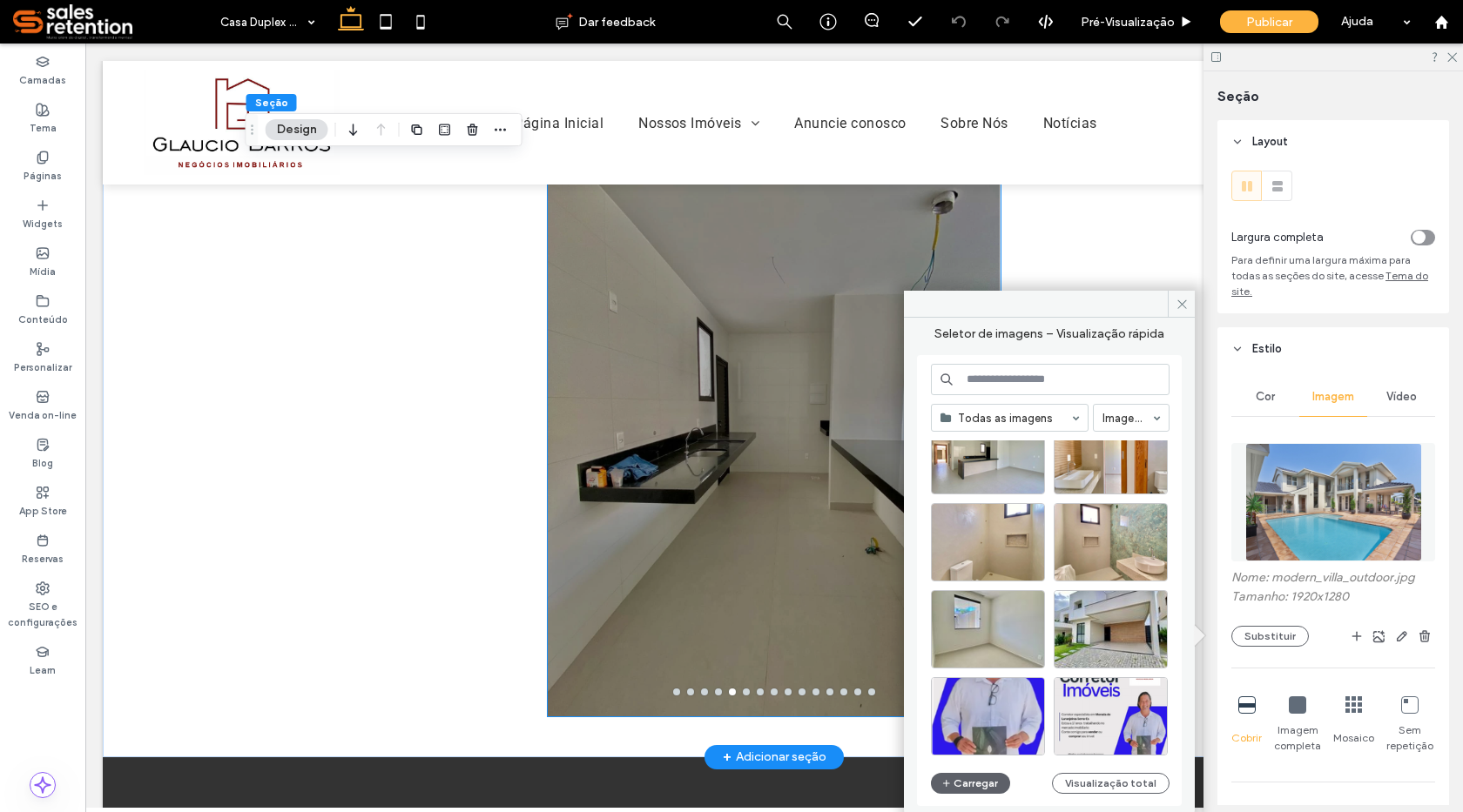
click at [673, 691] on button "go to slide 1" at bounding box center [677, 692] width 7 height 7
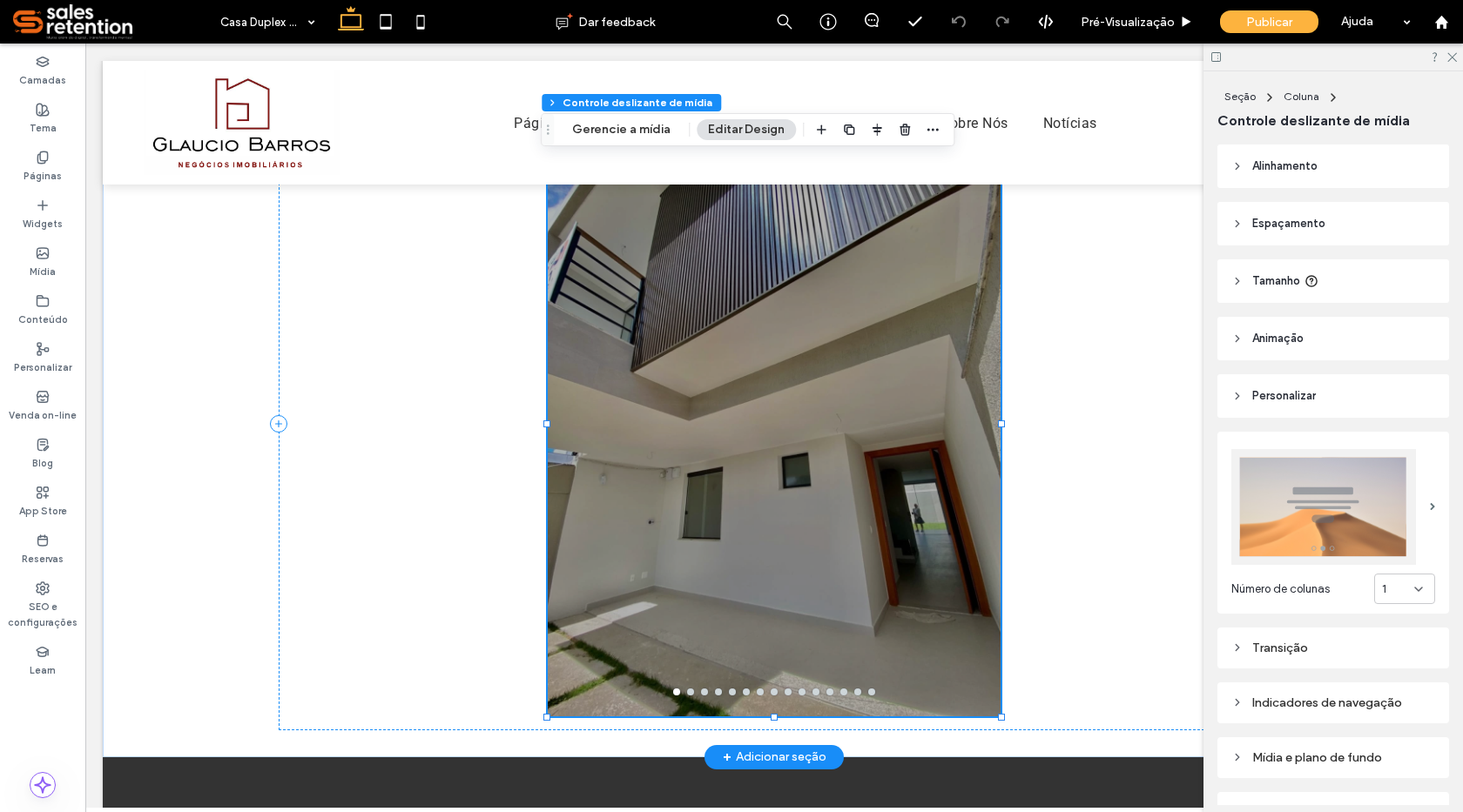
click at [687, 689] on button "go to slide 2" at bounding box center [690, 692] width 7 height 7
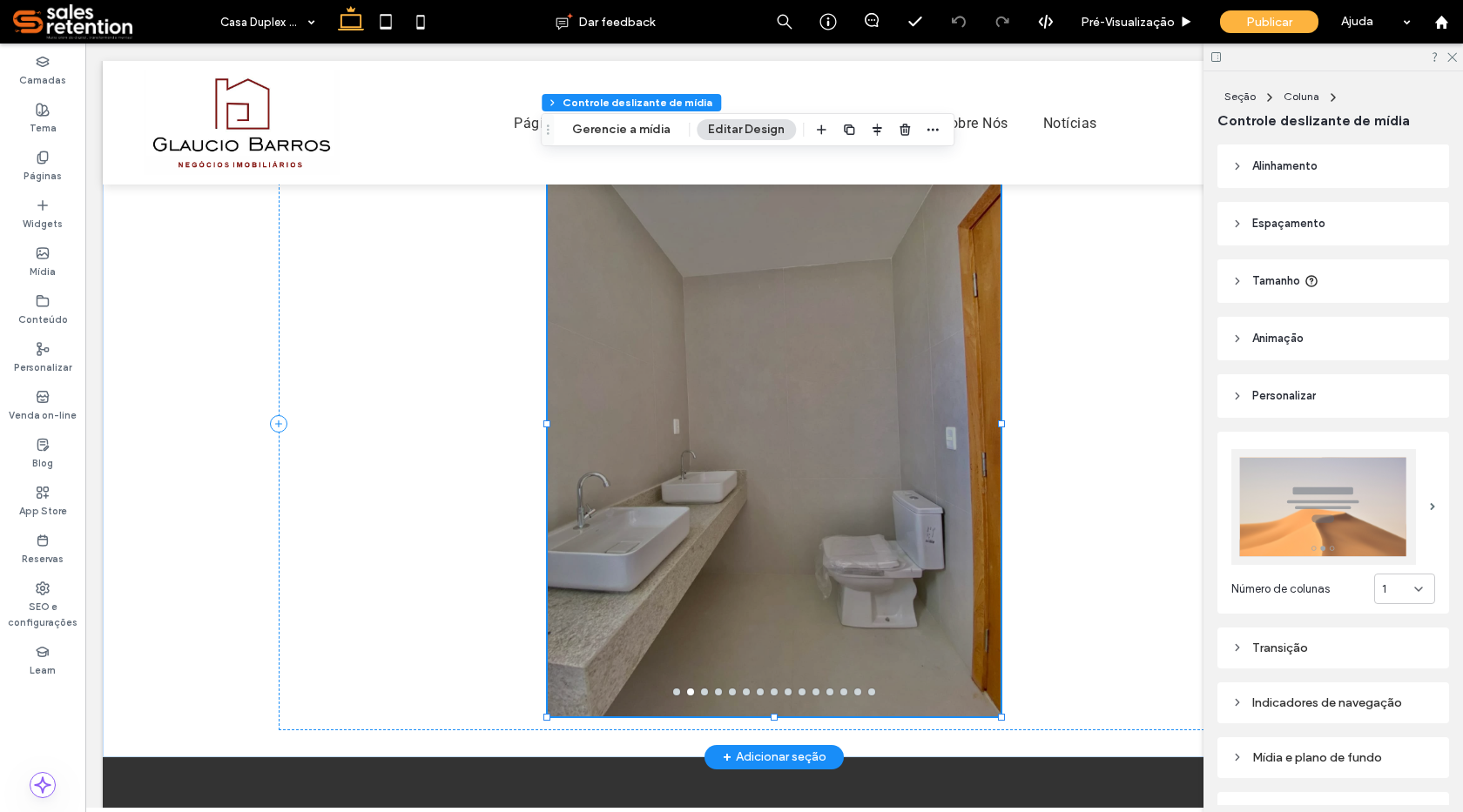
click at [866, 700] on div at bounding box center [774, 424] width 453 height 585
click at [868, 691] on button "go to slide 15" at bounding box center [872, 692] width 7 height 7
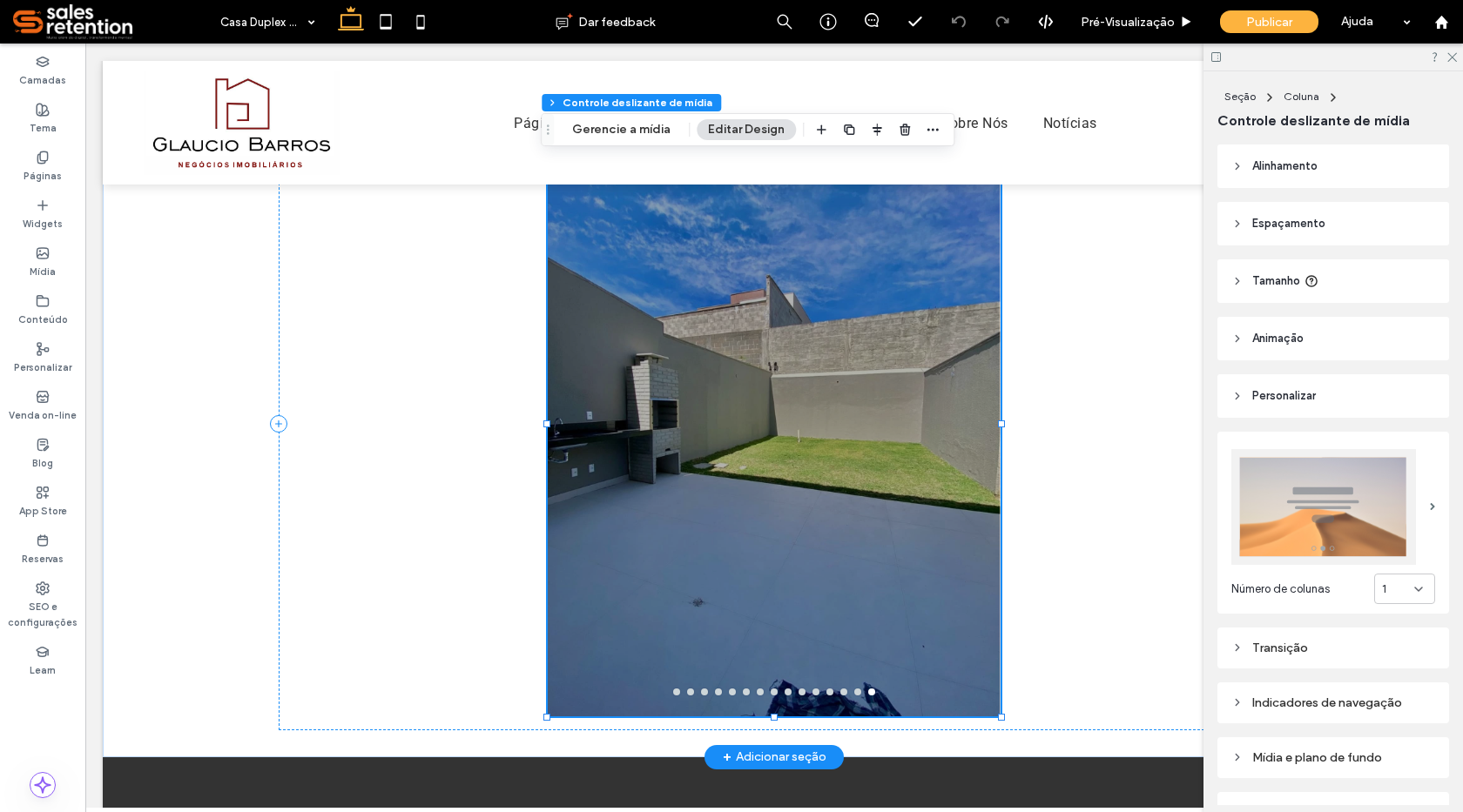
click at [852, 696] on div at bounding box center [774, 424] width 453 height 585
click at [855, 689] on button "go to slide 14" at bounding box center [858, 692] width 7 height 7
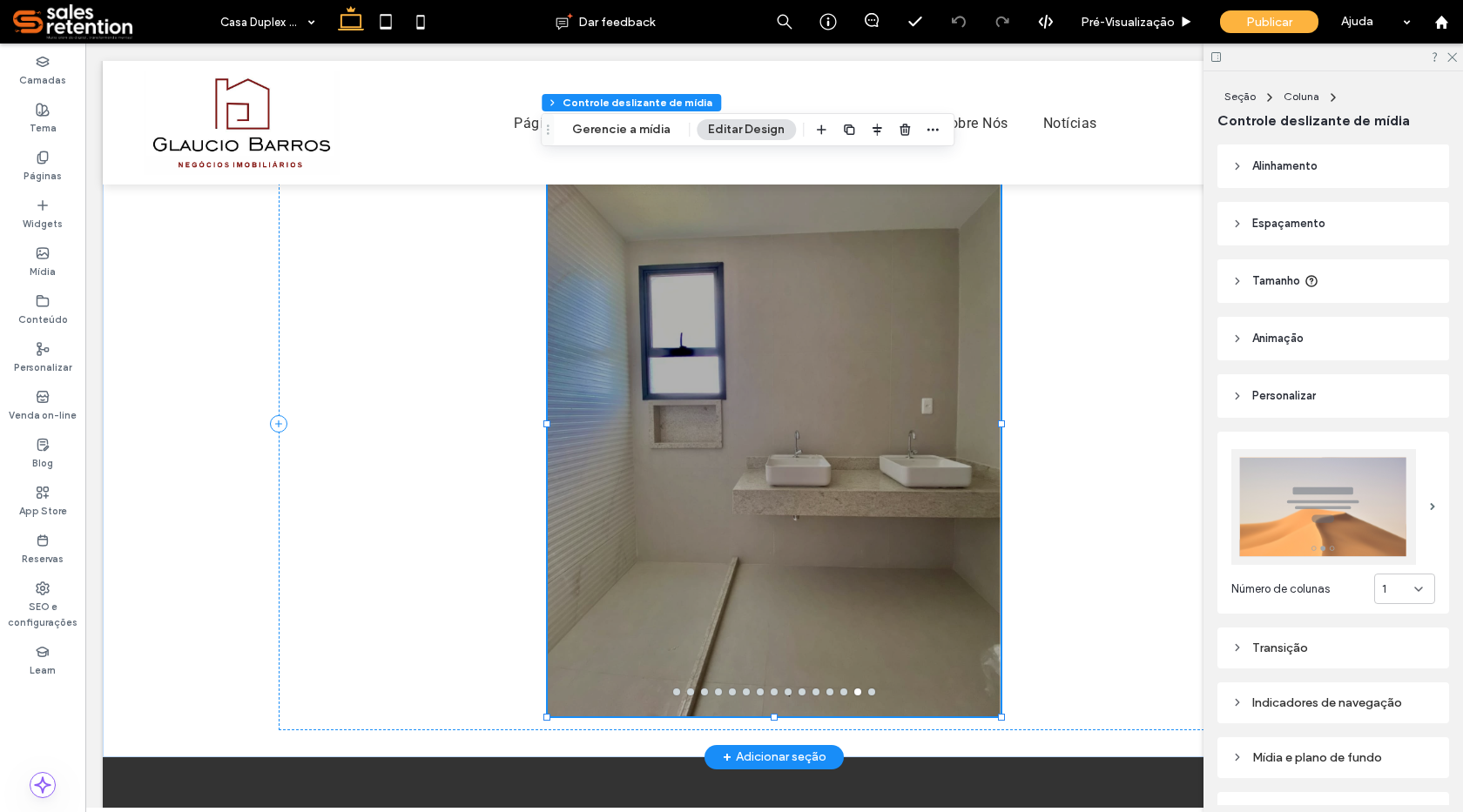
click at [840, 691] on button "go to slide 13" at bounding box center [844, 692] width 7 height 7
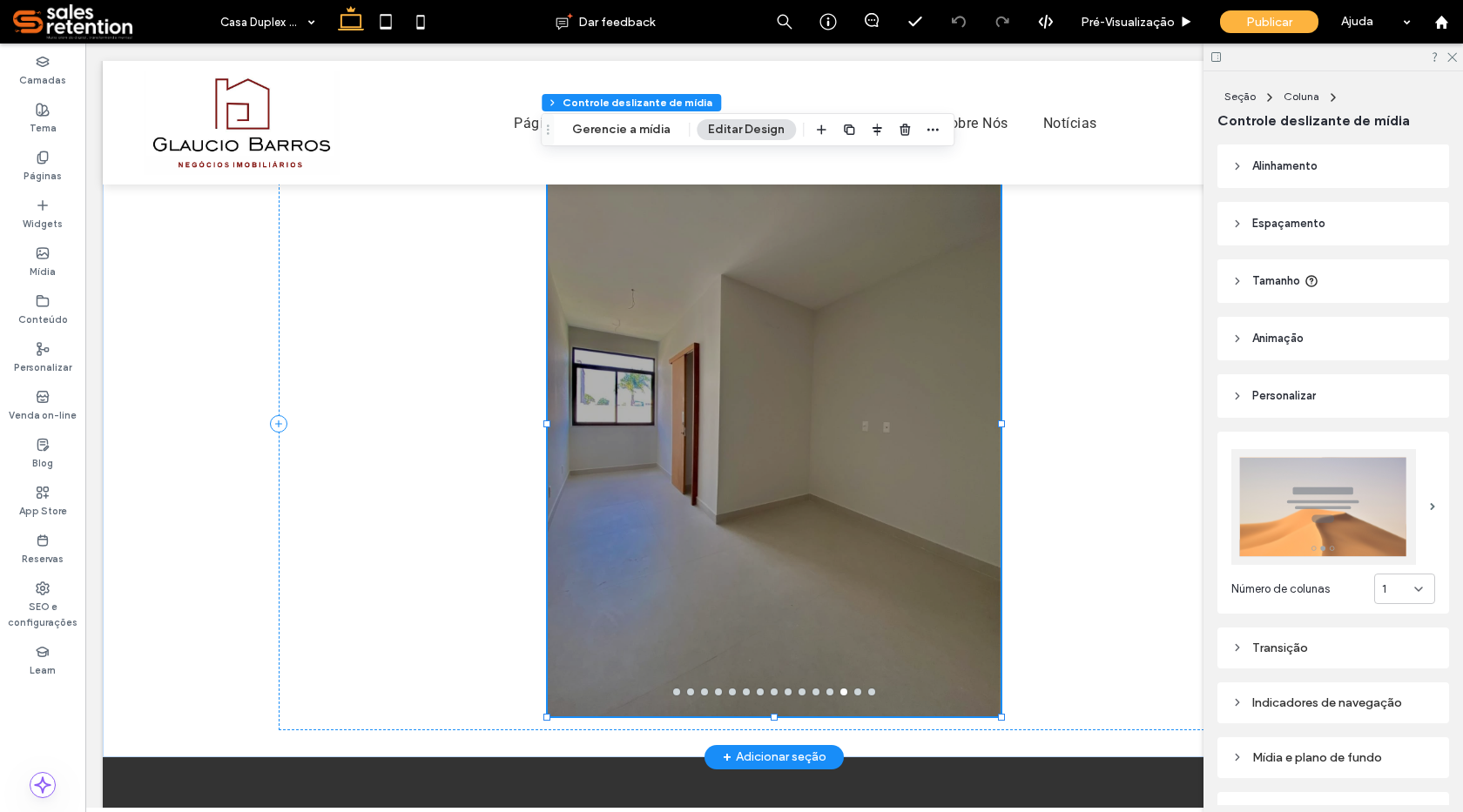
click at [673, 698] on div at bounding box center [774, 424] width 453 height 585
click at [673, 693] on button "go to slide 1" at bounding box center [677, 692] width 7 height 7
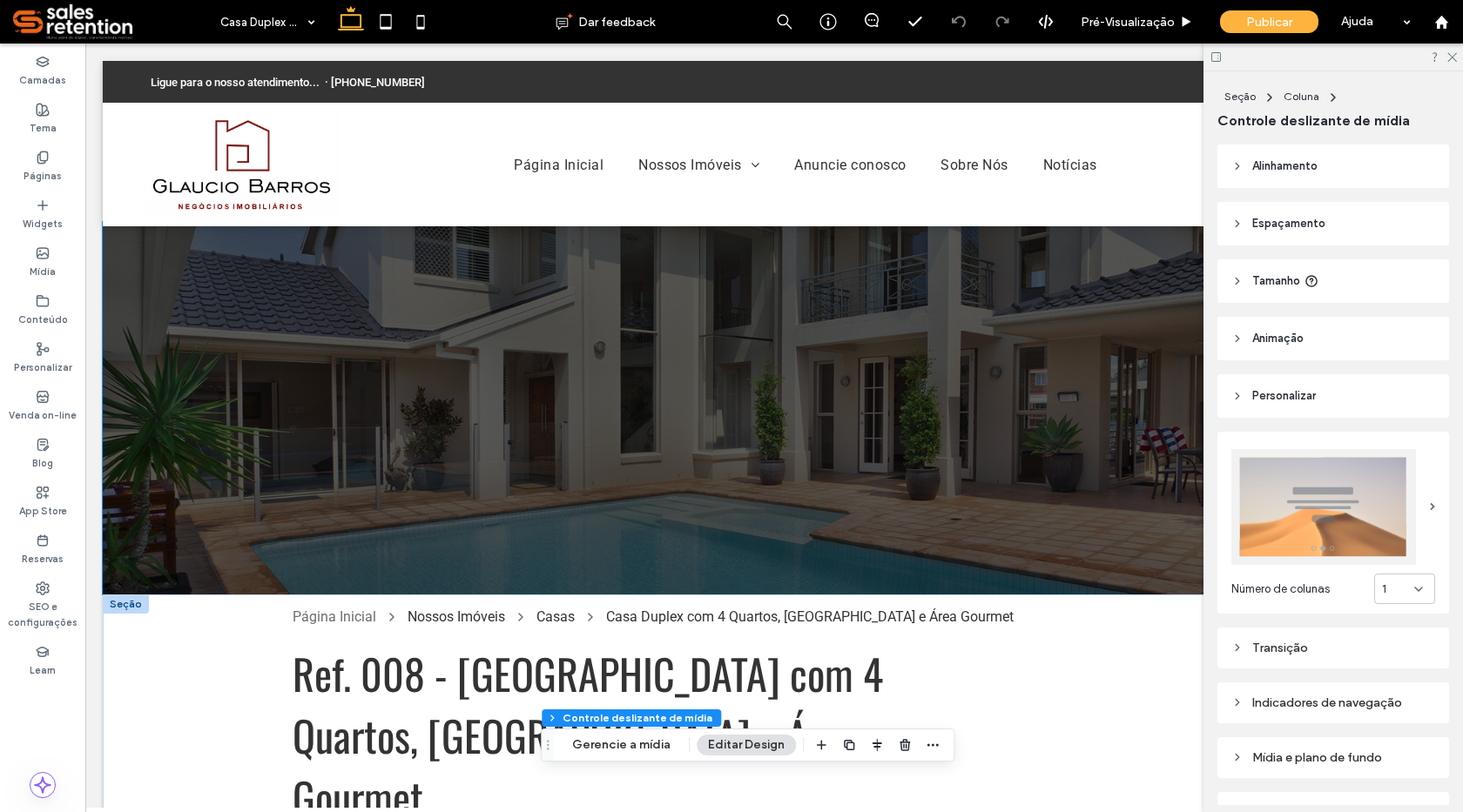
scroll to position [0, 0]
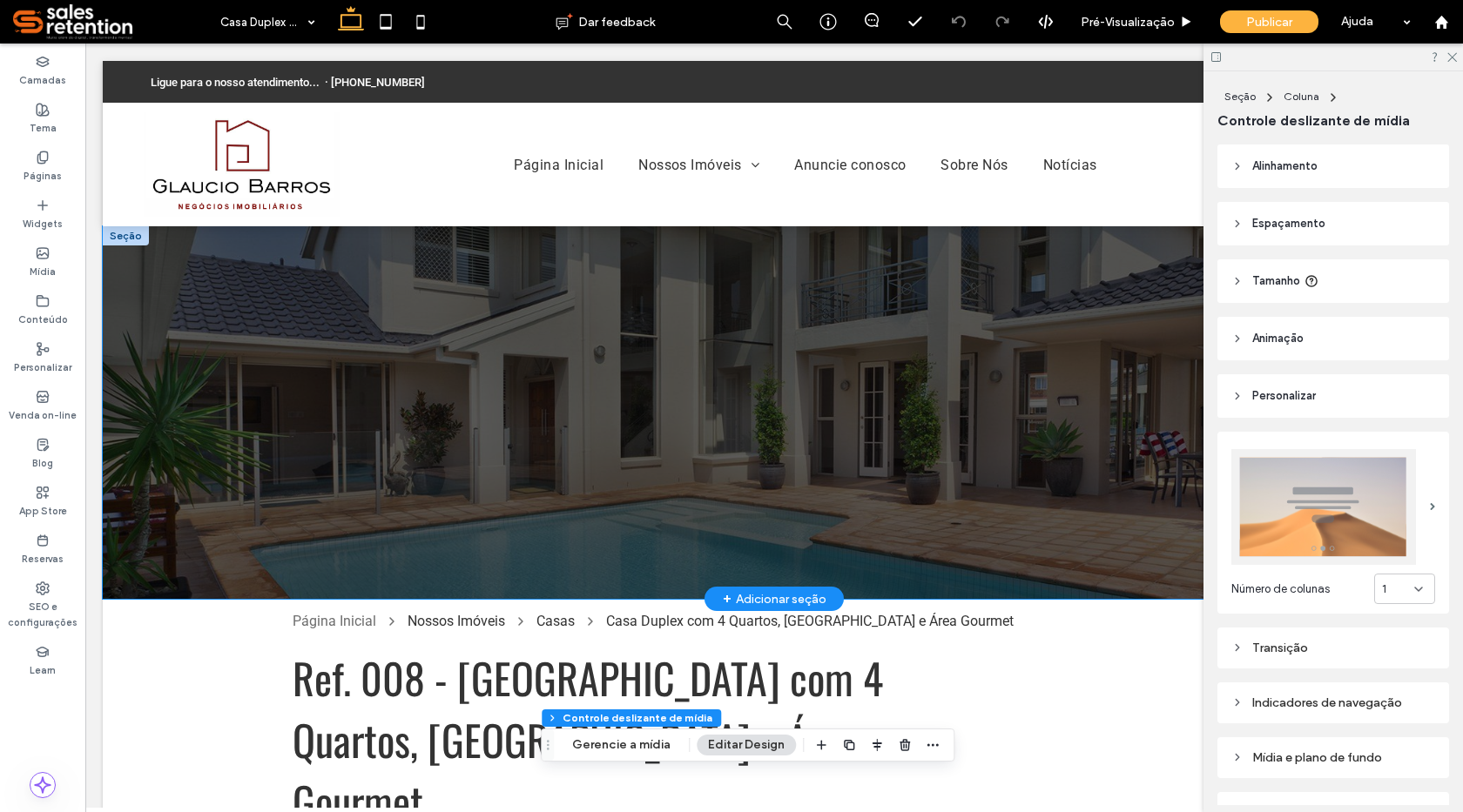
click at [231, 478] on div at bounding box center [774, 413] width 1343 height 373
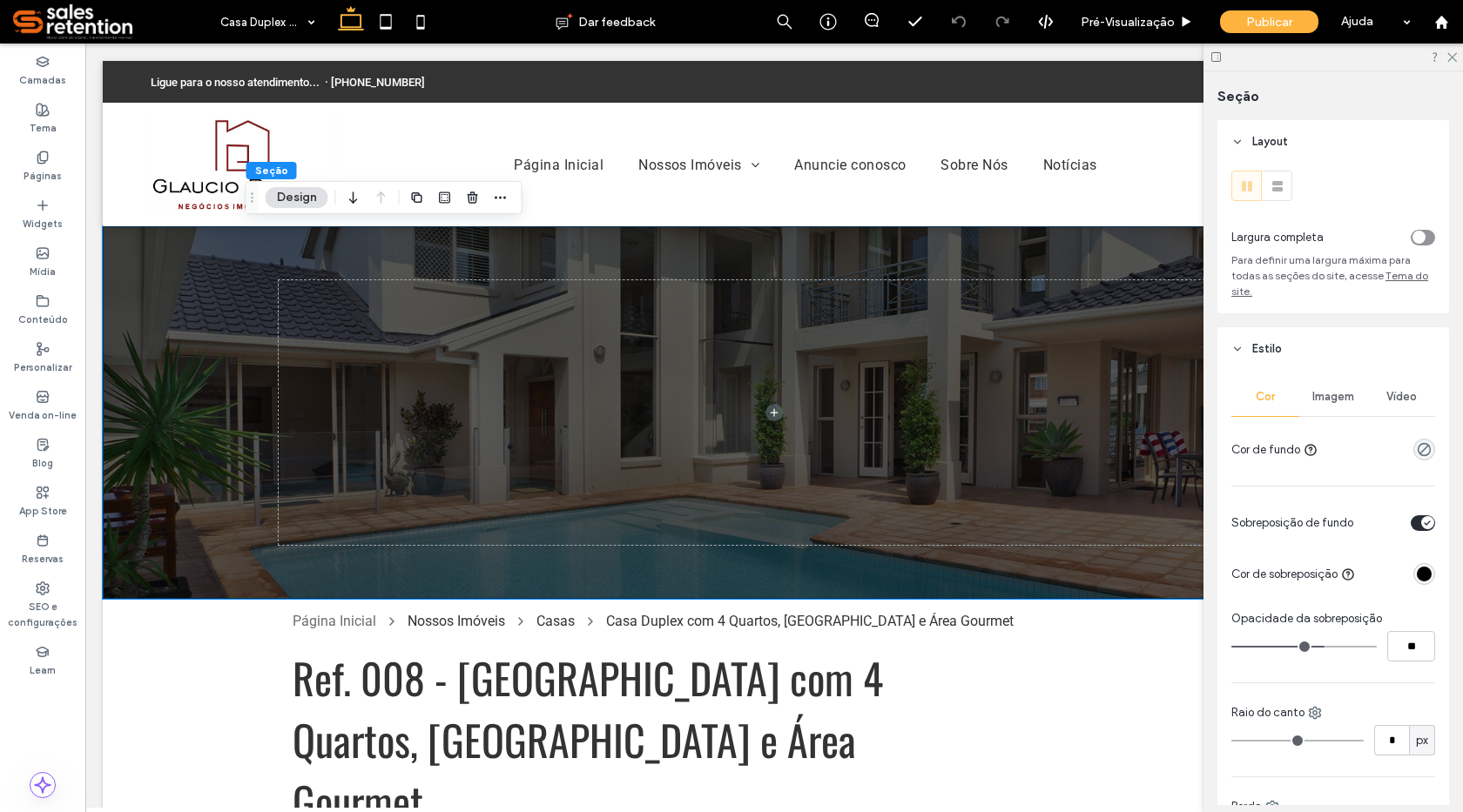
click at [1333, 398] on span "Imagem" at bounding box center [1333, 397] width 41 height 14
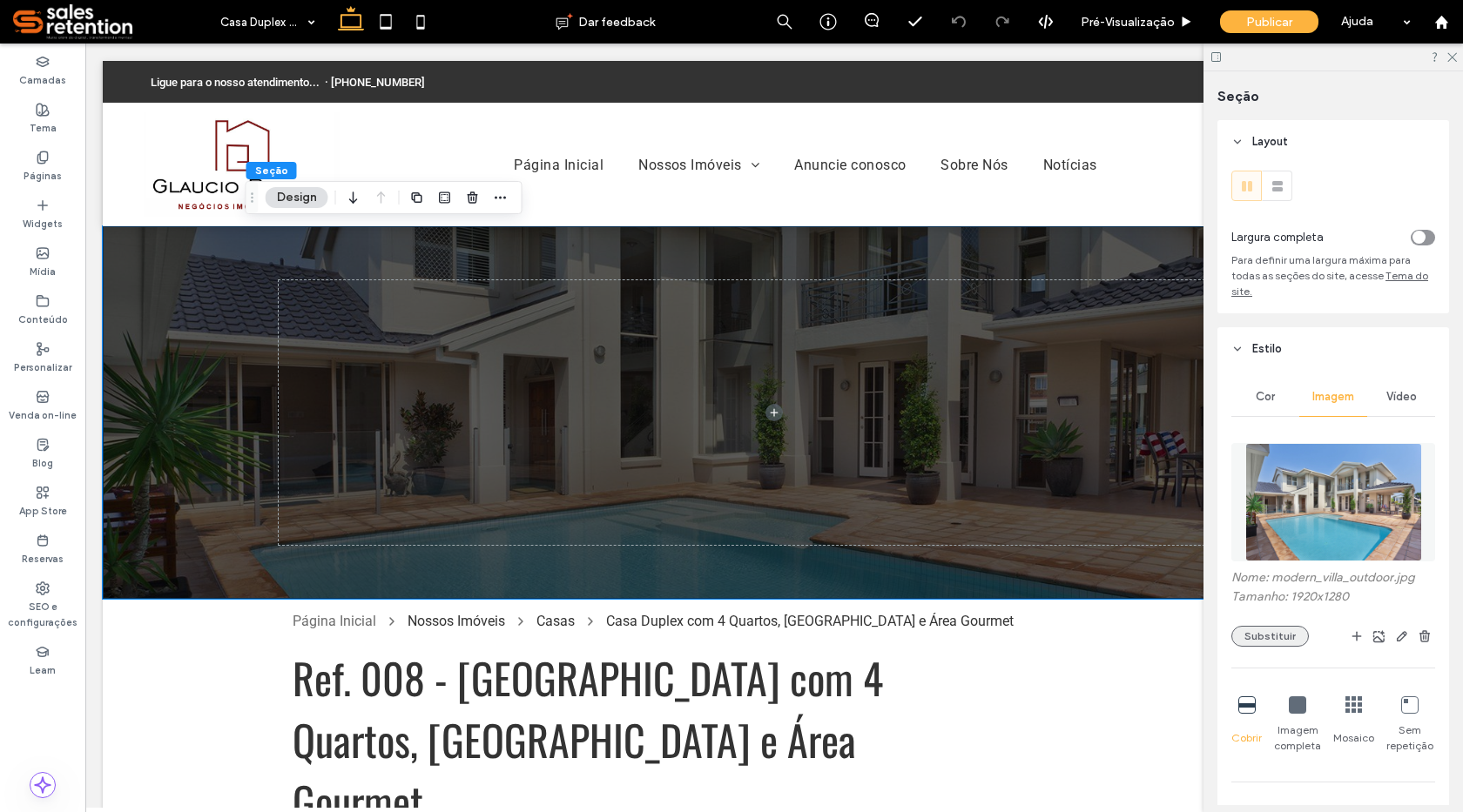
click at [1263, 632] on button "Substituir" at bounding box center [1270, 636] width 78 height 21
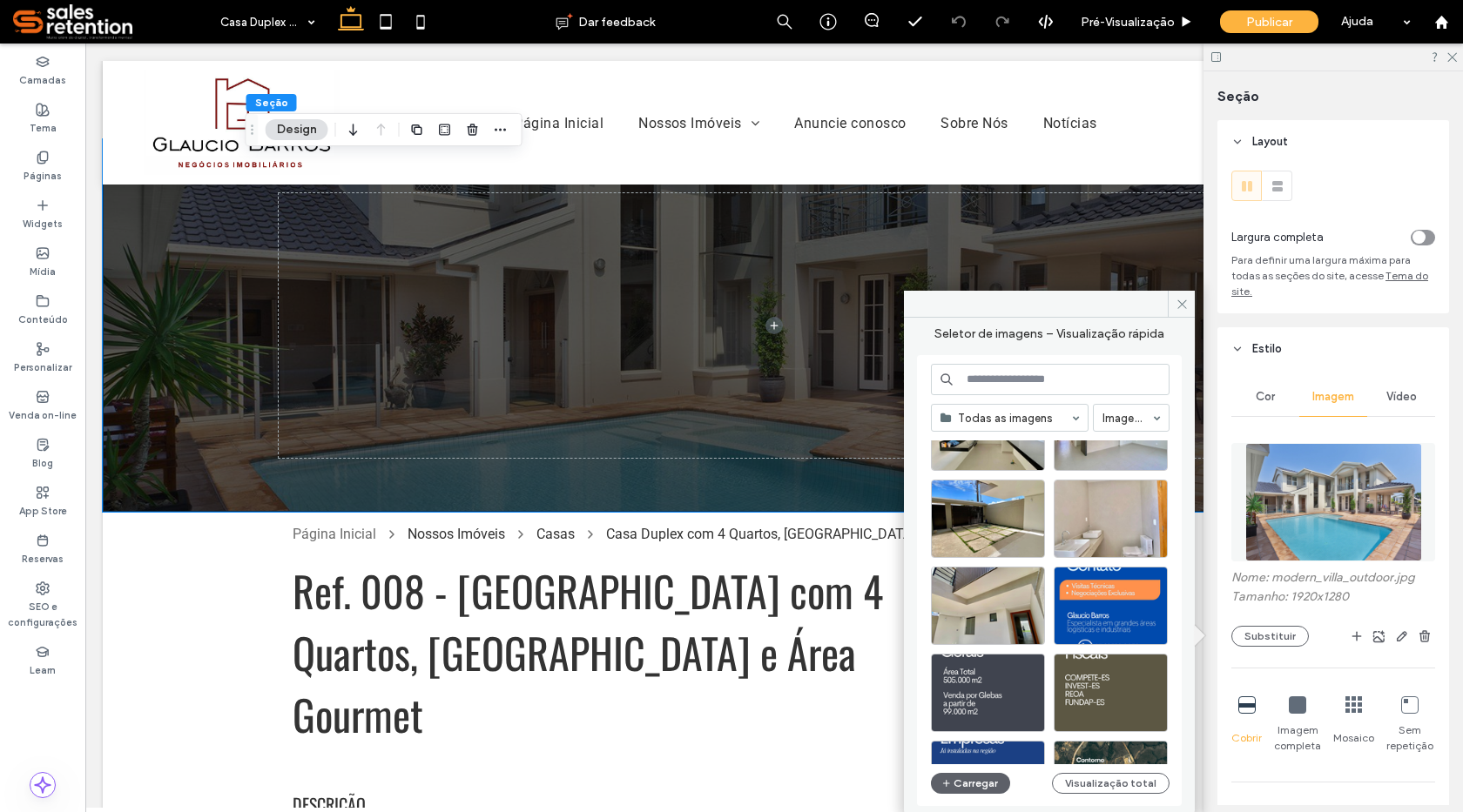
scroll to position [1095, 0]
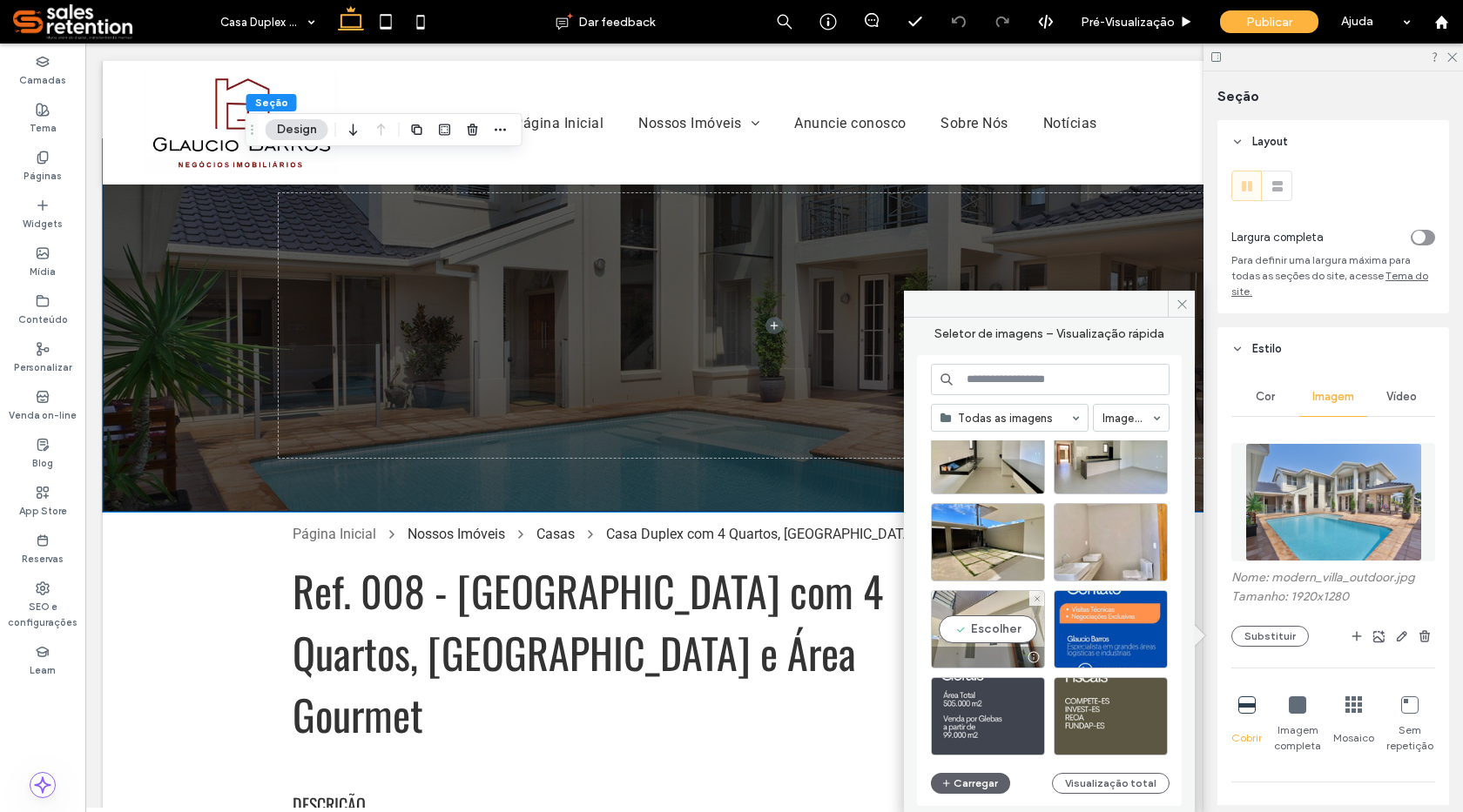
click at [1001, 638] on div "Escolher" at bounding box center [988, 629] width 114 height 78
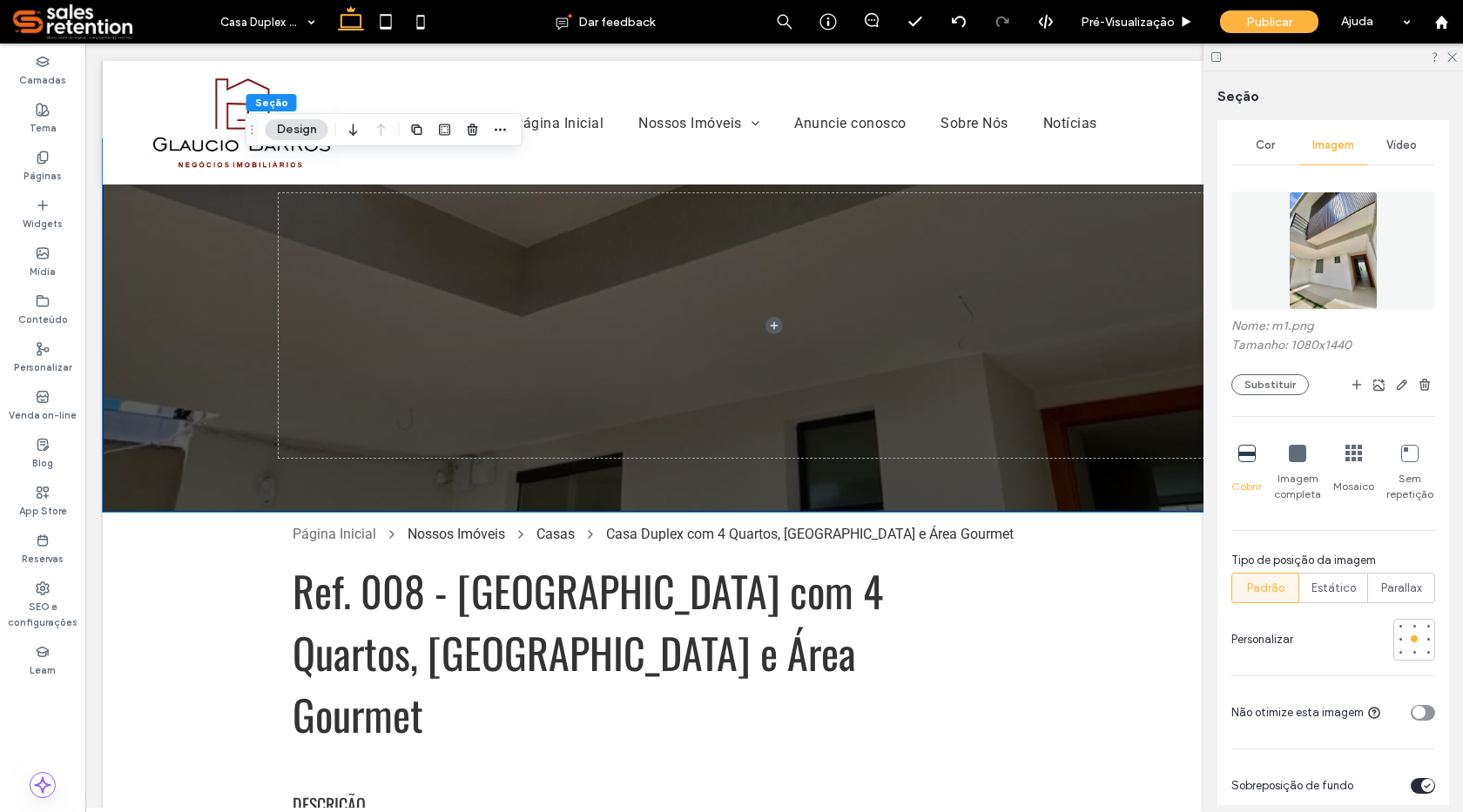
scroll to position [261, 0]
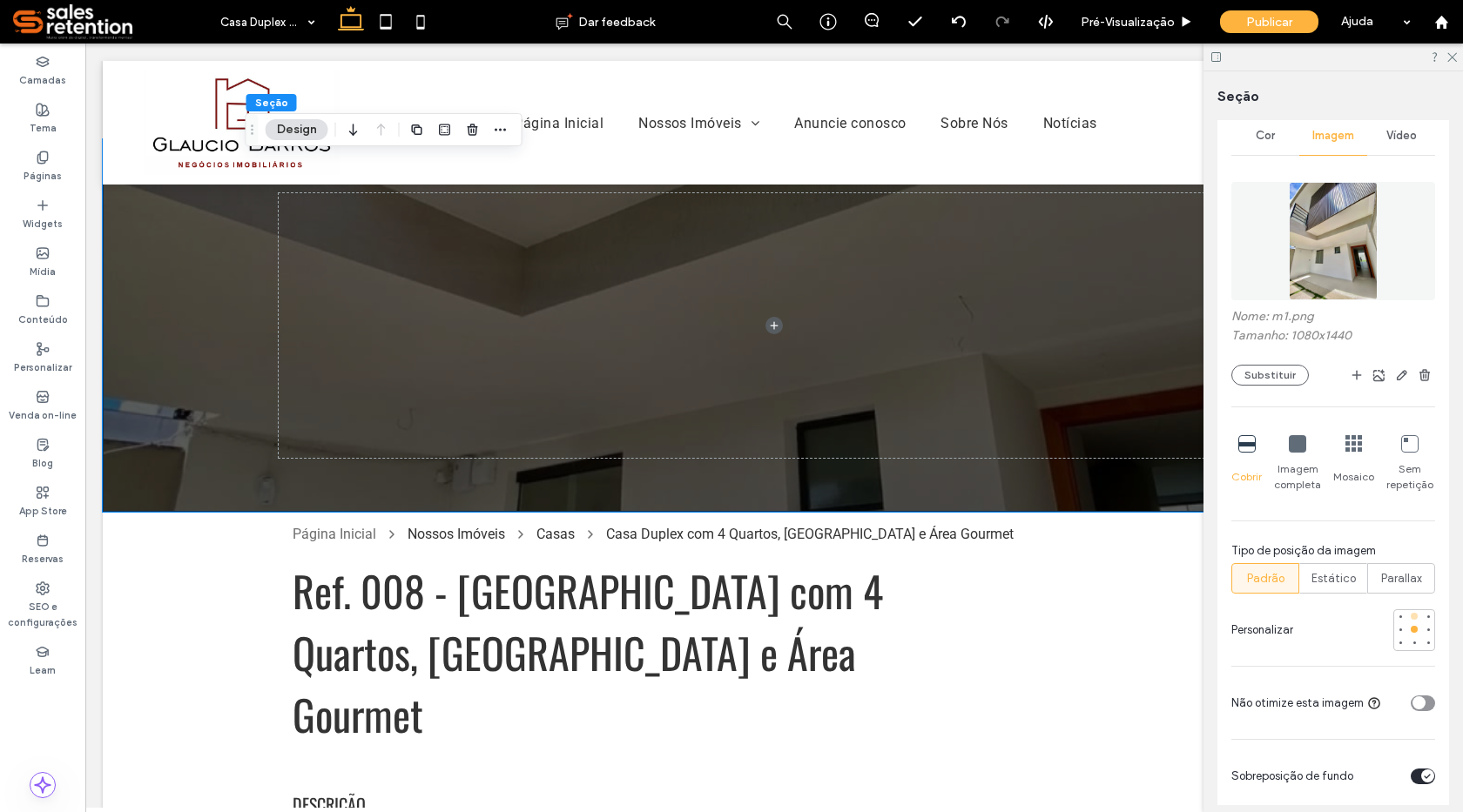
click at [1411, 618] on div at bounding box center [1414, 616] width 7 height 7
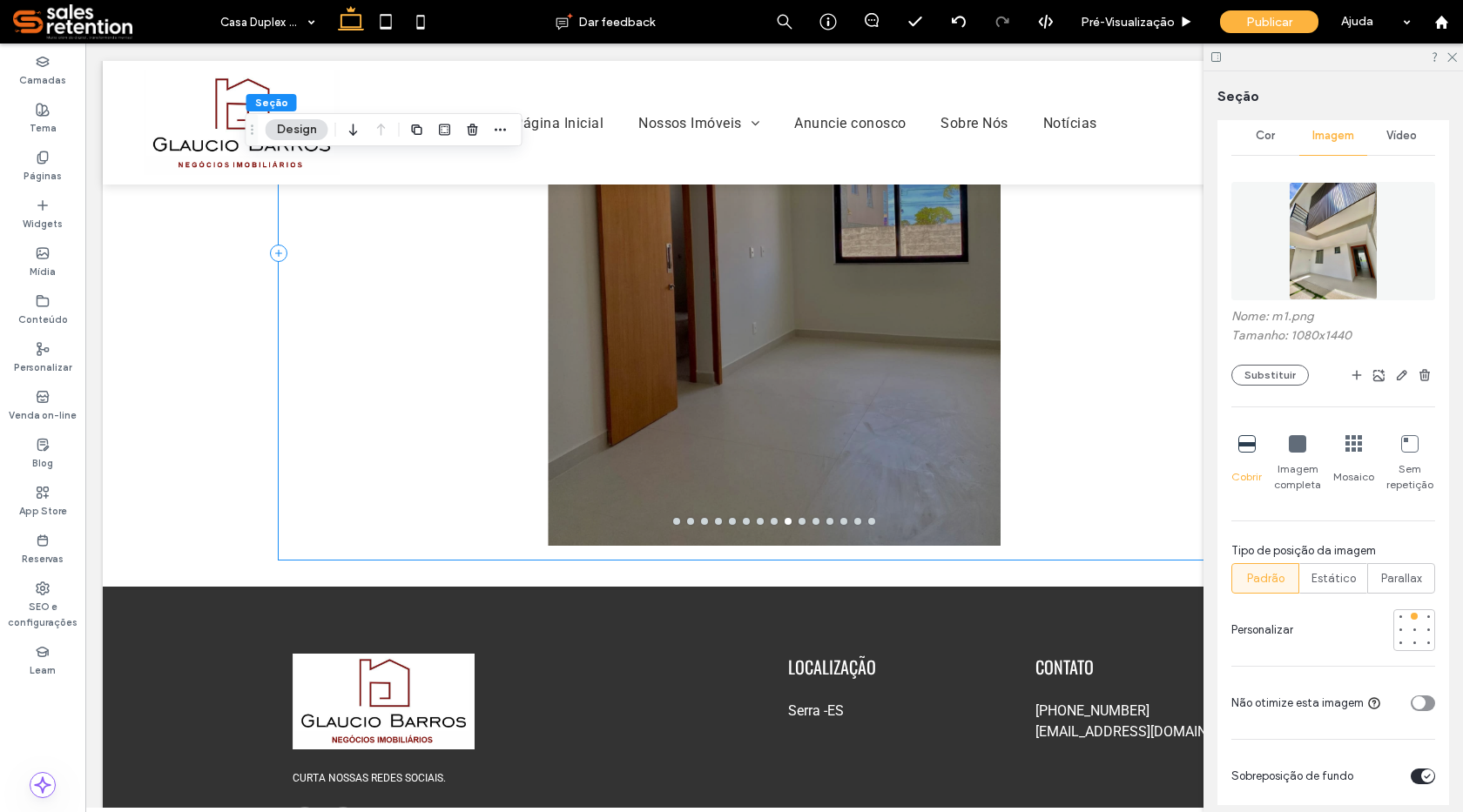
scroll to position [1802, 0]
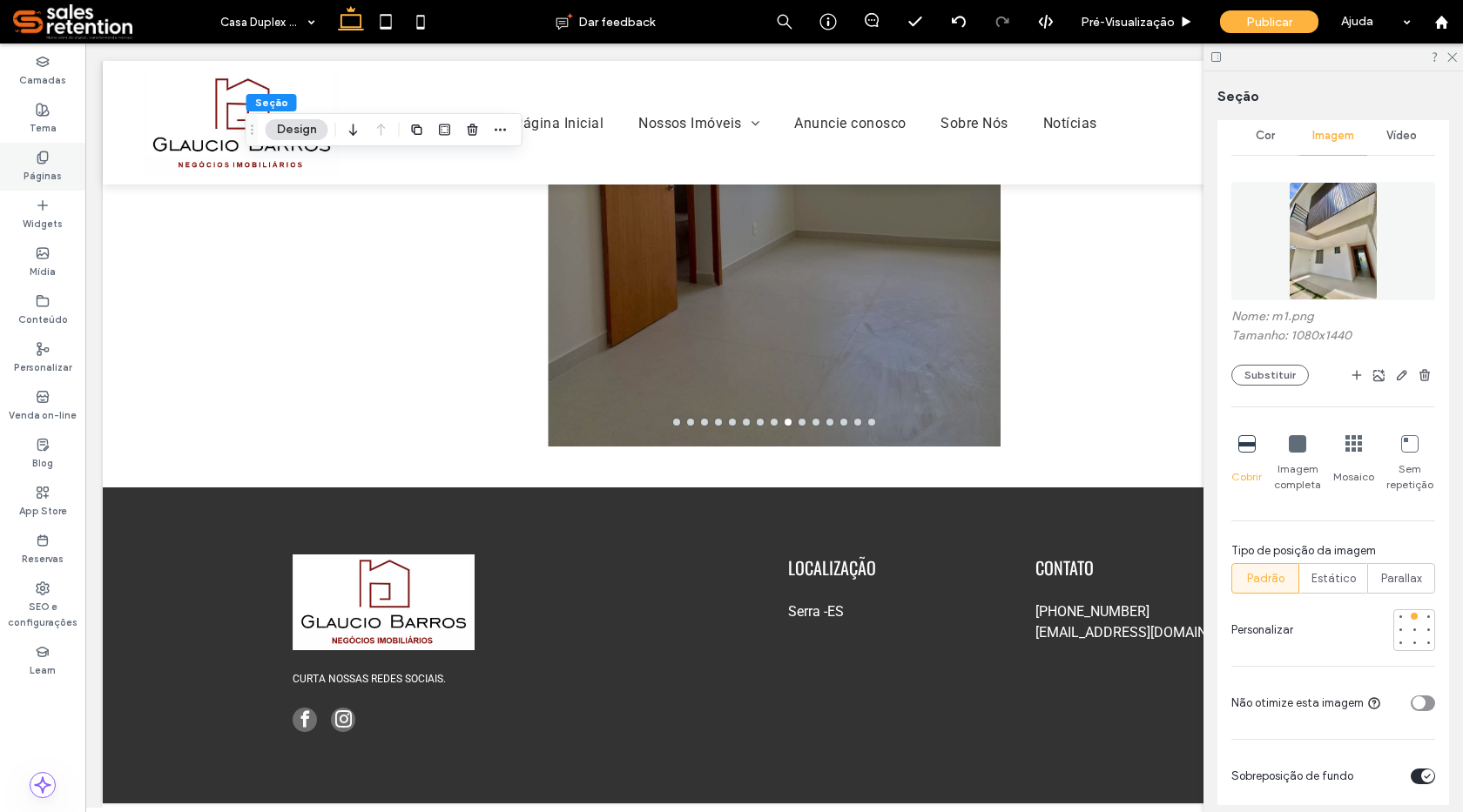
click at [39, 176] on label "Páginas" at bounding box center [42, 174] width 39 height 19
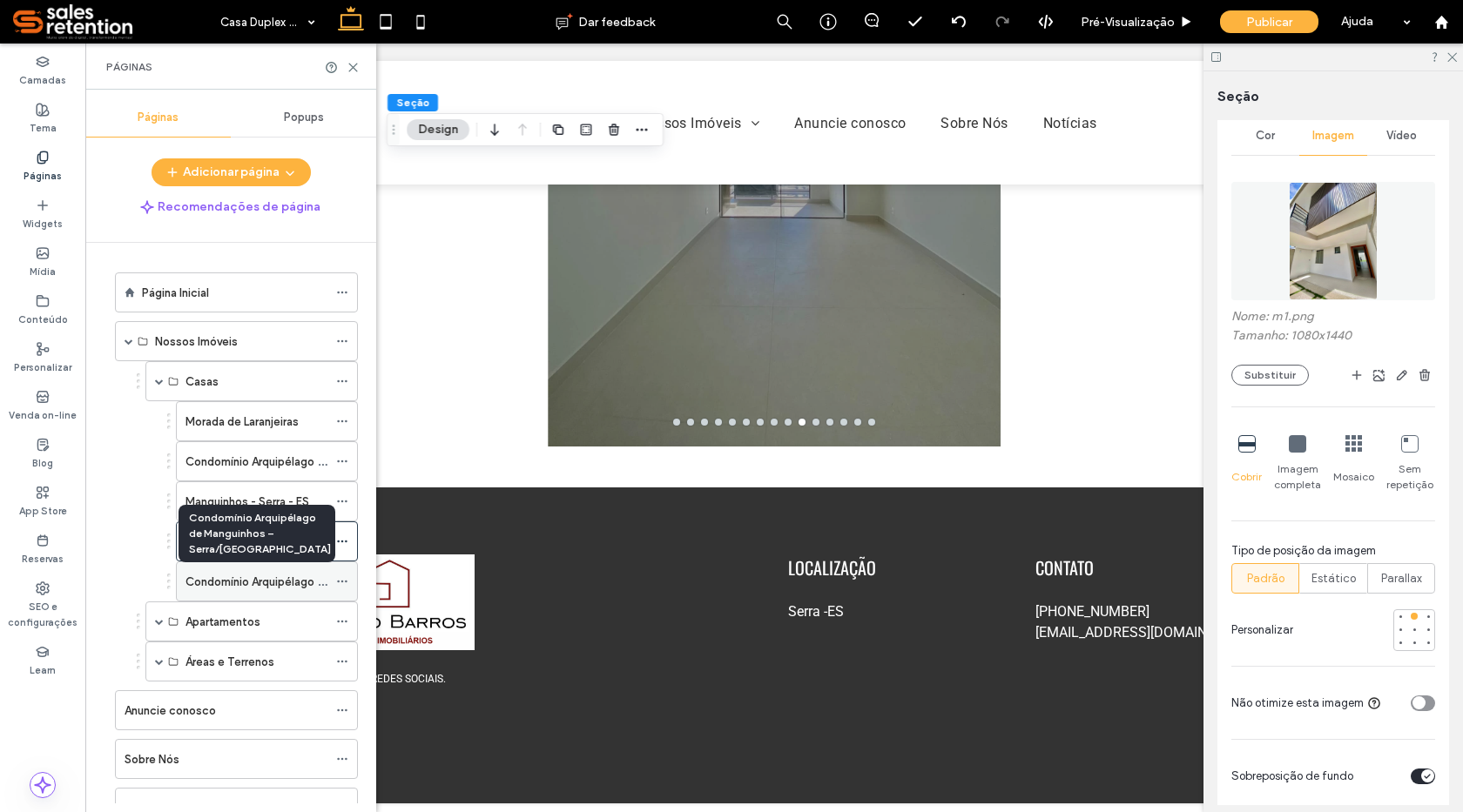
click at [259, 581] on label "Condomínio Arquipélago de Manguinhos – Serra/ES" at bounding box center [371, 582] width 372 height 31
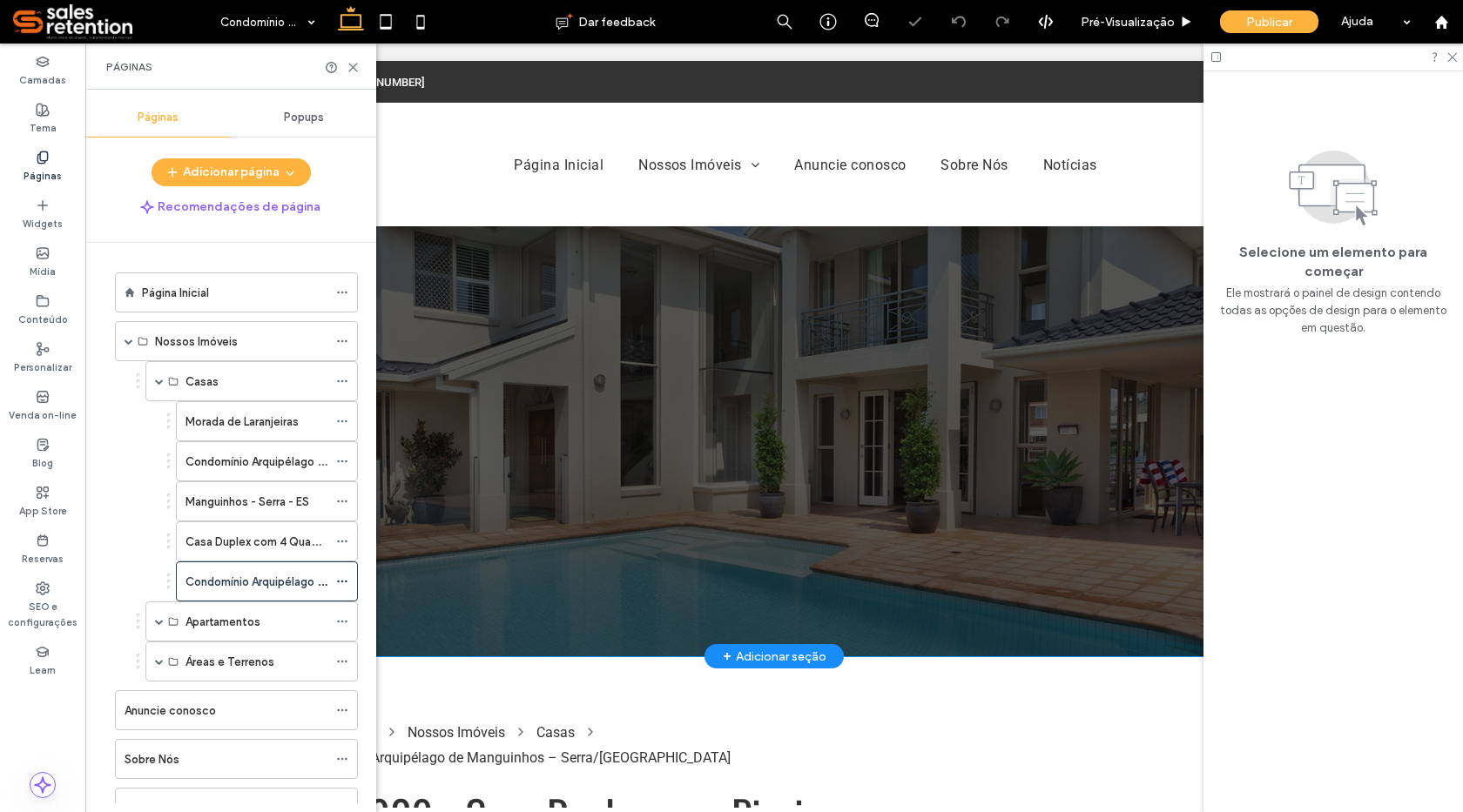
click at [384, 606] on div at bounding box center [773, 441] width 1045 height 430
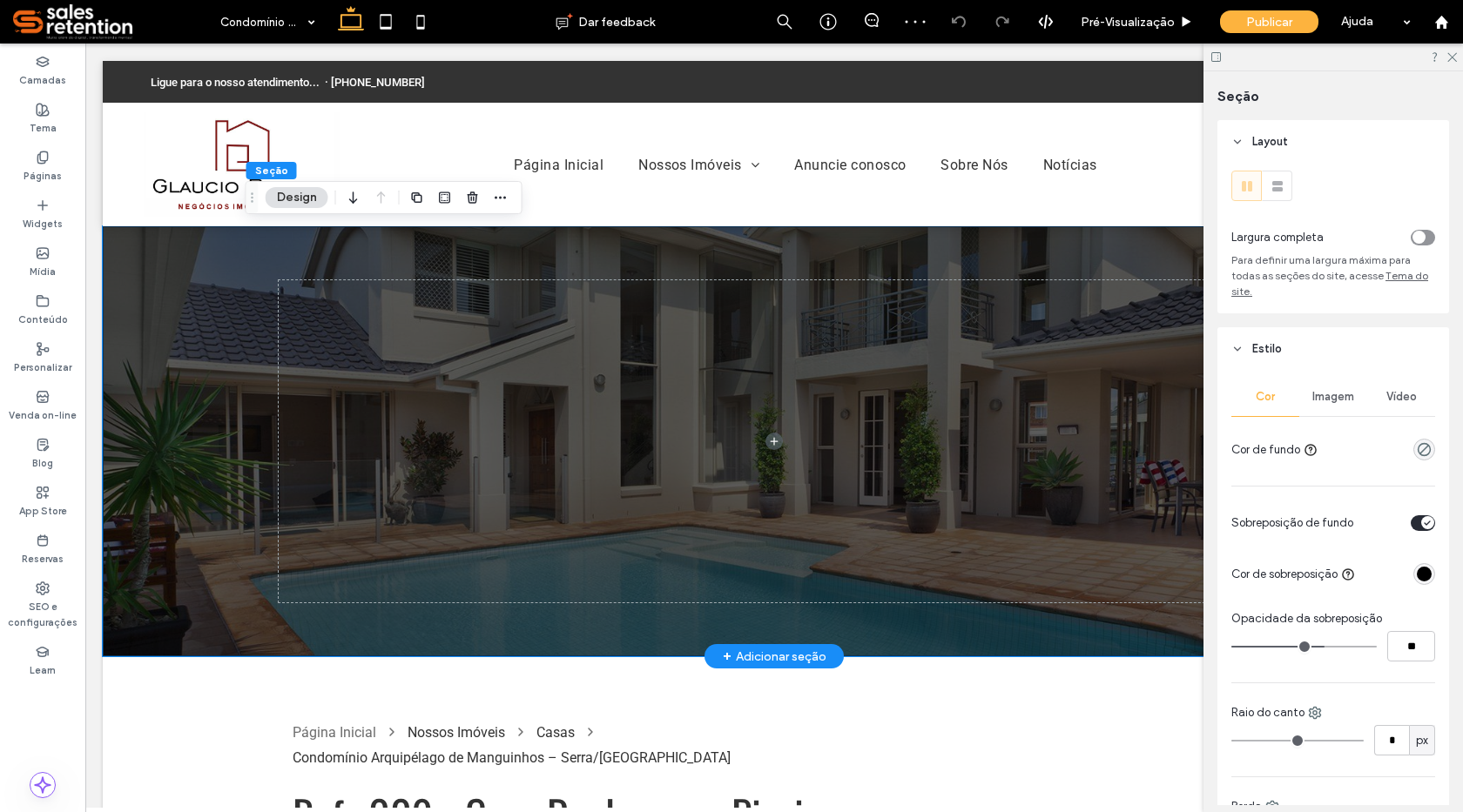
click at [204, 554] on div at bounding box center [774, 441] width 1343 height 430
click at [1332, 398] on span "Imagem" at bounding box center [1333, 397] width 41 height 14
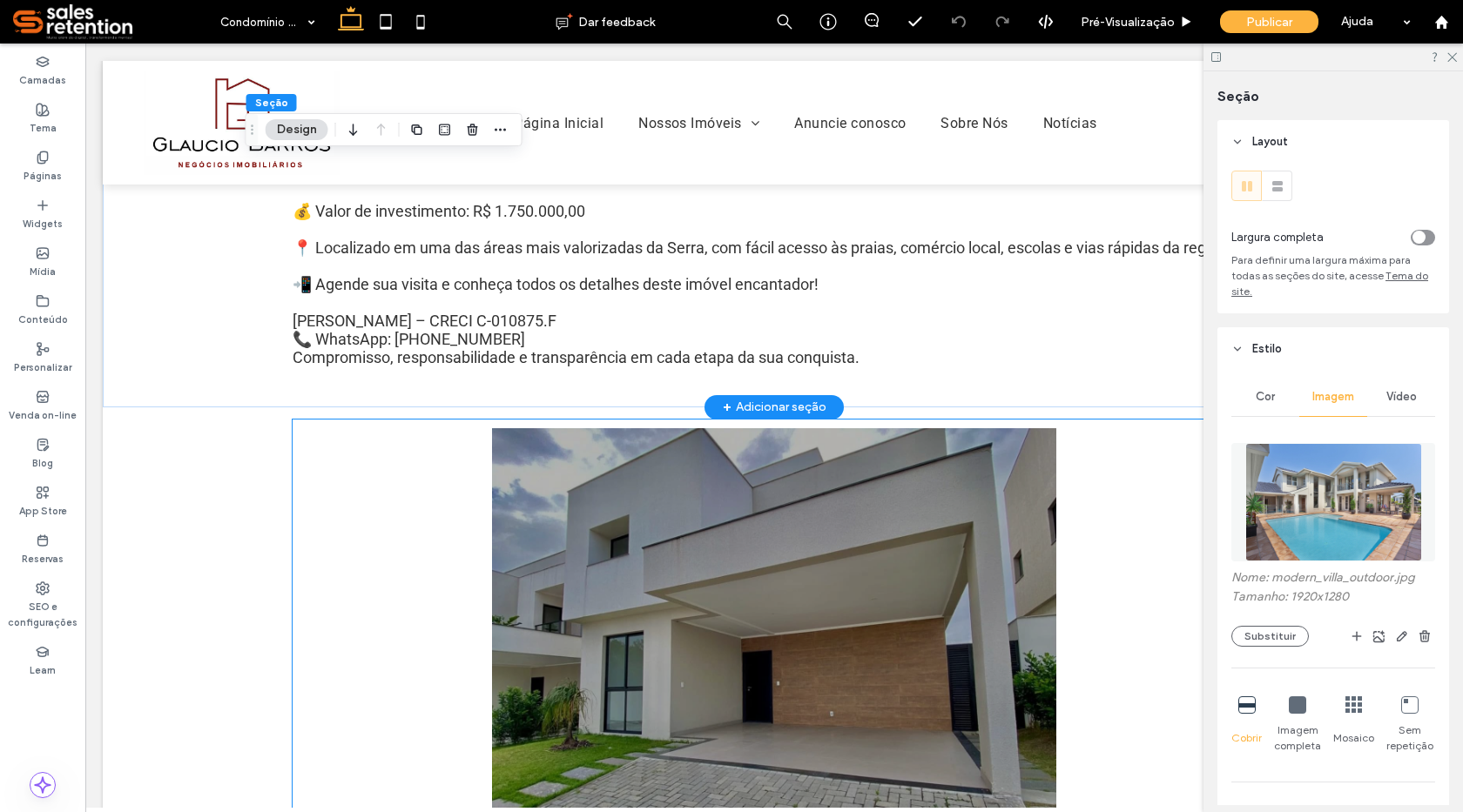
scroll to position [1393, 0]
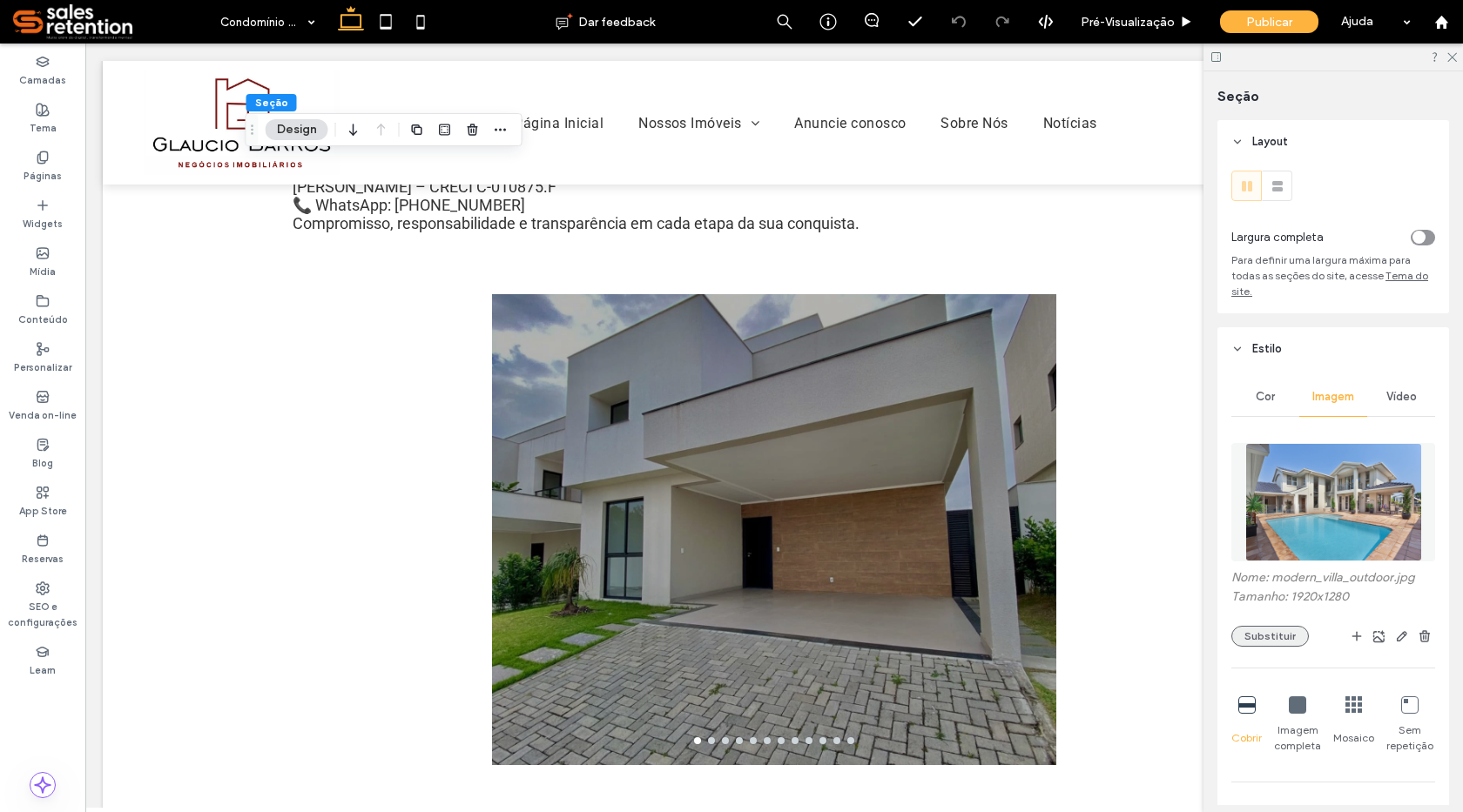
click at [1251, 638] on button "Substituir" at bounding box center [1270, 636] width 78 height 21
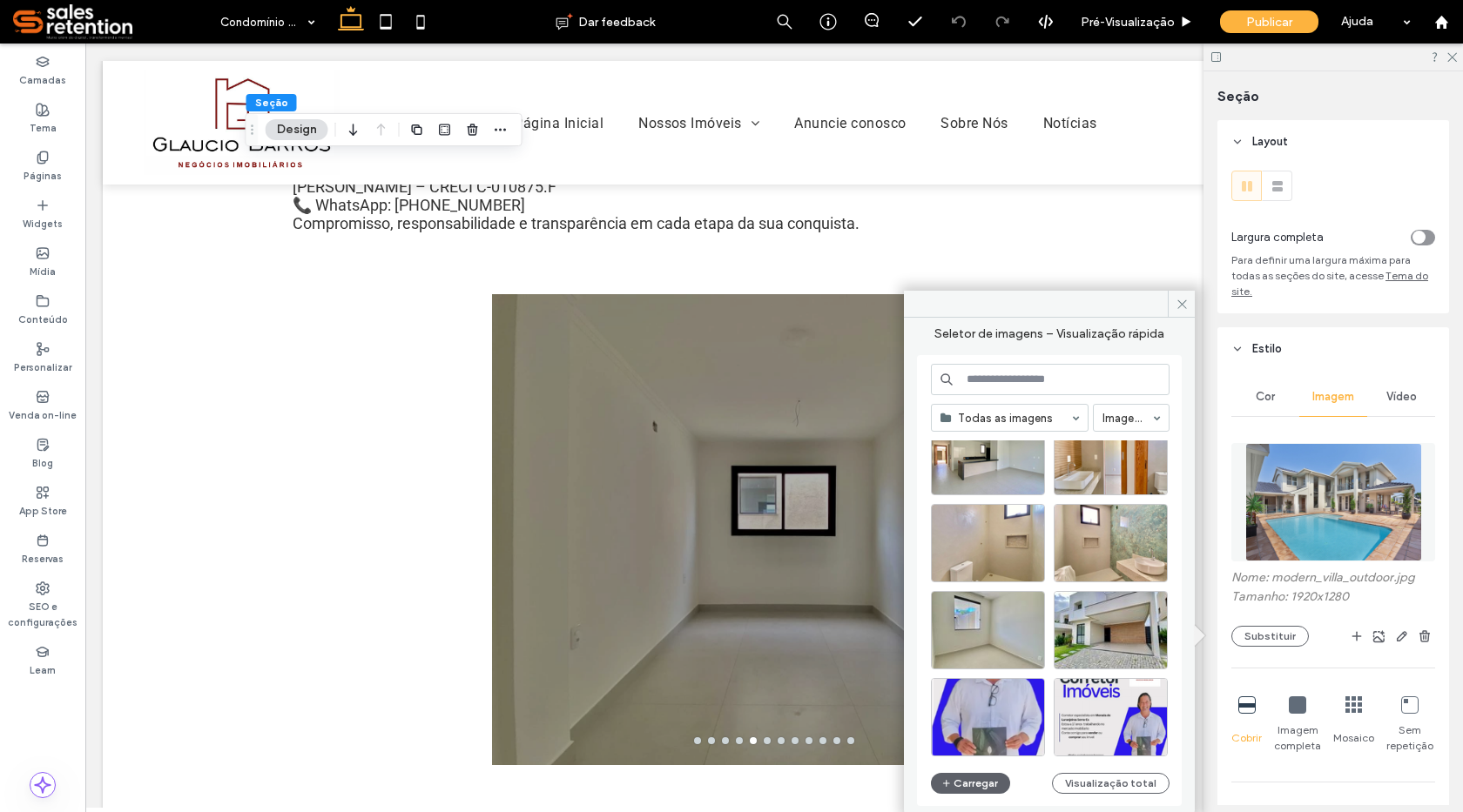
scroll to position [3620, 0]
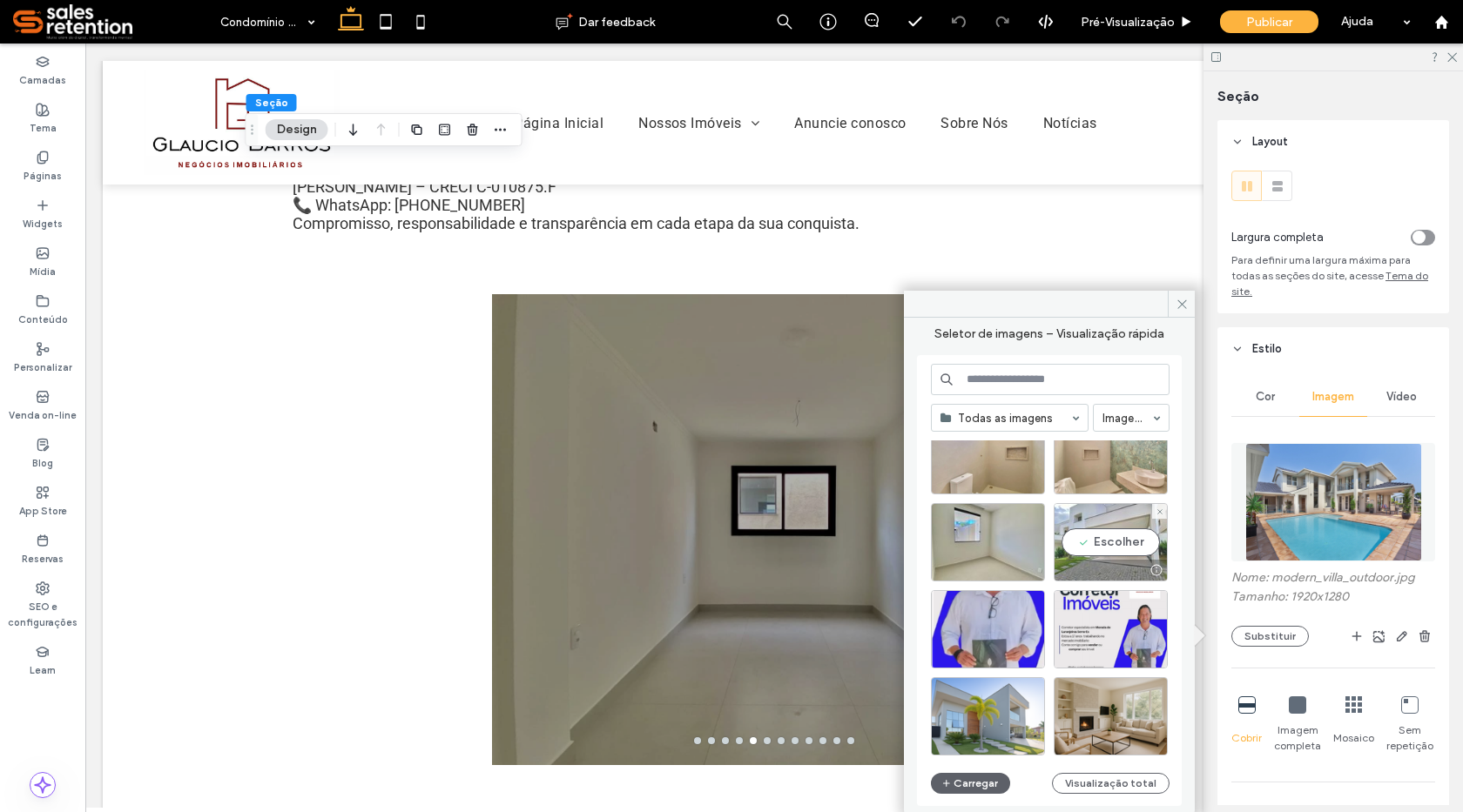
click at [1124, 547] on div "Escolher" at bounding box center [1111, 542] width 114 height 78
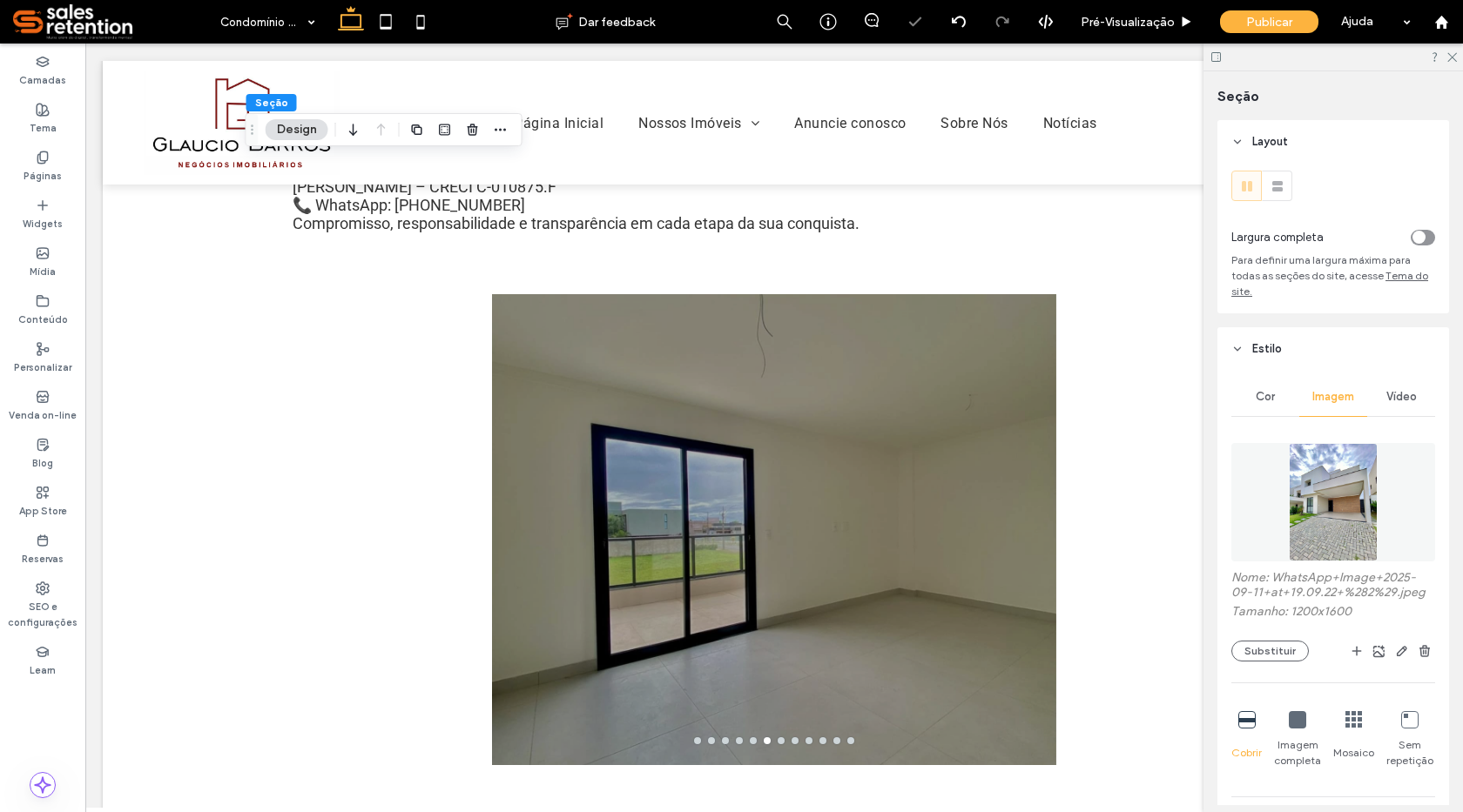
scroll to position [174, 0]
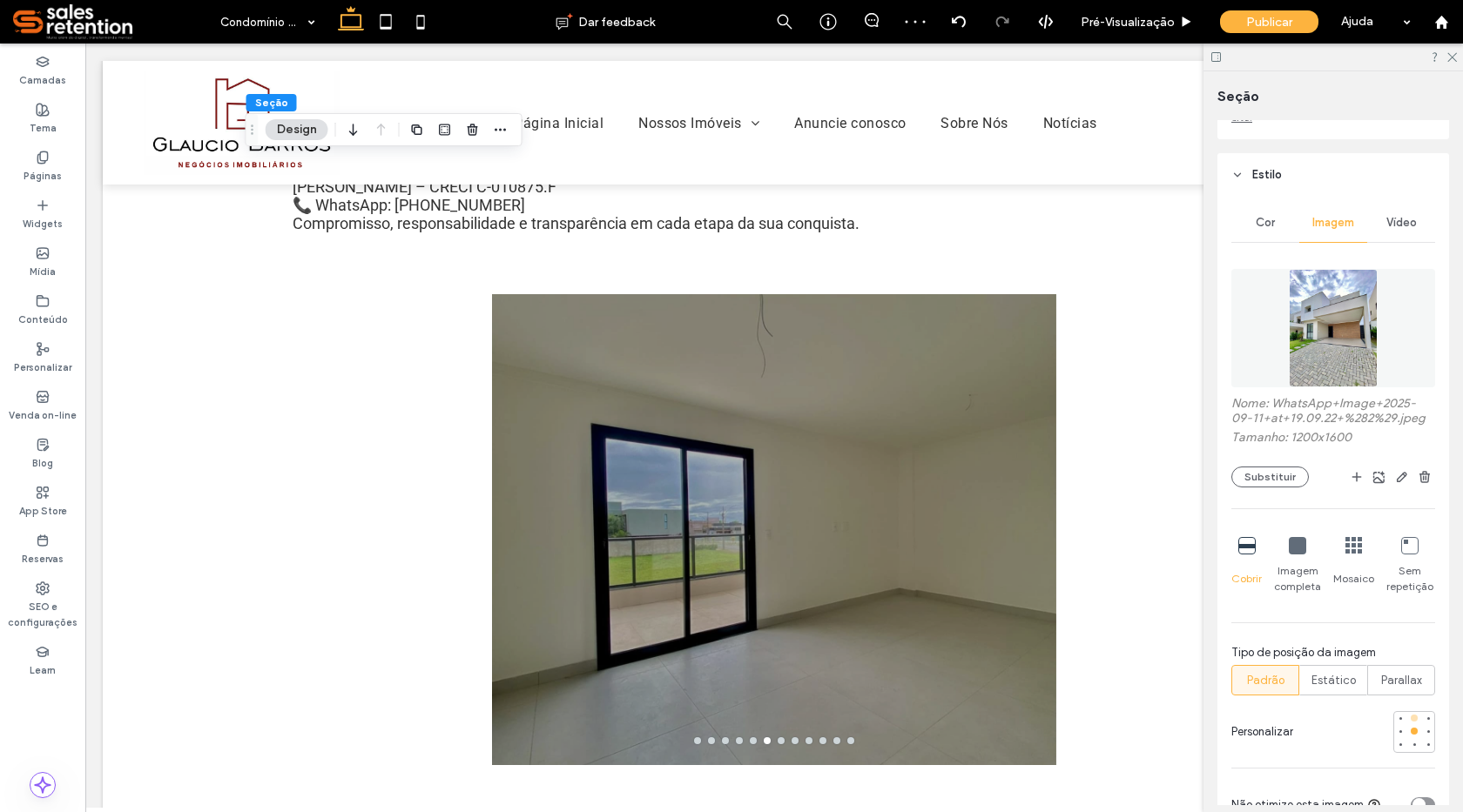
click at [1411, 721] on div at bounding box center [1414, 718] width 7 height 7
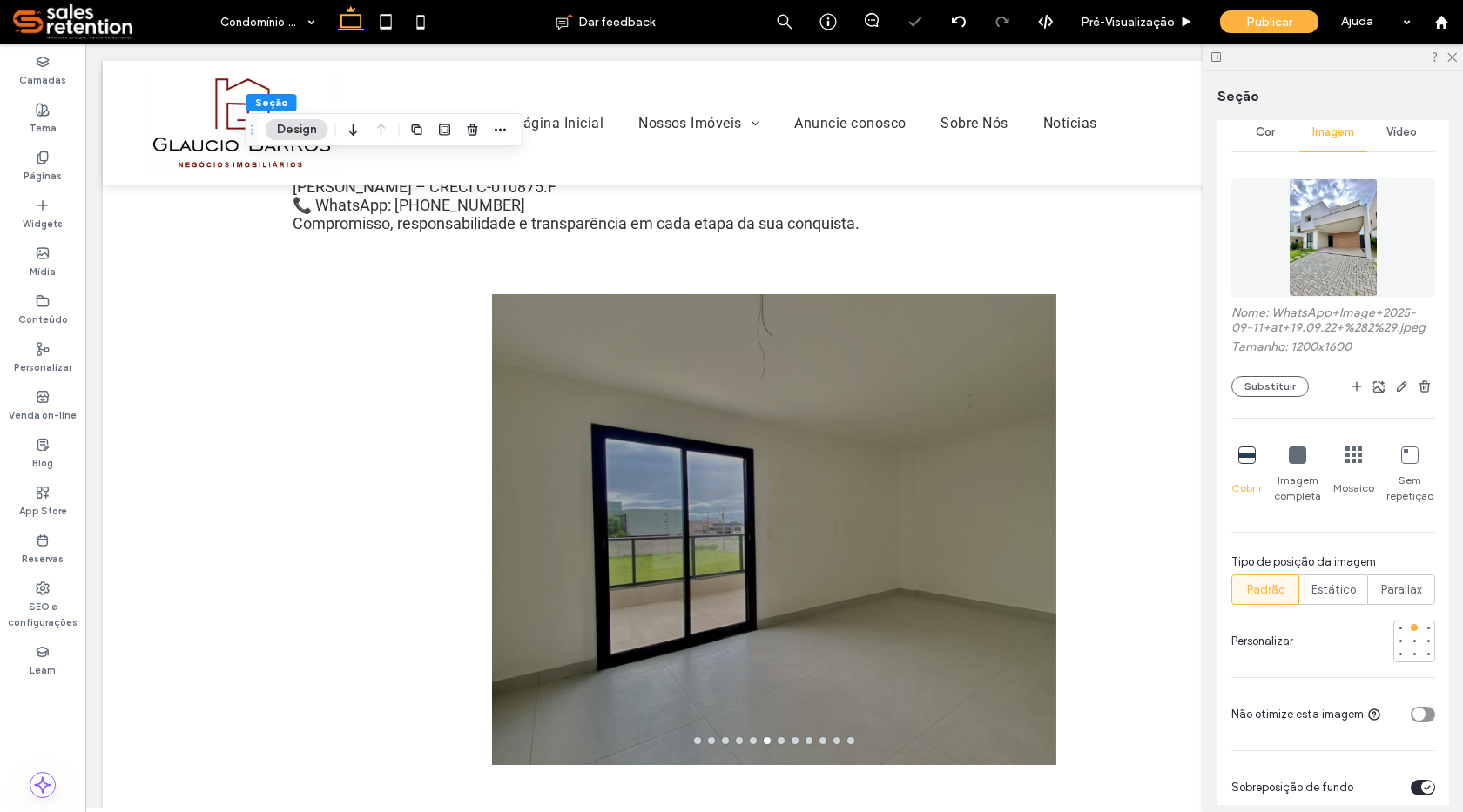
scroll to position [348, 0]
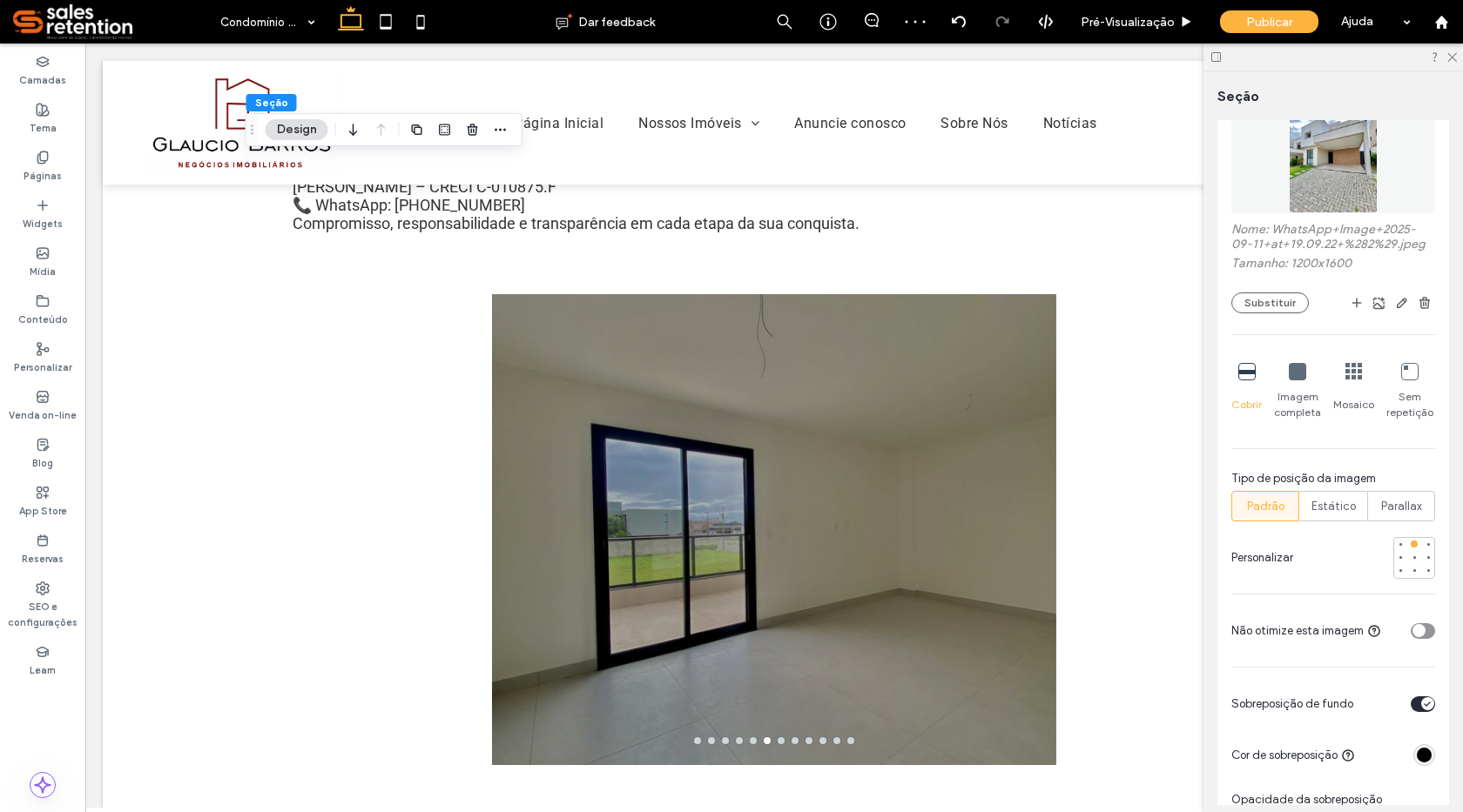
click at [1418, 710] on div "toggle" at bounding box center [1422, 704] width 24 height 15
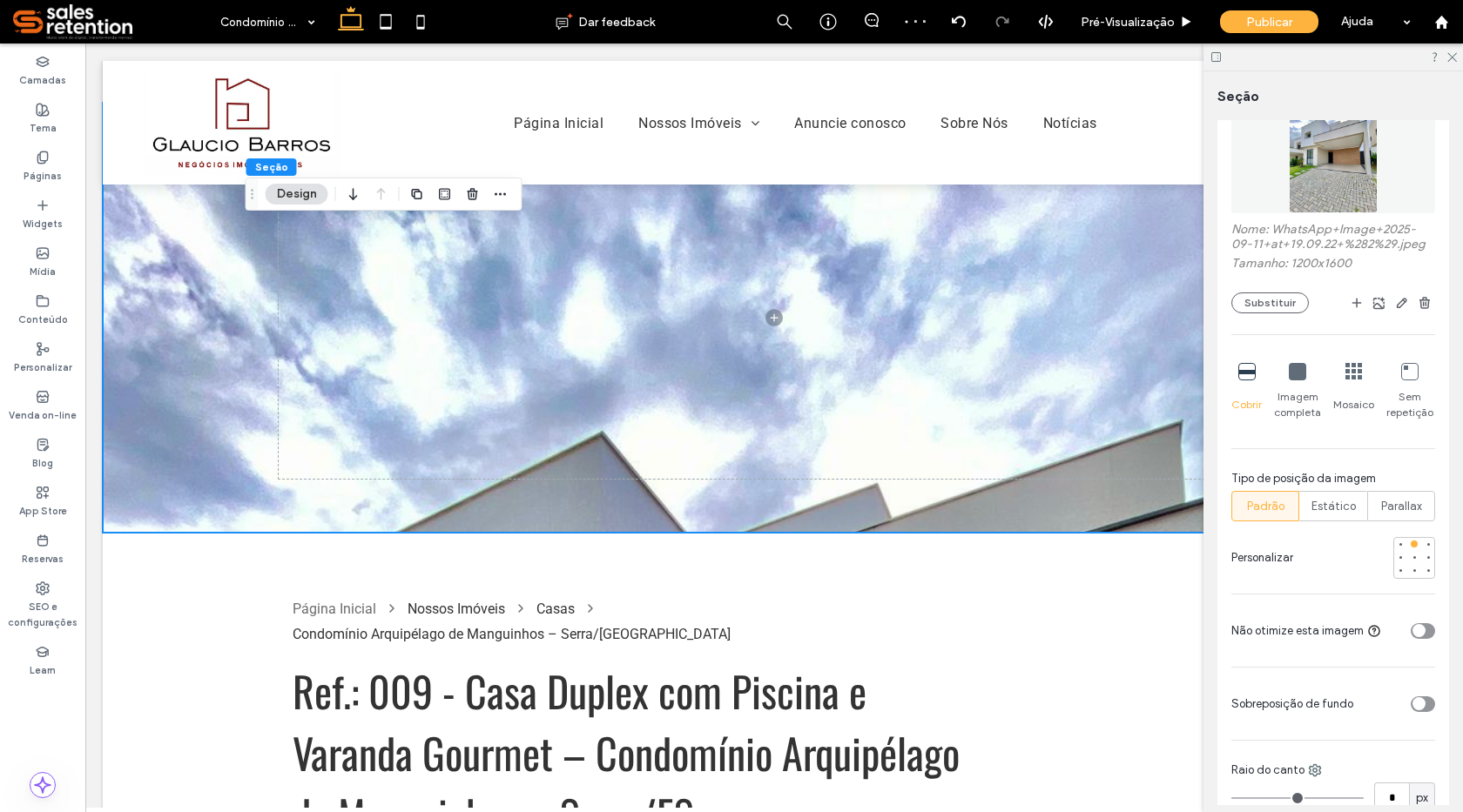
scroll to position [0, 0]
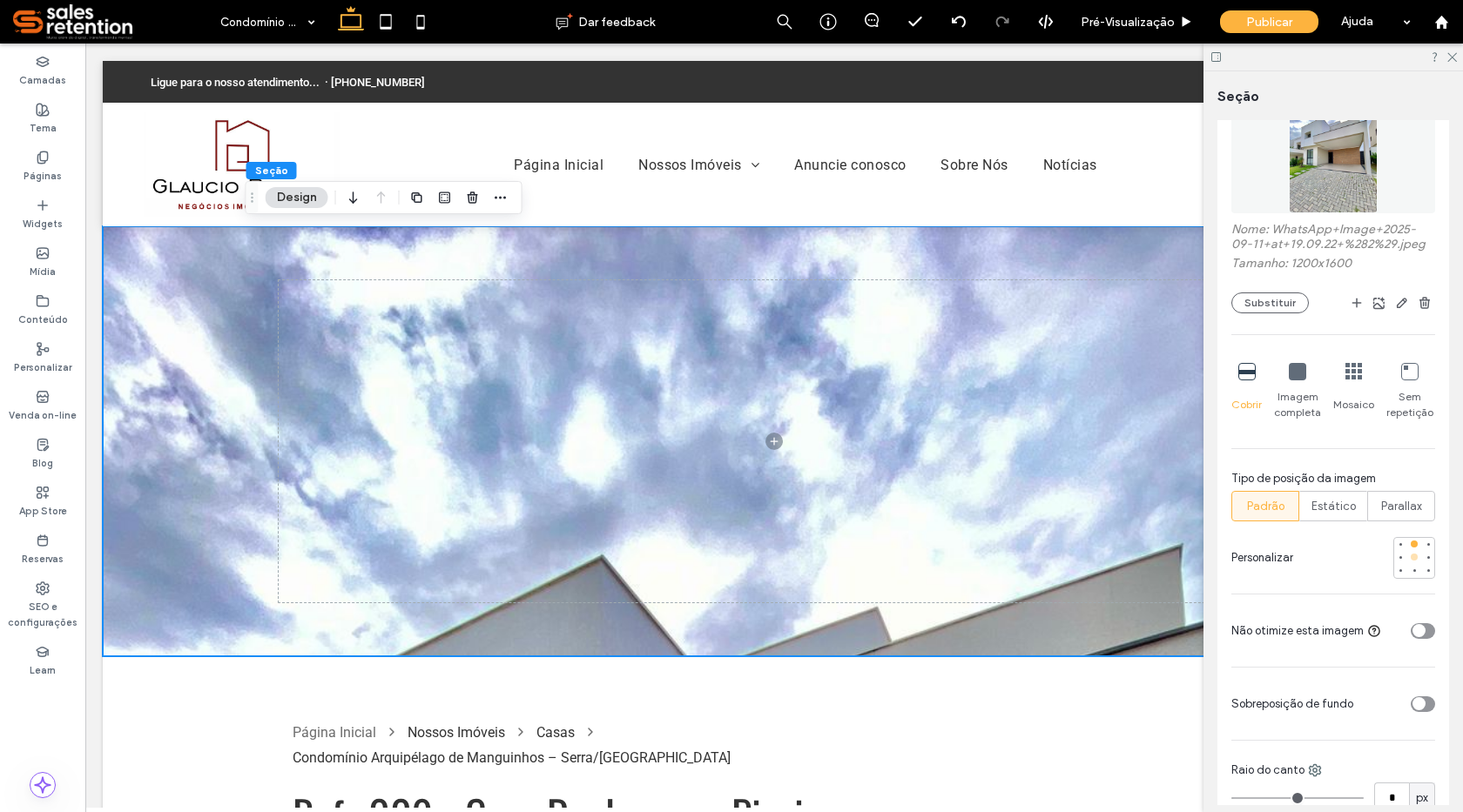
click at [1408, 557] on div at bounding box center [1414, 558] width 13 height 13
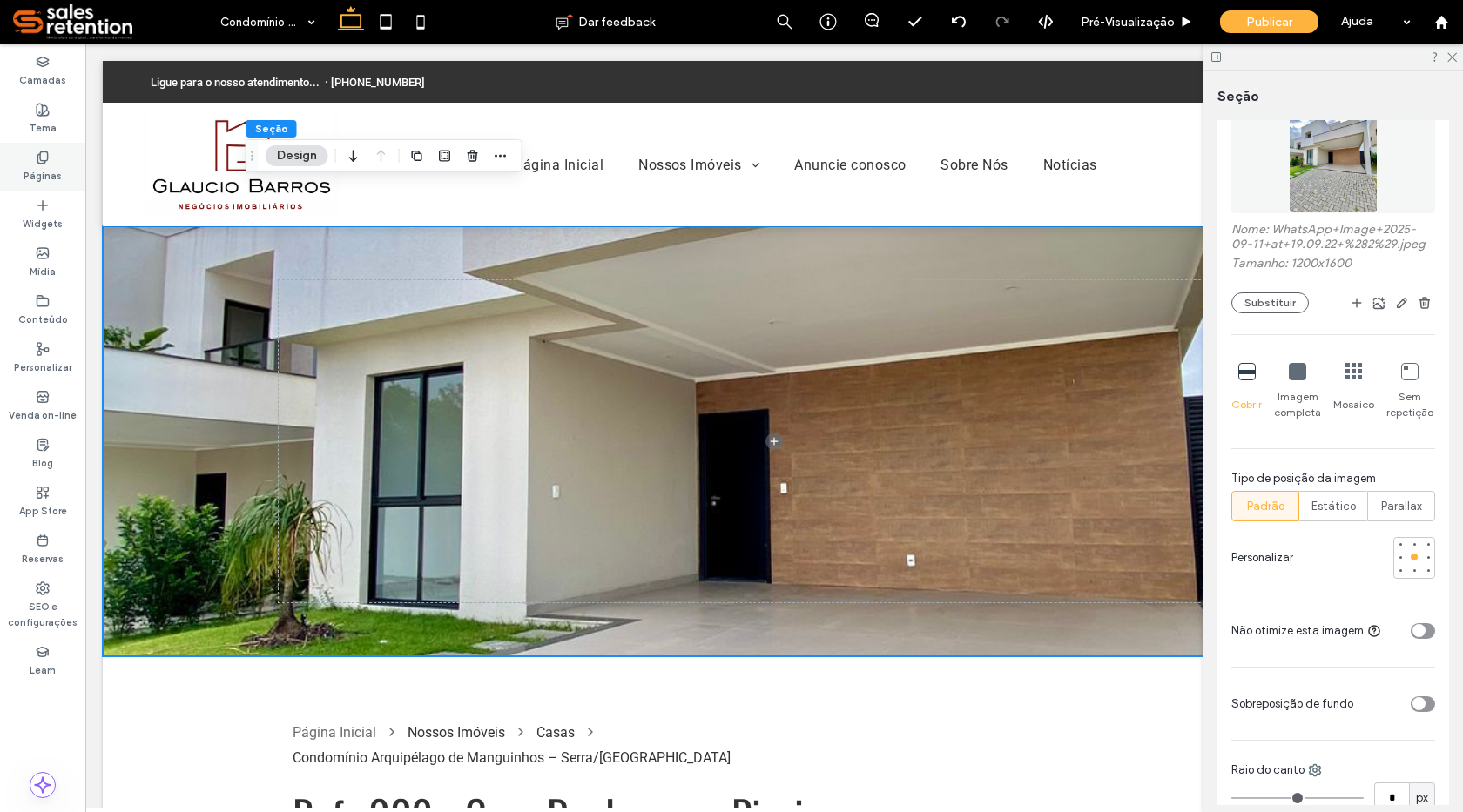
click at [39, 159] on icon at bounding box center [42, 157] width 14 height 14
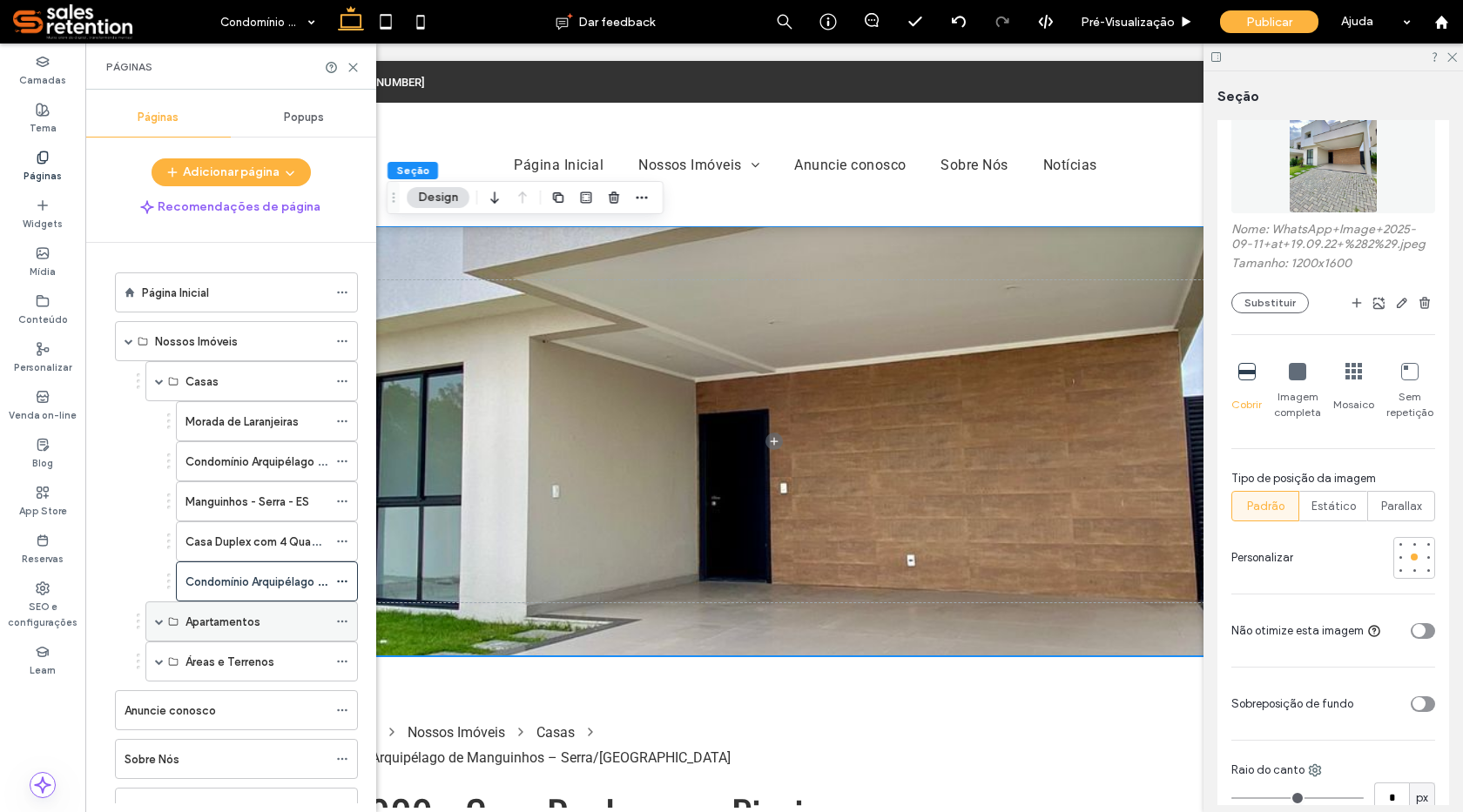
click at [152, 624] on div "Apartamentos" at bounding box center [251, 622] width 213 height 40
click at [159, 625] on span at bounding box center [160, 622] width 9 height 9
click at [197, 657] on label "Apartamento - Buritis" at bounding box center [242, 662] width 113 height 31
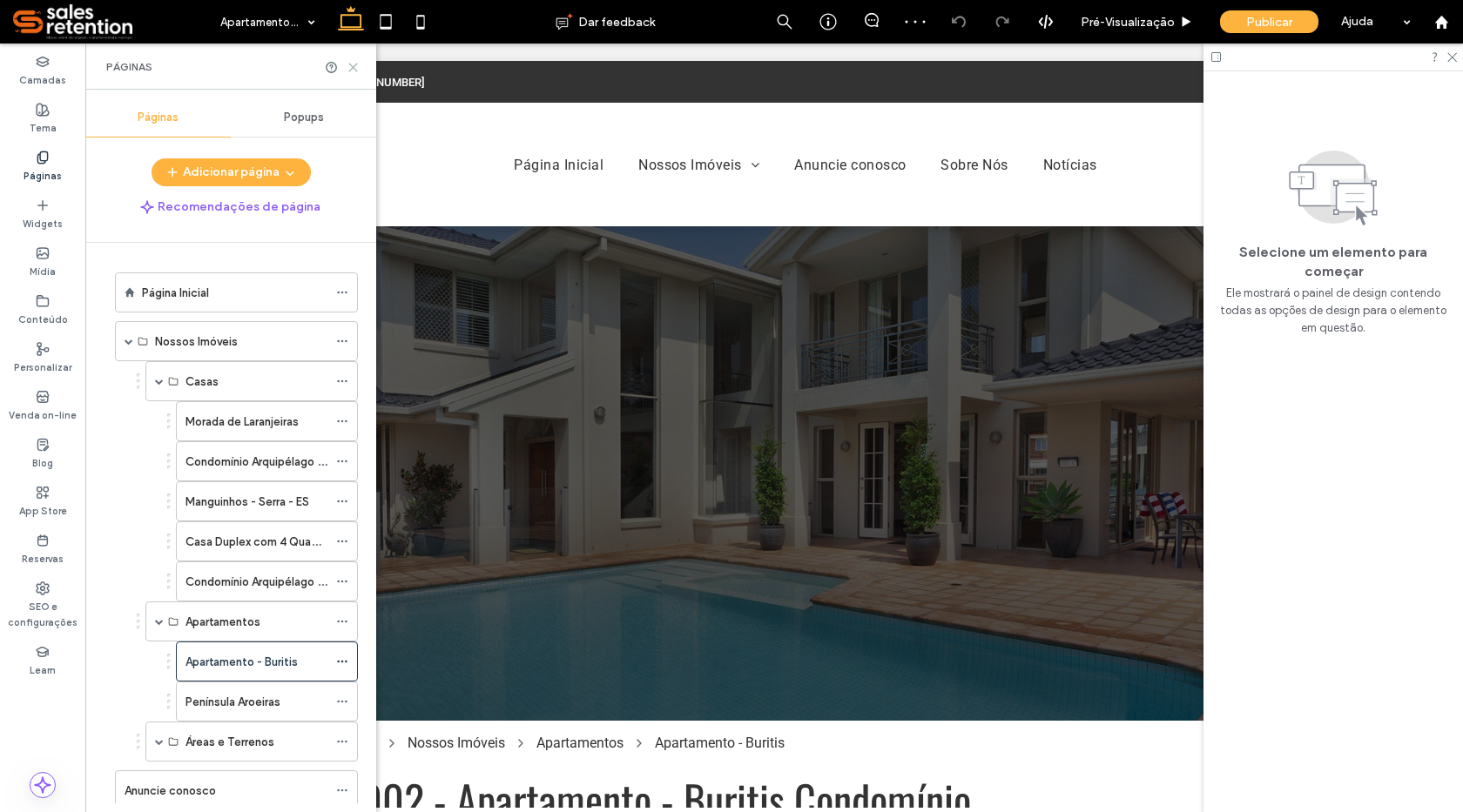
click at [358, 68] on icon at bounding box center [353, 68] width 13 height 13
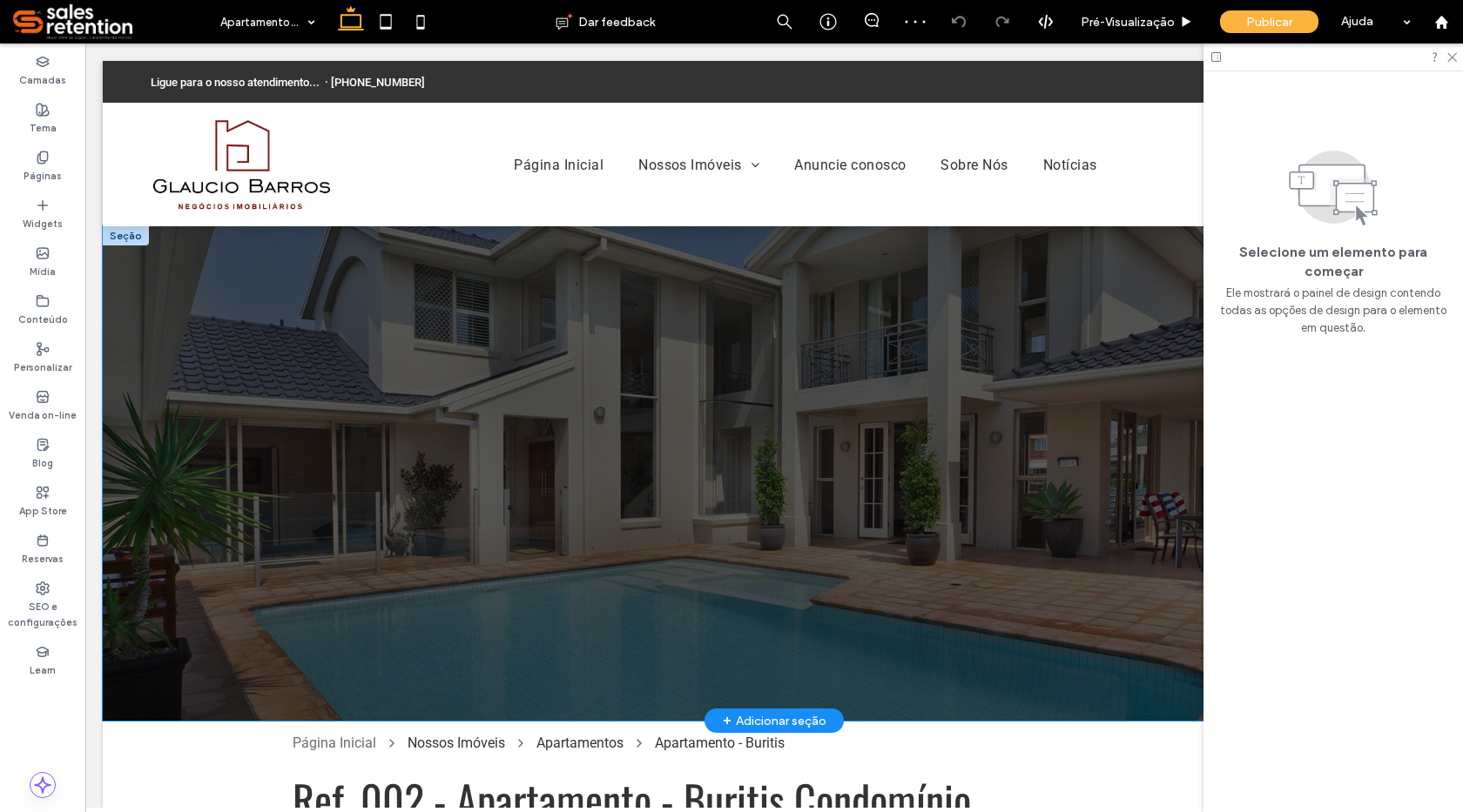
click at [251, 607] on div at bounding box center [773, 473] width 1045 height 495
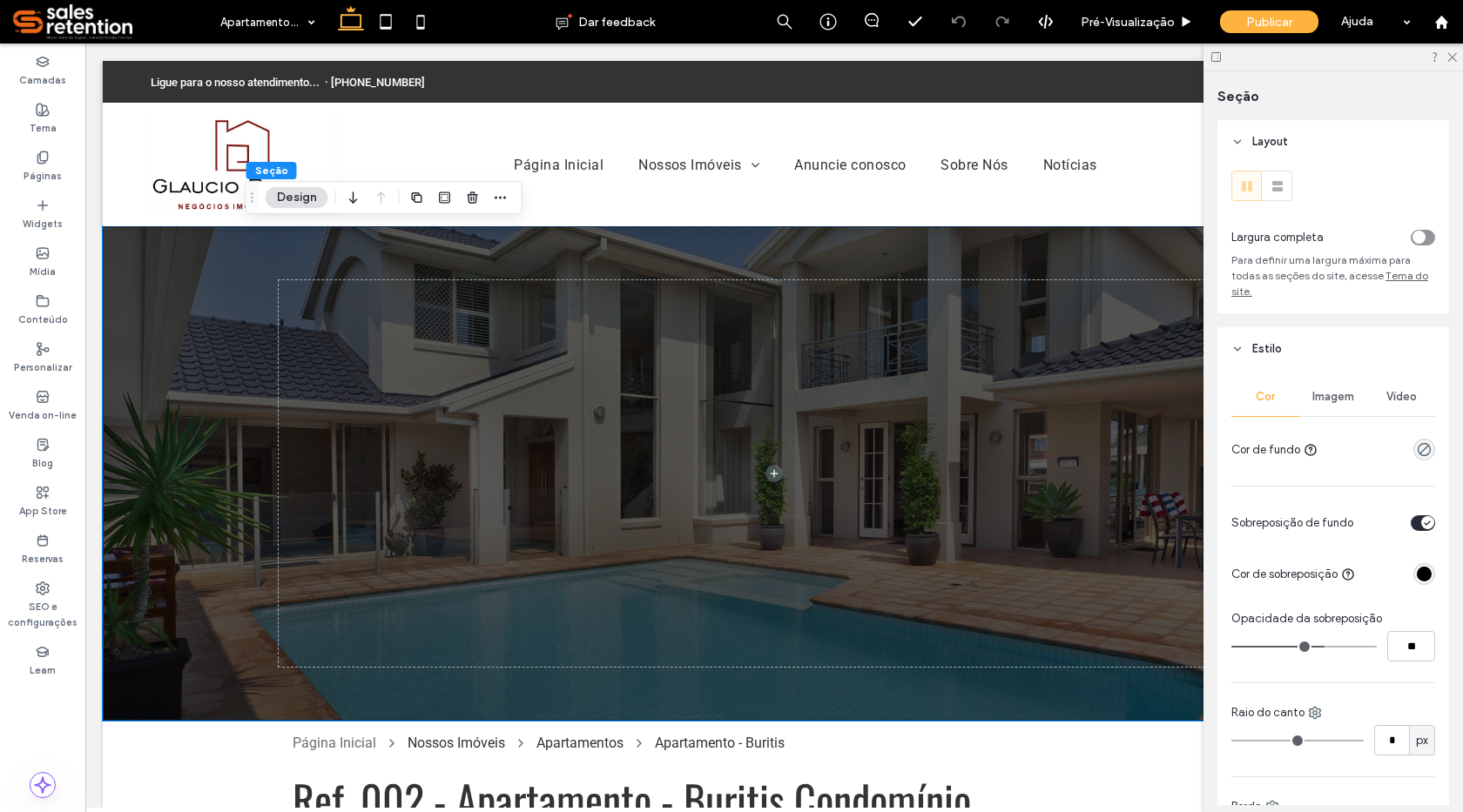
click at [1337, 393] on span "Imagem" at bounding box center [1333, 397] width 41 height 14
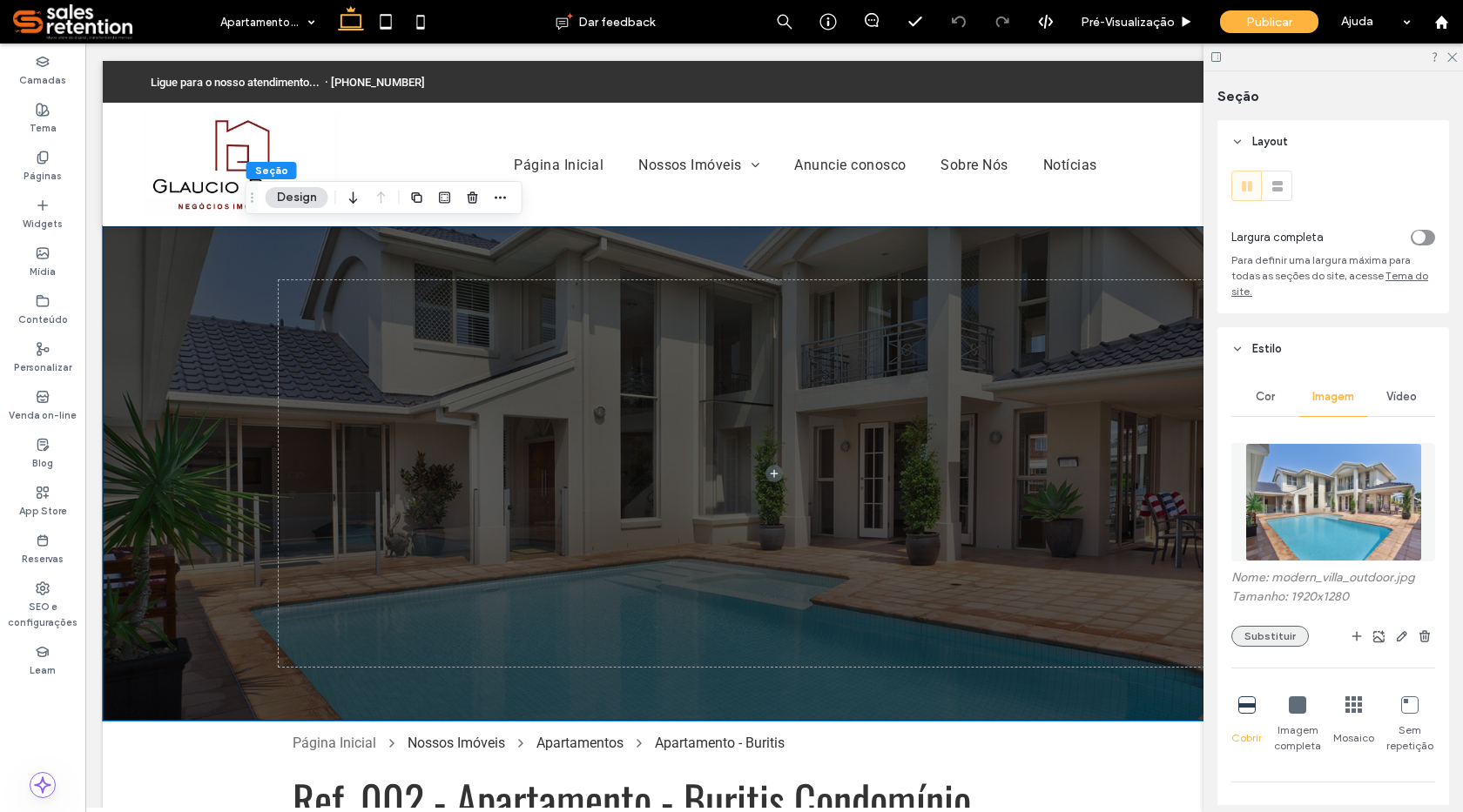
click at [1274, 634] on button "Substituir" at bounding box center [1270, 636] width 78 height 21
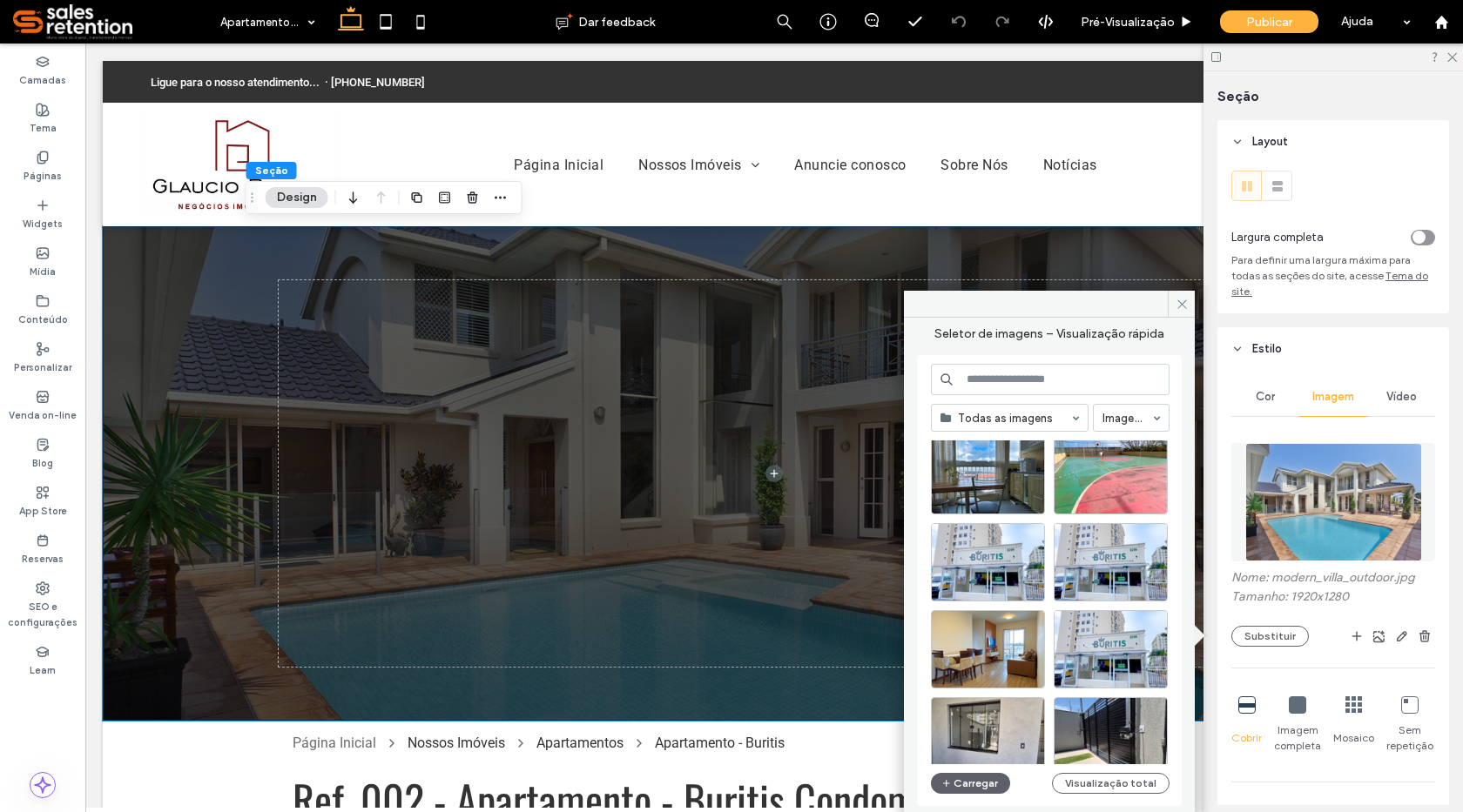
scroll to position [1966, 0]
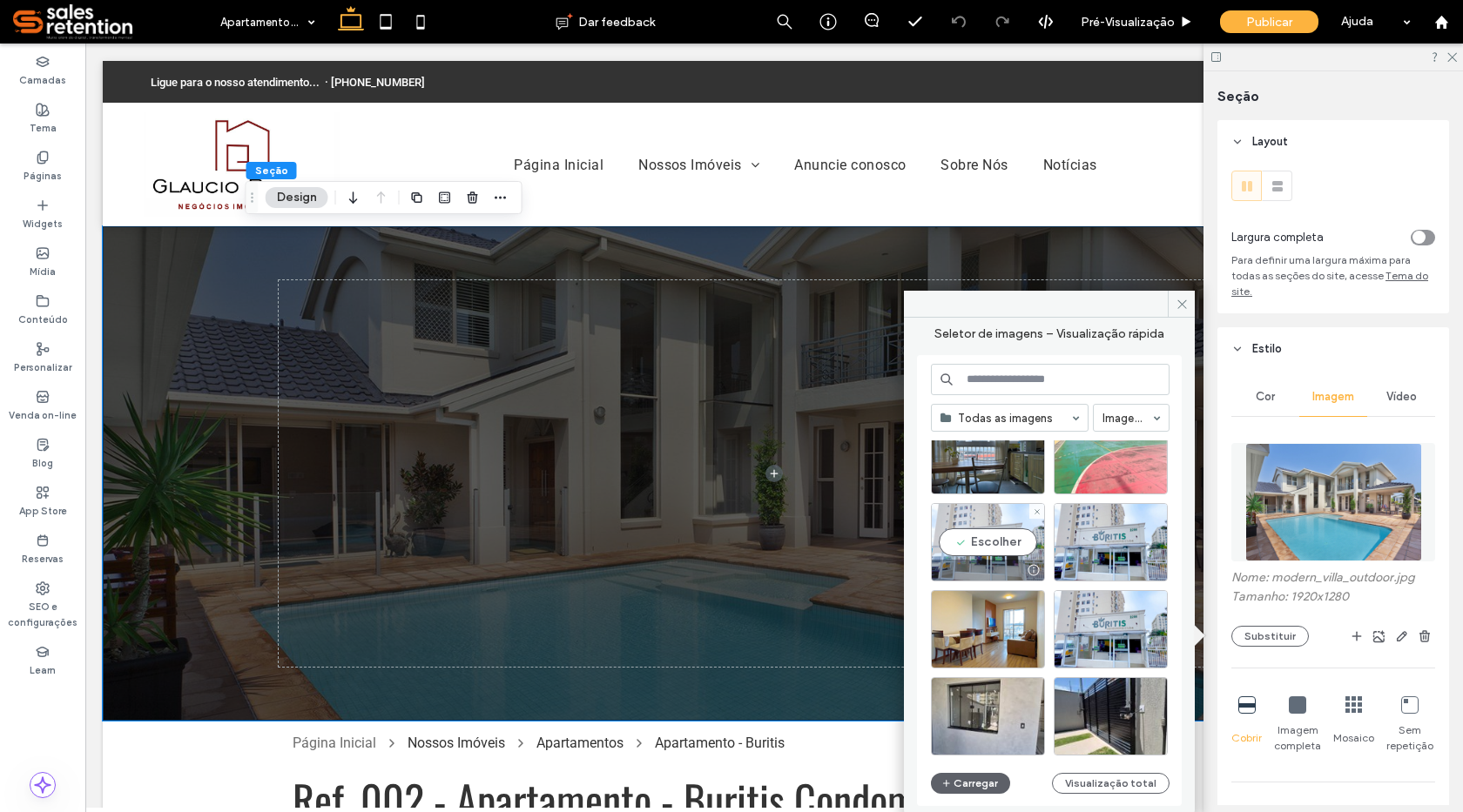
click at [1001, 559] on div "Escolher" at bounding box center [988, 542] width 114 height 78
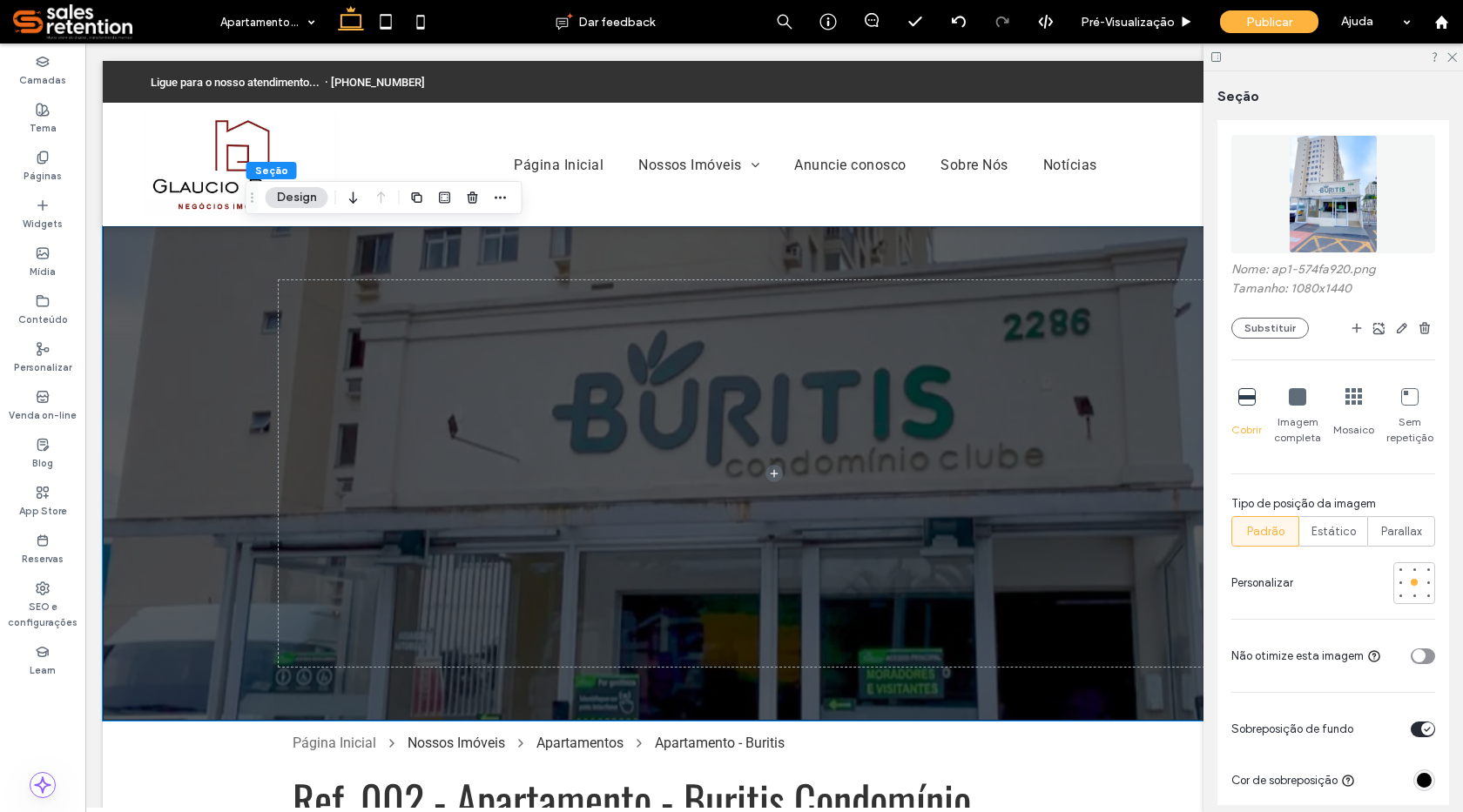
scroll to position [348, 0]
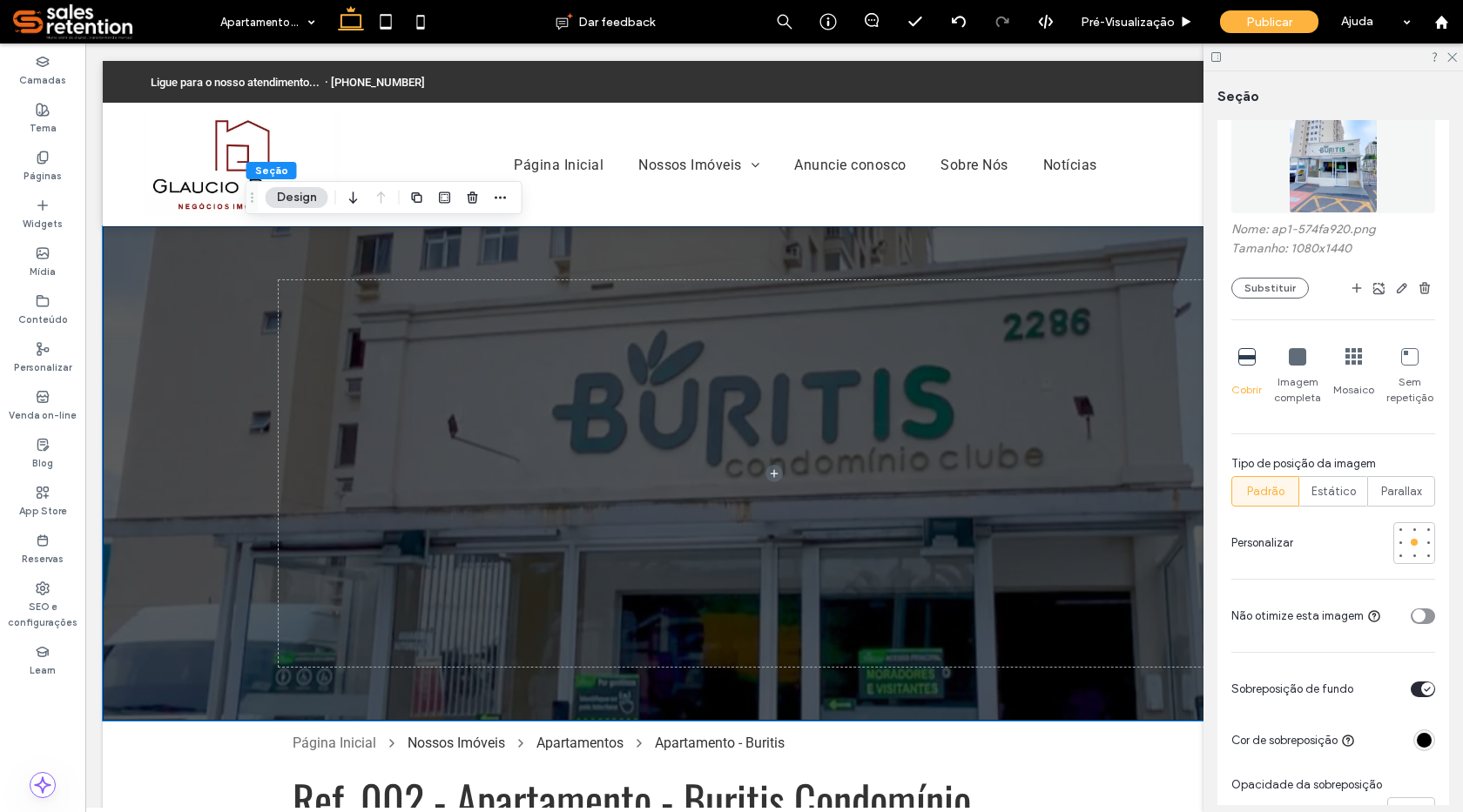
click at [1424, 689] on icon "toggle" at bounding box center [1428, 689] width 7 height 5
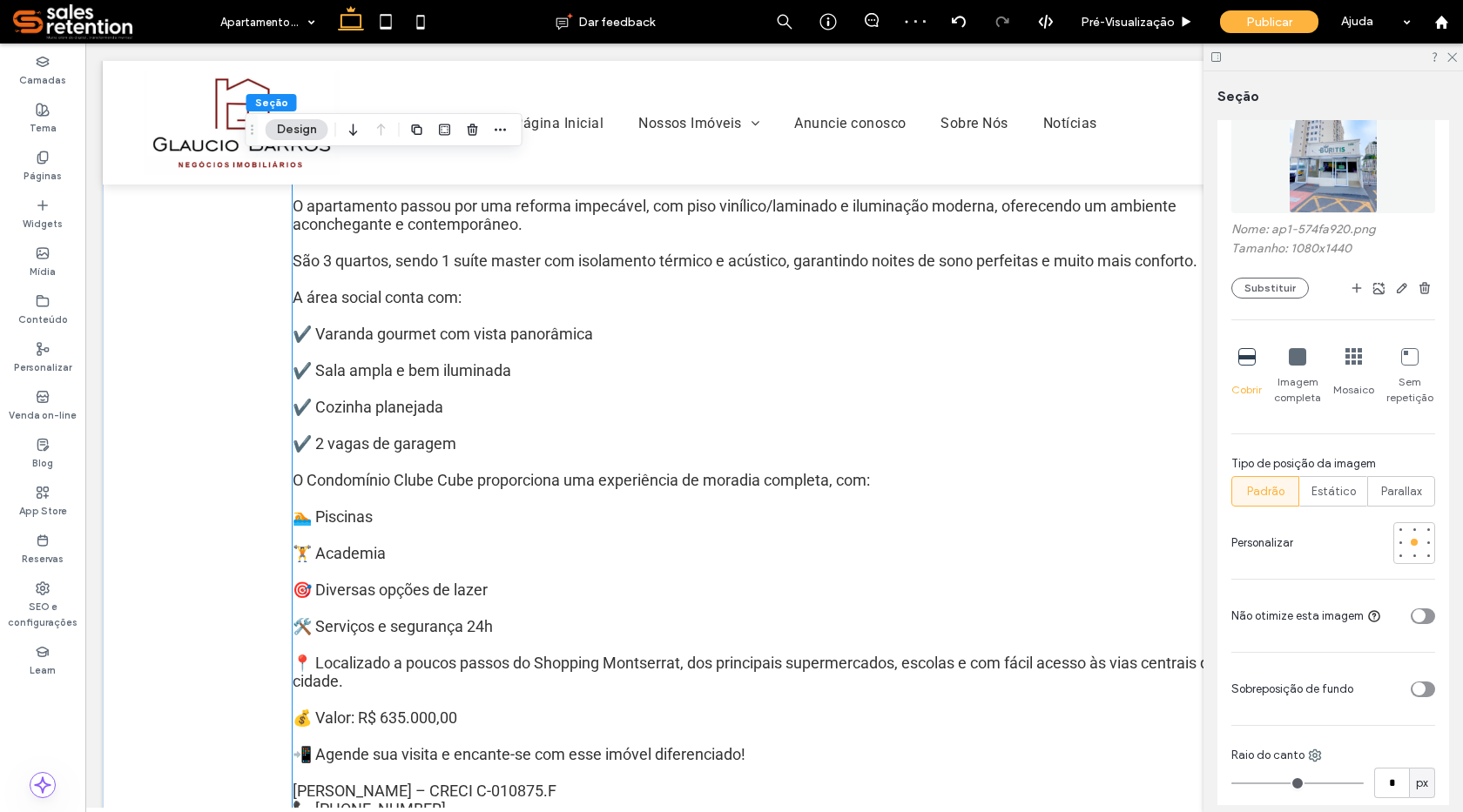
scroll to position [958, 0]
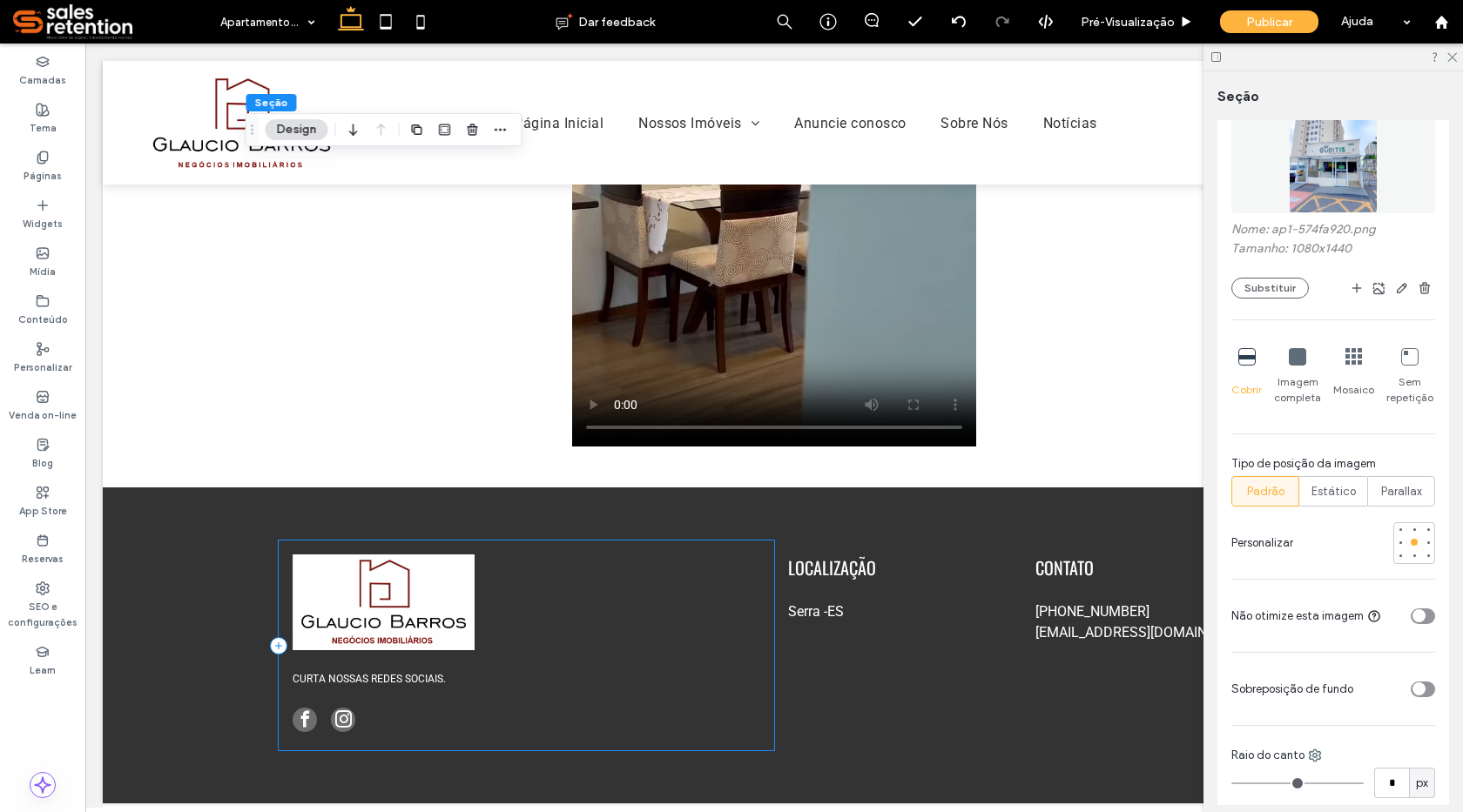
scroll to position [2473, 0]
click at [47, 160] on use at bounding box center [42, 157] width 10 height 12
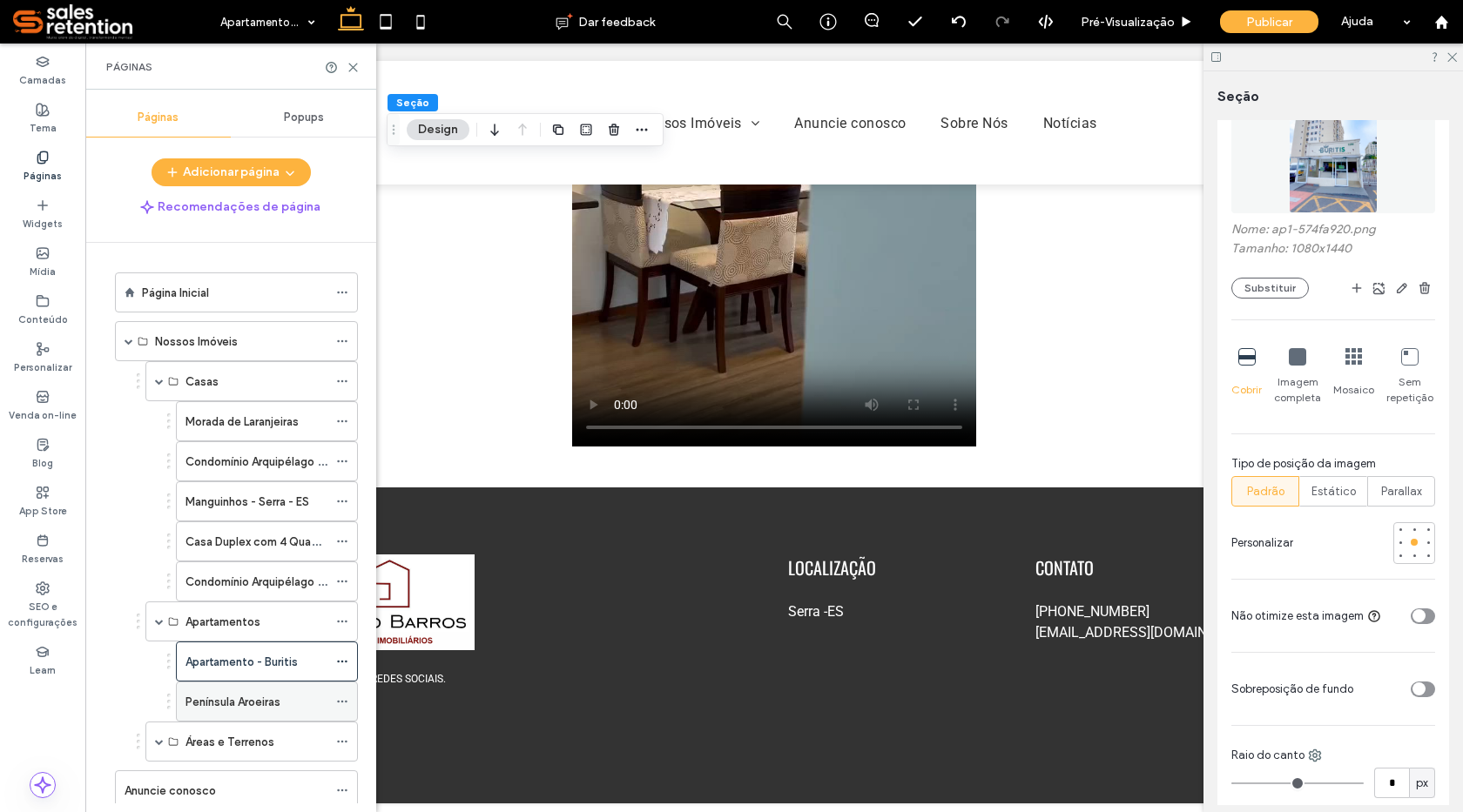
click at [254, 707] on label "Península Aroeiras" at bounding box center [233, 702] width 95 height 31
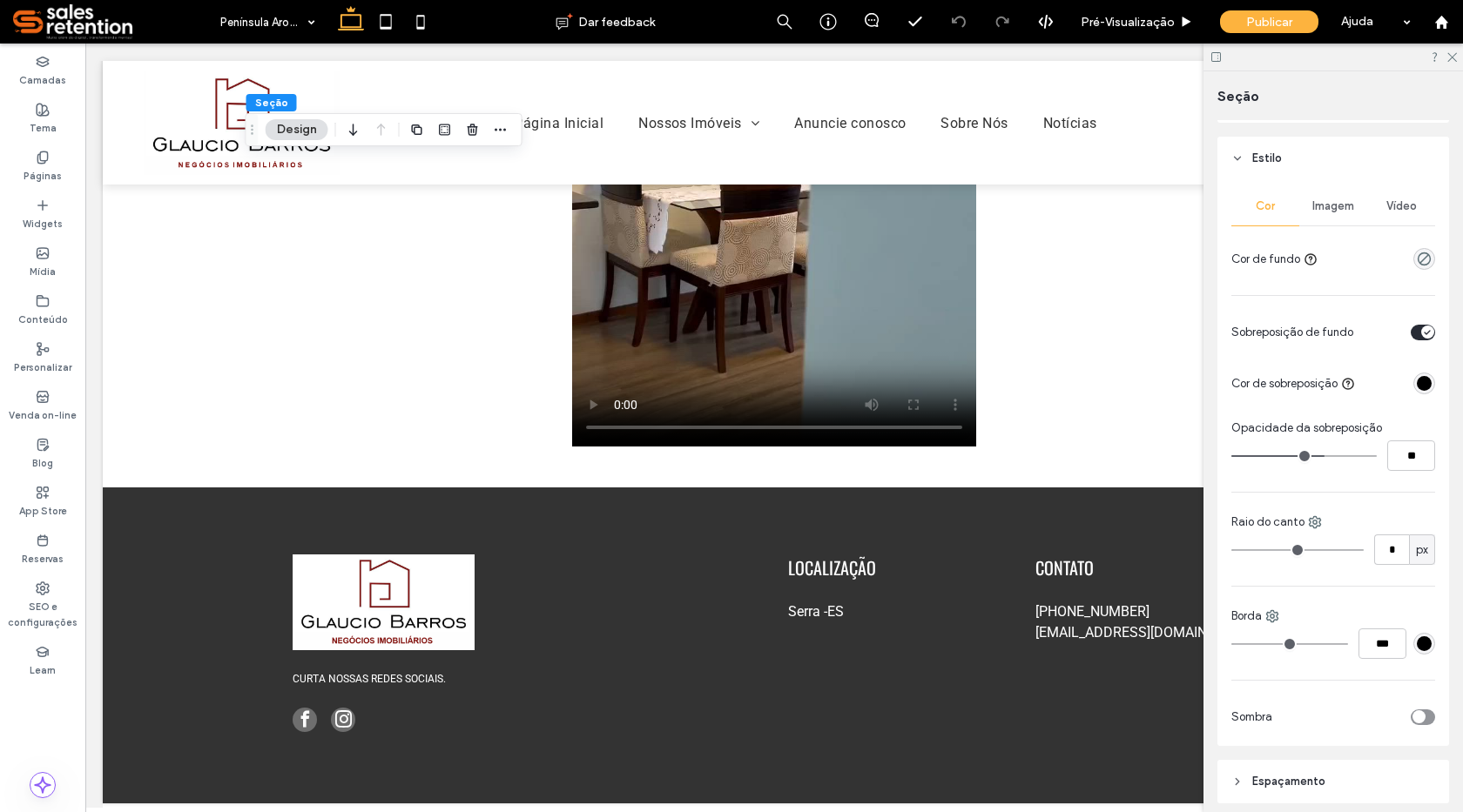
scroll to position [87, 0]
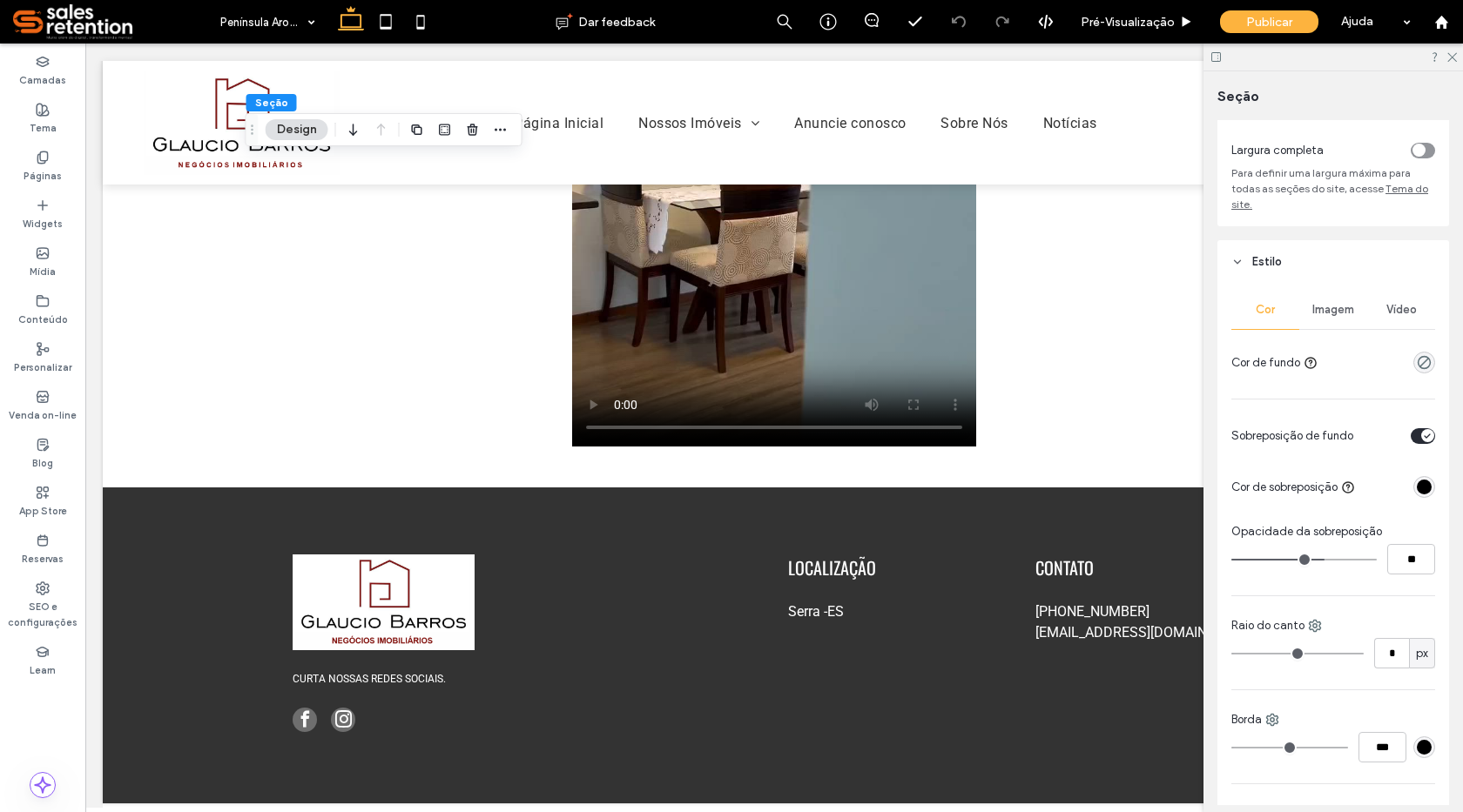
click at [1337, 321] on div "Imagem" at bounding box center [1332, 310] width 68 height 39
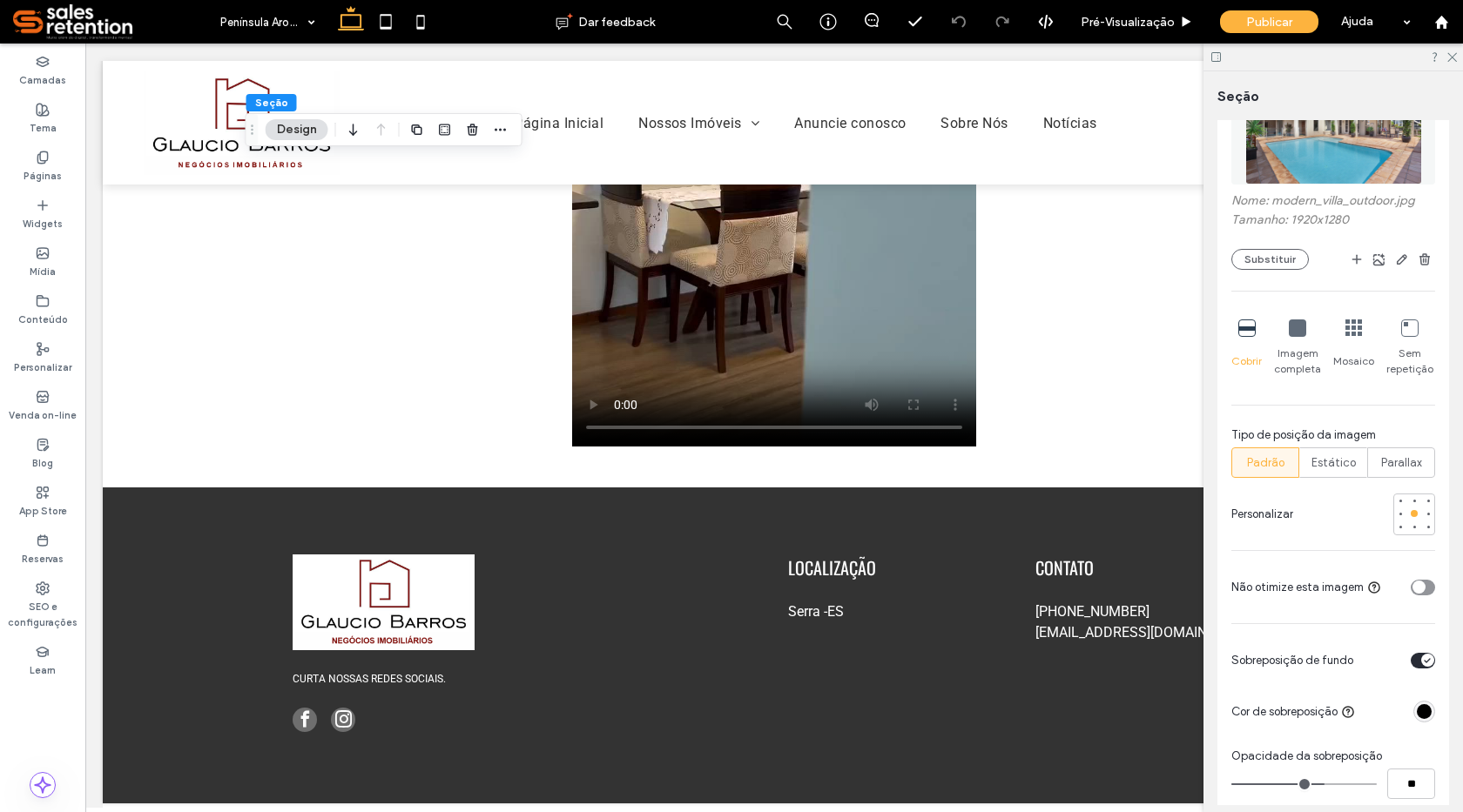
scroll to position [435, 0]
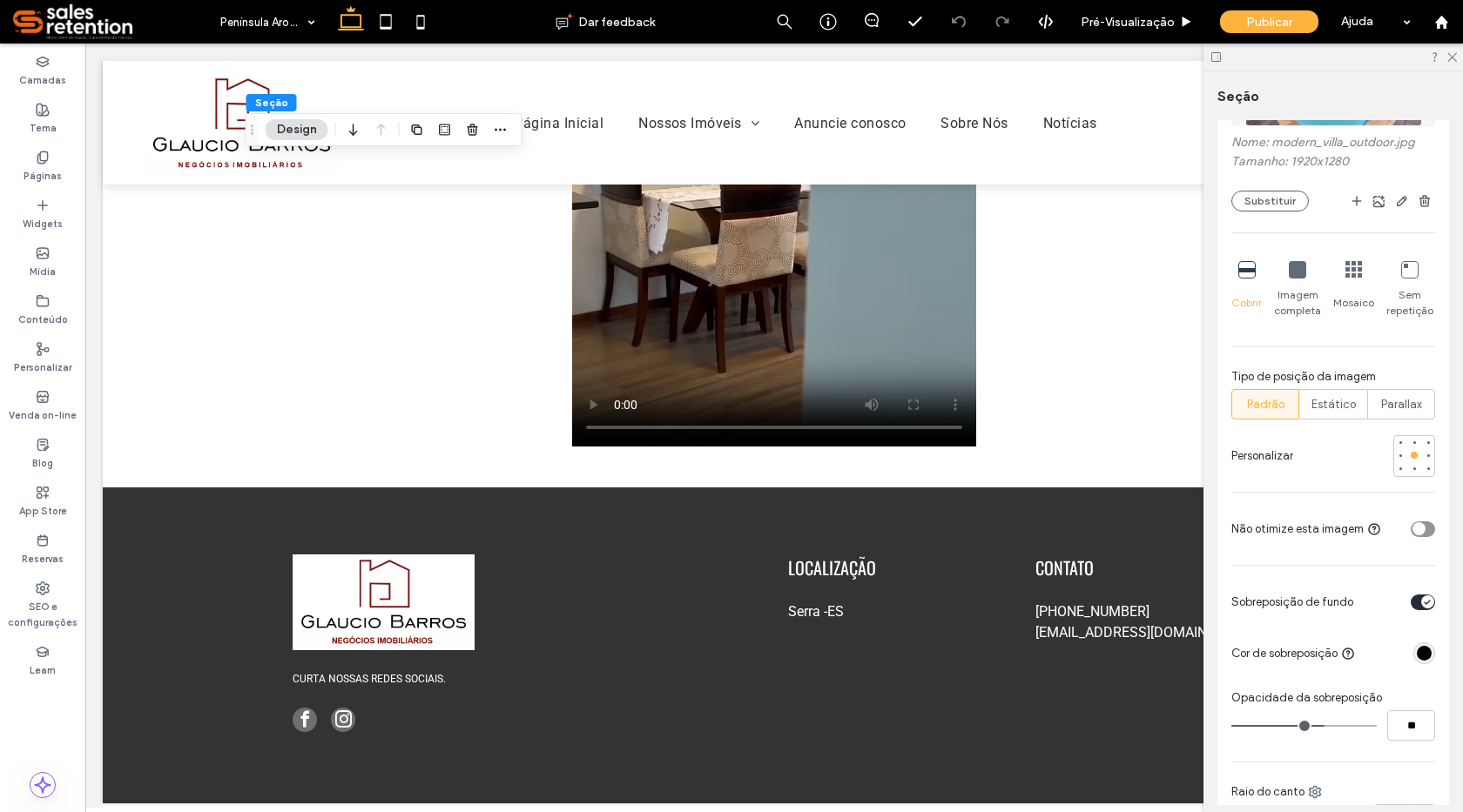
click at [1422, 607] on div "toggle" at bounding box center [1428, 602] width 13 height 13
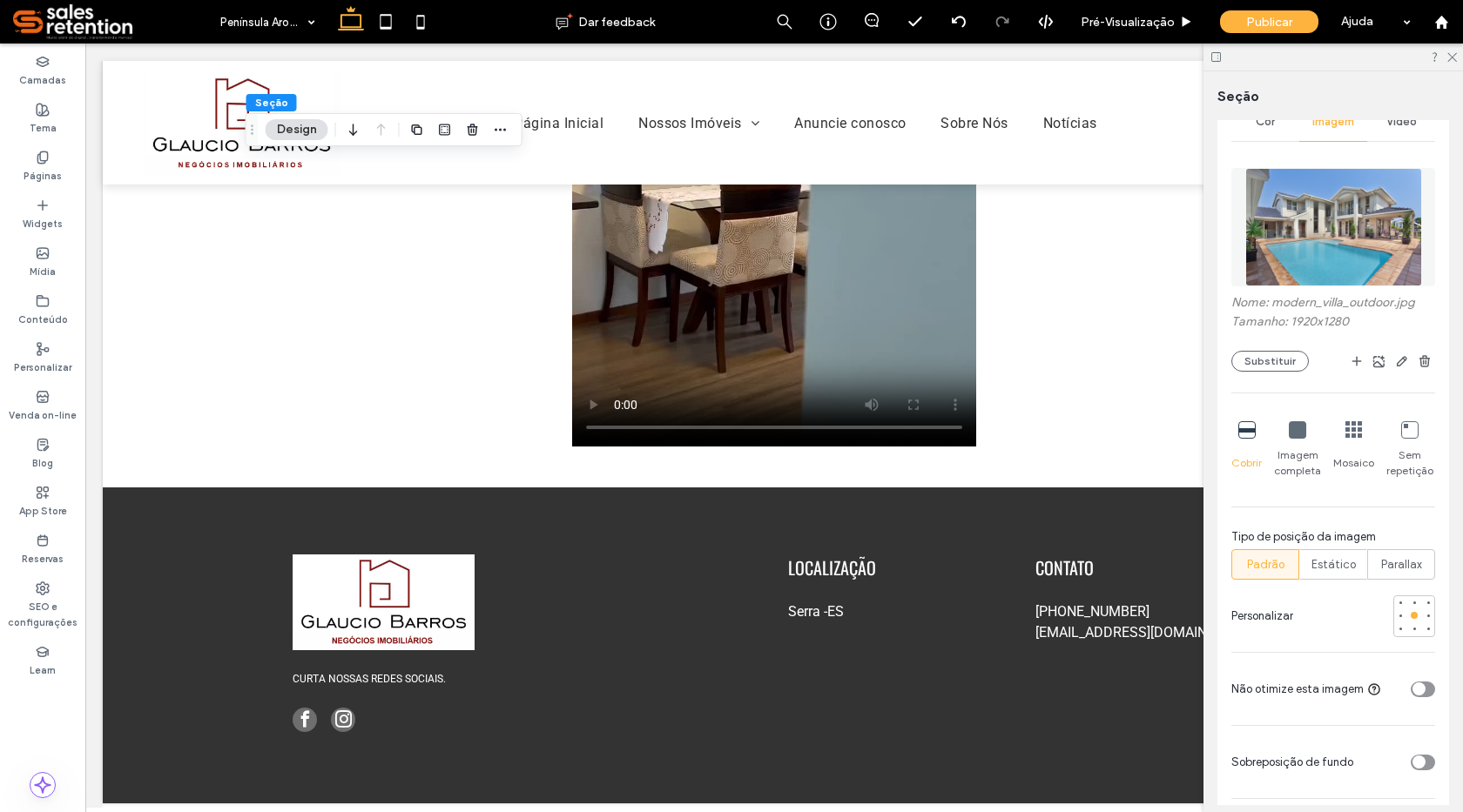
scroll to position [261, 0]
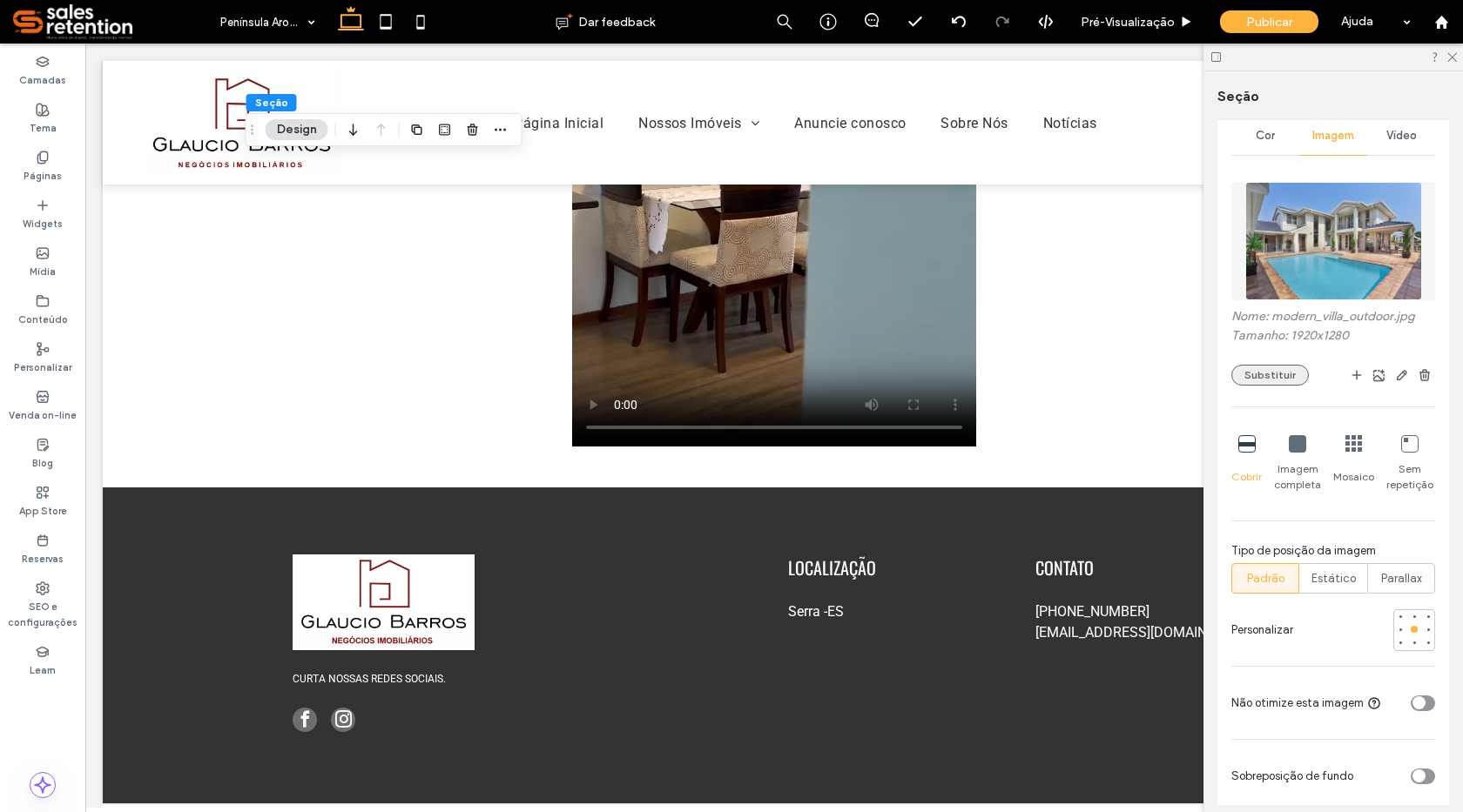
click at [1262, 381] on button "Substituir" at bounding box center [1270, 375] width 78 height 21
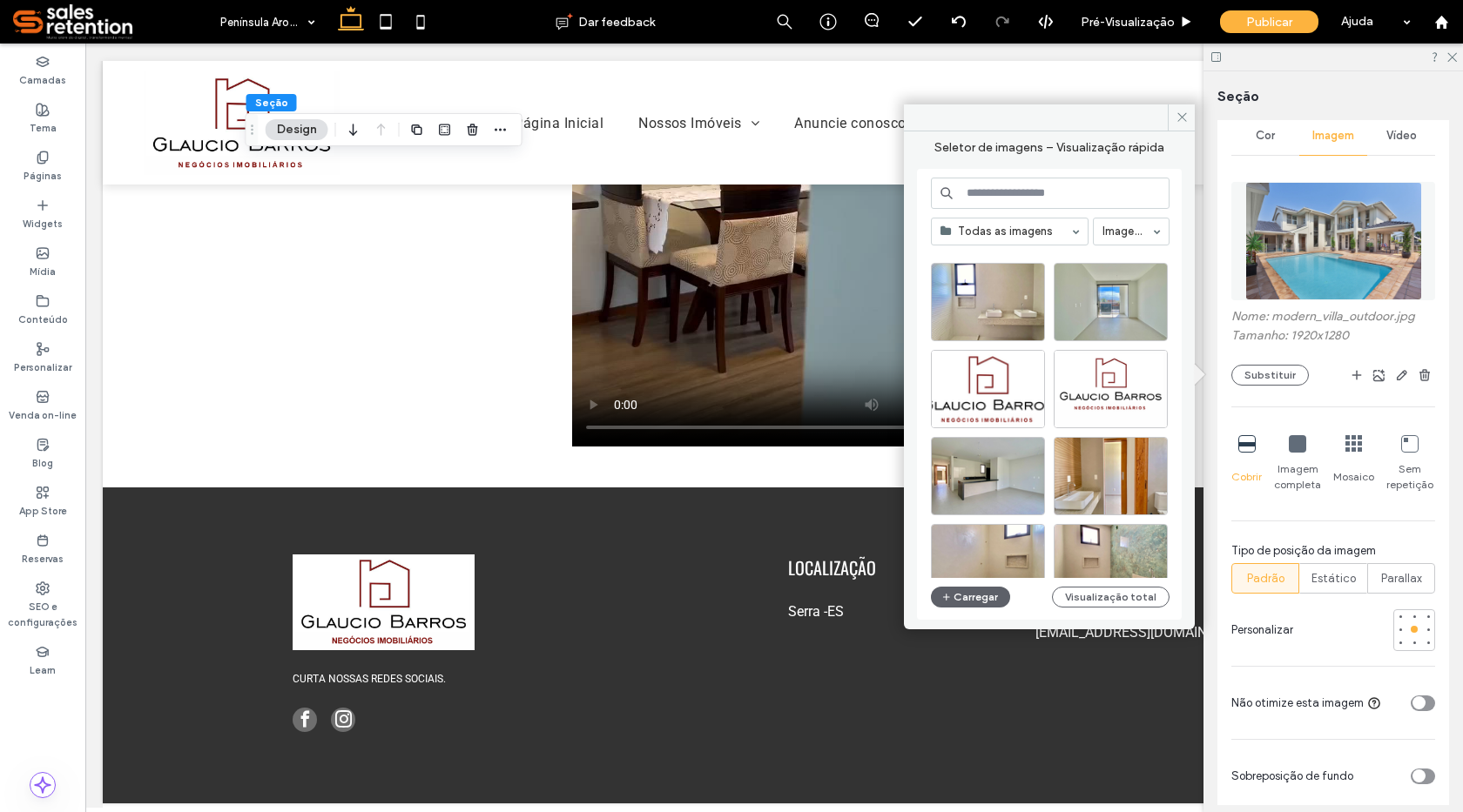
scroll to position [3288, 0]
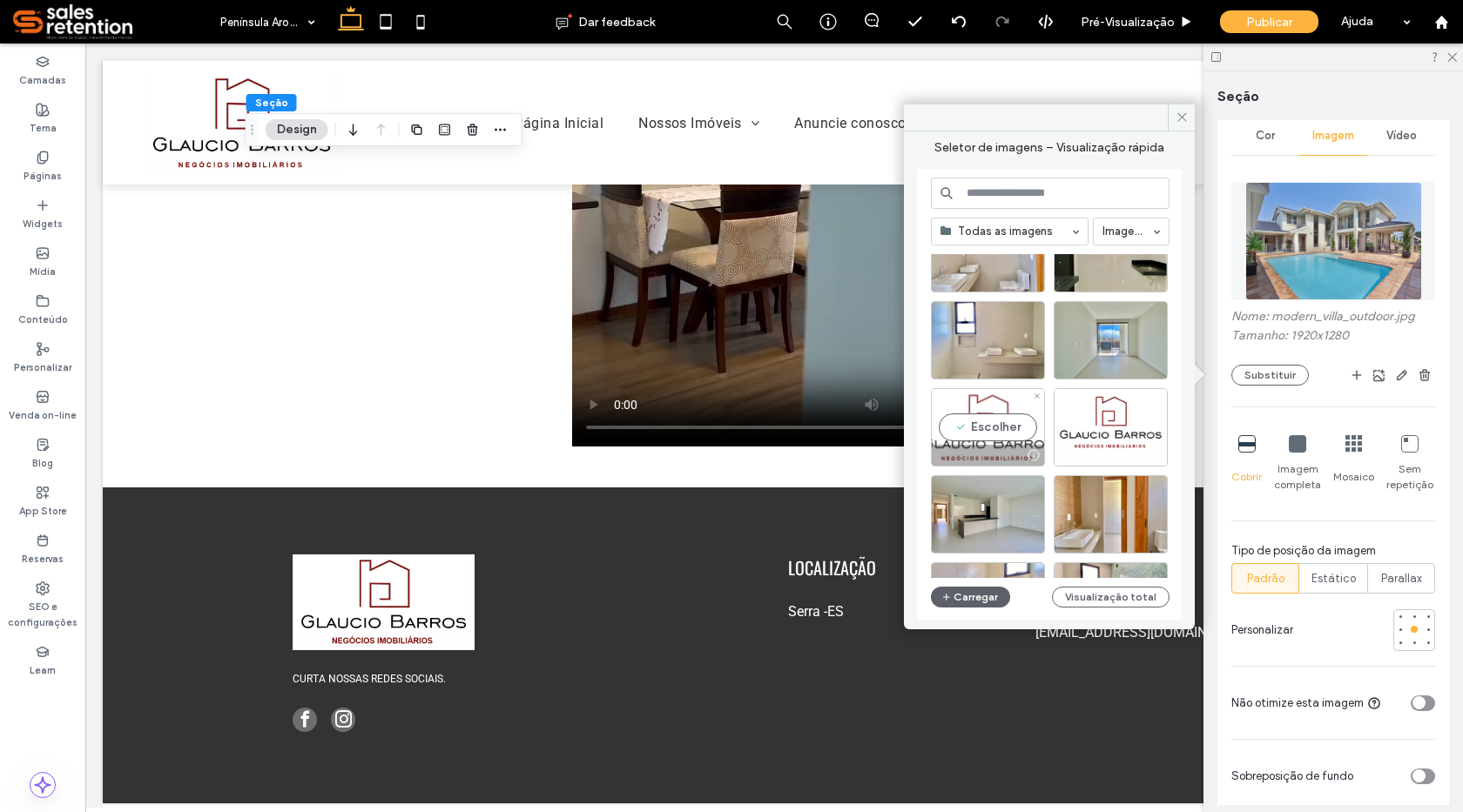
click at [1014, 397] on div "Escolher" at bounding box center [988, 427] width 114 height 78
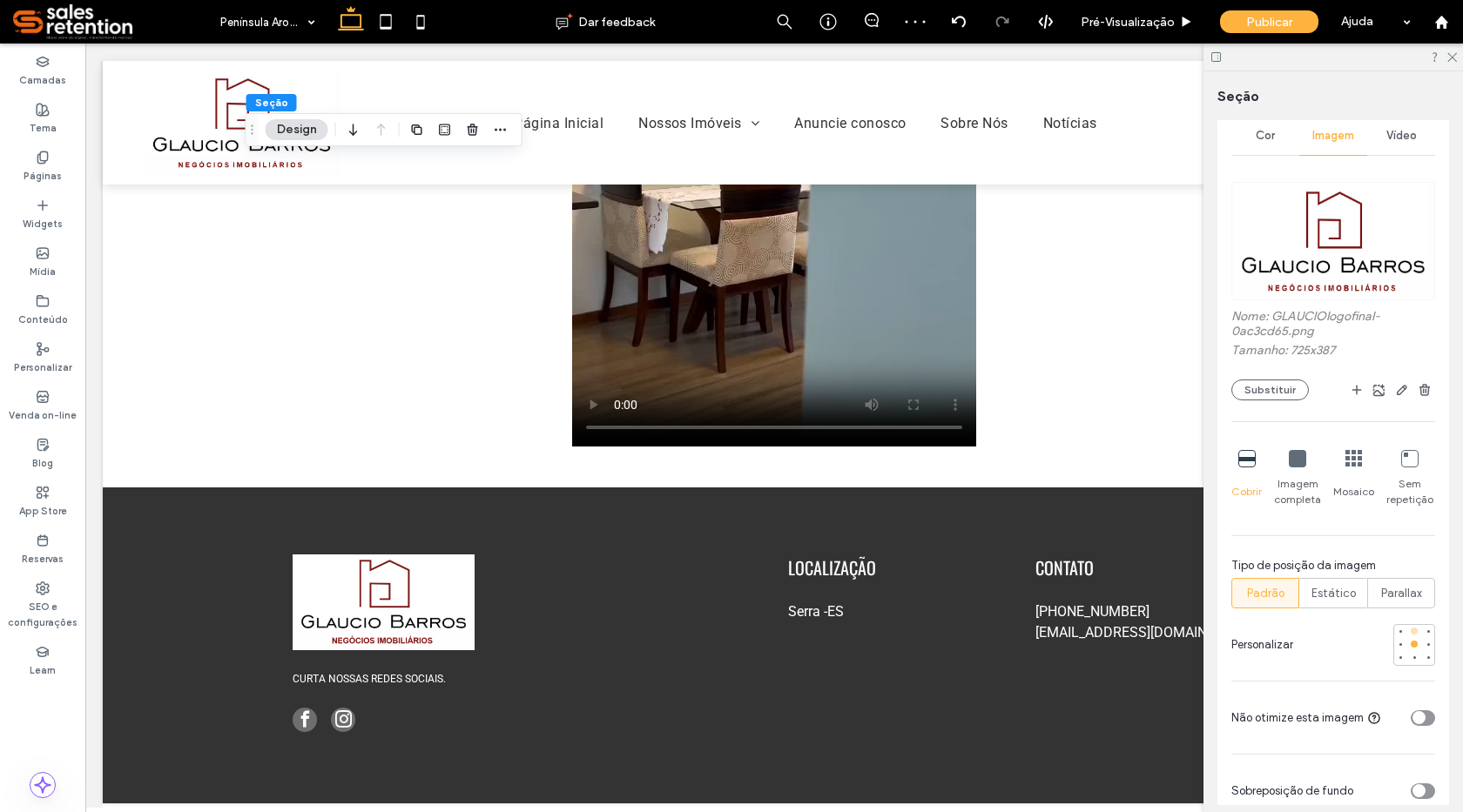
click at [1411, 630] on div at bounding box center [1414, 632] width 7 height 7
type input "***"
click at [44, 178] on label "Páginas" at bounding box center [42, 174] width 39 height 19
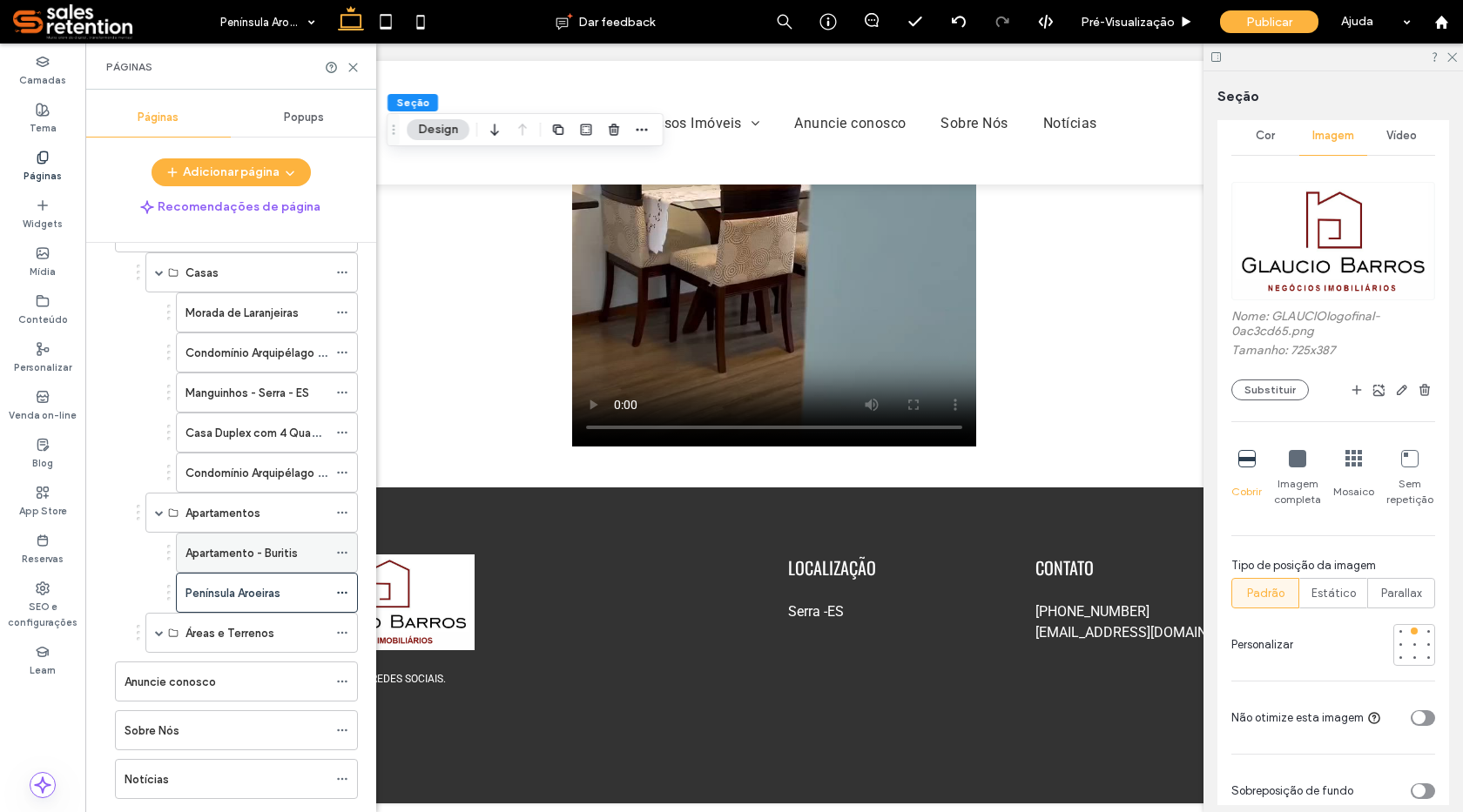
scroll to position [148, 0]
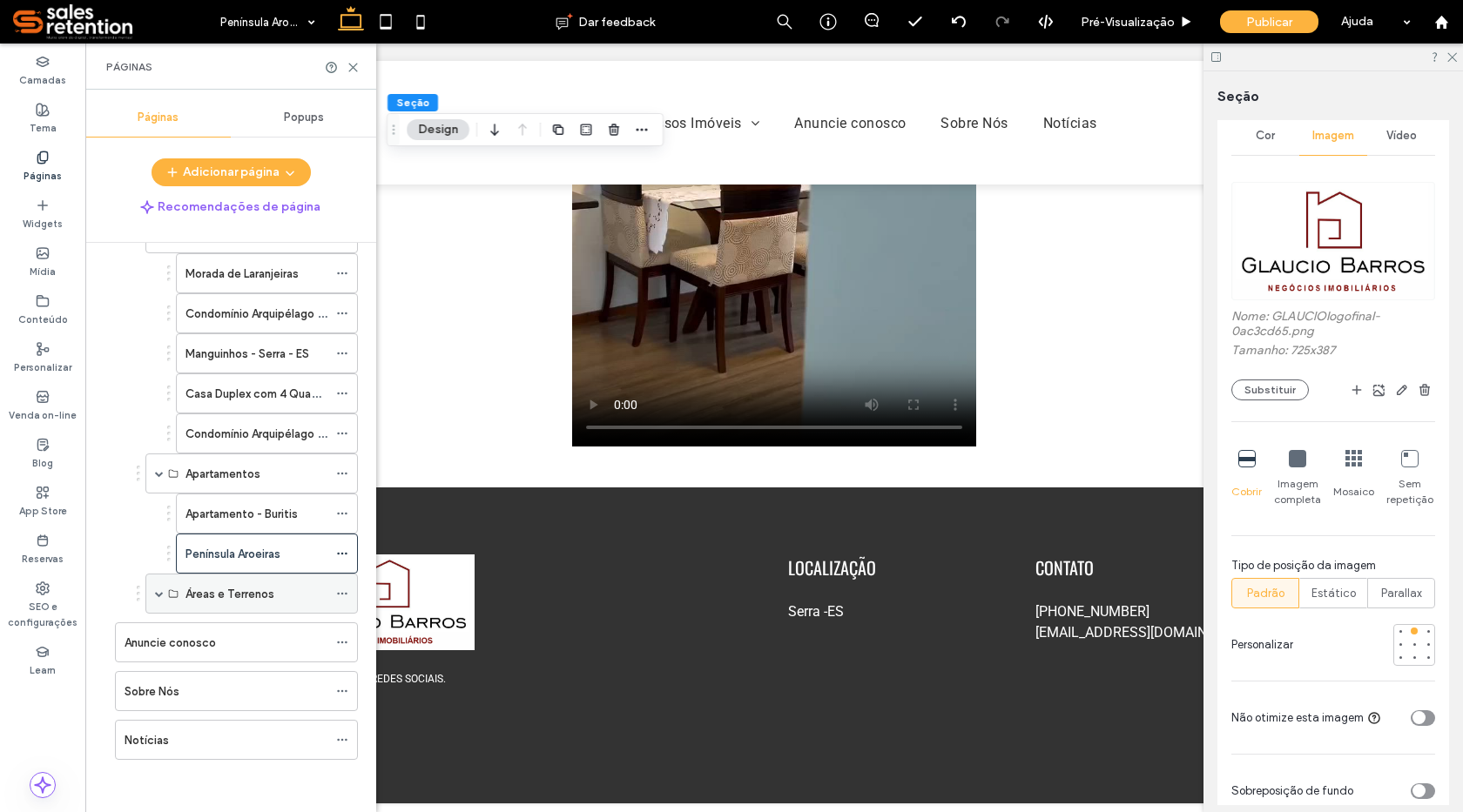
click at [251, 599] on label "Áreas e Terrenos" at bounding box center [230, 594] width 89 height 31
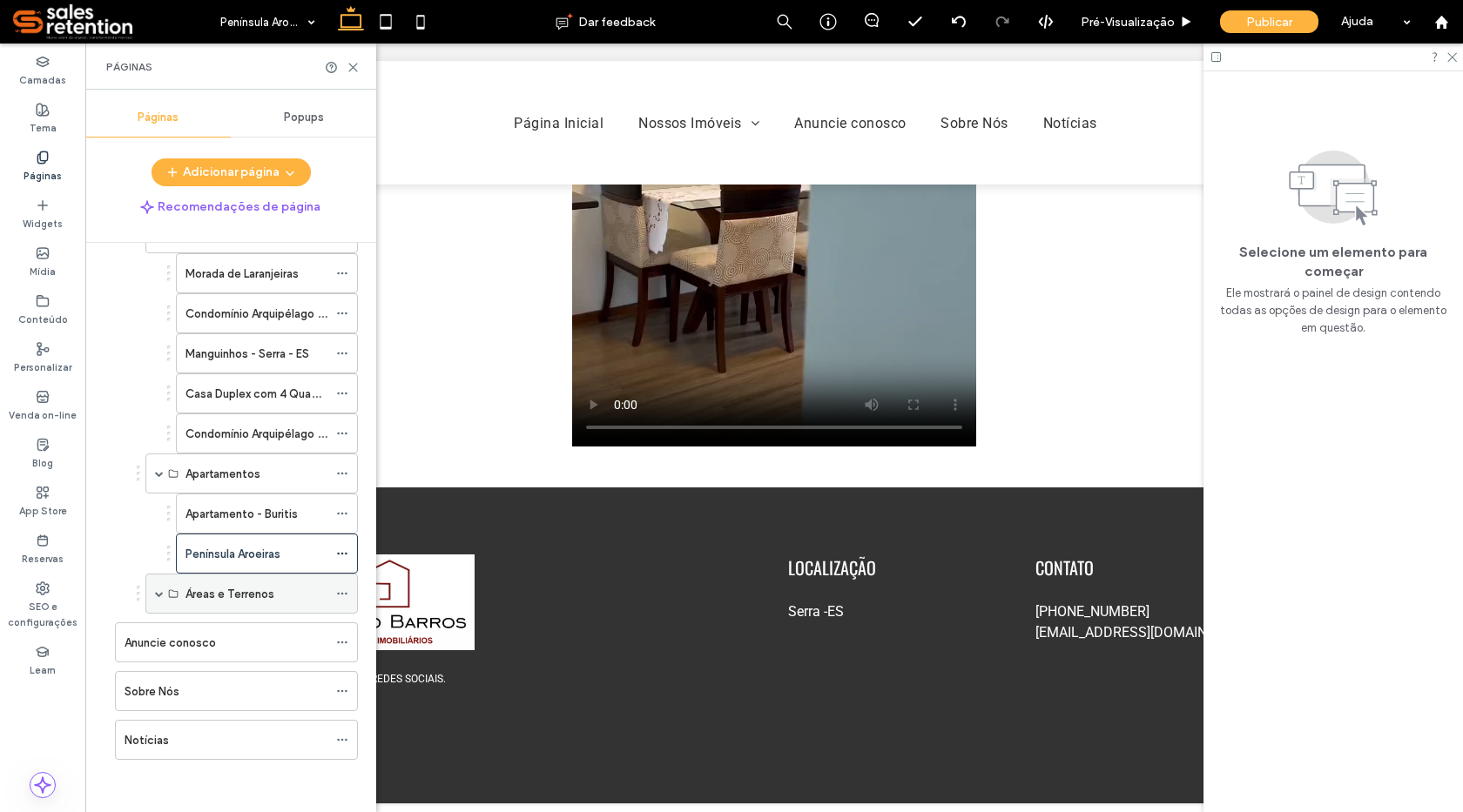
click at [160, 595] on span at bounding box center [160, 594] width 9 height 9
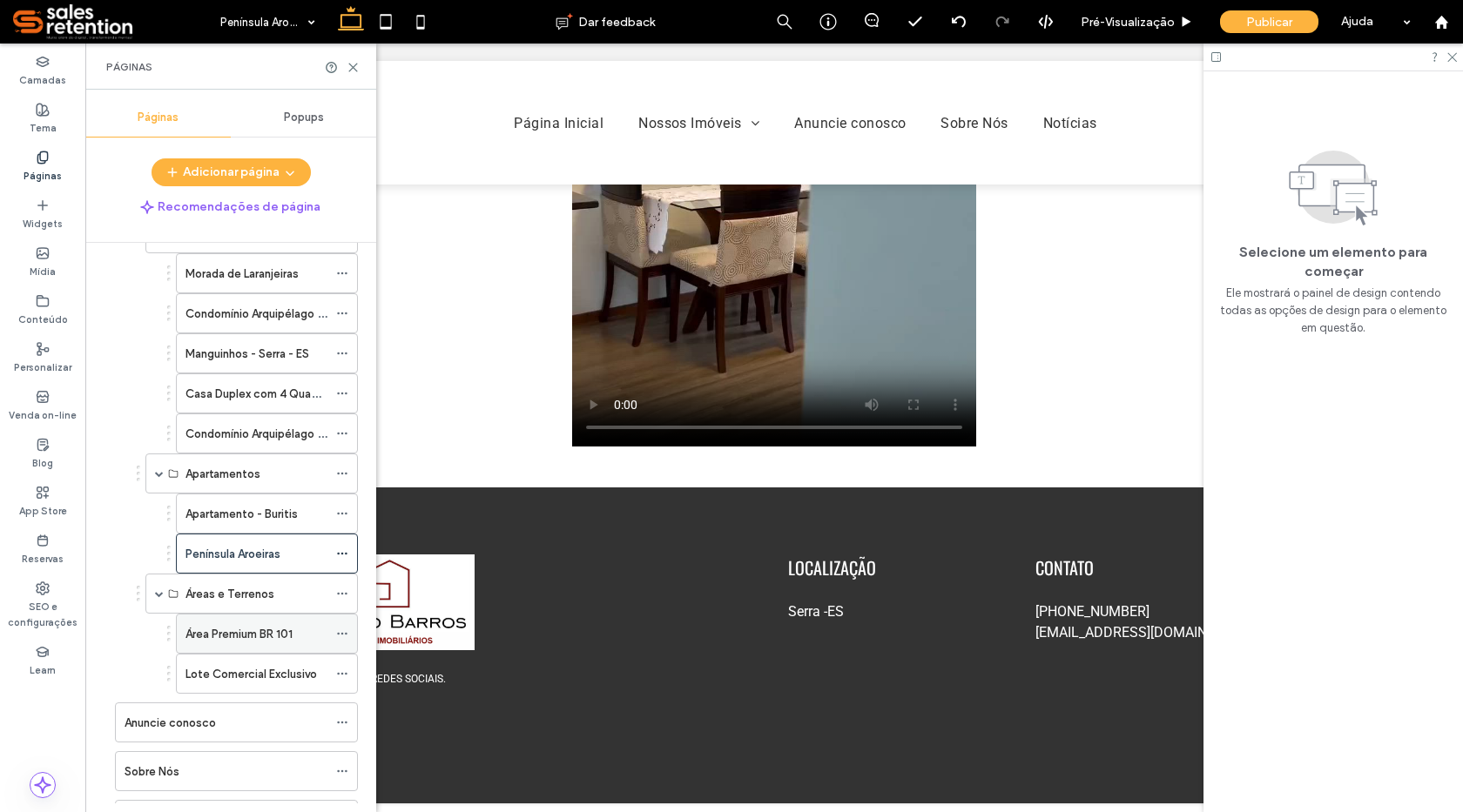
click at [197, 632] on label "Área Premium BR 101" at bounding box center [239, 634] width 107 height 31
click at [356, 71] on icon at bounding box center [353, 68] width 13 height 13
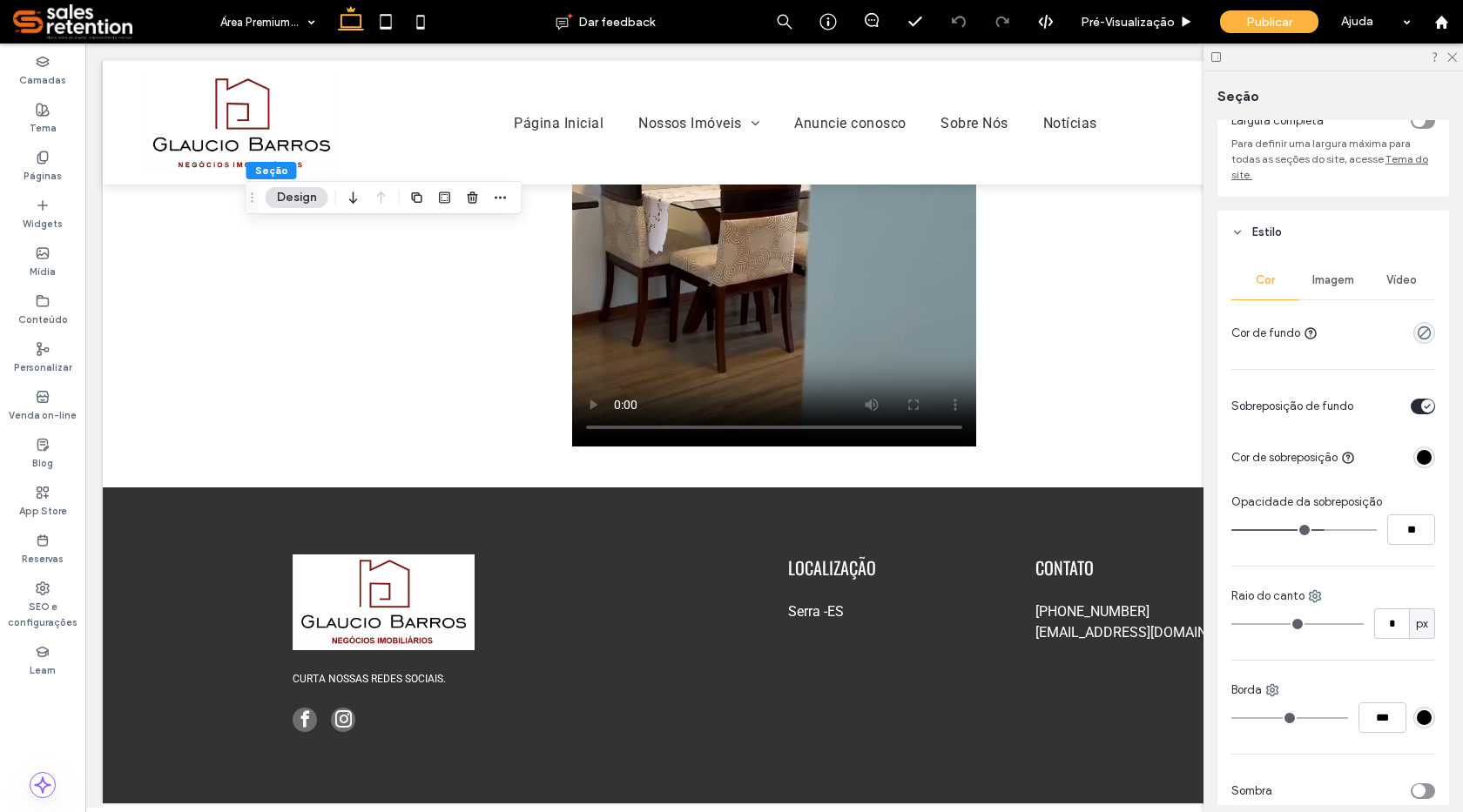
scroll to position [113, 0]
click at [1323, 274] on div "Imagem" at bounding box center [1332, 285] width 68 height 39
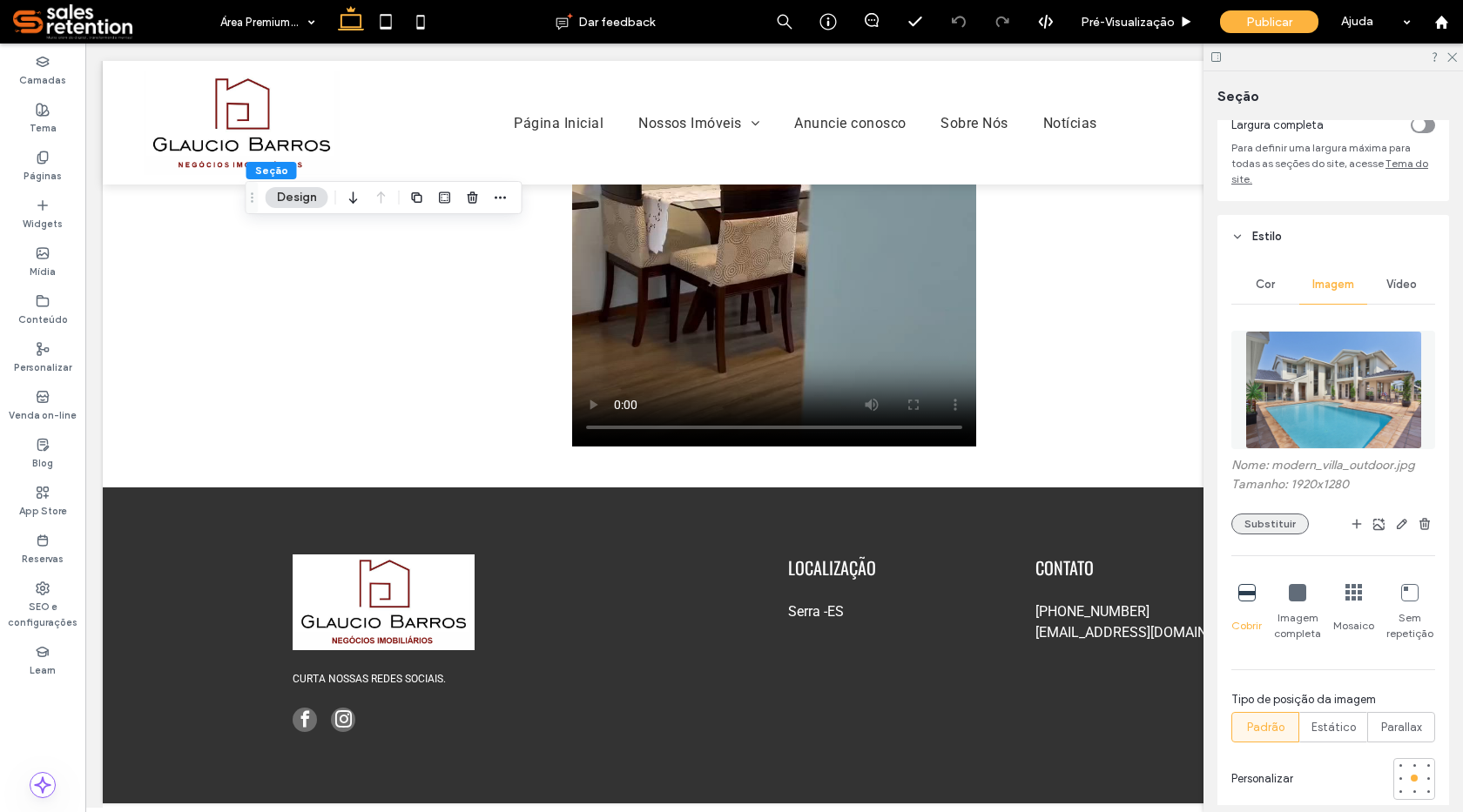
click at [1262, 521] on button "Substituir" at bounding box center [1270, 524] width 78 height 21
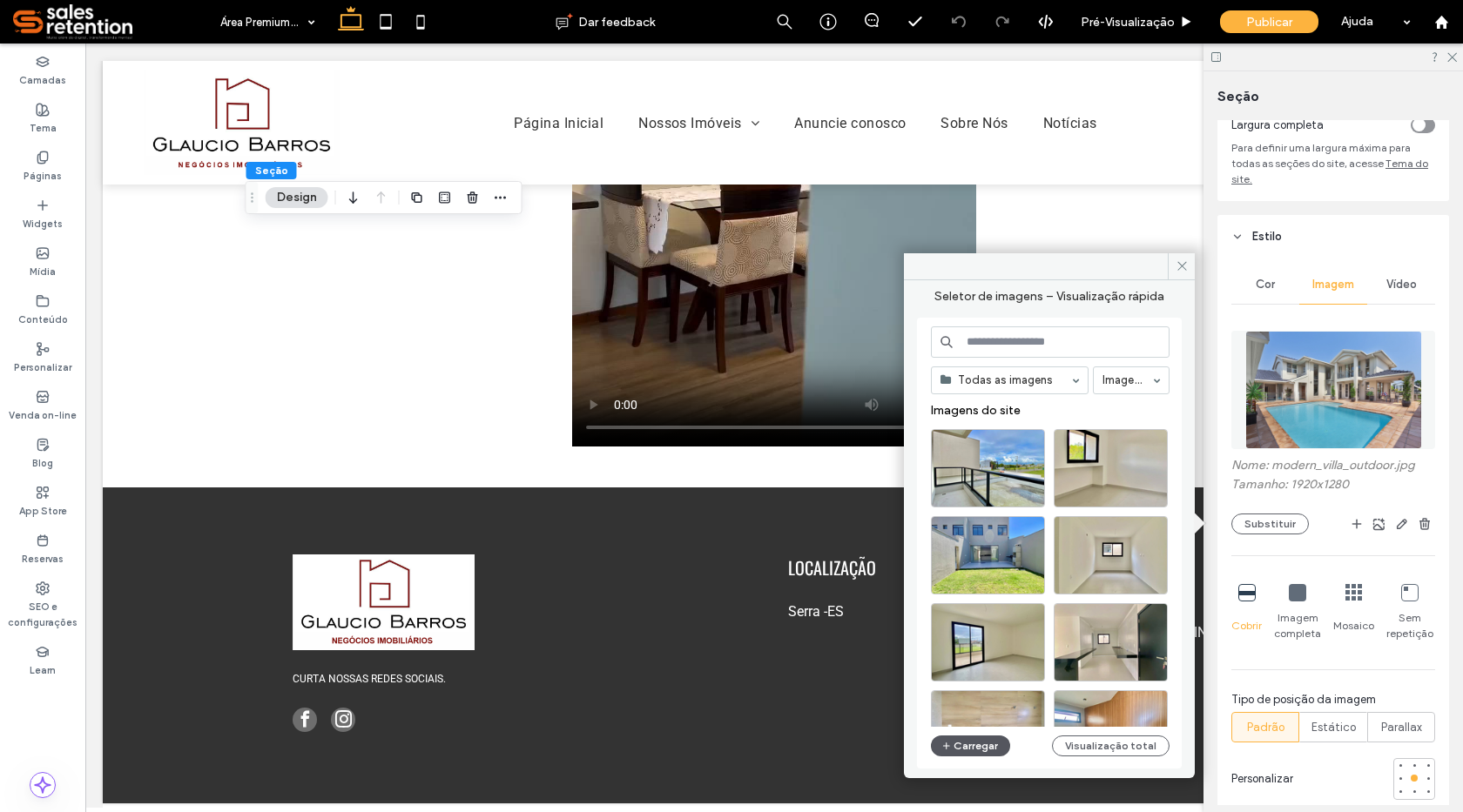
click at [965, 749] on button "Carregar" at bounding box center [971, 745] width 79 height 21
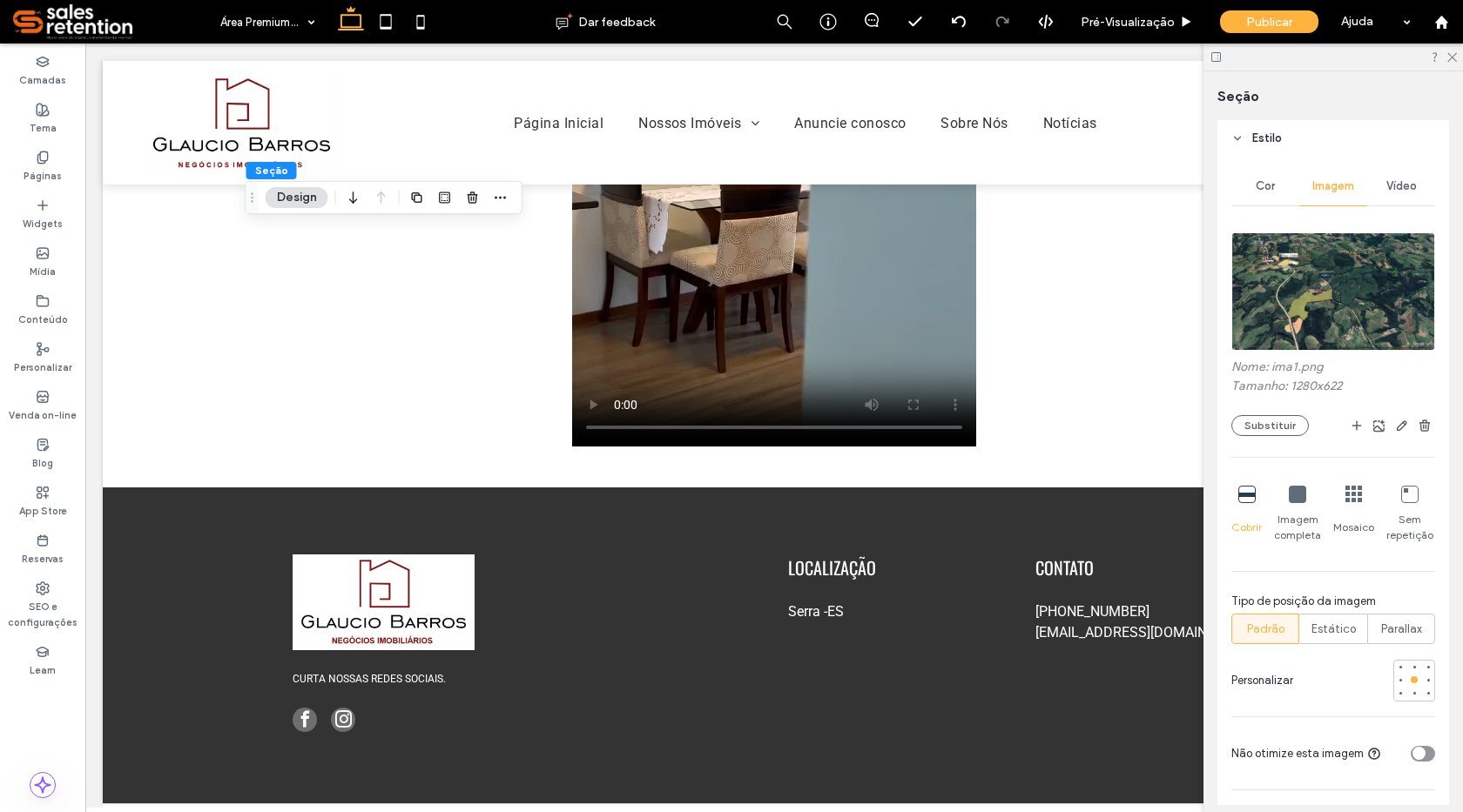
scroll to position [287, 0]
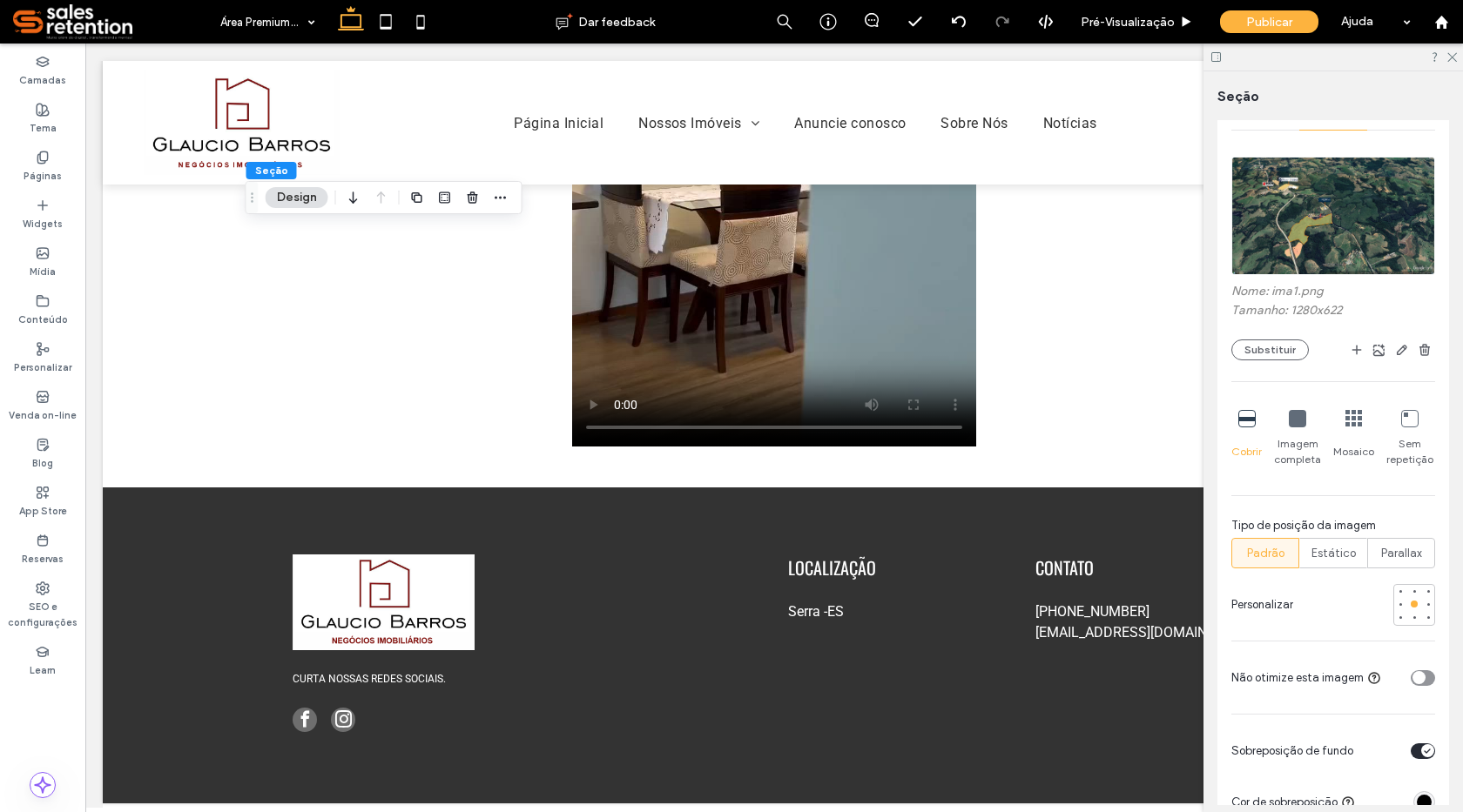
click at [1422, 747] on div "toggle" at bounding box center [1428, 751] width 13 height 13
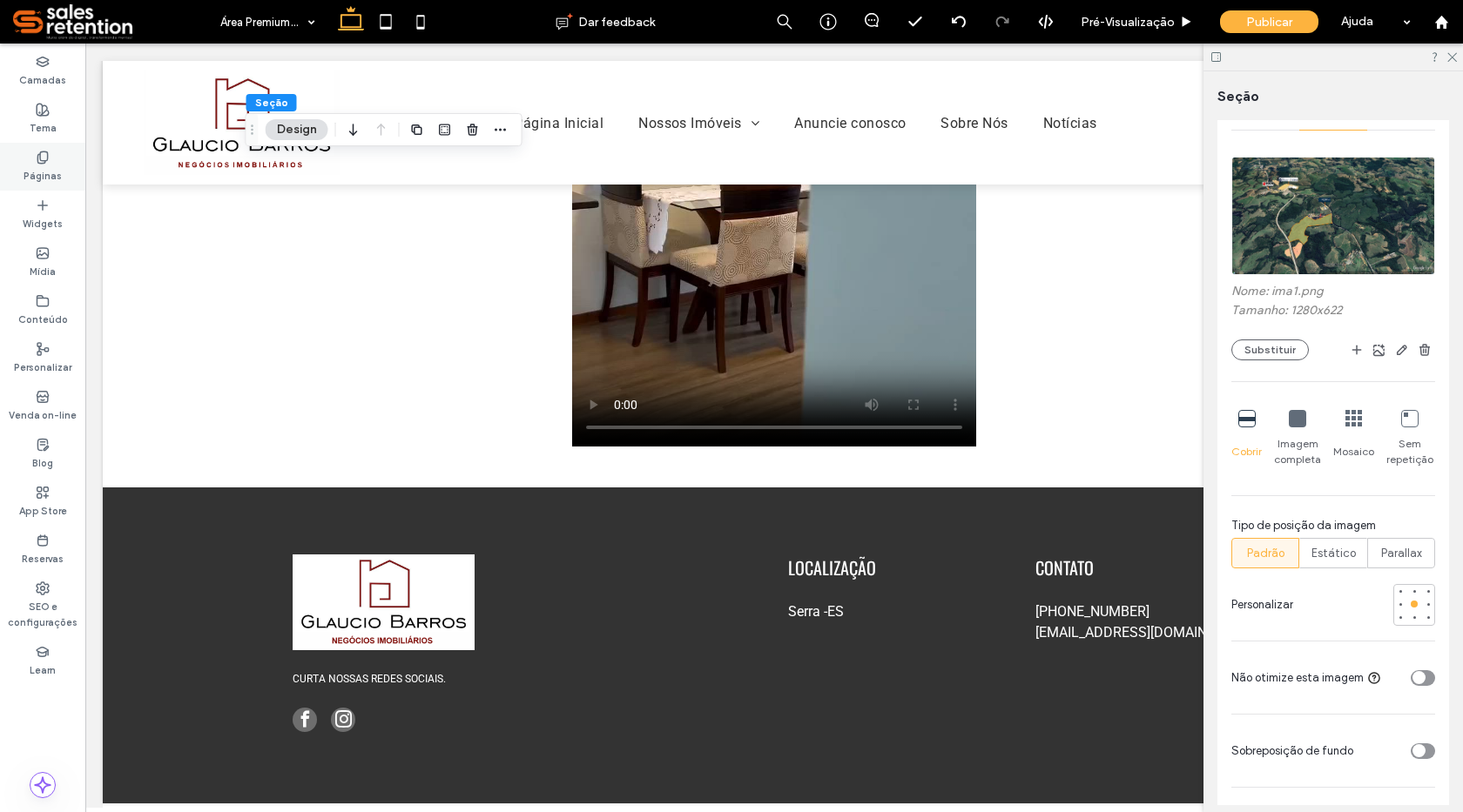
click at [50, 169] on label "Páginas" at bounding box center [42, 174] width 39 height 19
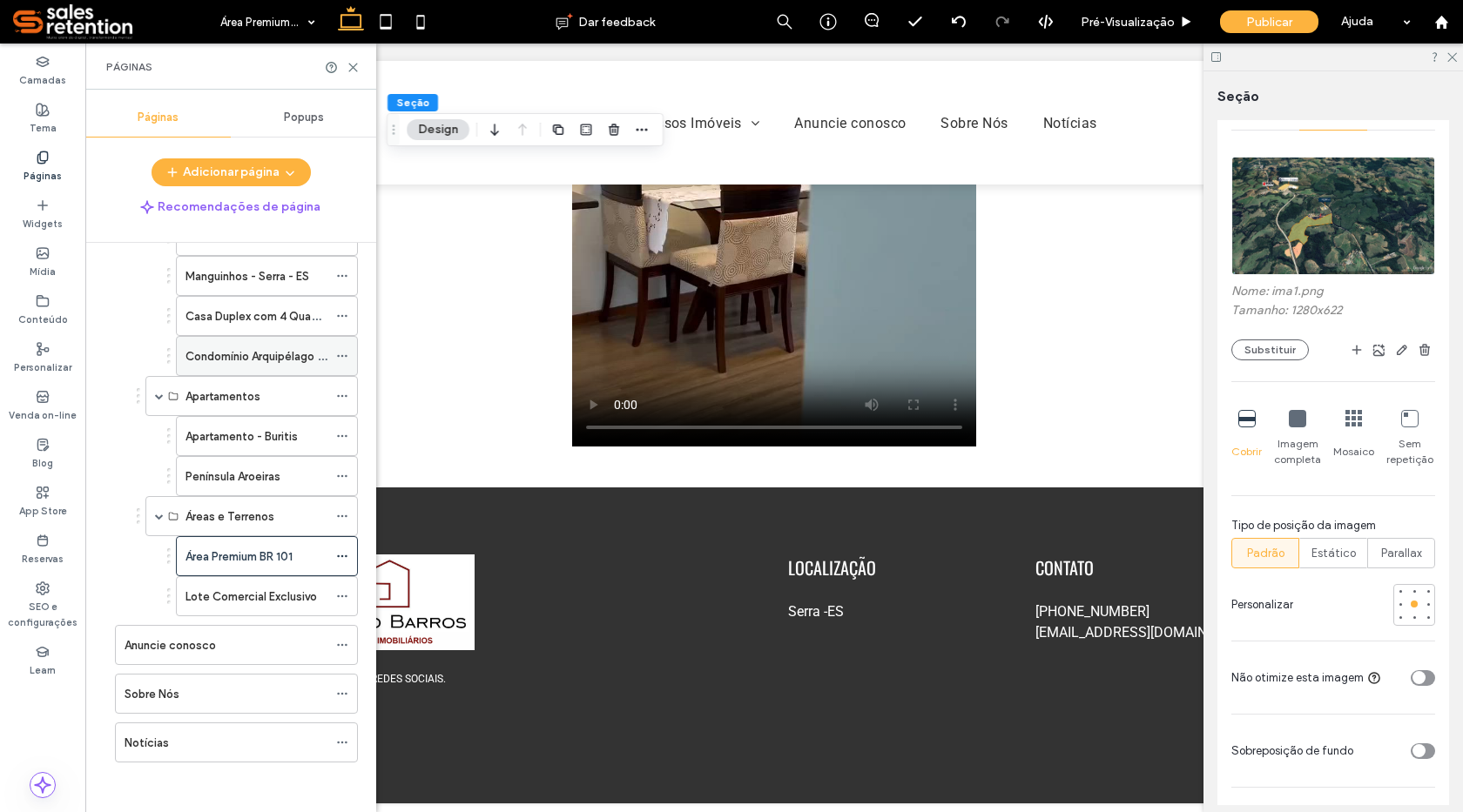
scroll to position [228, 0]
click at [307, 589] on label "Lote Comercial Exclusivo" at bounding box center [251, 594] width 132 height 31
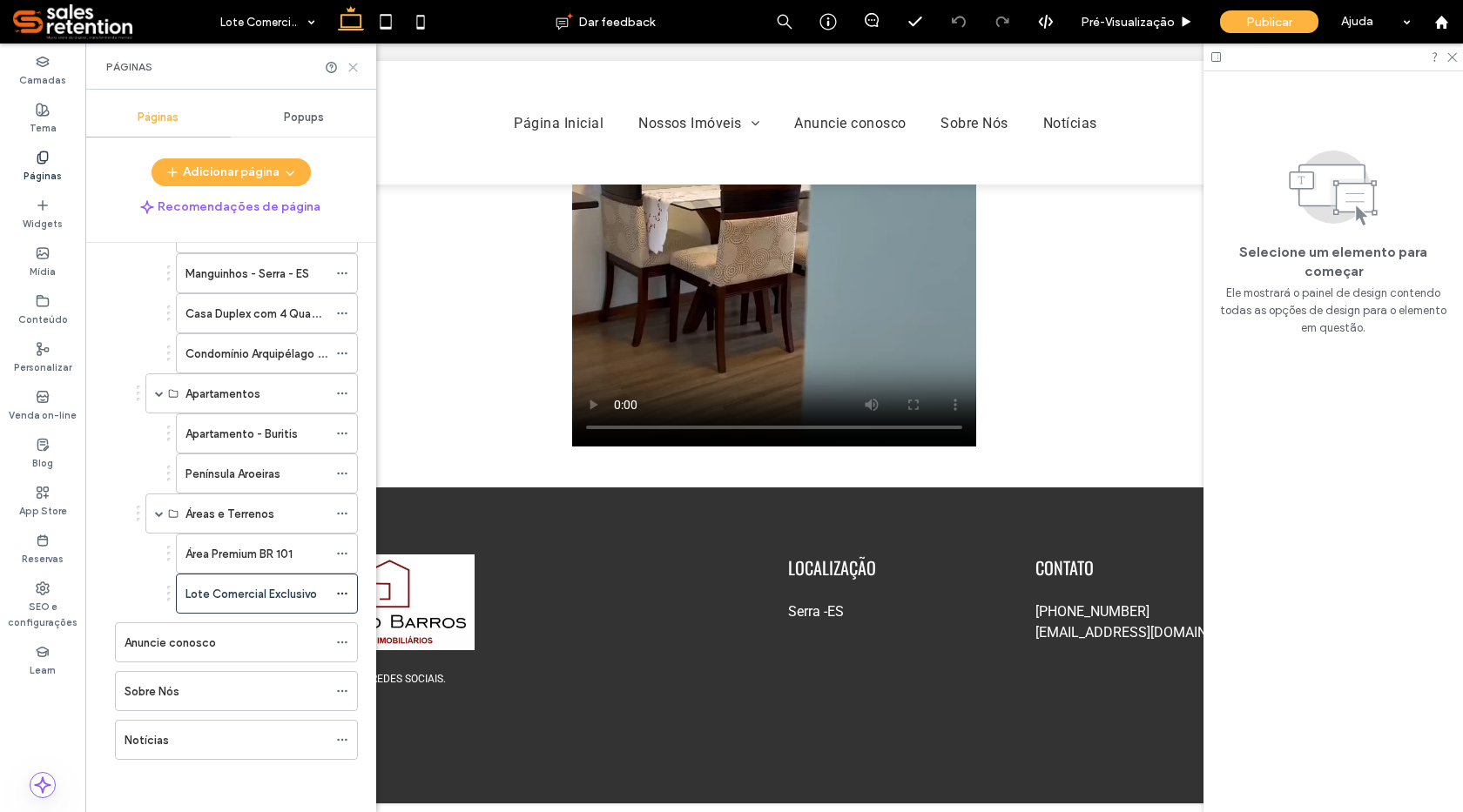
click at [355, 65] on use at bounding box center [352, 68] width 8 height 8
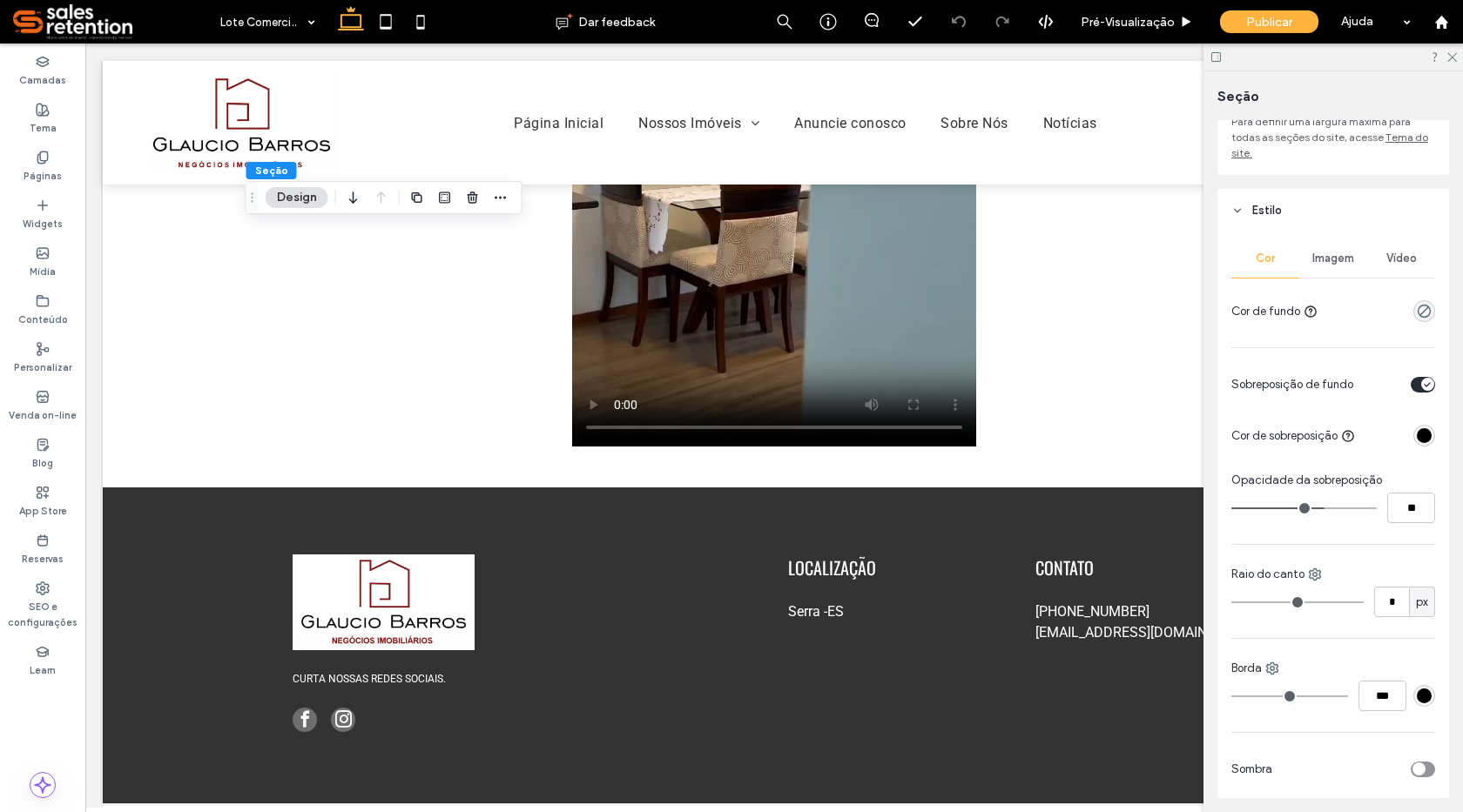
scroll to position [113, 0]
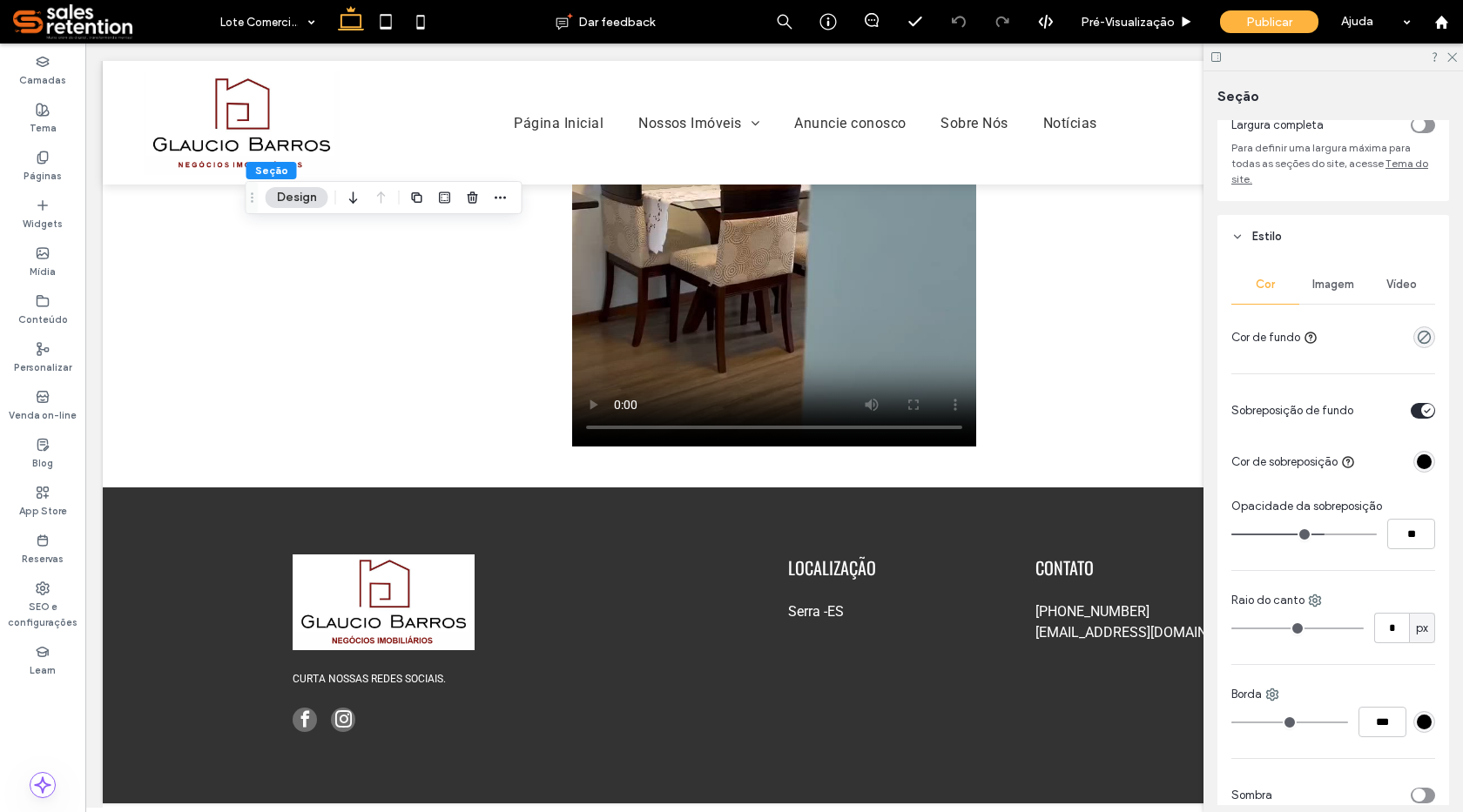
click at [1411, 405] on div "toggle" at bounding box center [1422, 410] width 24 height 15
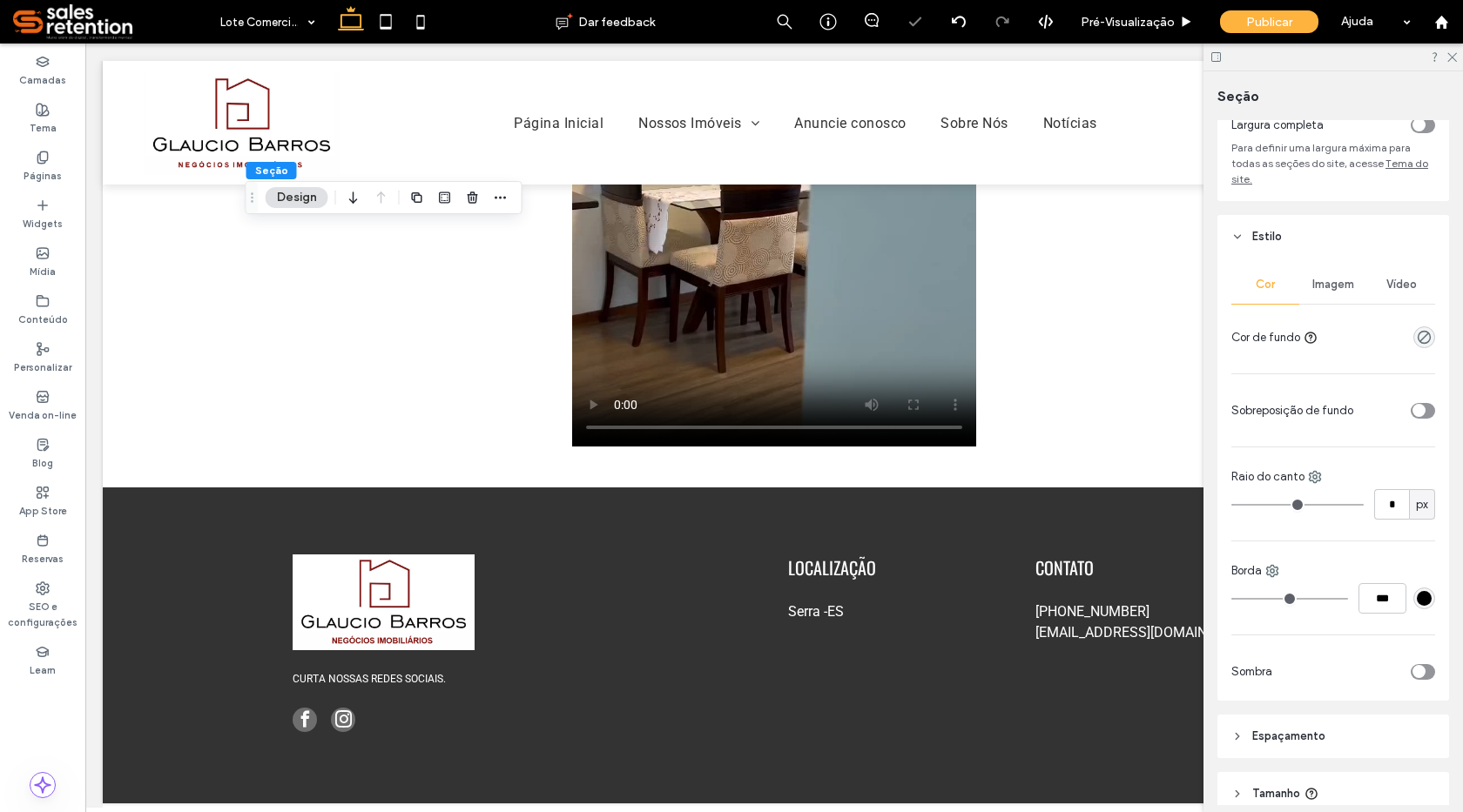
click at [1338, 286] on span "Imagem" at bounding box center [1333, 284] width 41 height 14
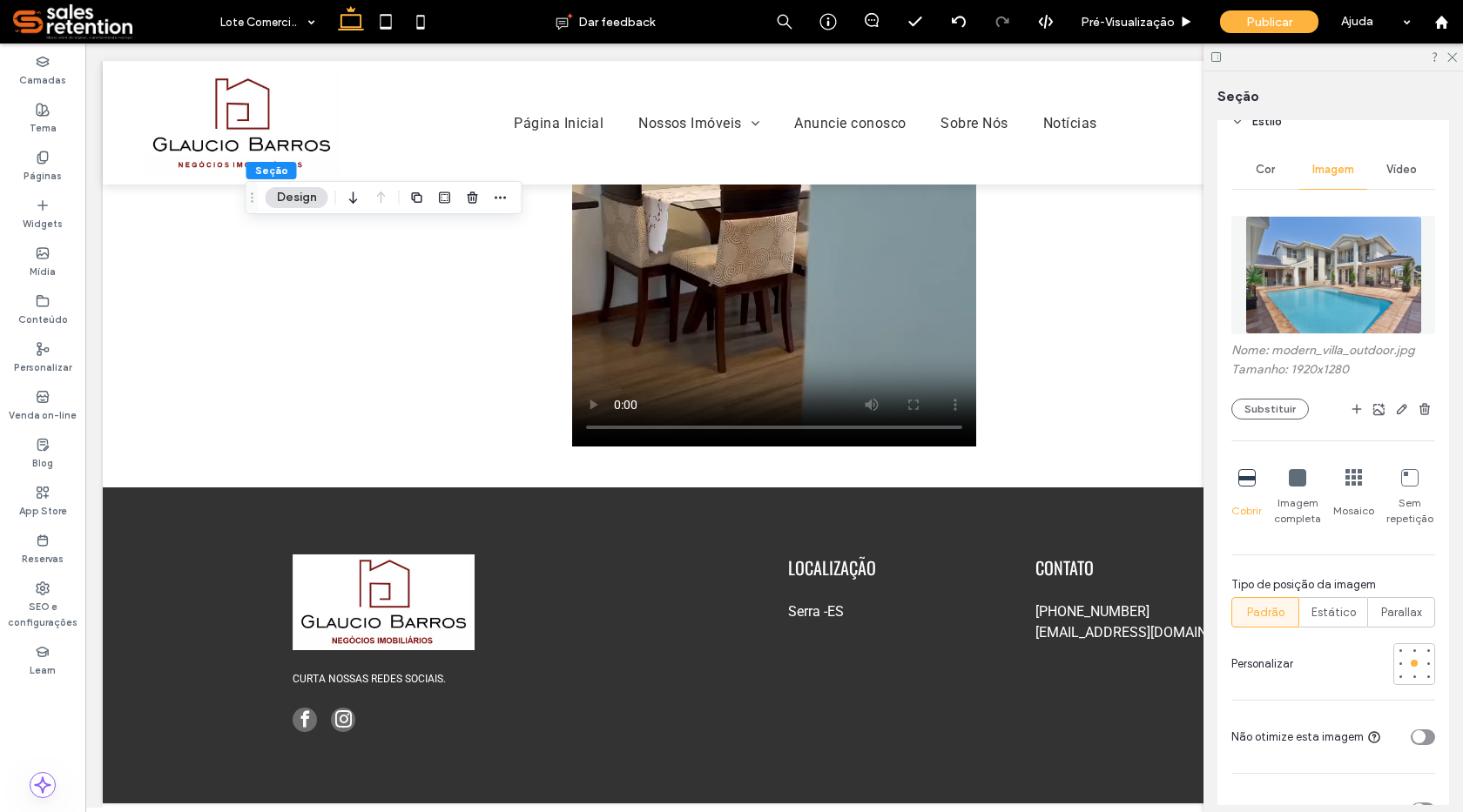
scroll to position [199, 0]
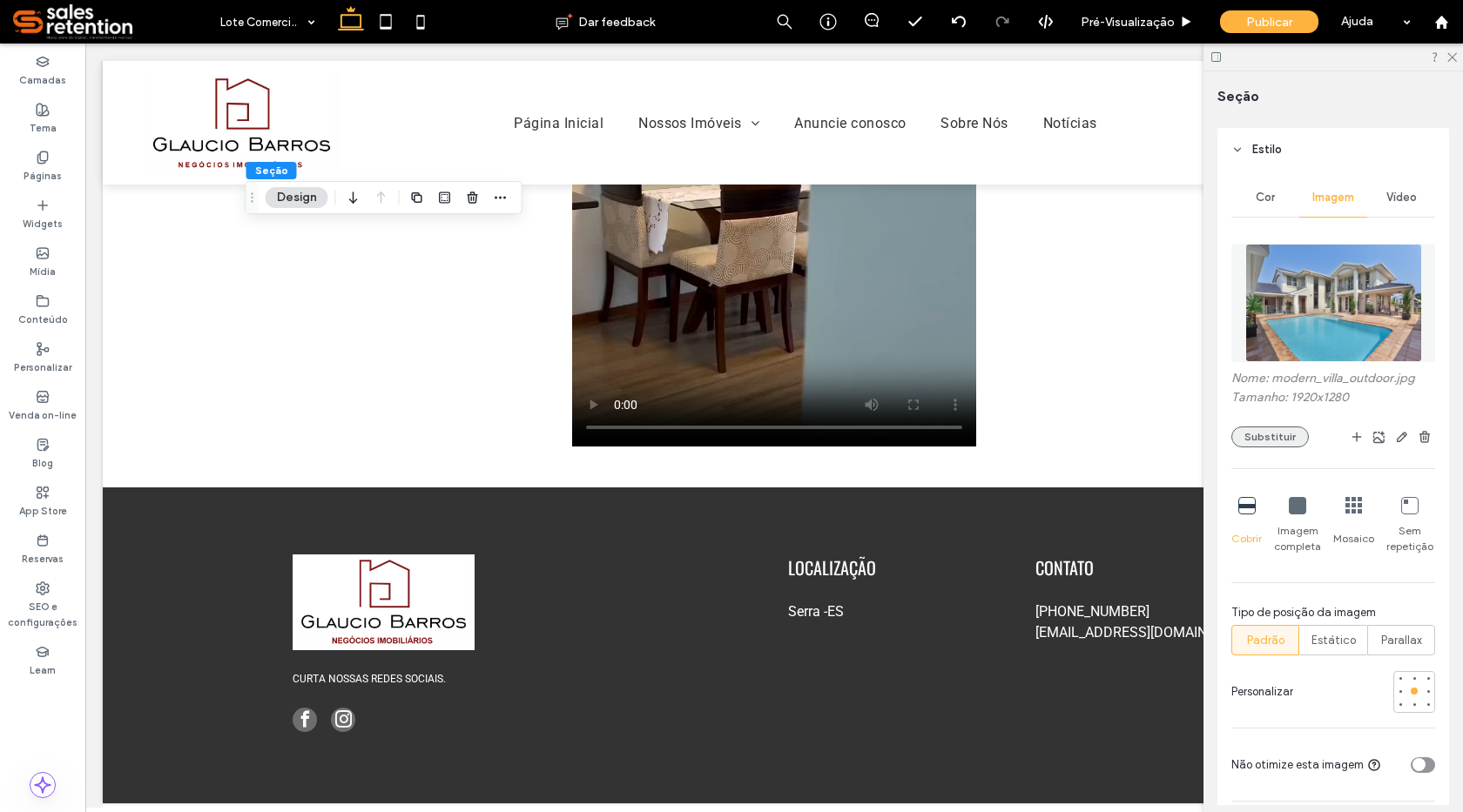
click at [1290, 435] on button "Substituir" at bounding box center [1270, 436] width 78 height 21
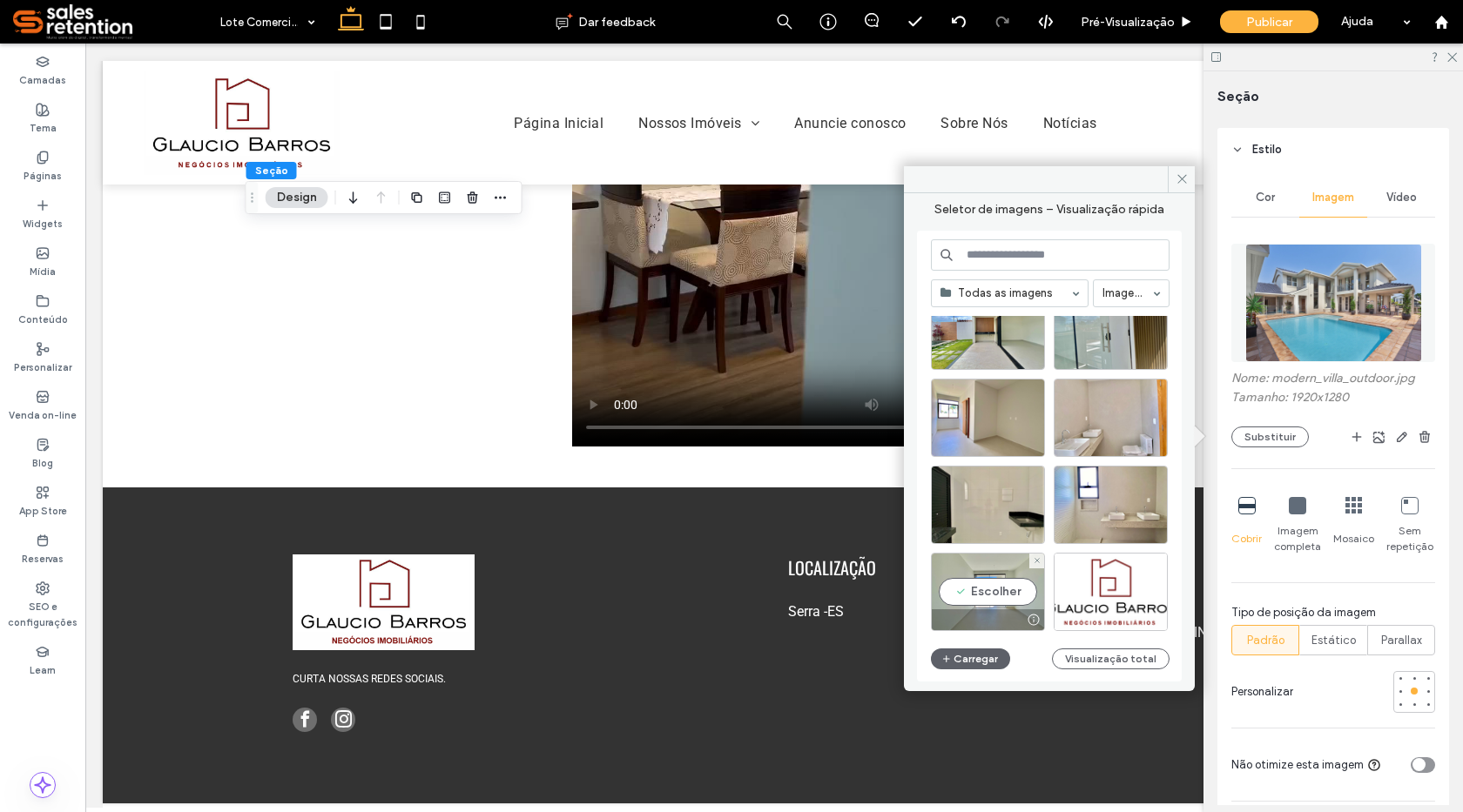
scroll to position [3359, 0]
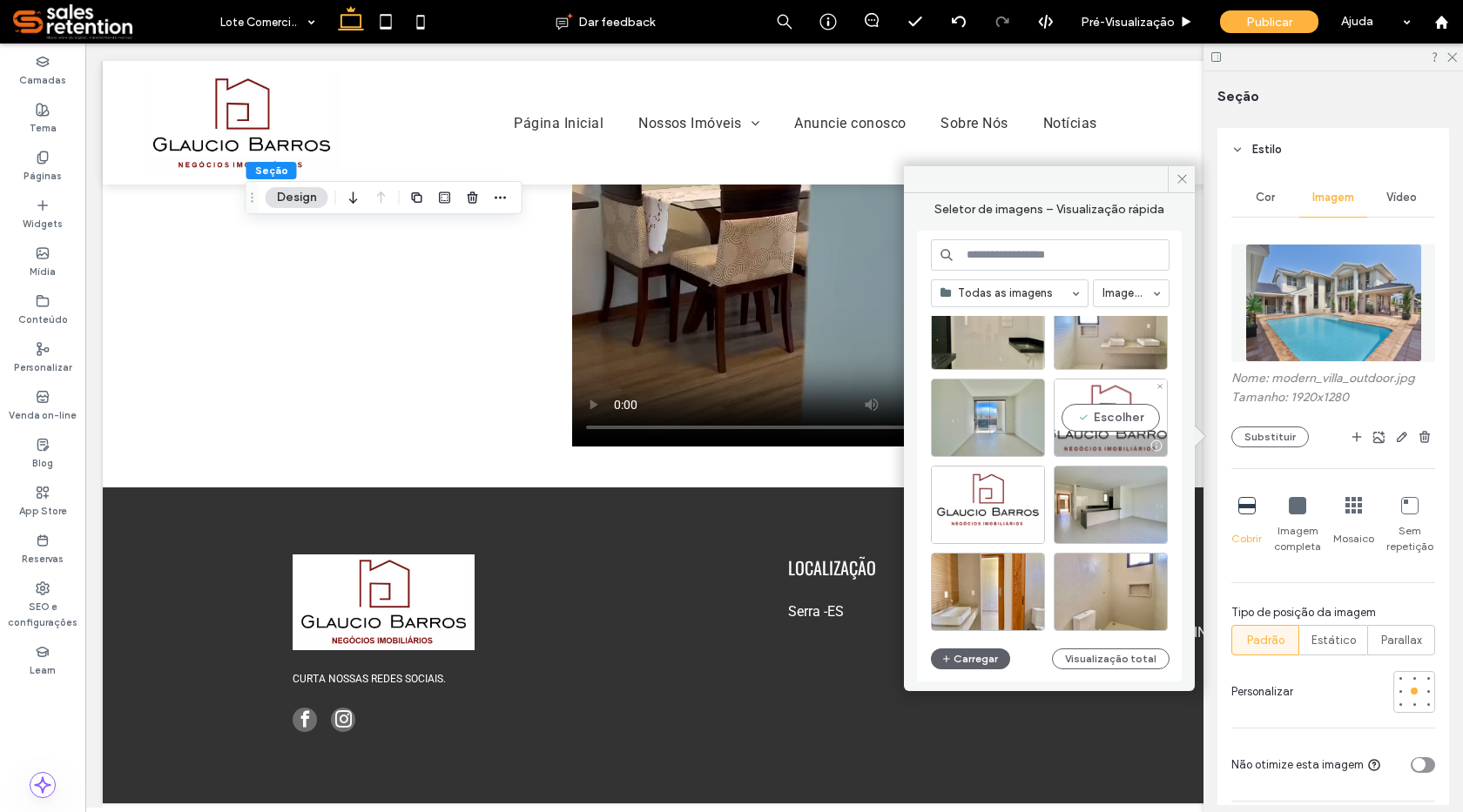
click at [1119, 415] on div "Escolher" at bounding box center [1111, 417] width 114 height 78
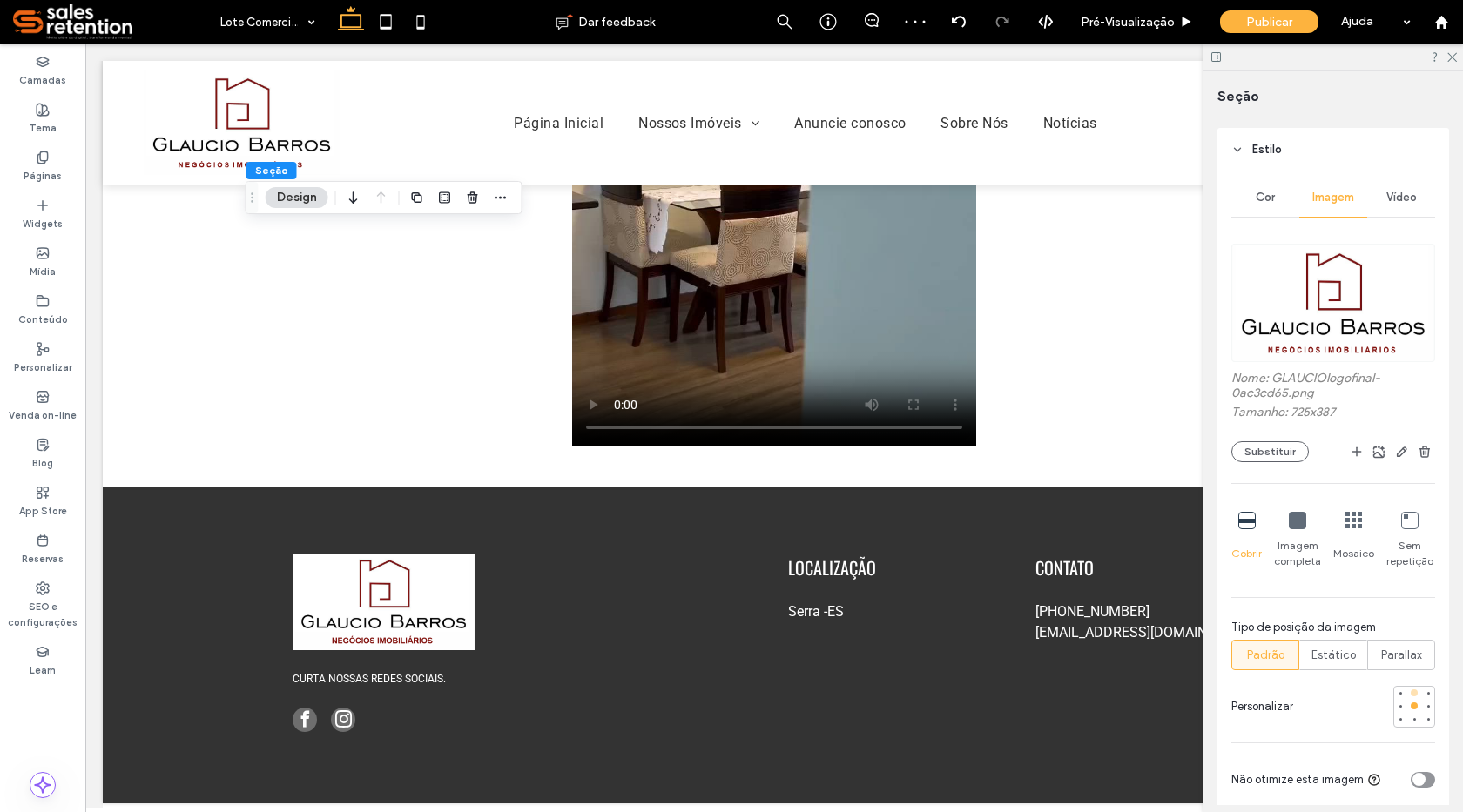
click at [1408, 697] on div at bounding box center [1414, 693] width 13 height 13
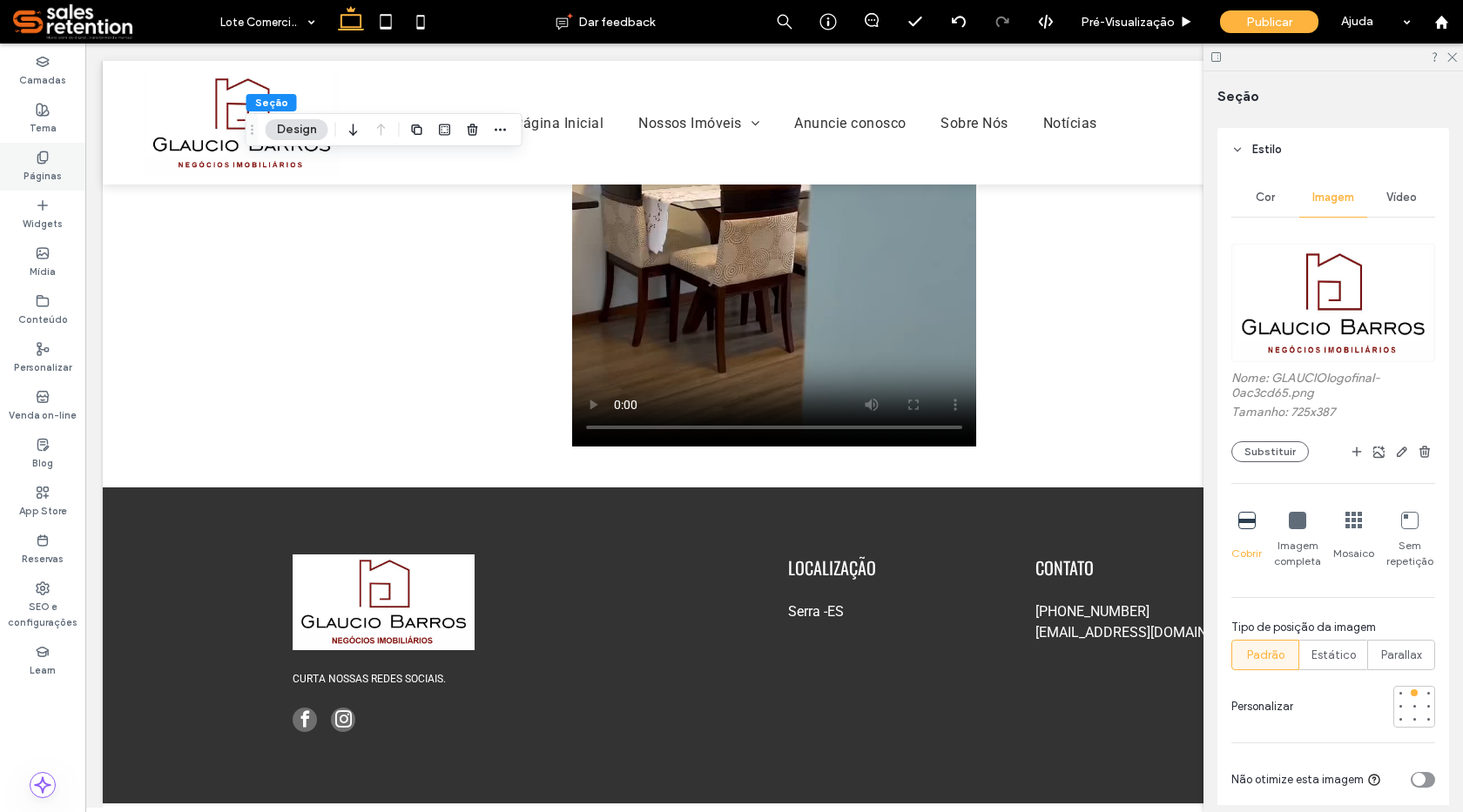
click at [48, 166] on label "Páginas" at bounding box center [42, 174] width 39 height 19
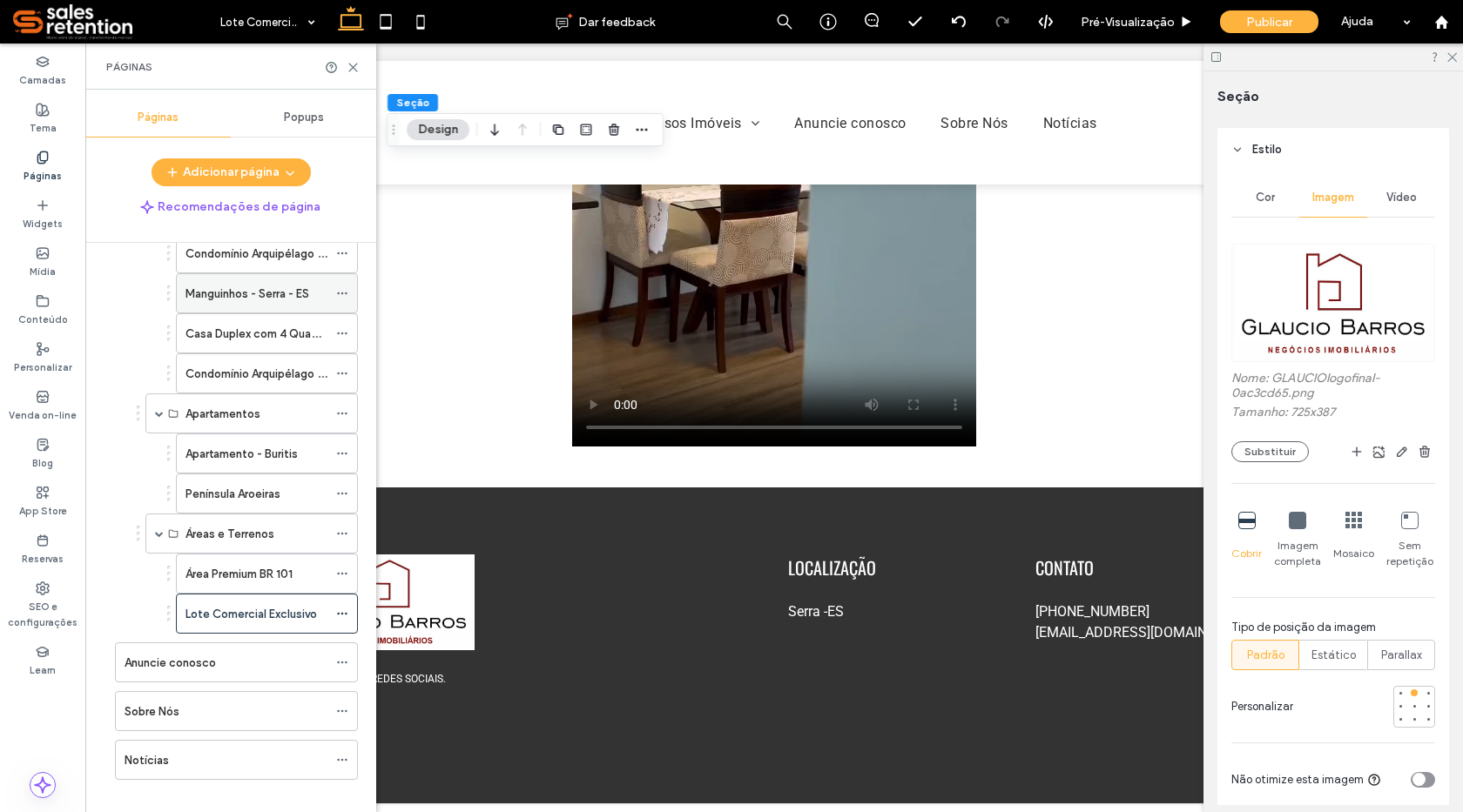
scroll to position [228, 0]
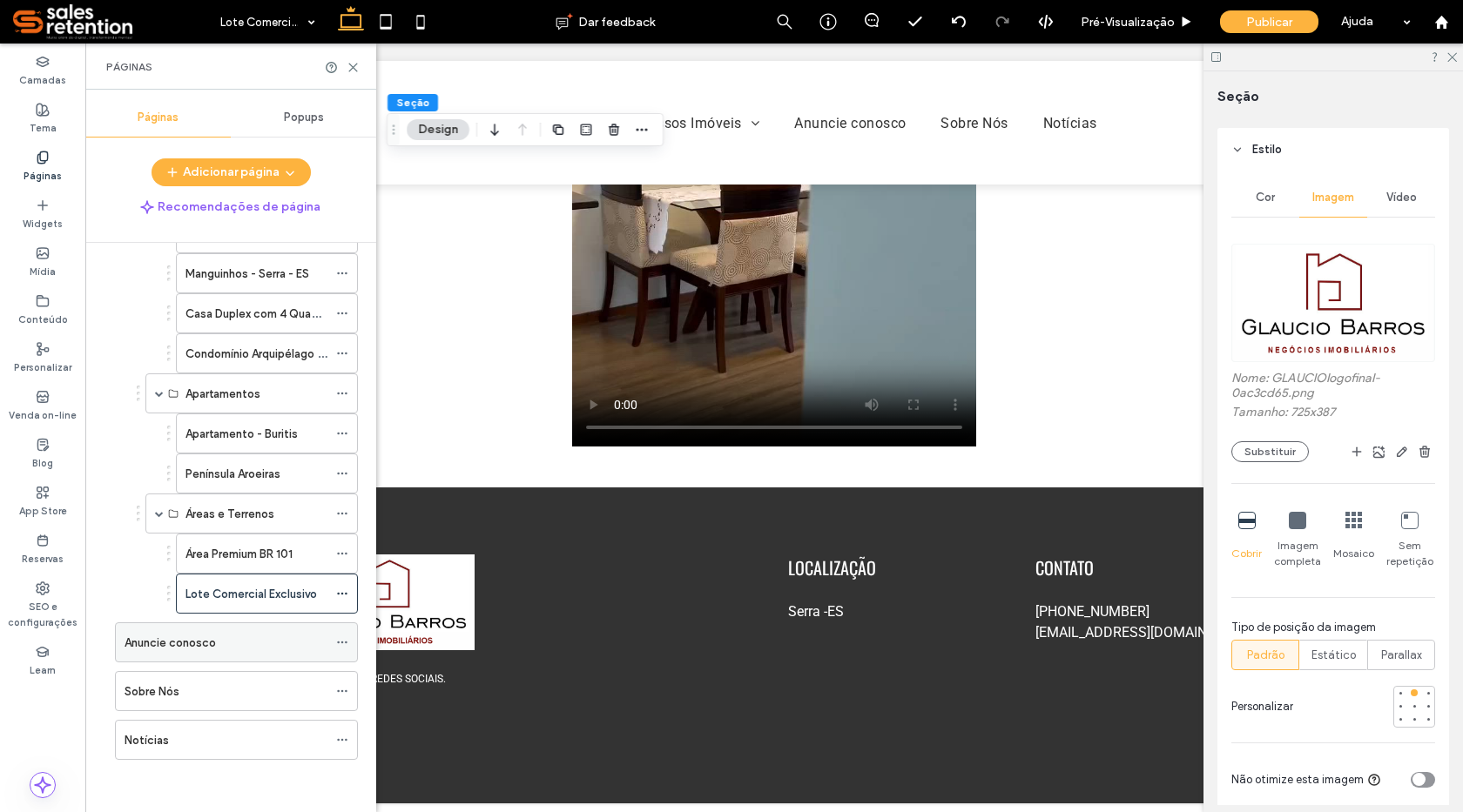
click at [284, 643] on div "Anuncie conosco" at bounding box center [225, 643] width 203 height 18
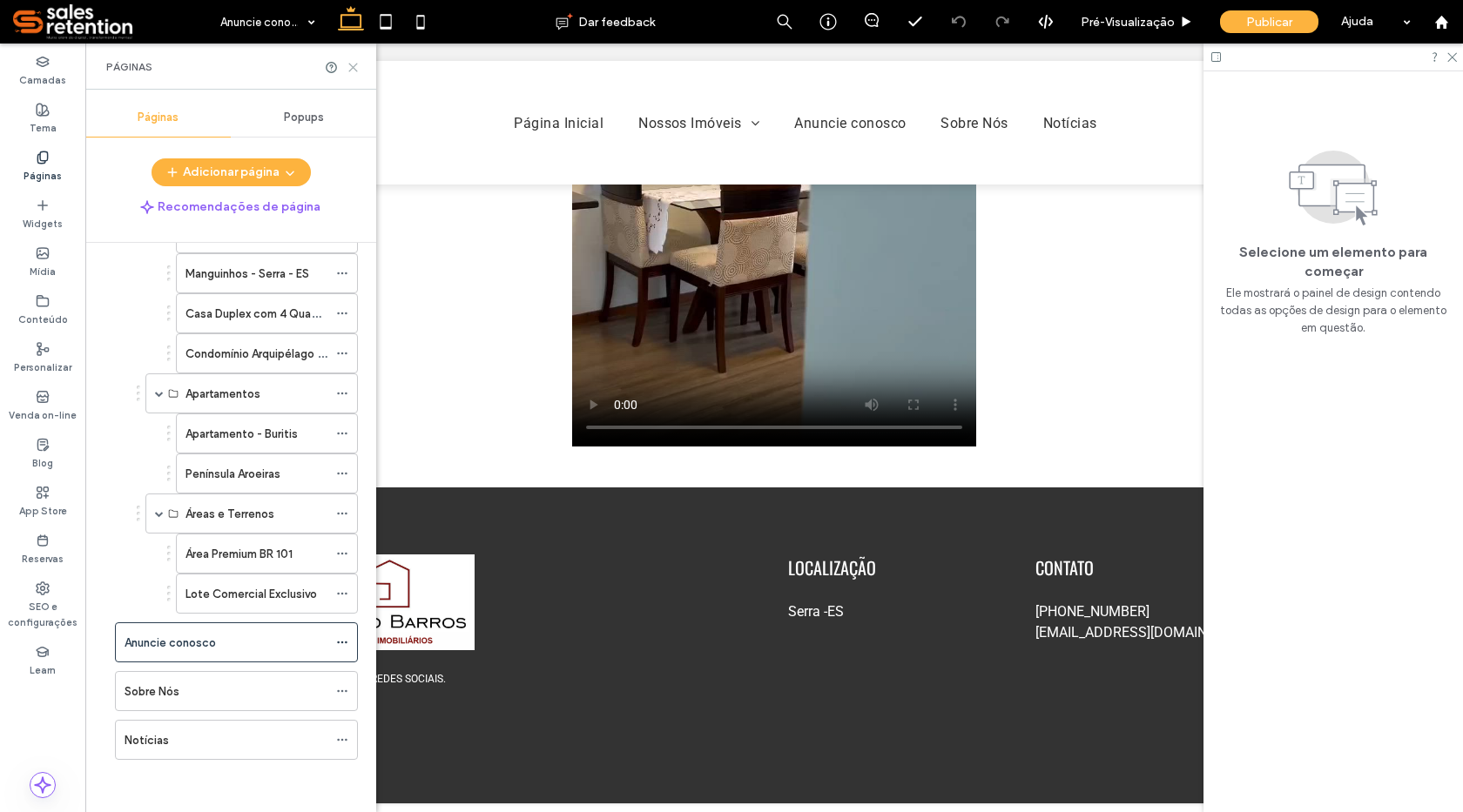
click at [352, 67] on icon at bounding box center [353, 68] width 13 height 13
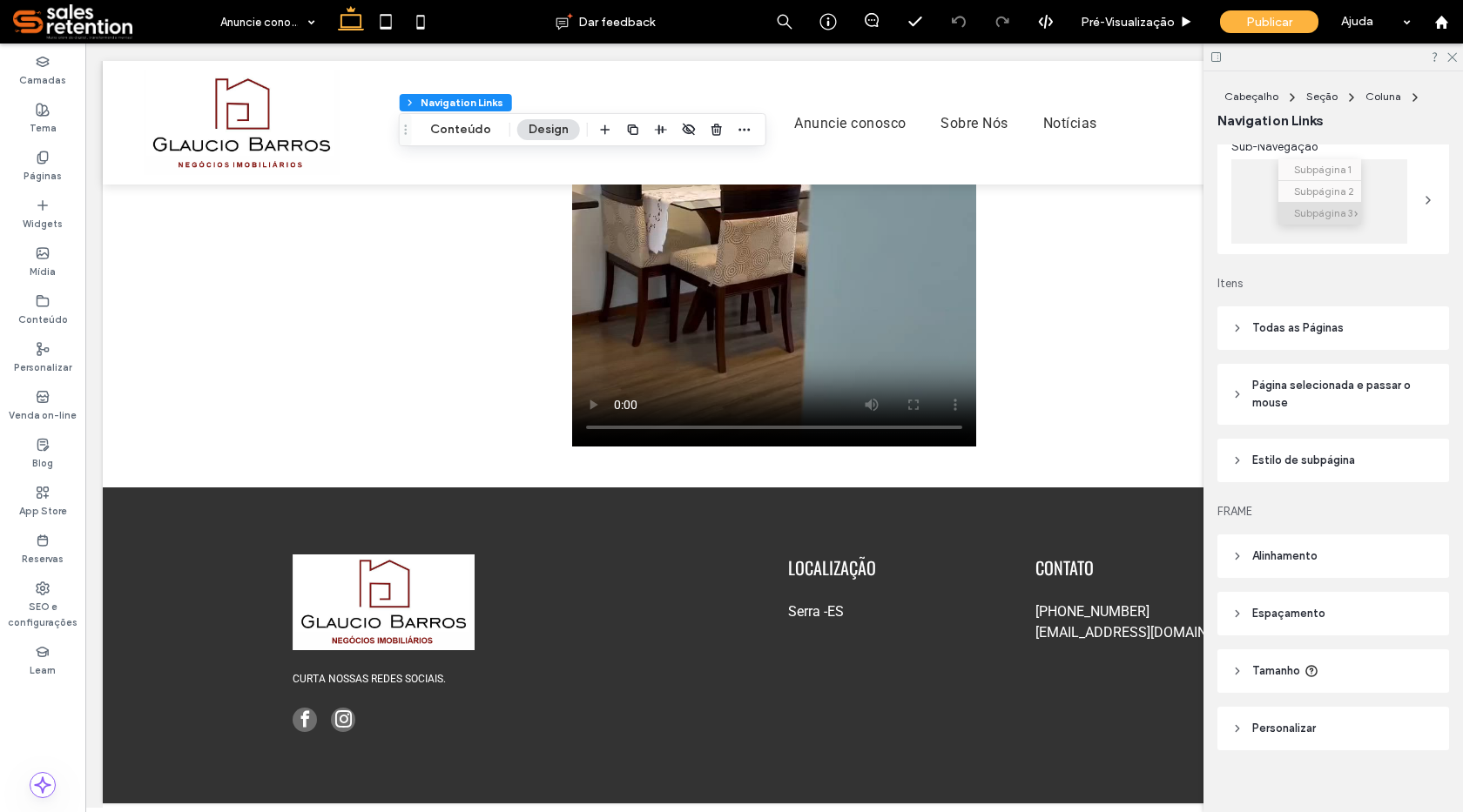
scroll to position [289, 0]
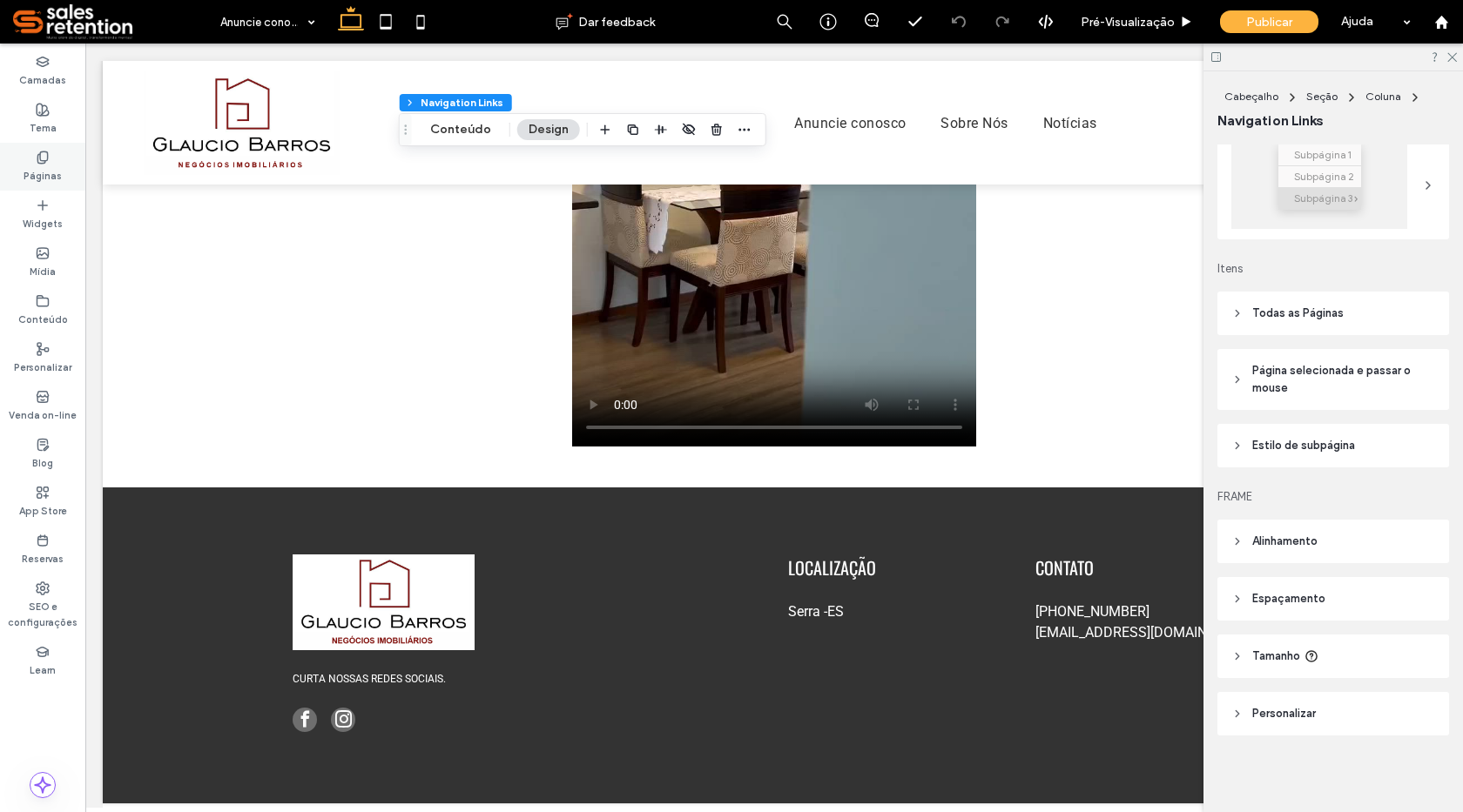
click at [39, 167] on label "Páginas" at bounding box center [42, 174] width 39 height 19
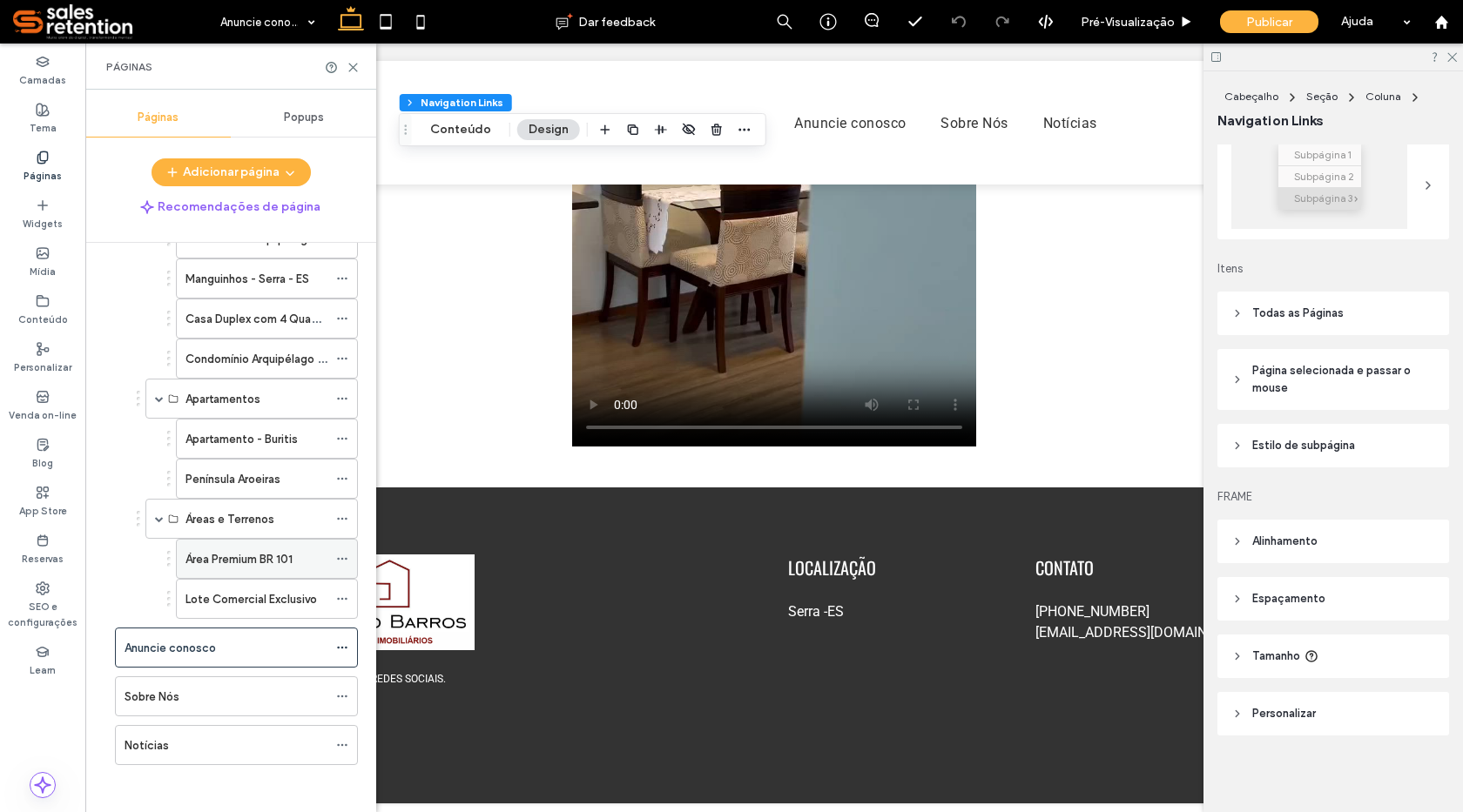
scroll to position [228, 0]
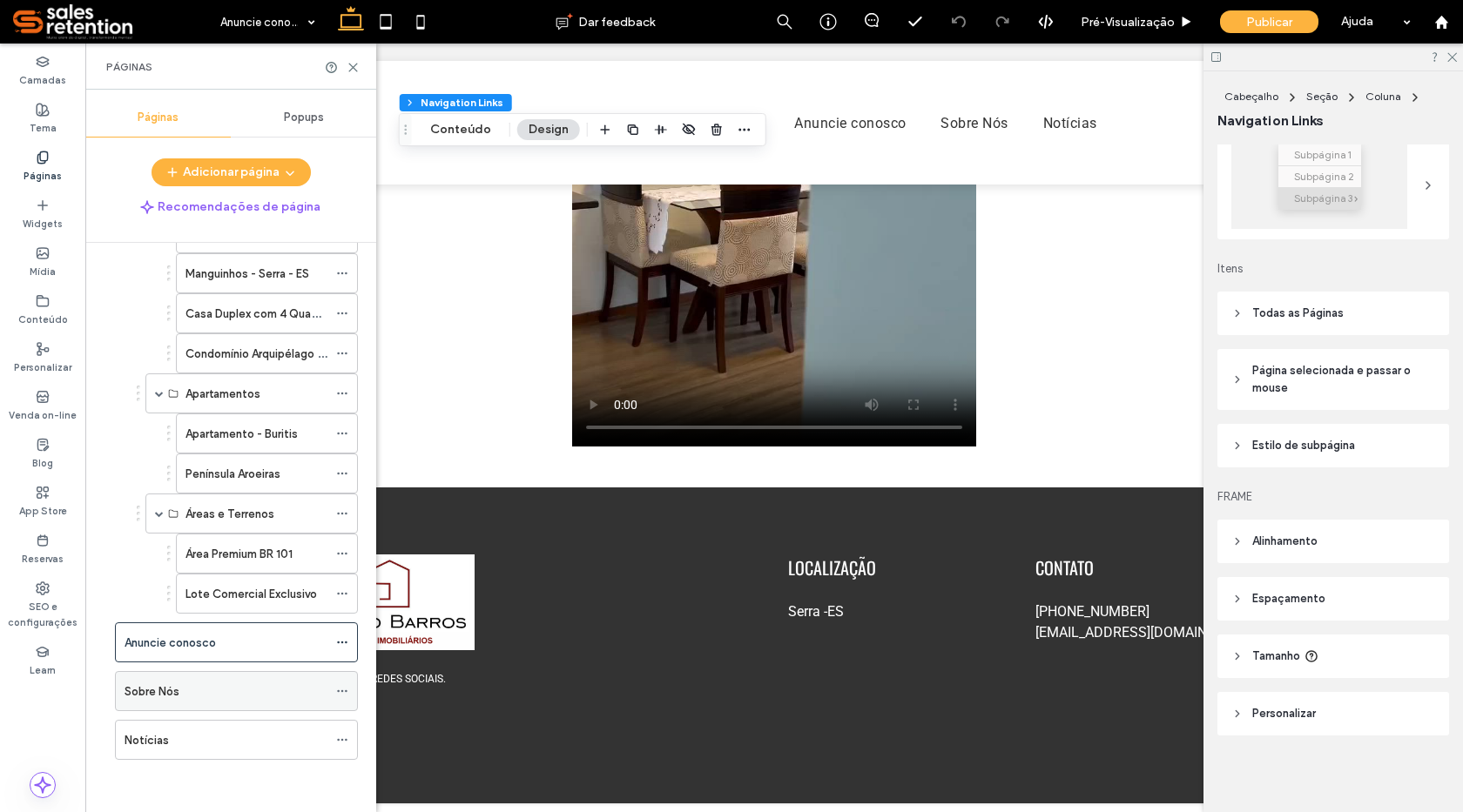
click at [210, 689] on div "Sobre Nós" at bounding box center [225, 691] width 203 height 18
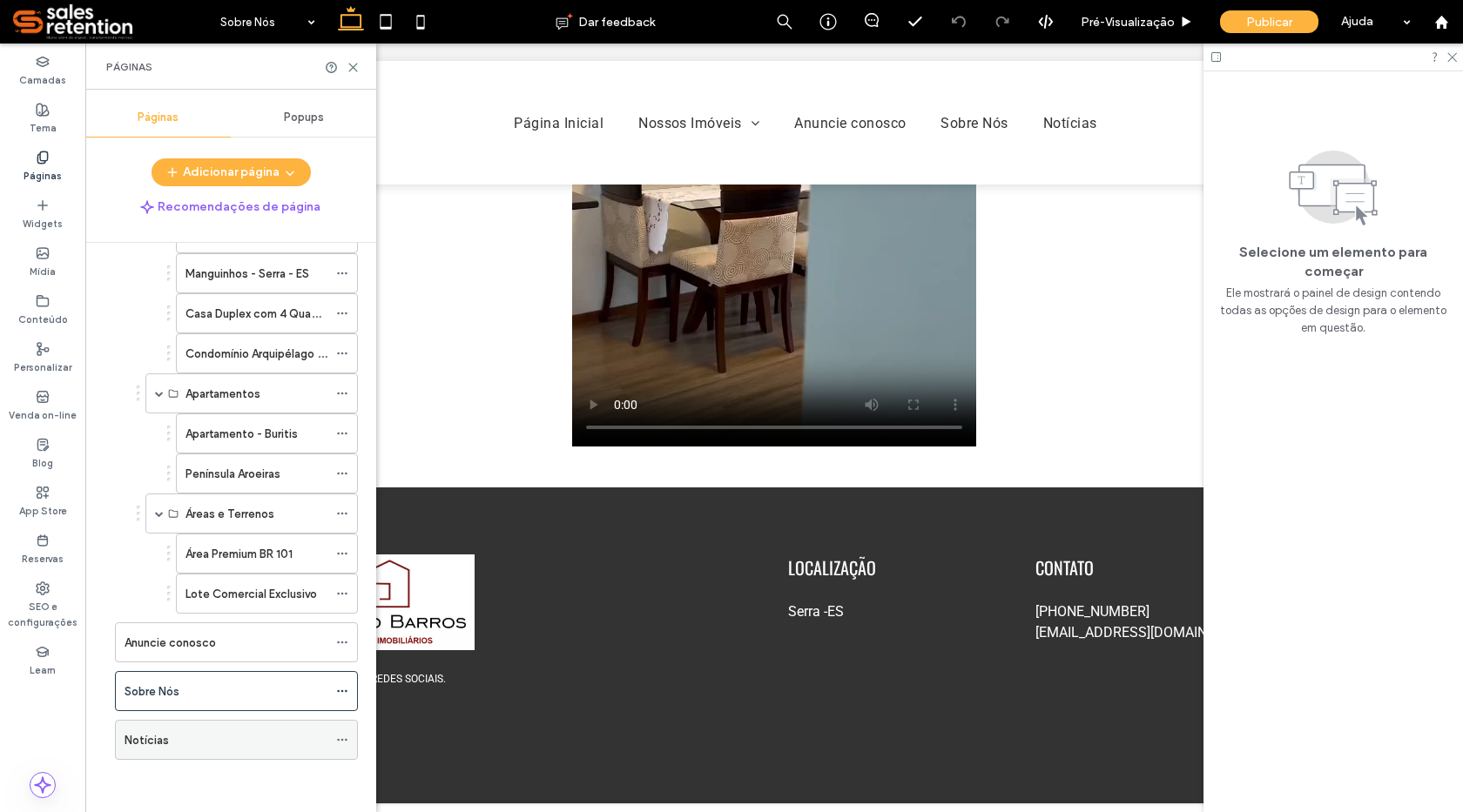
click at [215, 734] on div "Notícias" at bounding box center [225, 741] width 203 height 18
click at [356, 68] on icon at bounding box center [353, 68] width 13 height 13
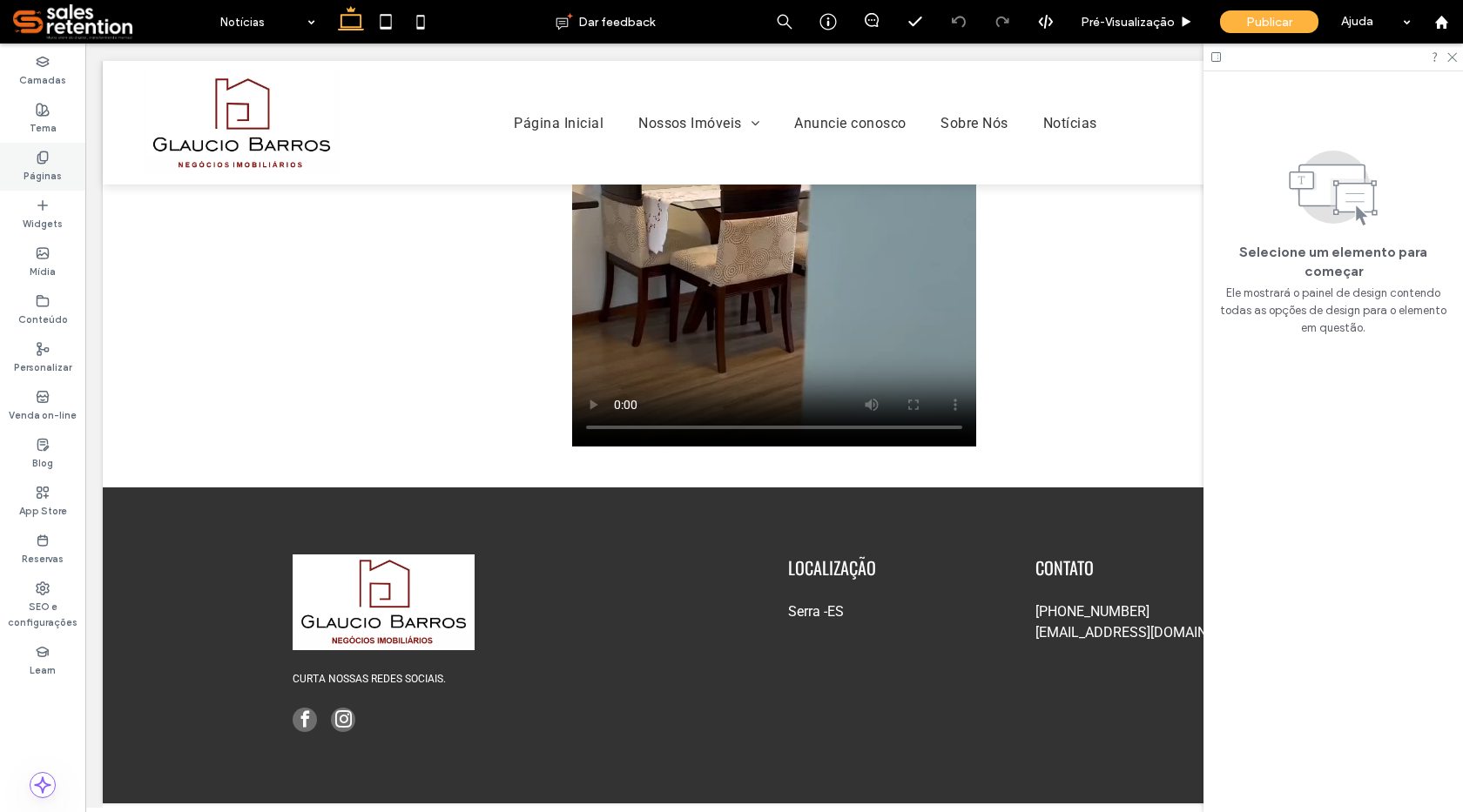
click at [39, 160] on icon at bounding box center [42, 157] width 14 height 14
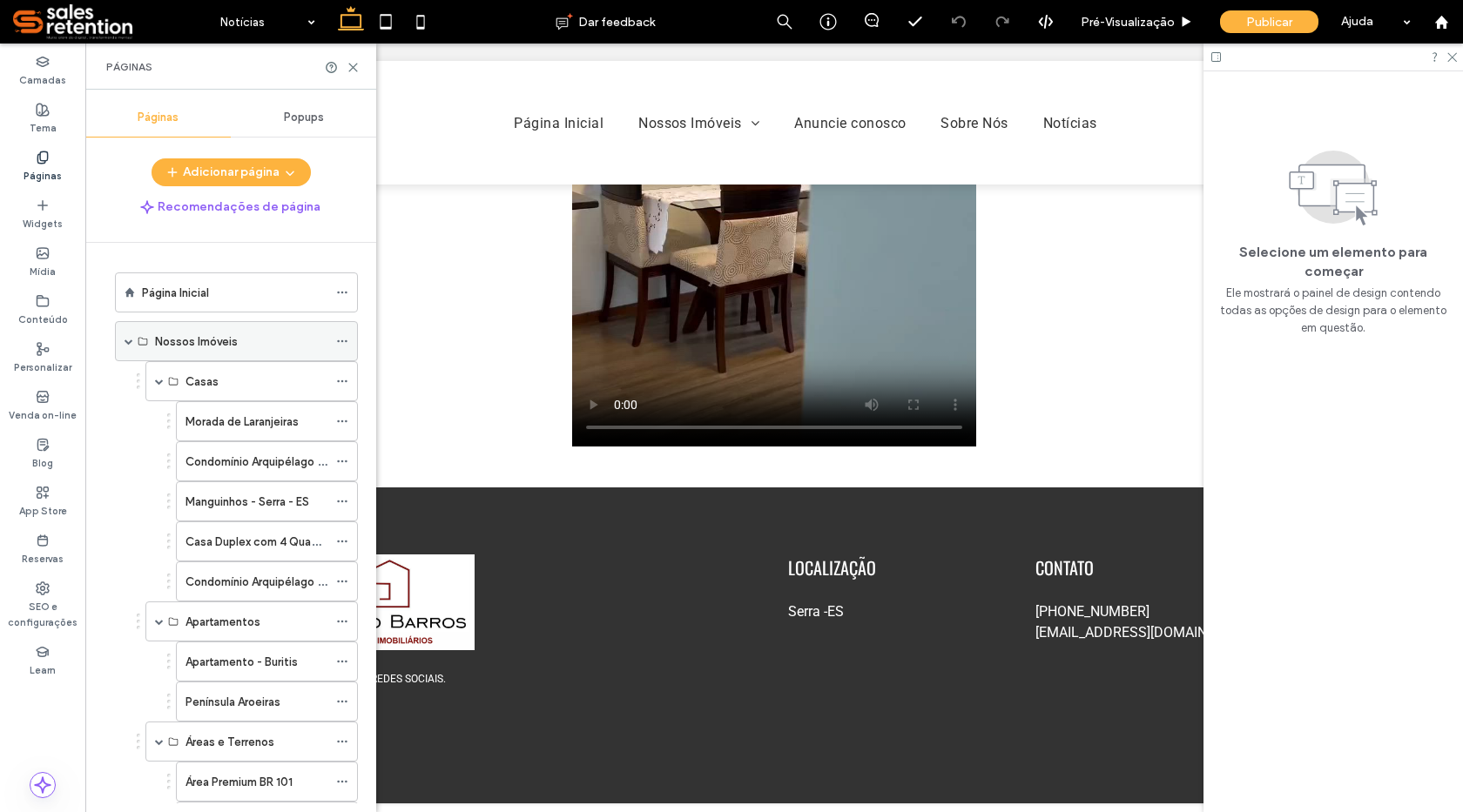
click at [200, 338] on label "Nossos Imóveis" at bounding box center [197, 342] width 83 height 31
click at [200, 297] on label "Página Inicial" at bounding box center [175, 293] width 67 height 31
click at [358, 69] on icon at bounding box center [353, 68] width 13 height 13
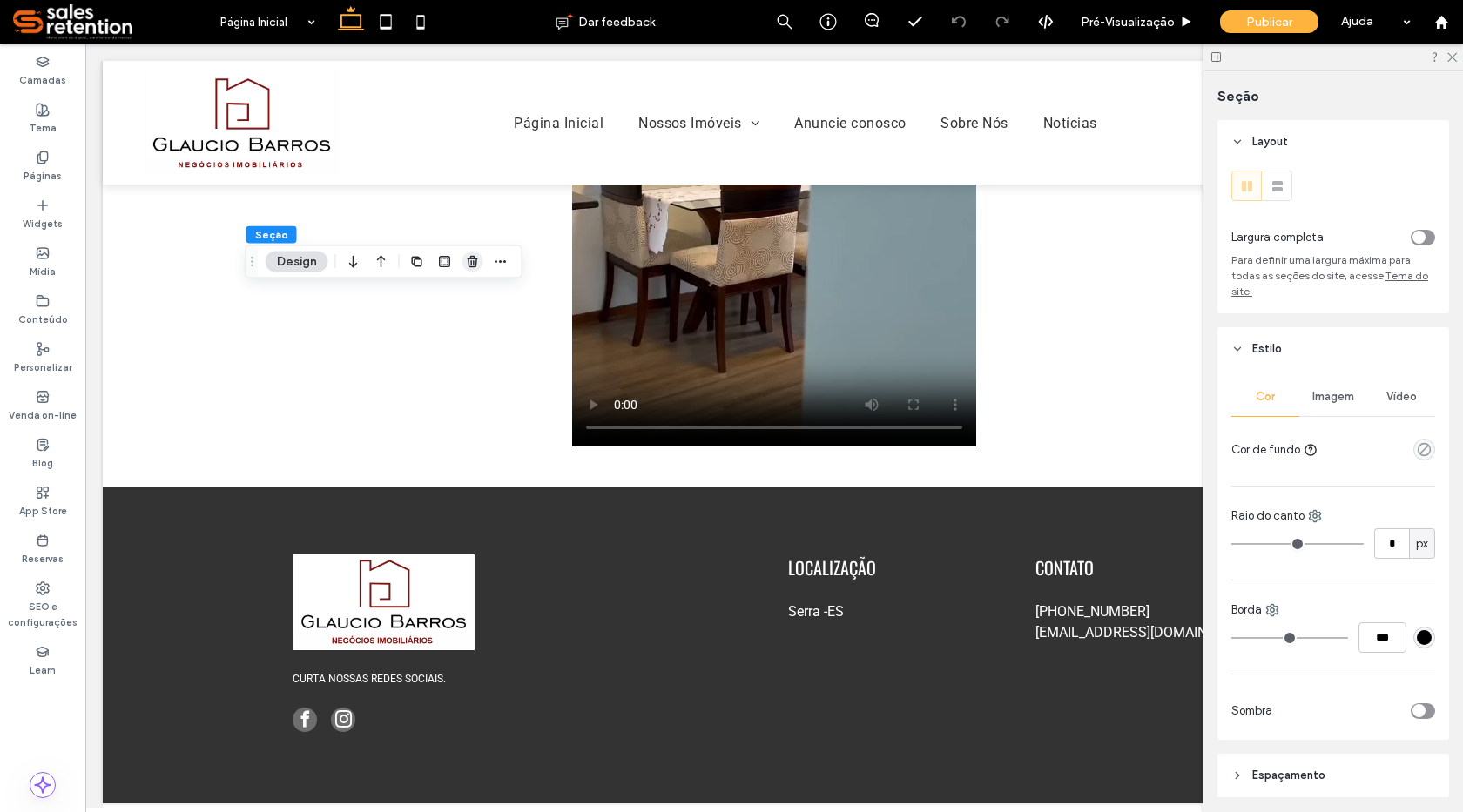
click at [471, 260] on icon "button" at bounding box center [472, 261] width 14 height 14
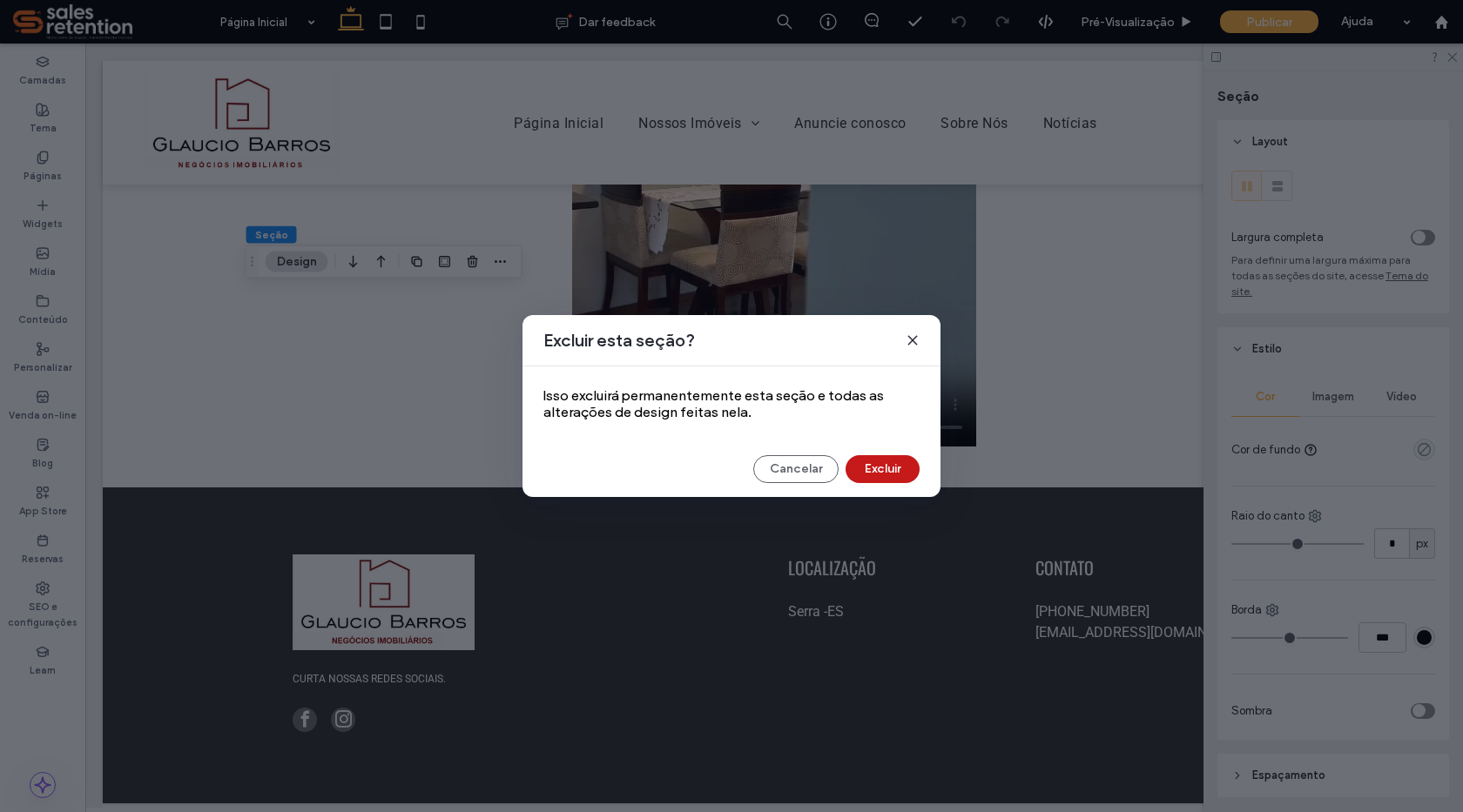
click at [873, 474] on button "Excluir" at bounding box center [882, 469] width 74 height 28
